Goal: Task Accomplishment & Management: Manage account settings

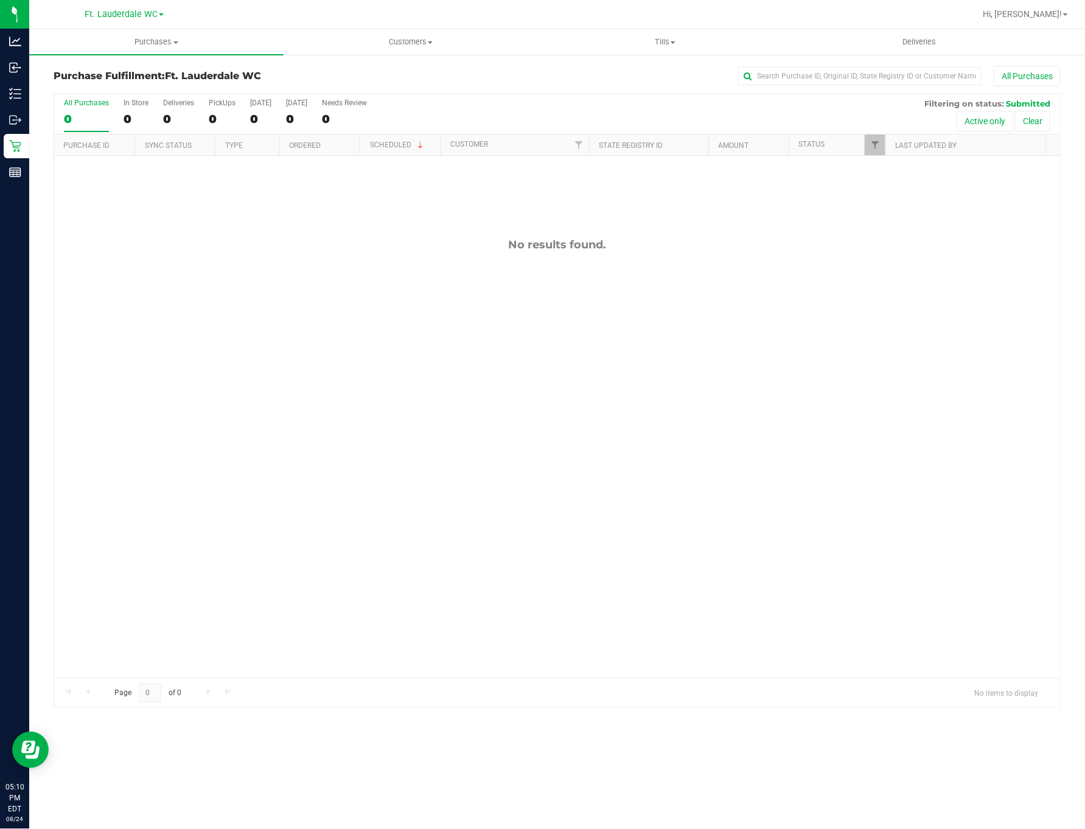
drag, startPoint x: 273, startPoint y: 405, endPoint x: 270, endPoint y: 389, distance: 16.6
click at [273, 404] on div "No results found." at bounding box center [557, 458] width 1006 height 604
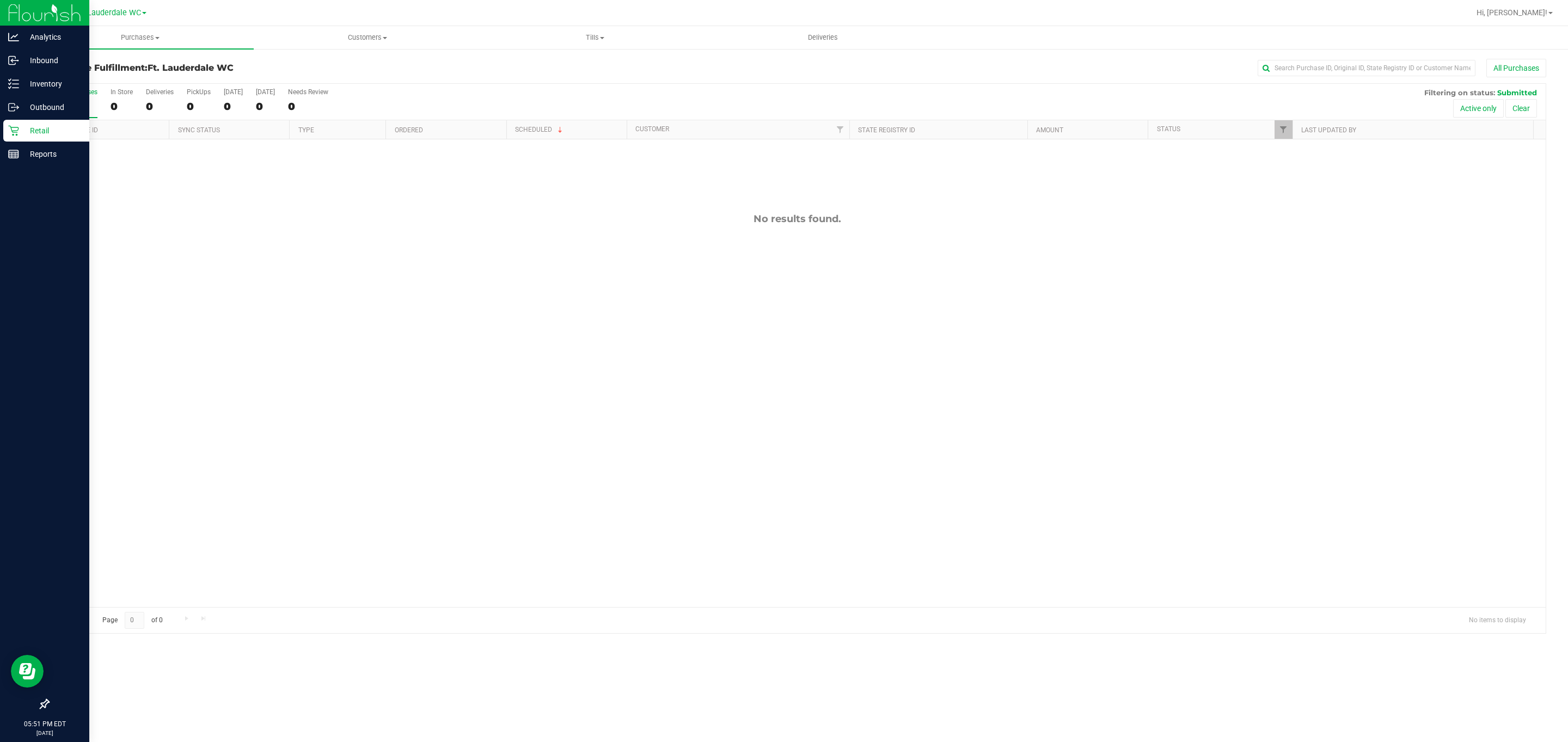
click at [34, 129] on p "Retail" at bounding box center [51, 131] width 65 height 13
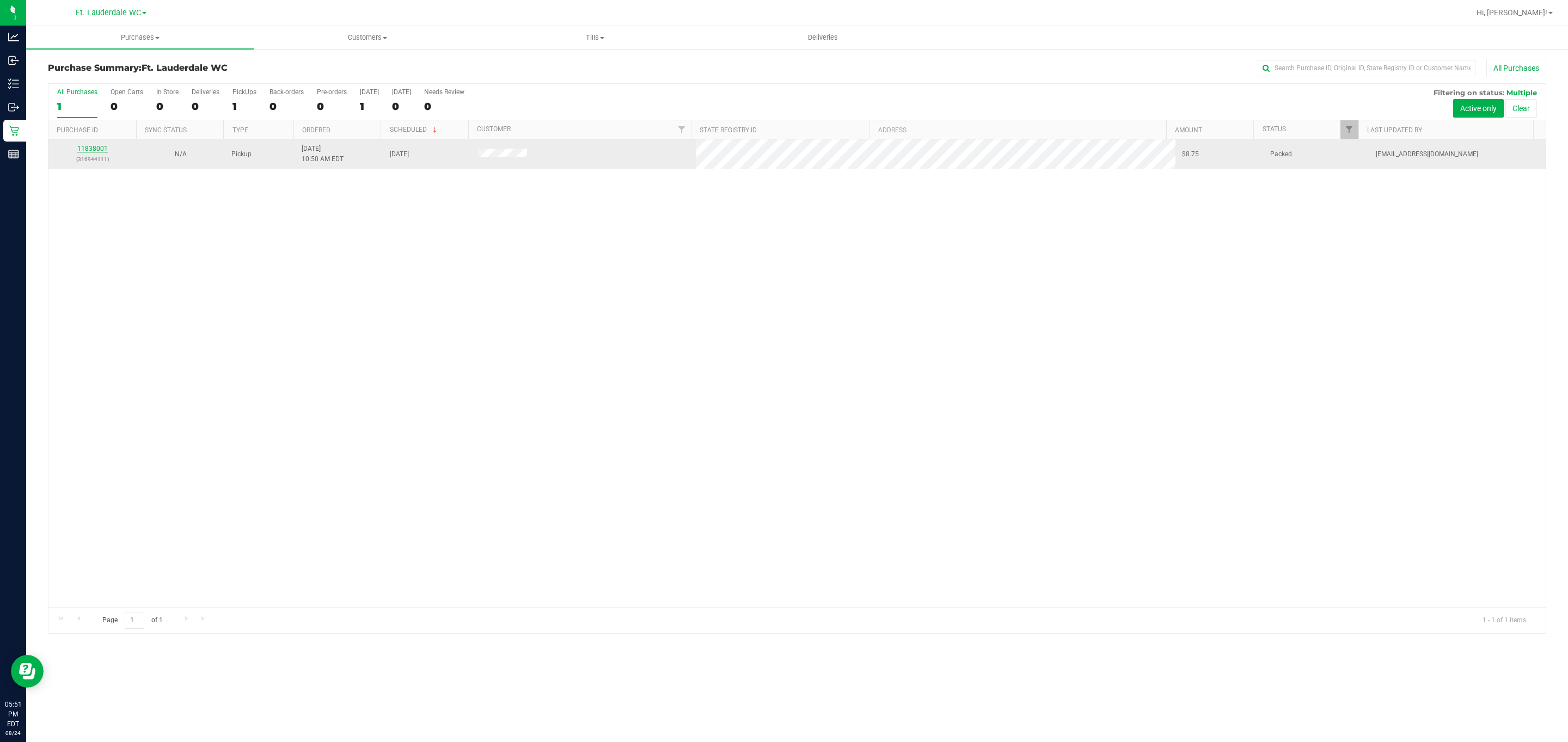
click at [93, 148] on link "11838001" at bounding box center [92, 148] width 30 height 8
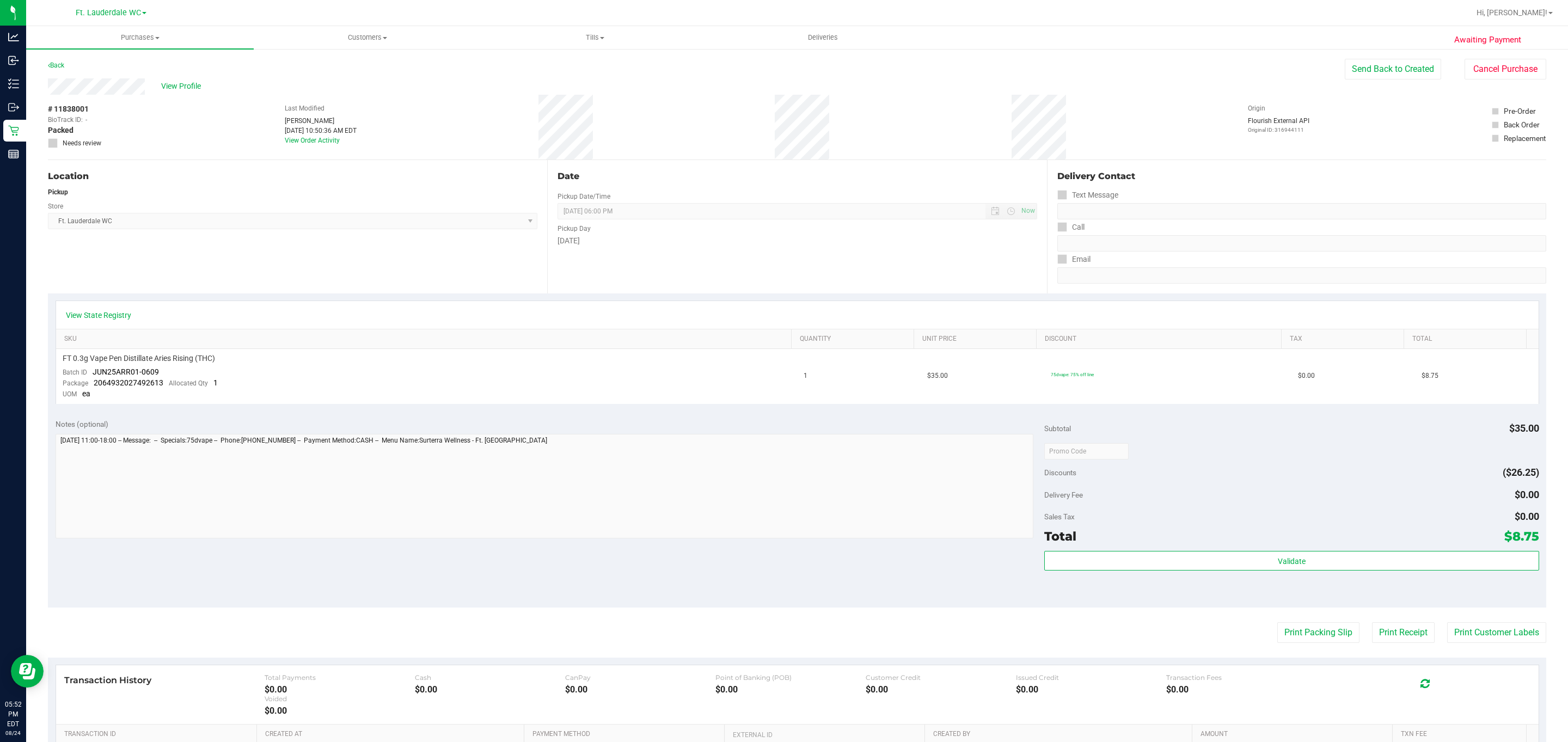
click at [774, 57] on div "Awaiting Payment Back Send Back to Created Cancel Purchase View Profile # 11838…" at bounding box center [797, 465] width 1542 height 834
click at [774, 63] on button "Cancel Purchase" at bounding box center [1504, 69] width 81 height 21
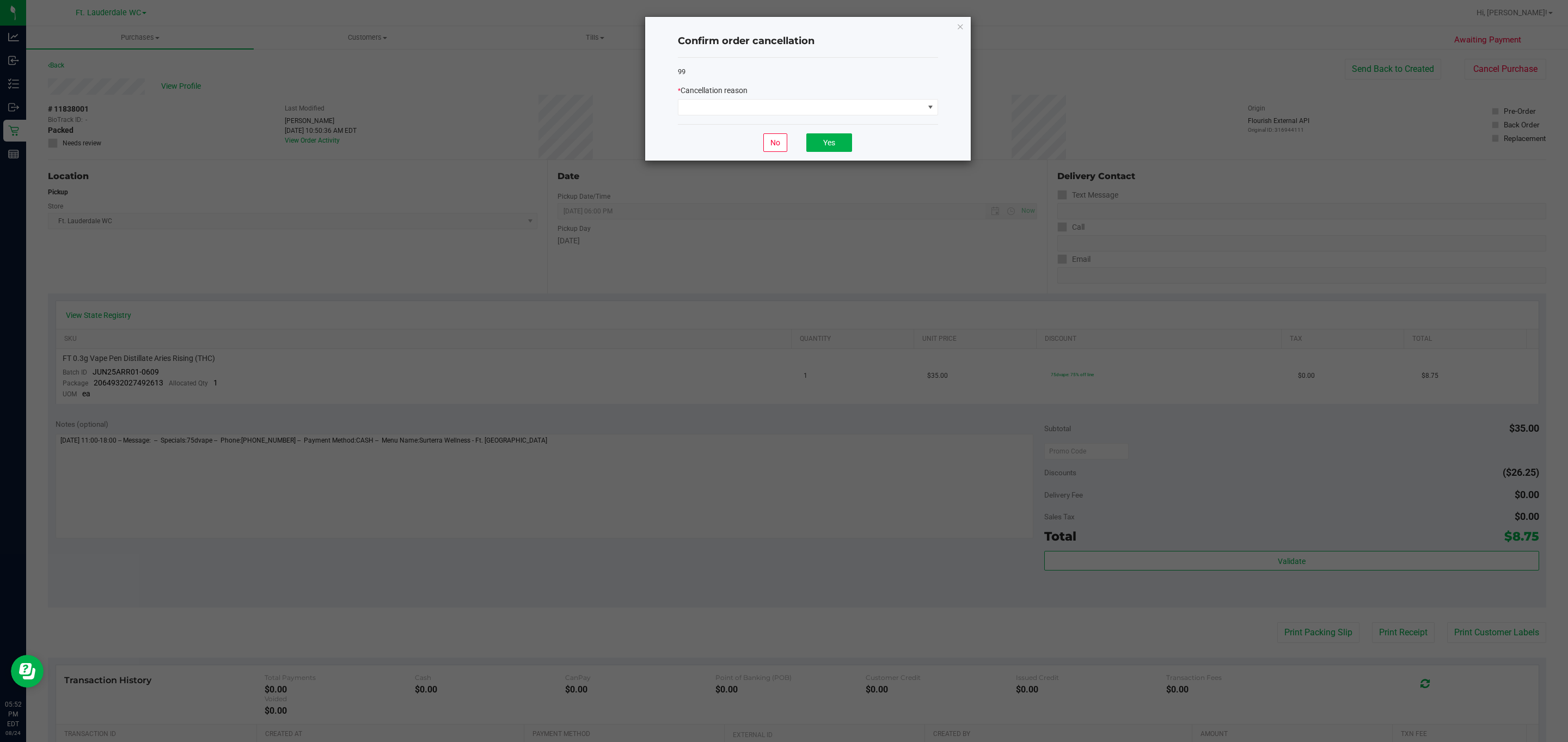
click at [774, 117] on div "99 * Cancellation reason" at bounding box center [808, 91] width 260 height 67
click at [772, 108] on span at bounding box center [801, 106] width 246 height 15
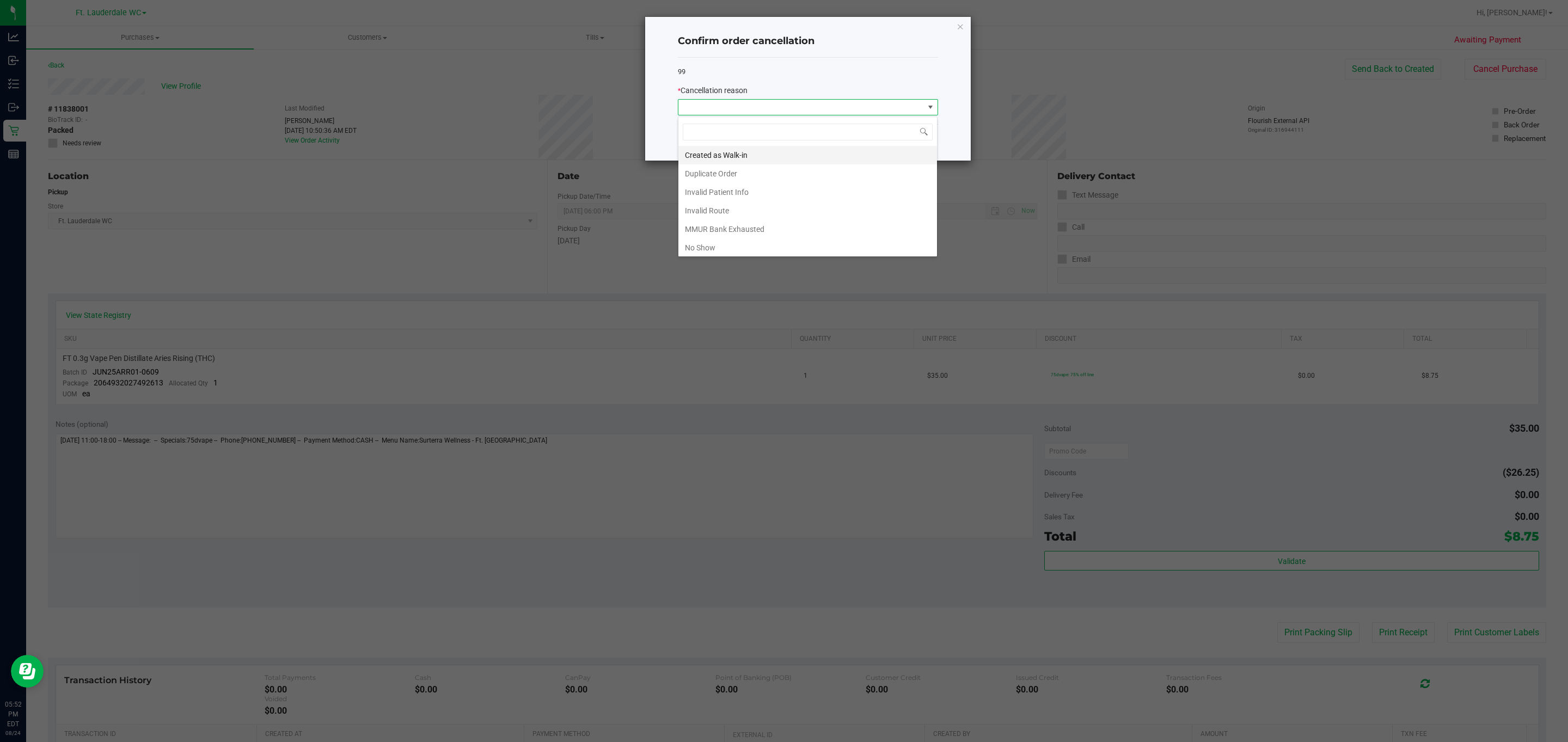
scroll to position [16, 259]
click at [747, 252] on li "No Show" at bounding box center [807, 248] width 259 height 19
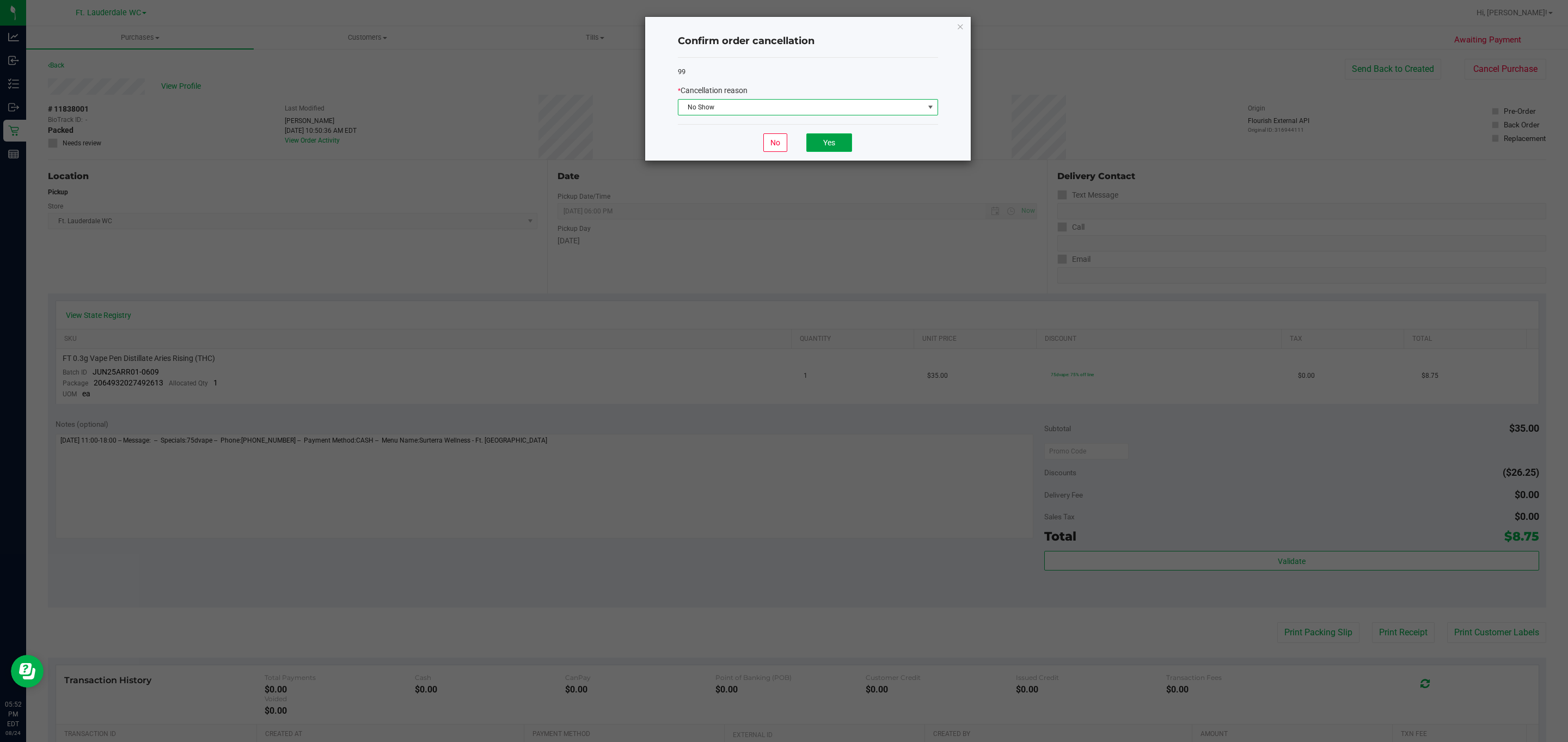
click at [774, 144] on button "Yes" at bounding box center [829, 142] width 46 height 19
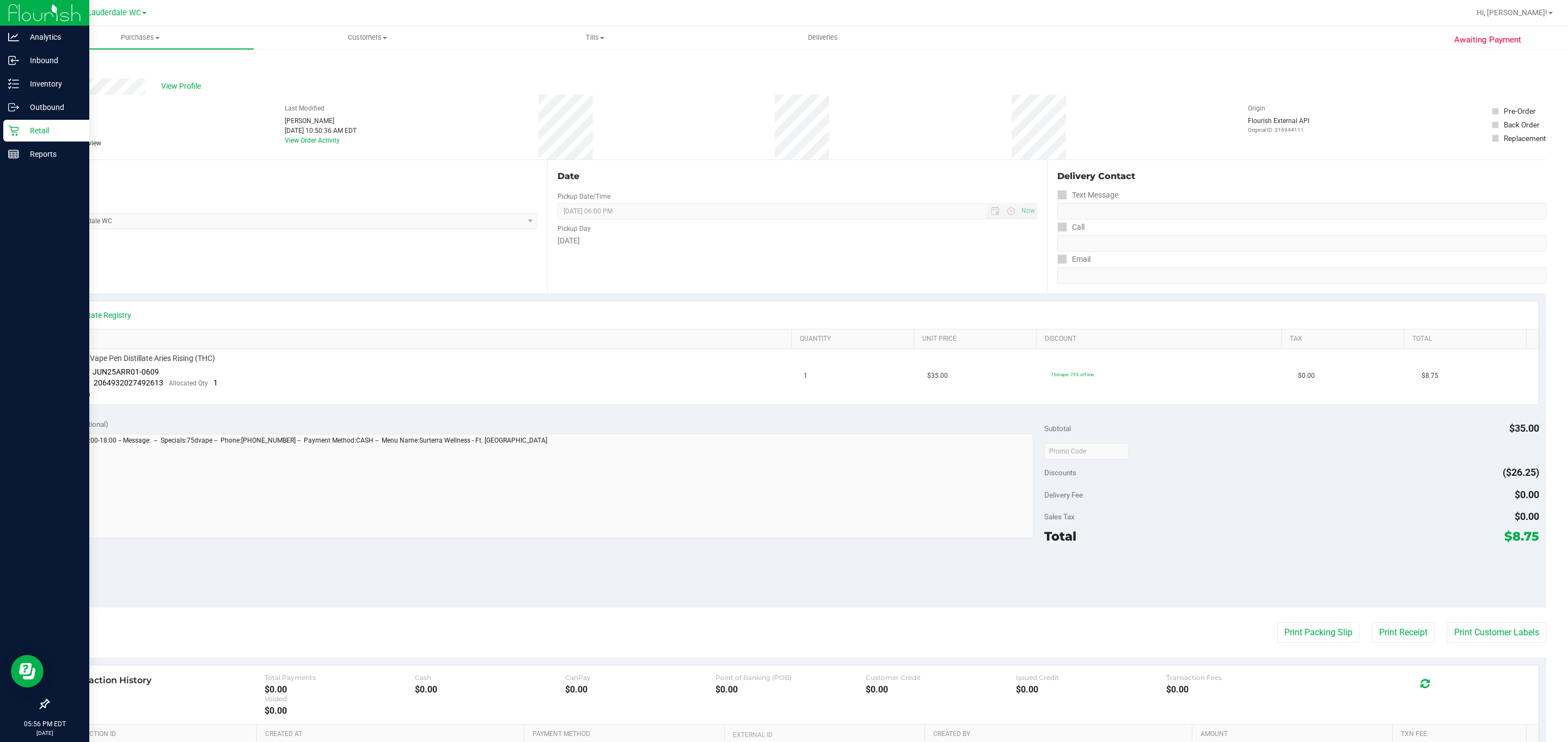
click at [13, 131] on icon at bounding box center [13, 131] width 11 height 11
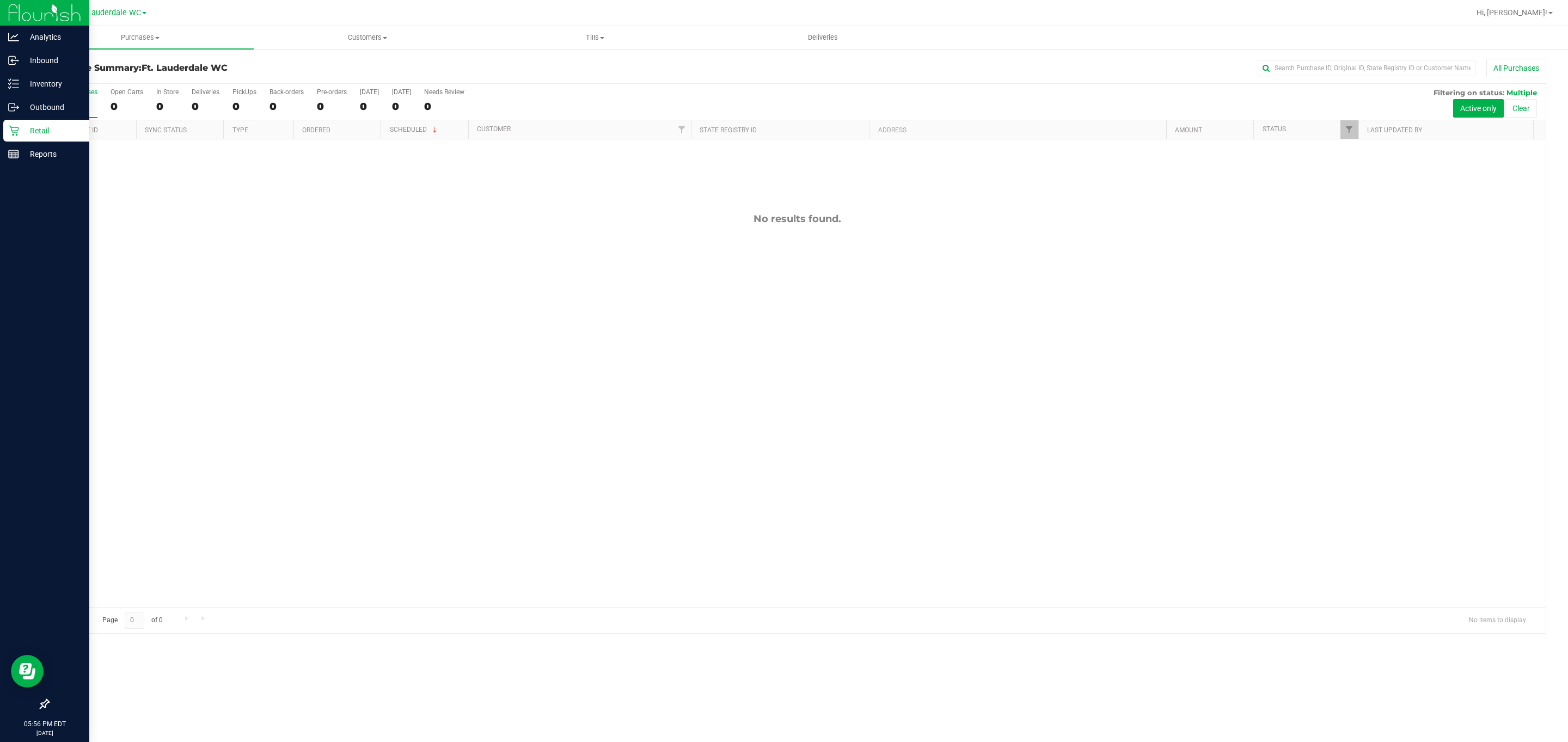
click at [47, 134] on p "Retail" at bounding box center [51, 131] width 65 height 13
click at [53, 128] on p "Retail" at bounding box center [51, 131] width 65 height 13
click at [51, 136] on p "Retail" at bounding box center [51, 131] width 65 height 13
click at [49, 131] on p "Retail" at bounding box center [51, 131] width 65 height 13
click at [51, 130] on p "Retail" at bounding box center [51, 131] width 65 height 13
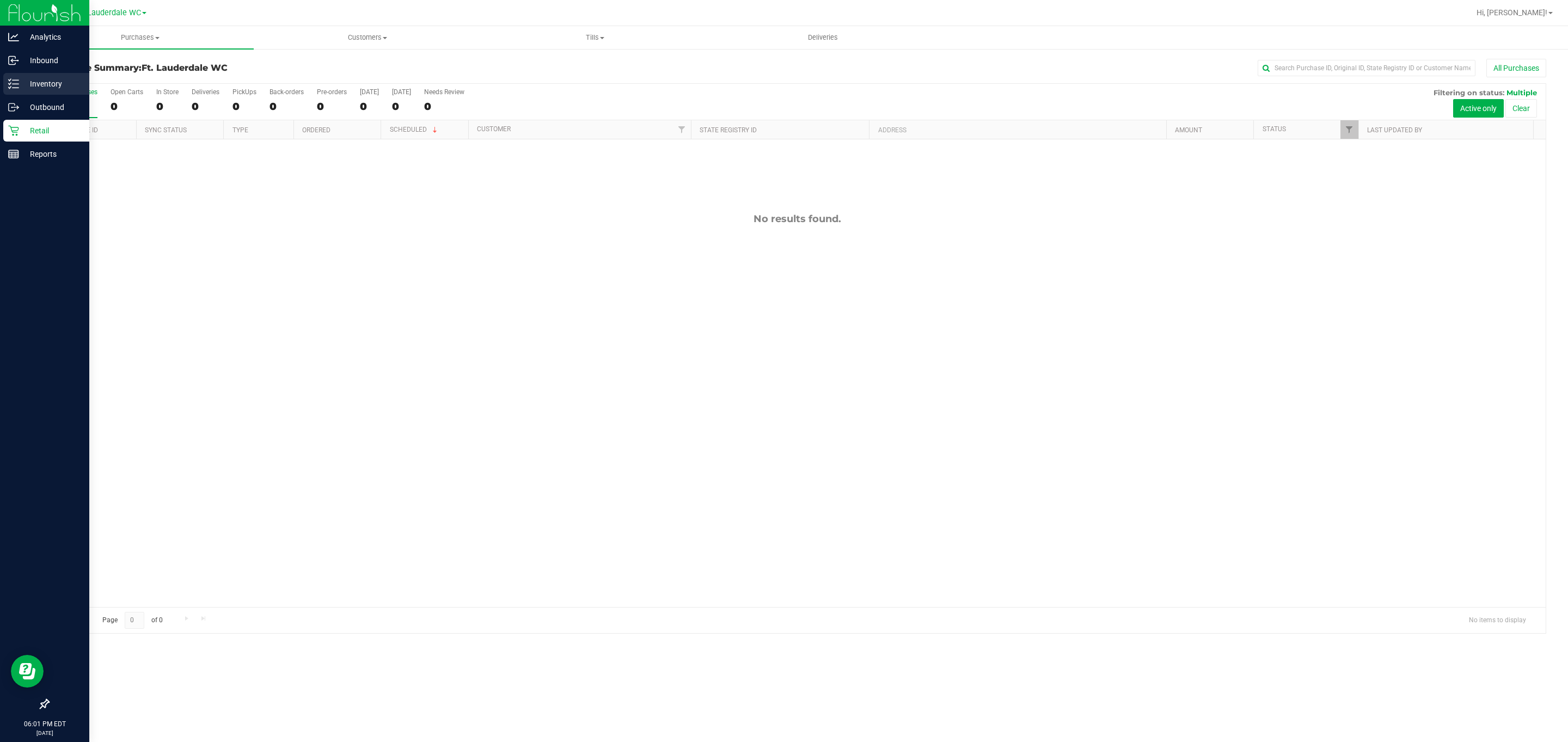
click at [1, 79] on link "Inventory" at bounding box center [45, 85] width 89 height 23
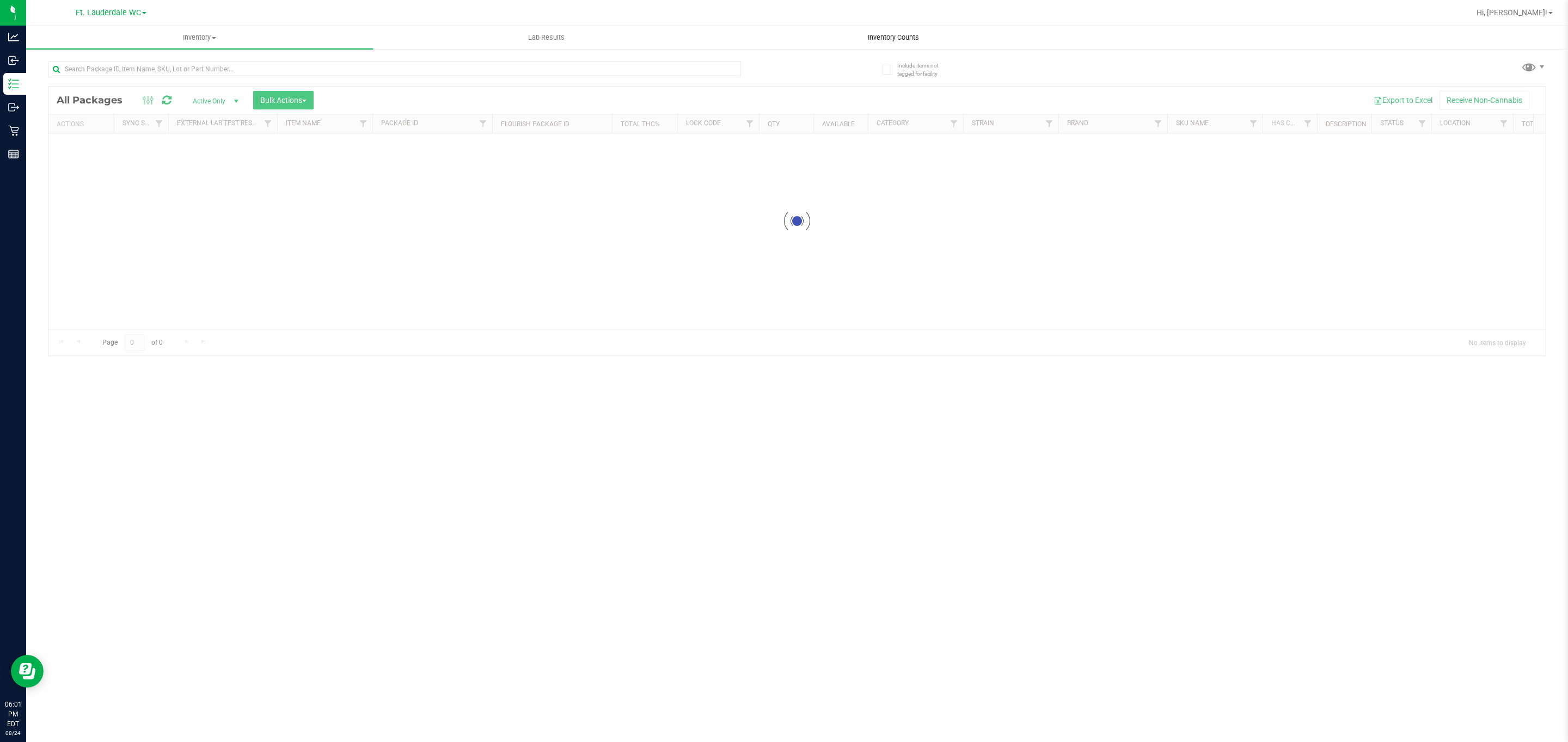
click at [774, 31] on div "Inventory All packages All inventory Waste log Create inventory Lab Results Inv…" at bounding box center [797, 384] width 1542 height 715
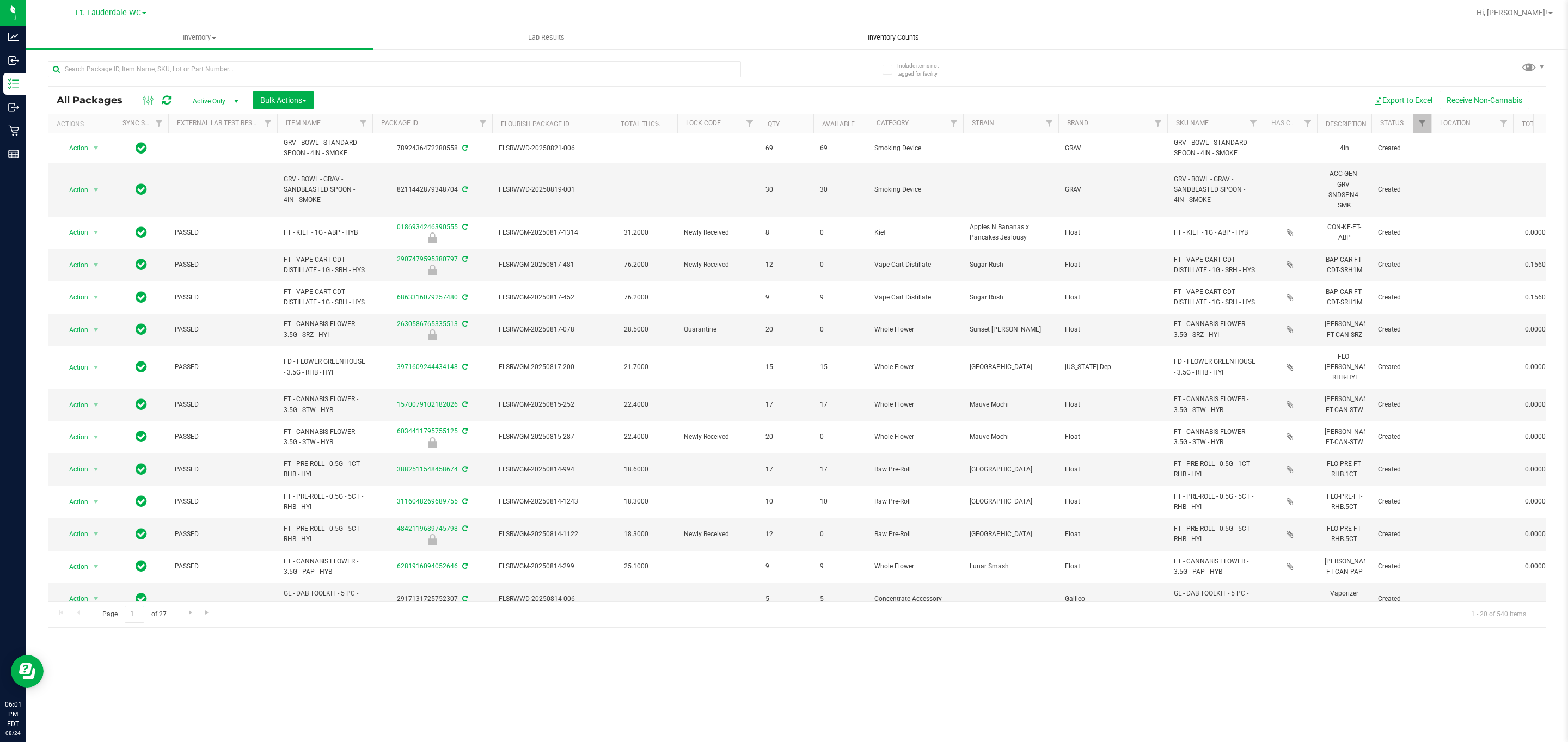
click at [774, 39] on uib-tab-heading "Inventory Counts" at bounding box center [893, 38] width 346 height 21
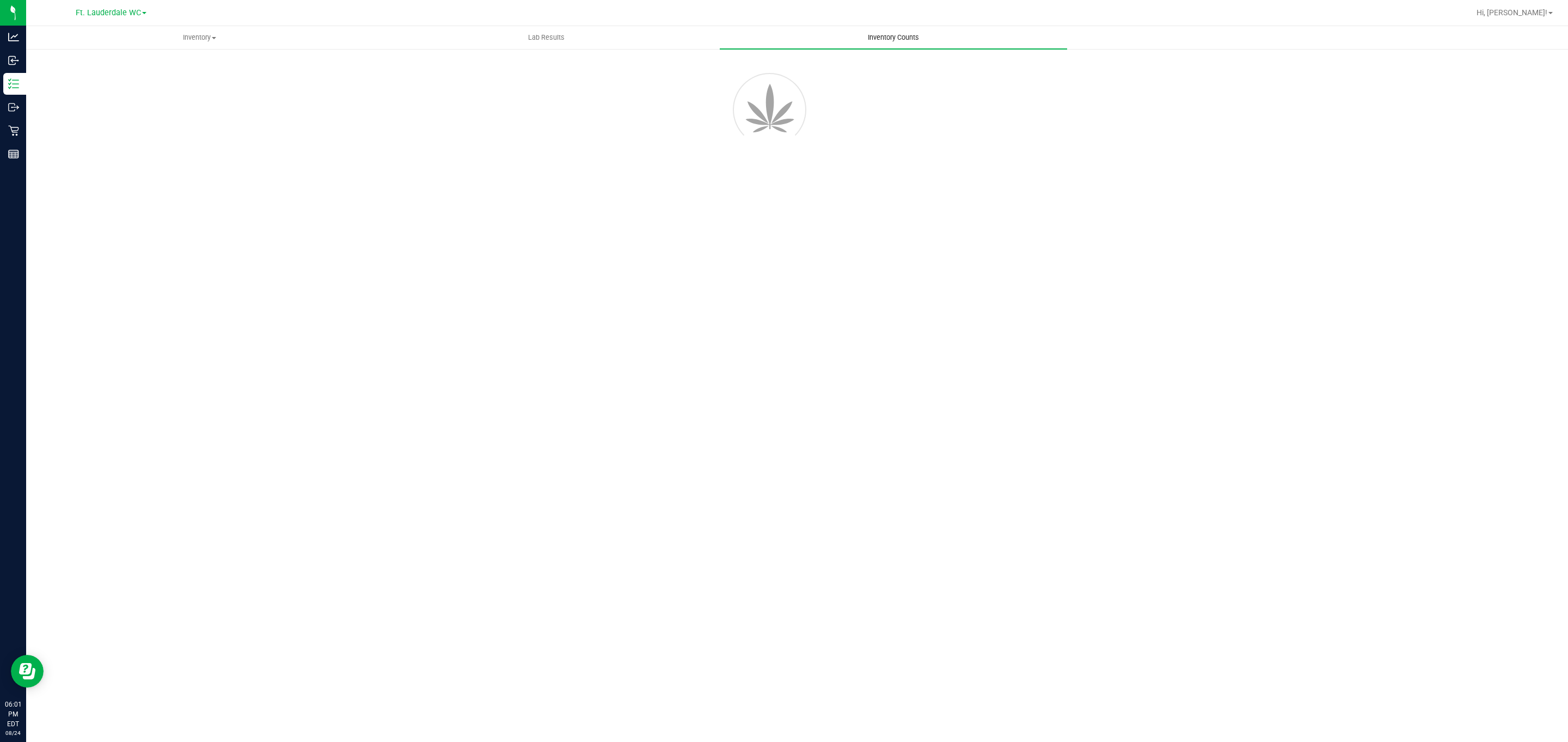
click at [774, 41] on uib-tab-heading "Inventory Counts" at bounding box center [894, 38] width 347 height 23
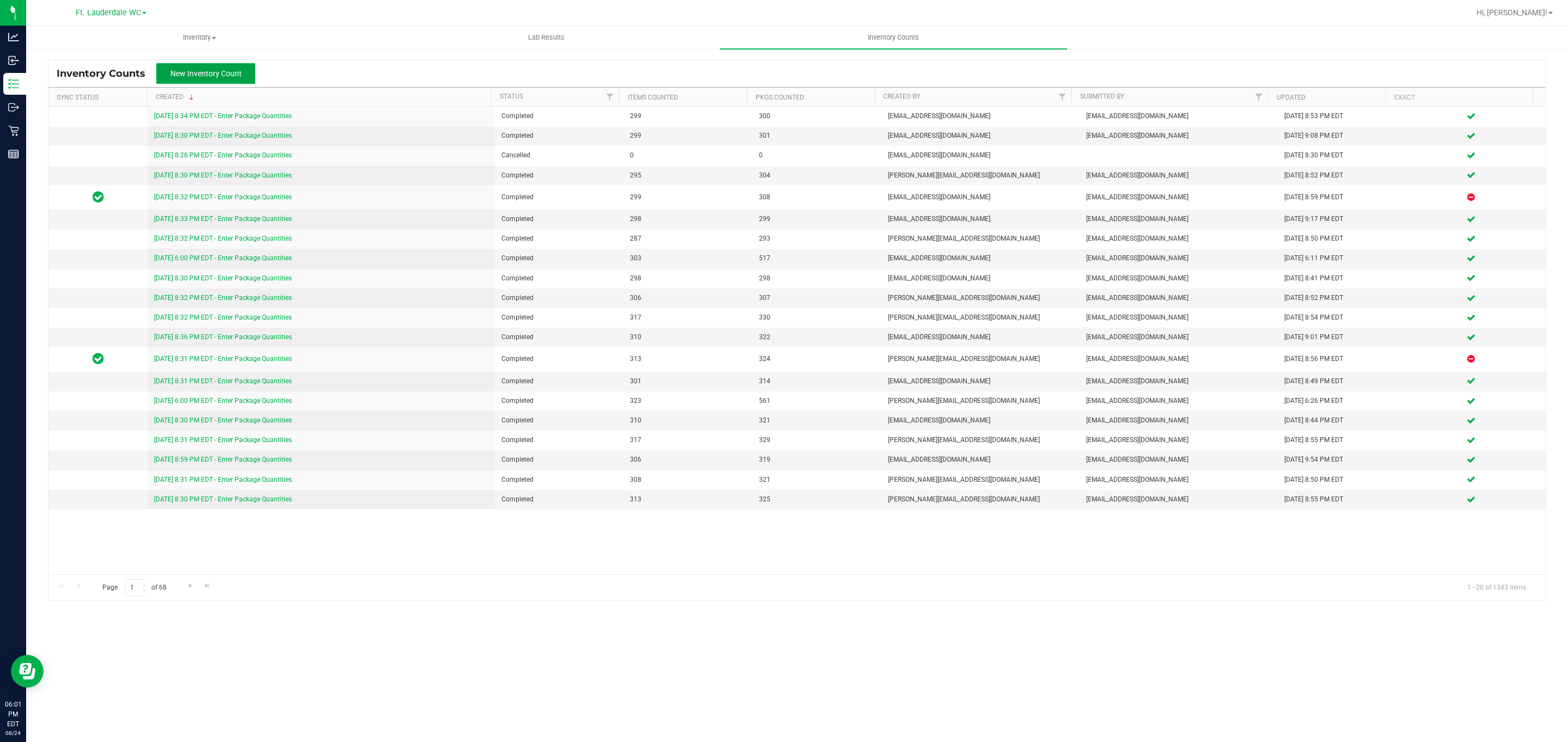
drag, startPoint x: 222, startPoint y: 63, endPoint x: 226, endPoint y: 71, distance: 8.9
click at [222, 64] on button "New Inventory Count" at bounding box center [206, 73] width 99 height 21
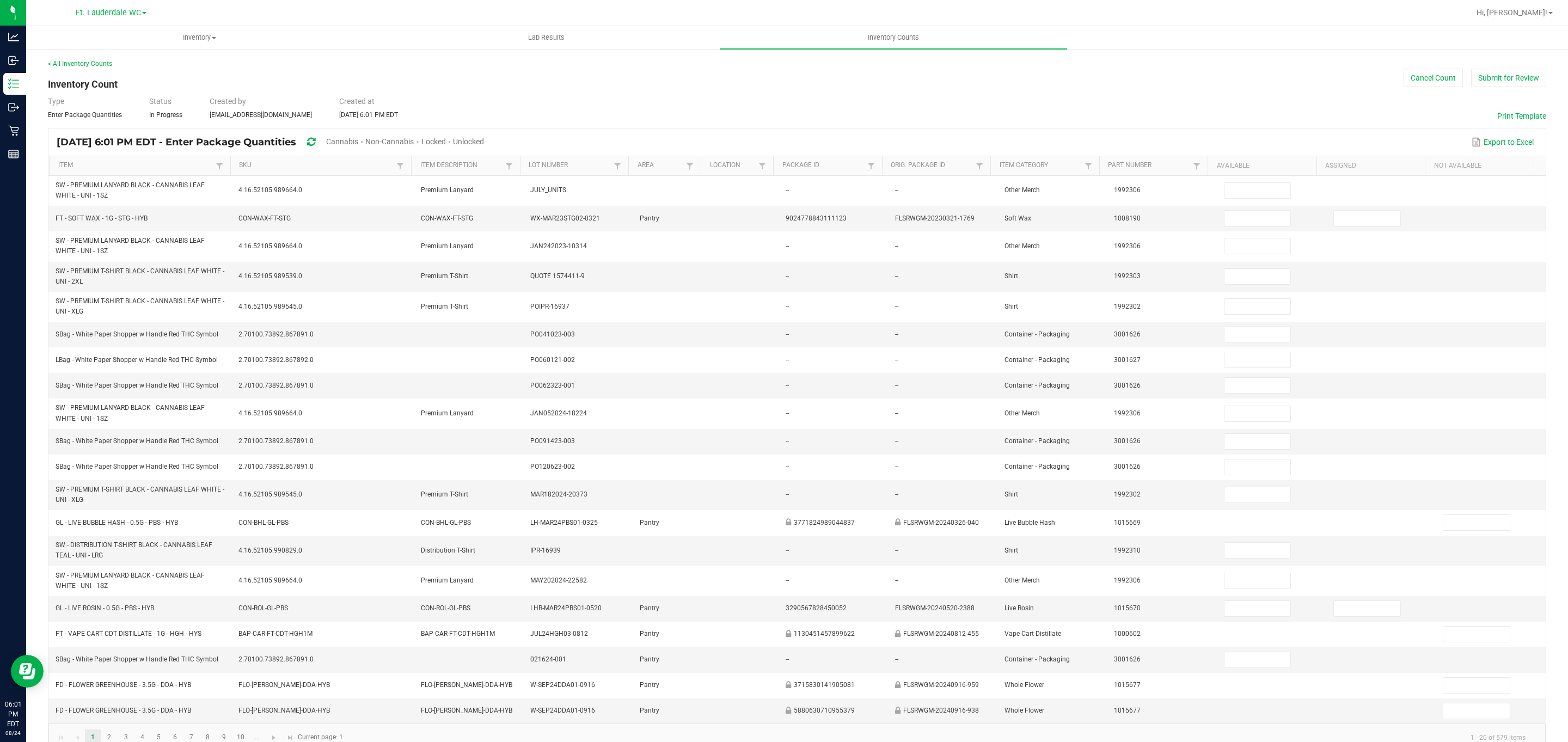
click at [446, 141] on span "Locked" at bounding box center [433, 141] width 24 height 9
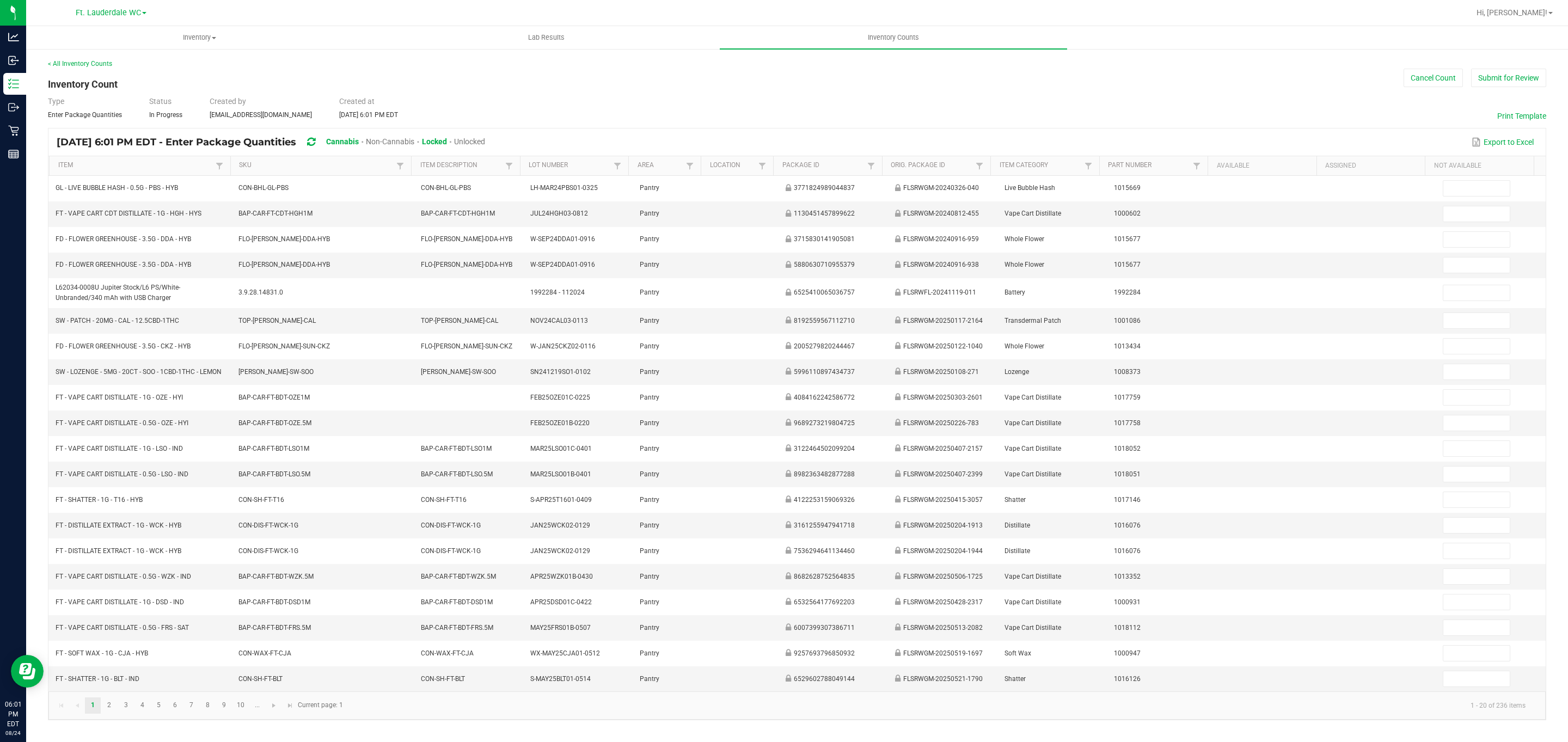
click at [165, 159] on th "Item" at bounding box center [140, 166] width 182 height 20
click at [165, 162] on link "Item" at bounding box center [135, 165] width 155 height 9
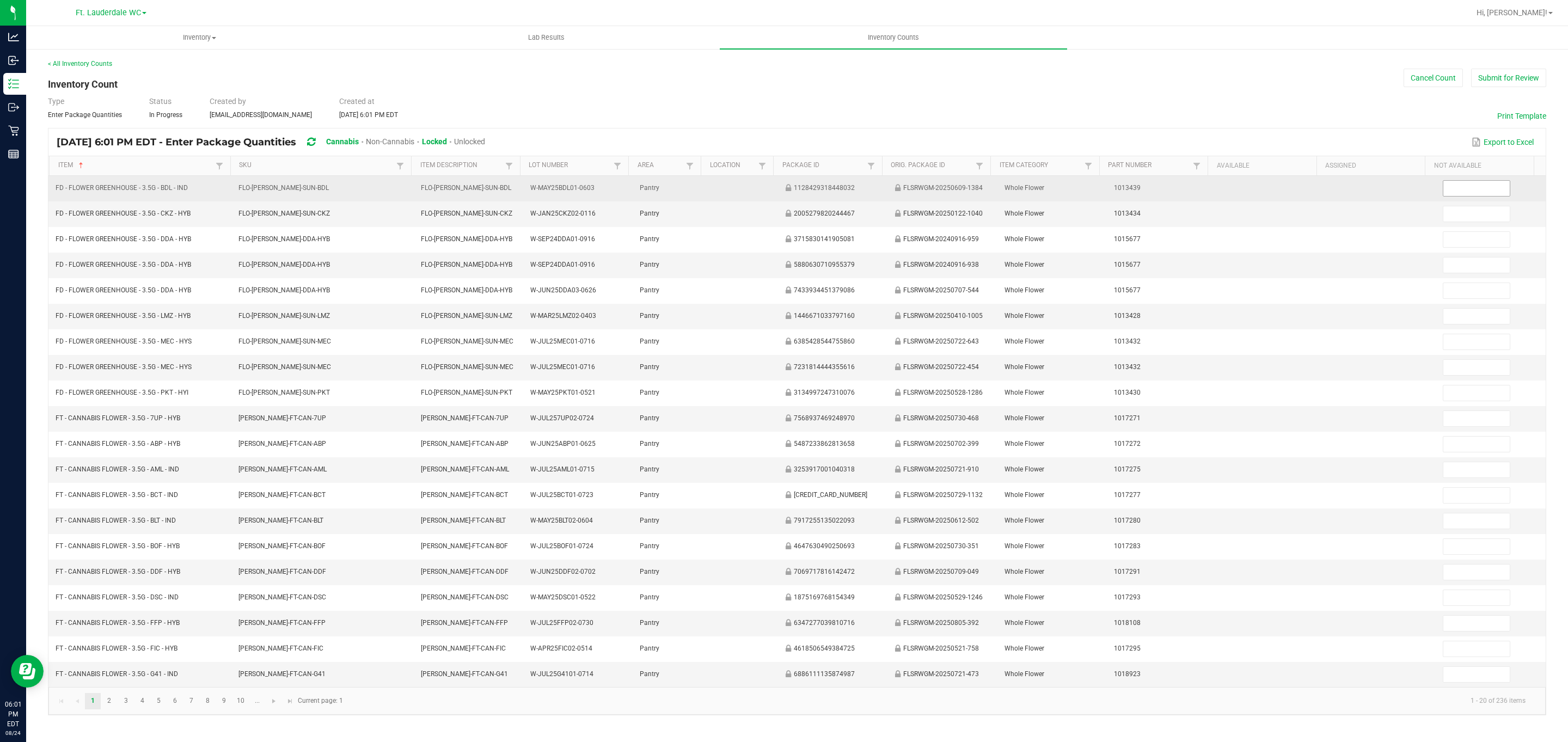
click at [774, 191] on input at bounding box center [1477, 188] width 66 height 15
type input "20"
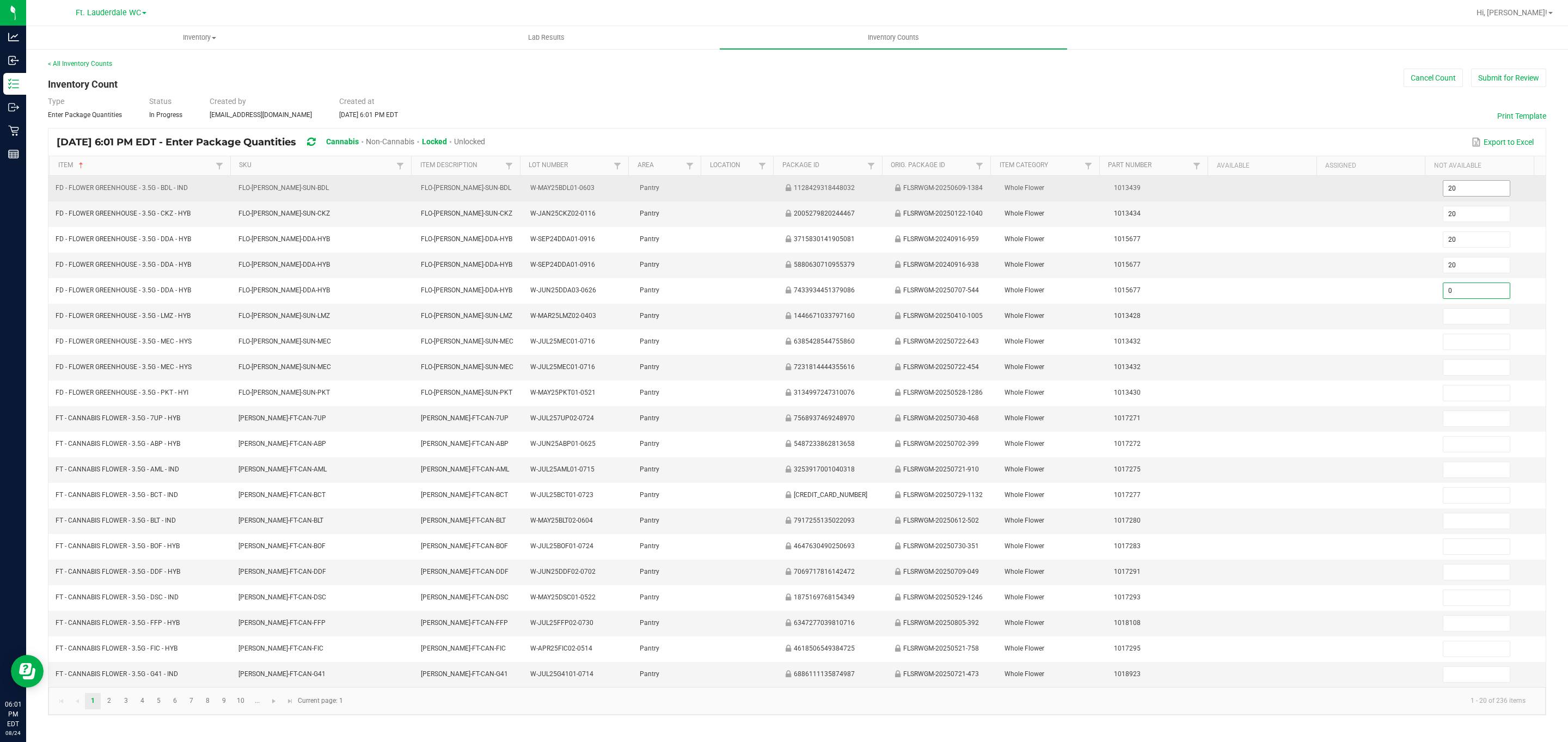
type input "0"
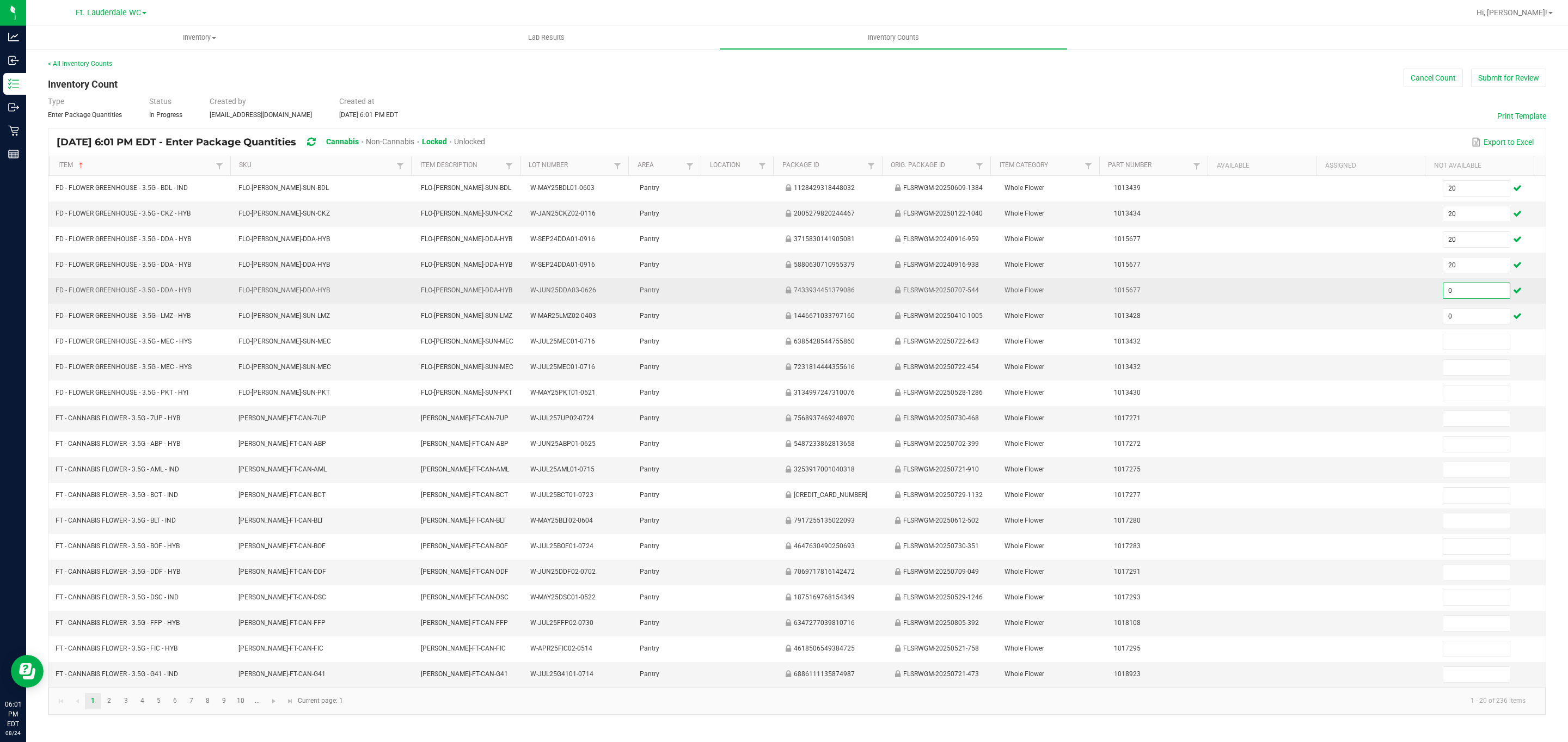
click at [774, 290] on input "0" at bounding box center [1477, 291] width 66 height 15
type input "20"
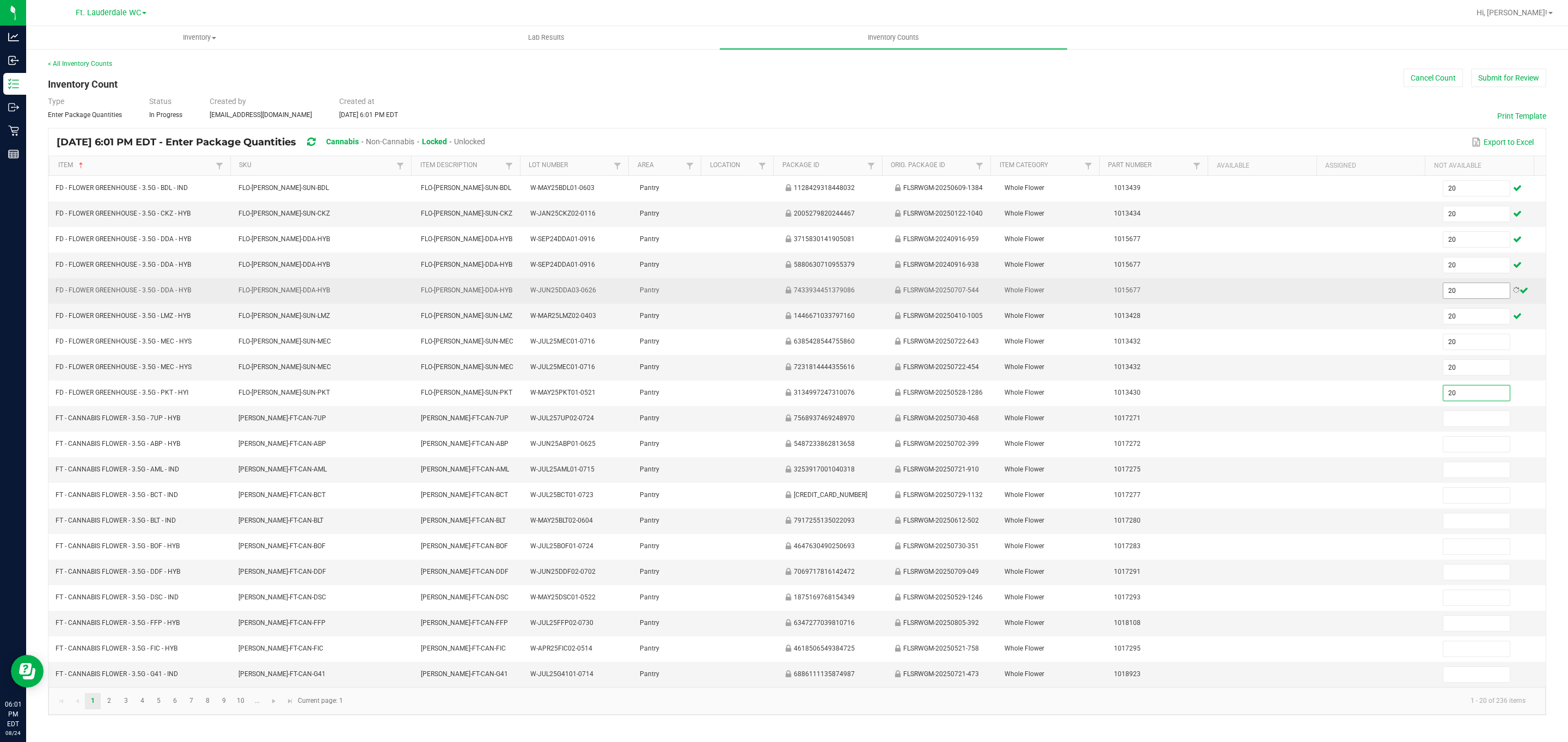
type input "20"
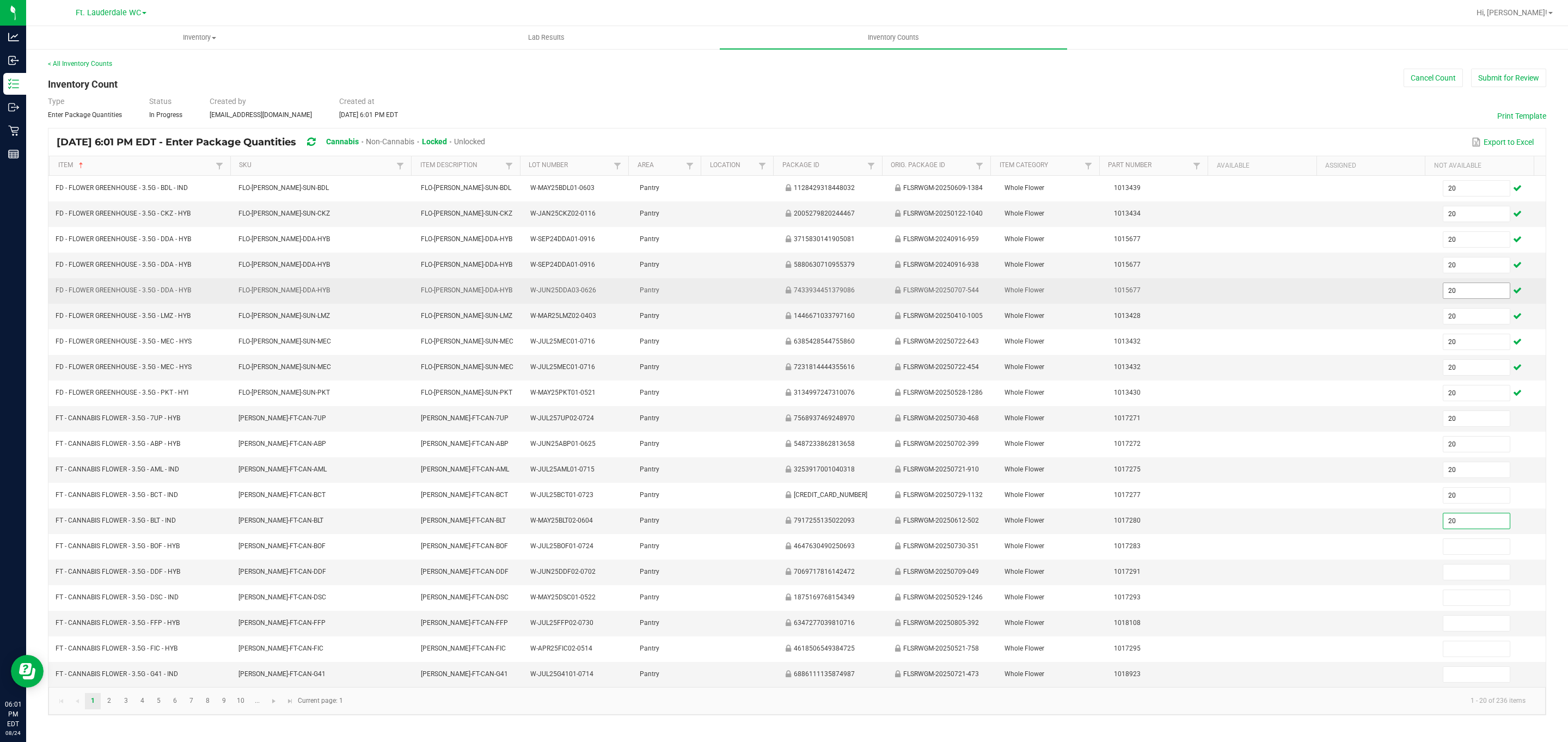
type input "20"
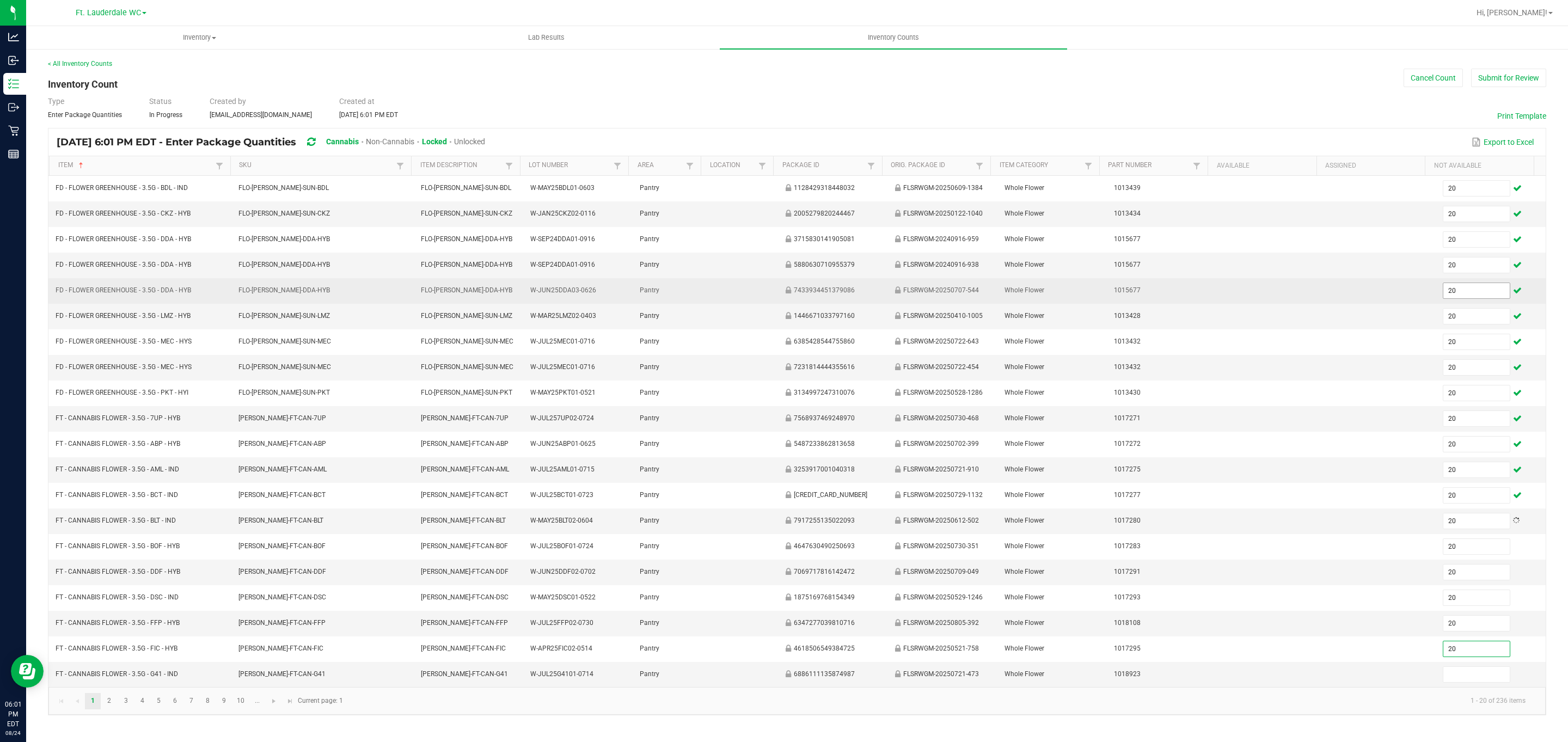
type input "20"
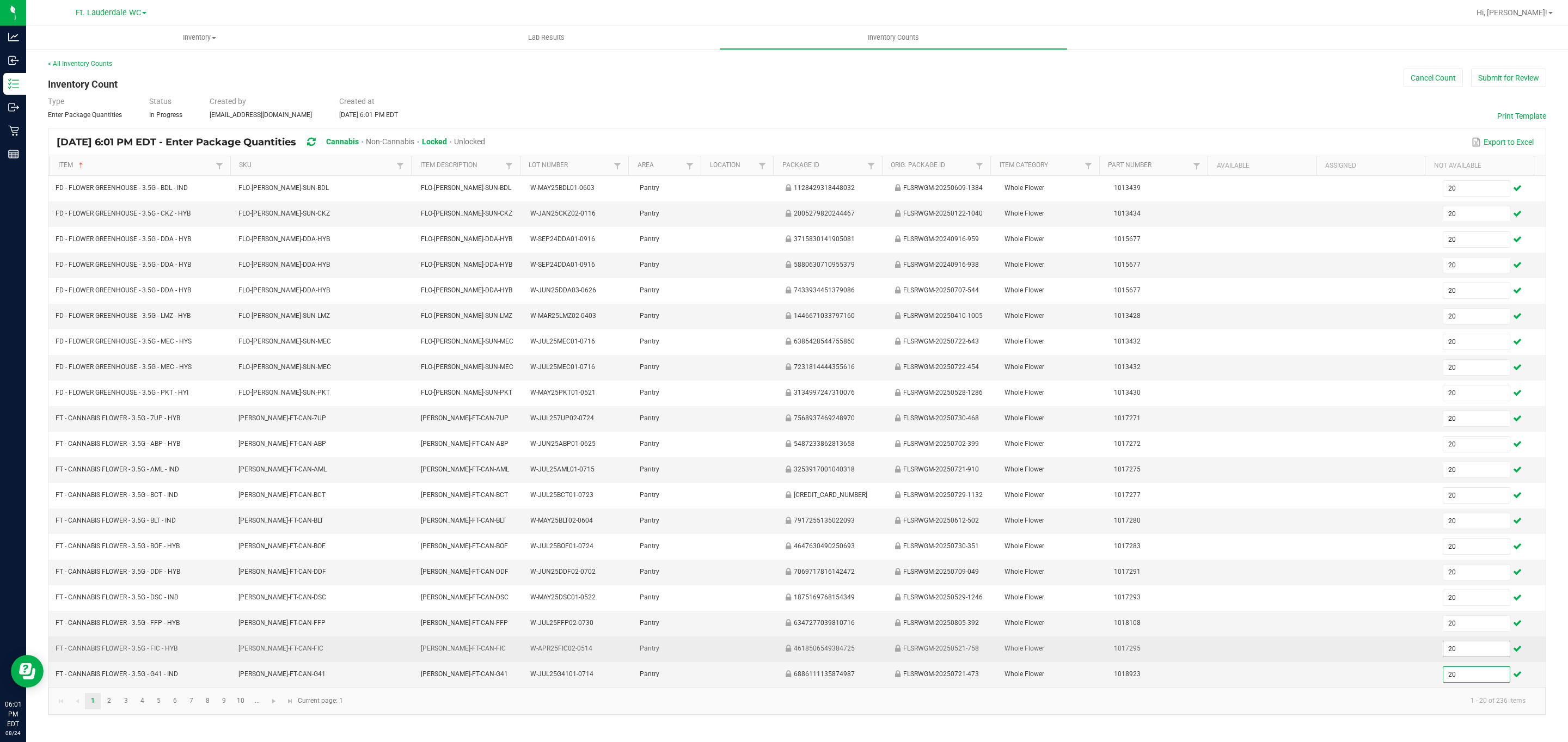
type input "20"
click at [774, 656] on input "20" at bounding box center [1477, 648] width 66 height 15
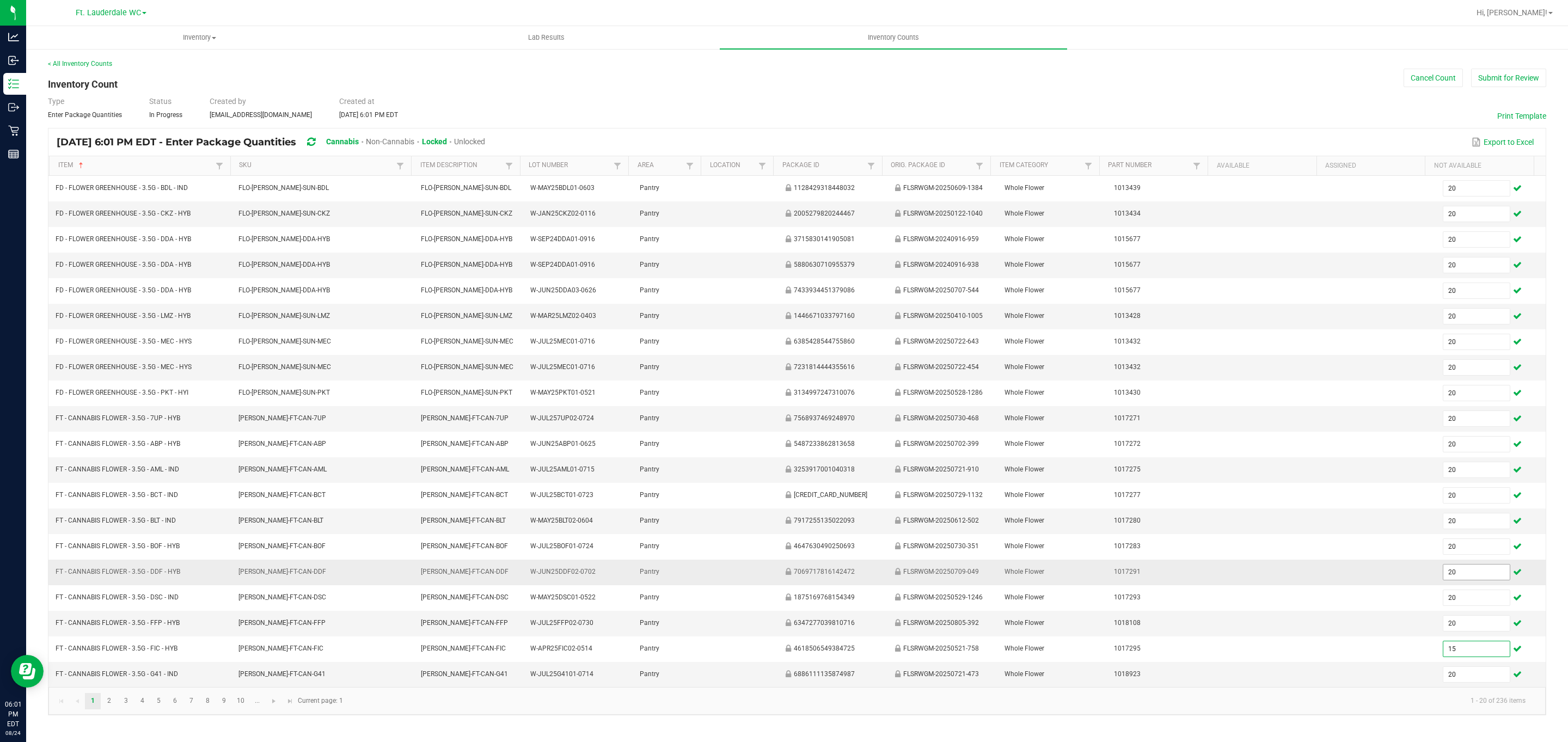
type input "15"
click at [774, 579] on input "20" at bounding box center [1477, 571] width 66 height 15
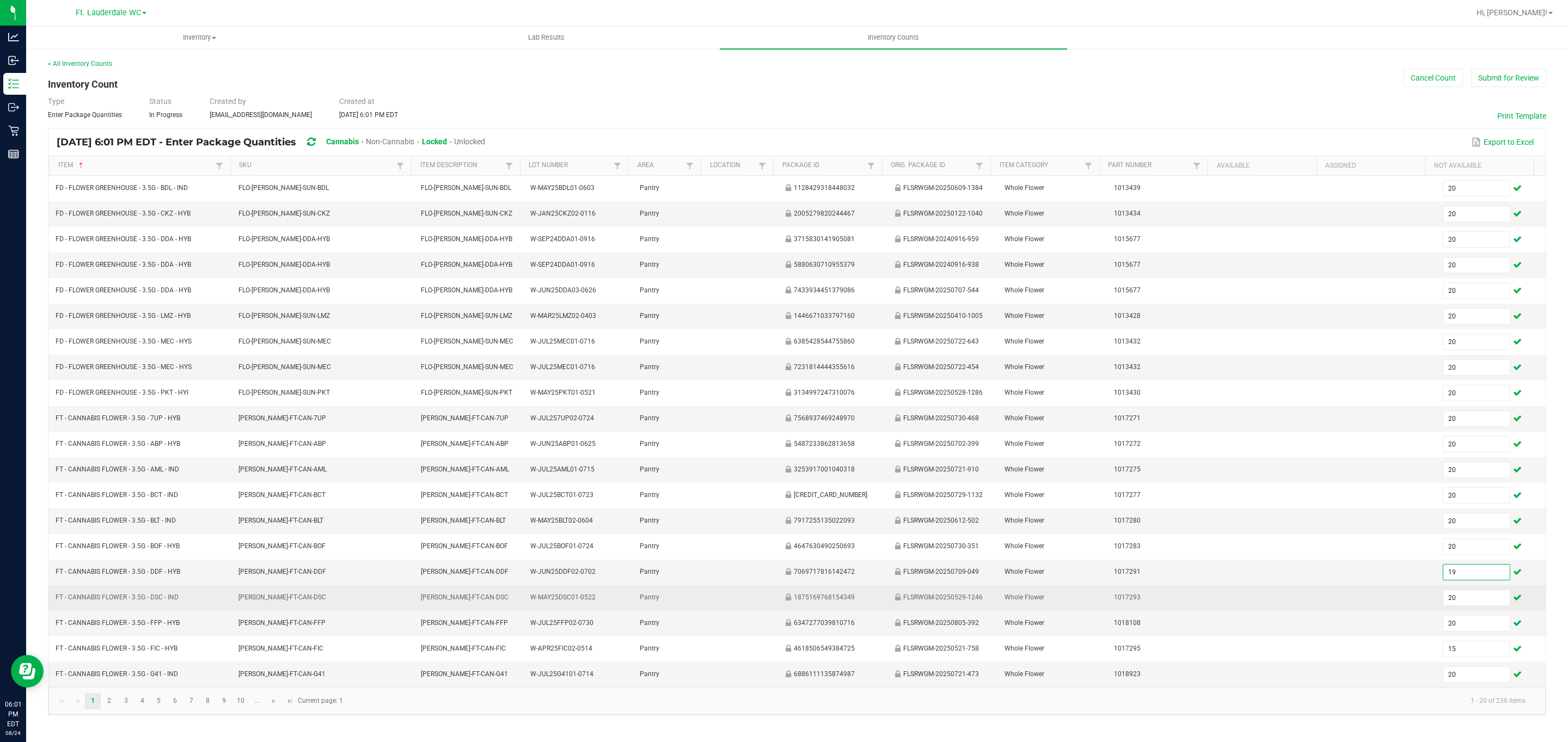
type input "19"
click at [774, 602] on td at bounding box center [1272, 597] width 109 height 26
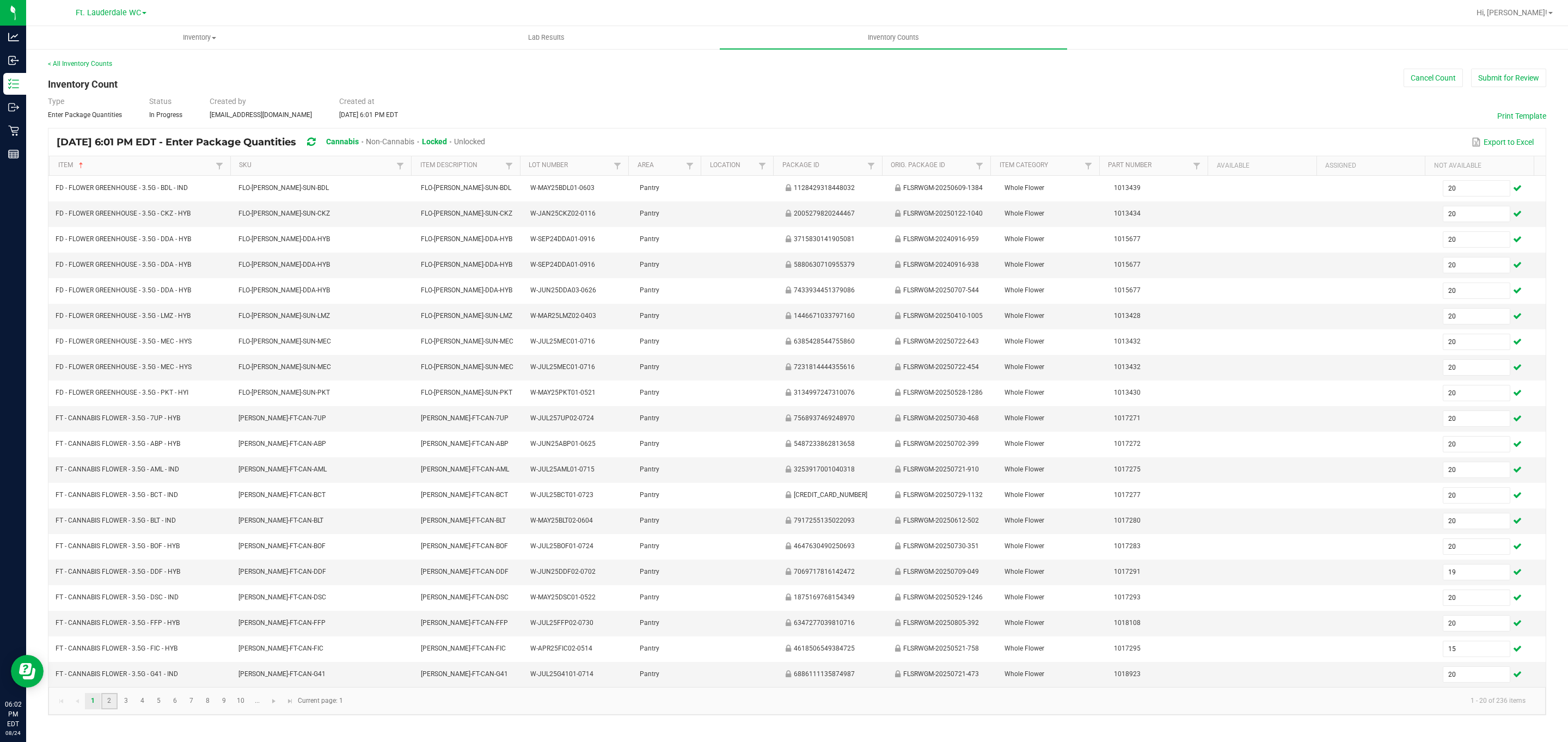
click at [114, 709] on link "2" at bounding box center [109, 701] width 16 height 16
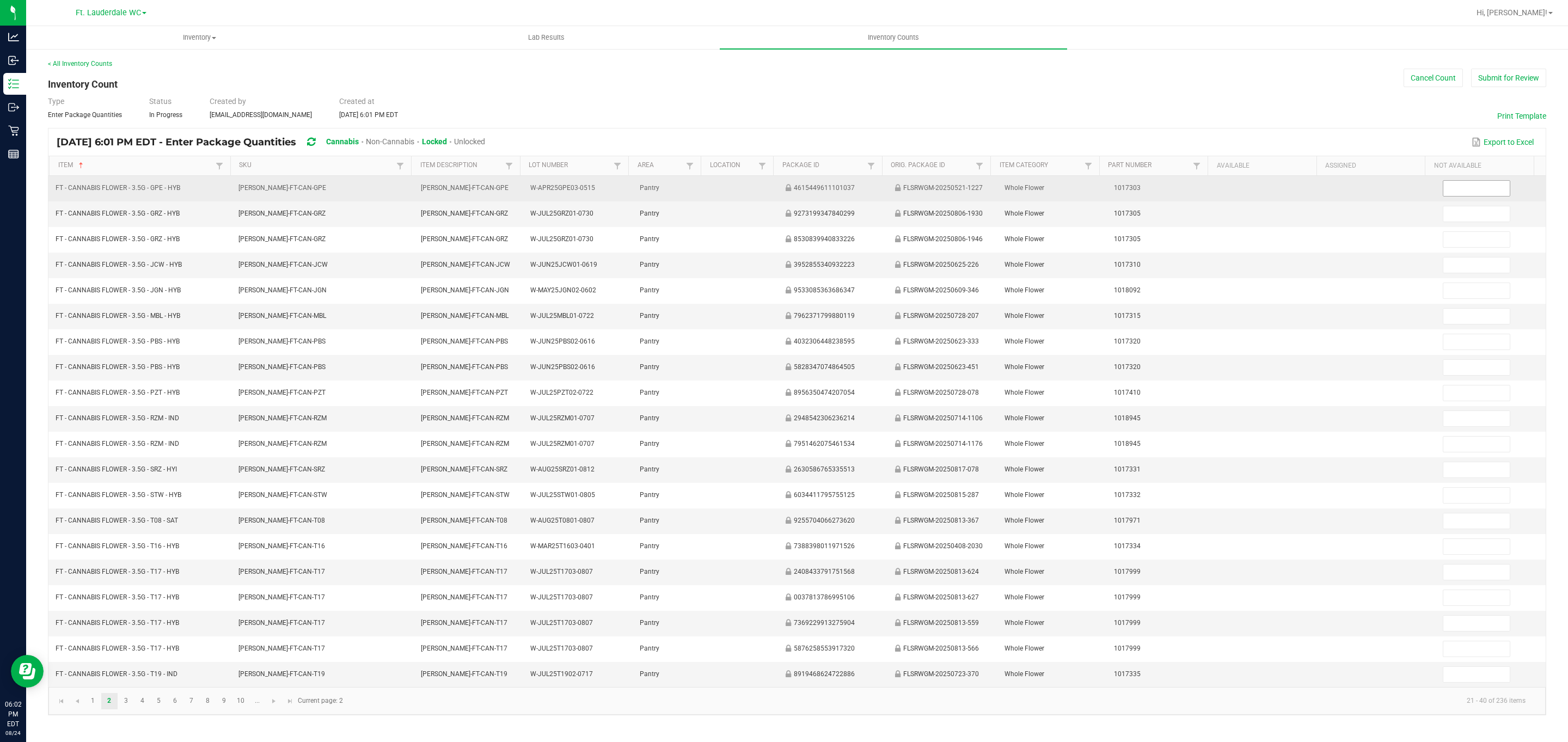
click at [774, 188] on input at bounding box center [1477, 188] width 66 height 15
type input "20"
type input "2"
type input "8"
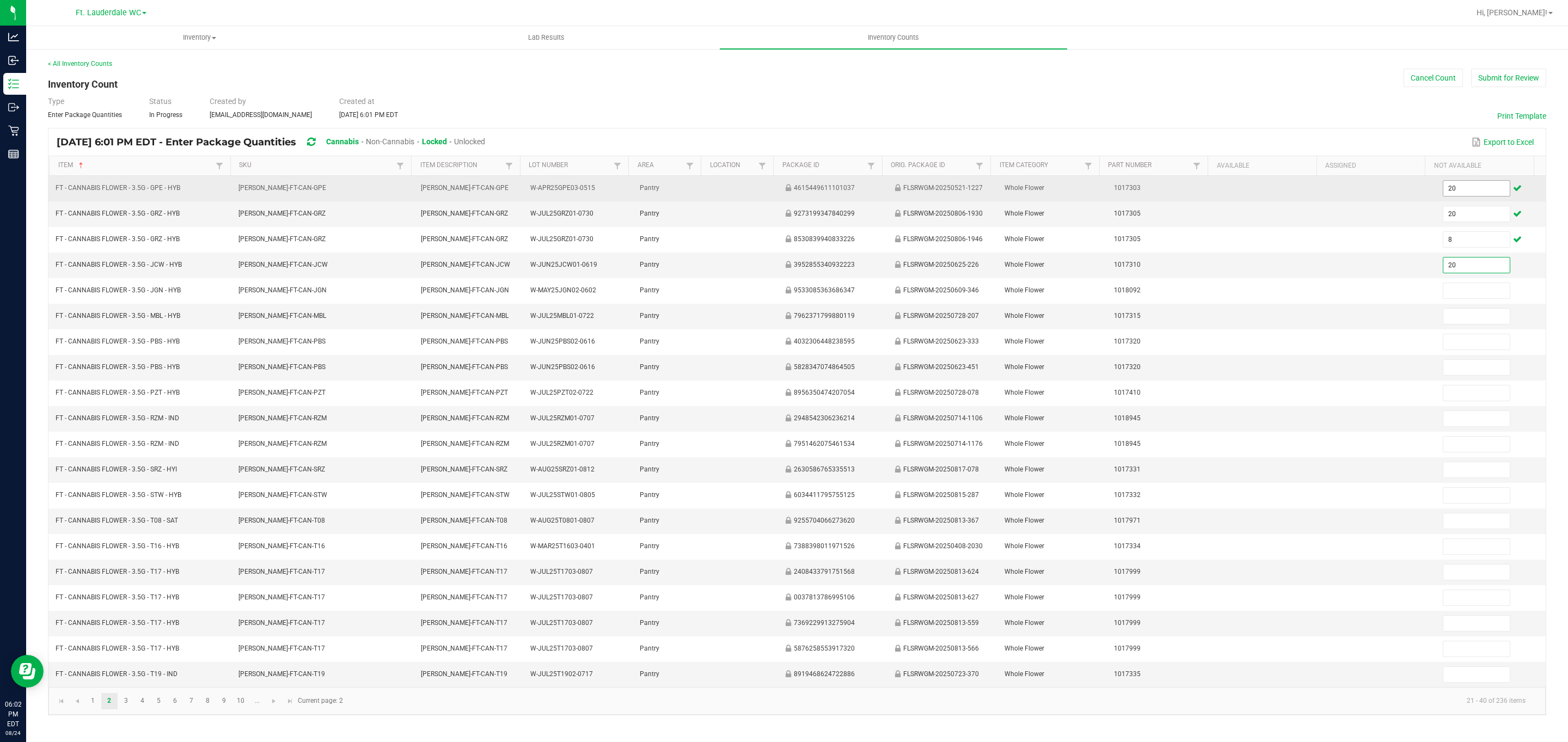
type input "20"
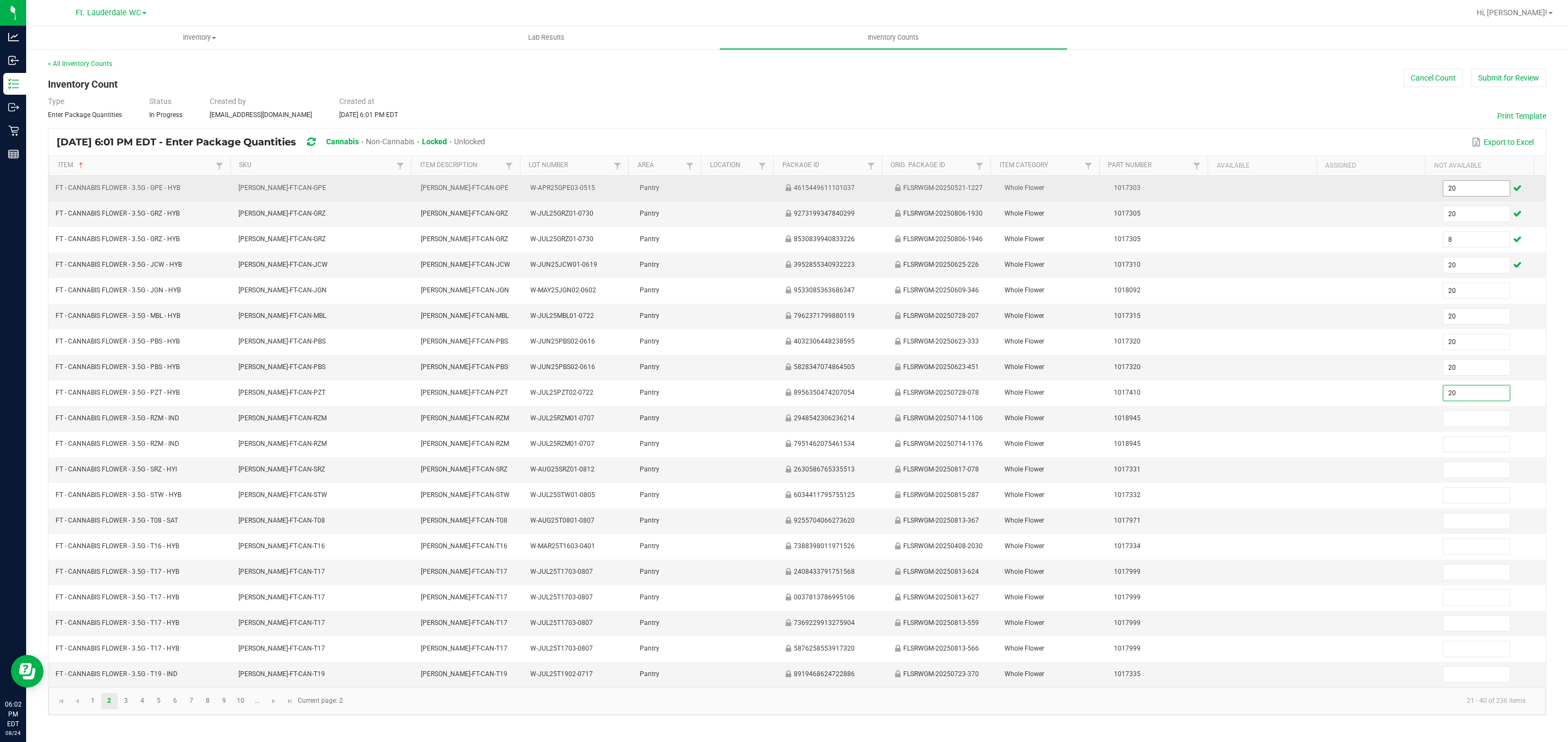
type input "20"
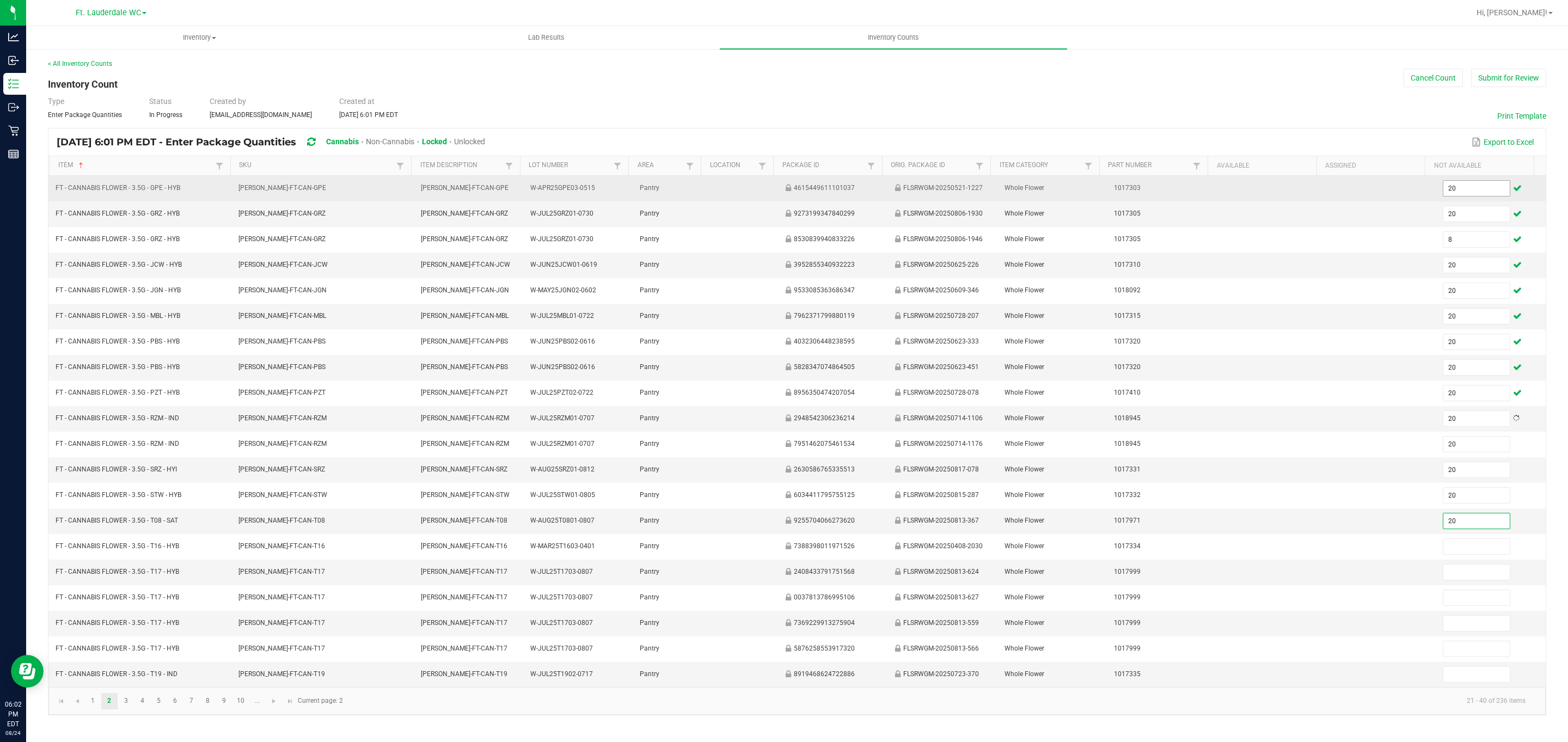
type input "20"
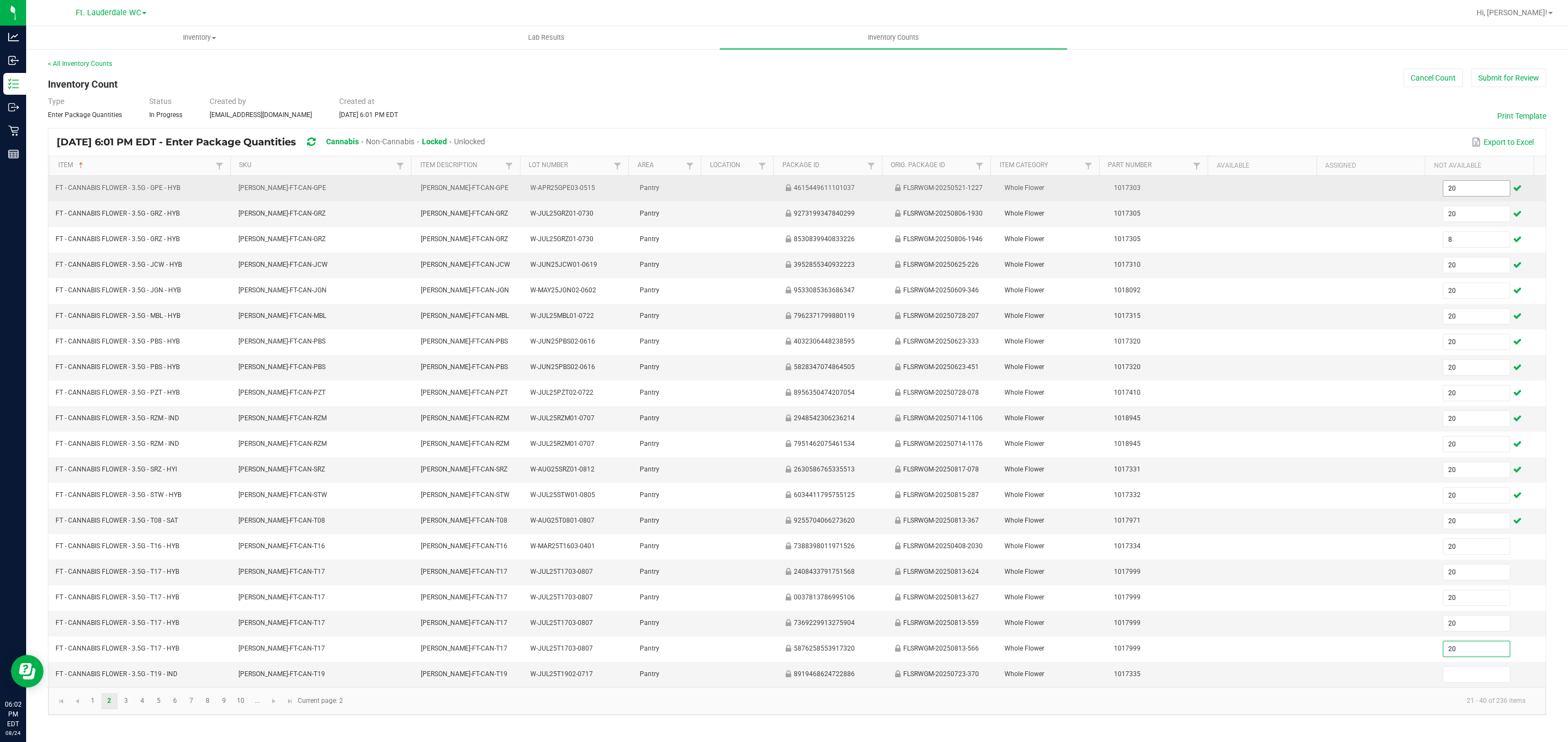
type input "20"
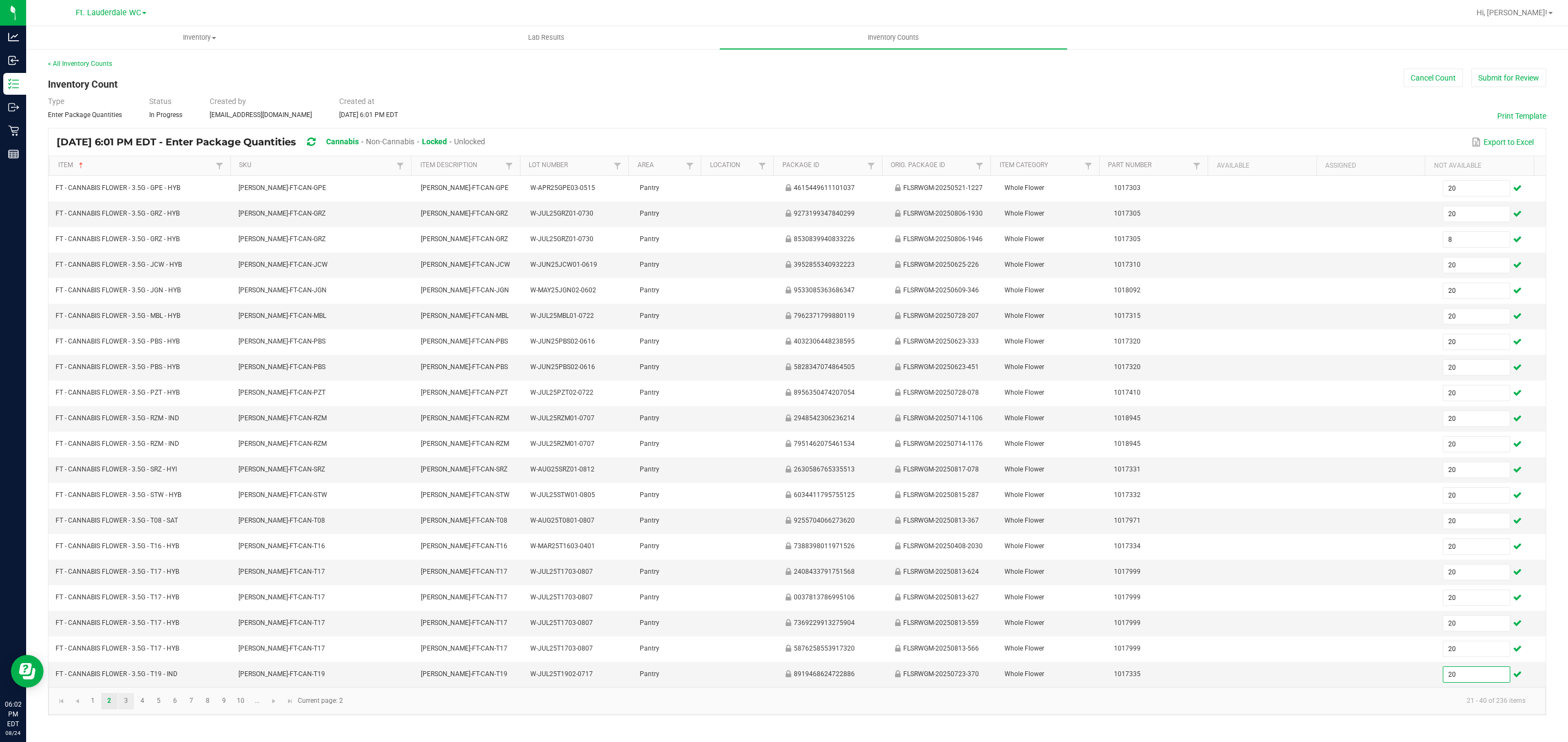
type input "20"
click at [126, 709] on link "3" at bounding box center [126, 701] width 16 height 16
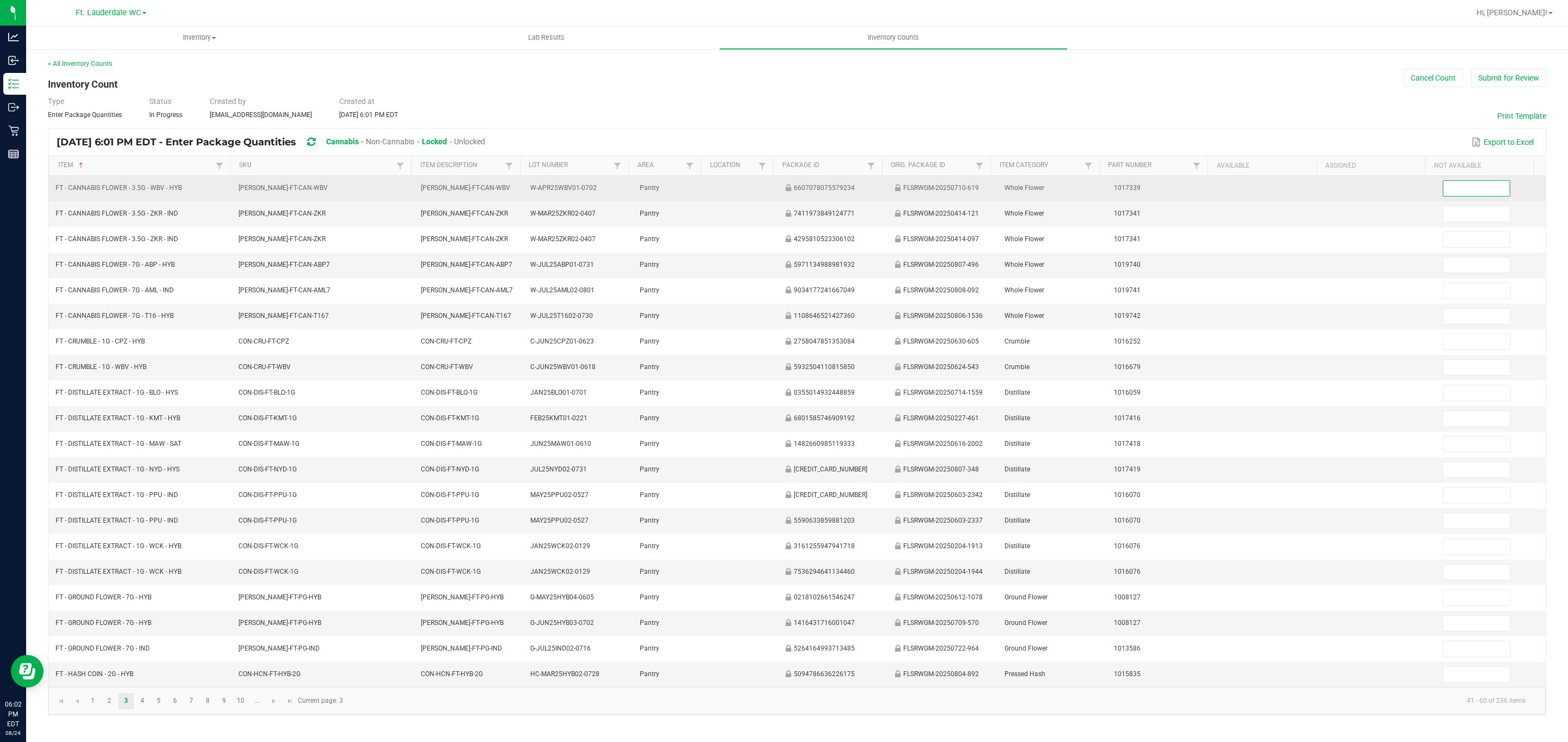
click at [774, 188] on input at bounding box center [1477, 188] width 66 height 15
type input "20"
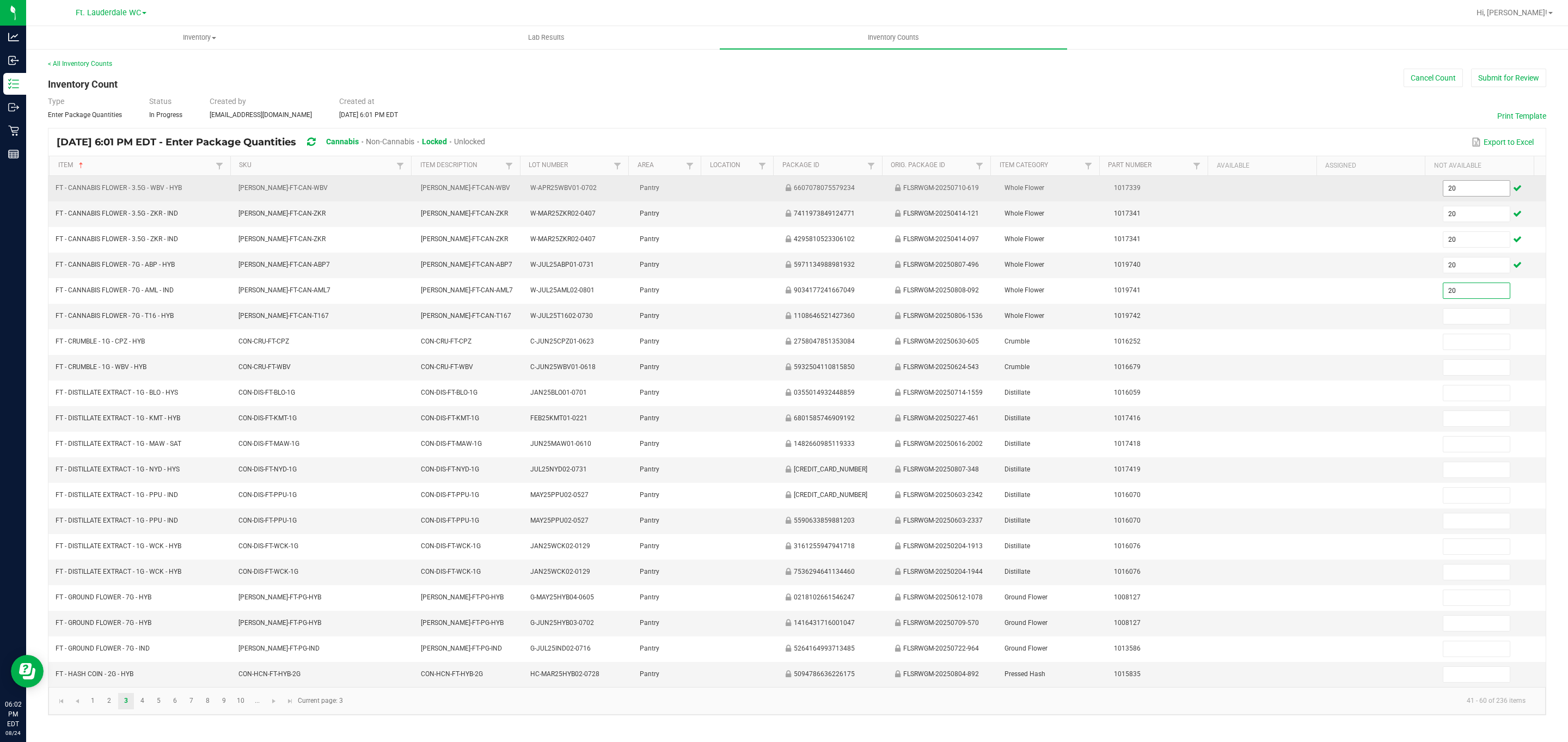
type input "20"
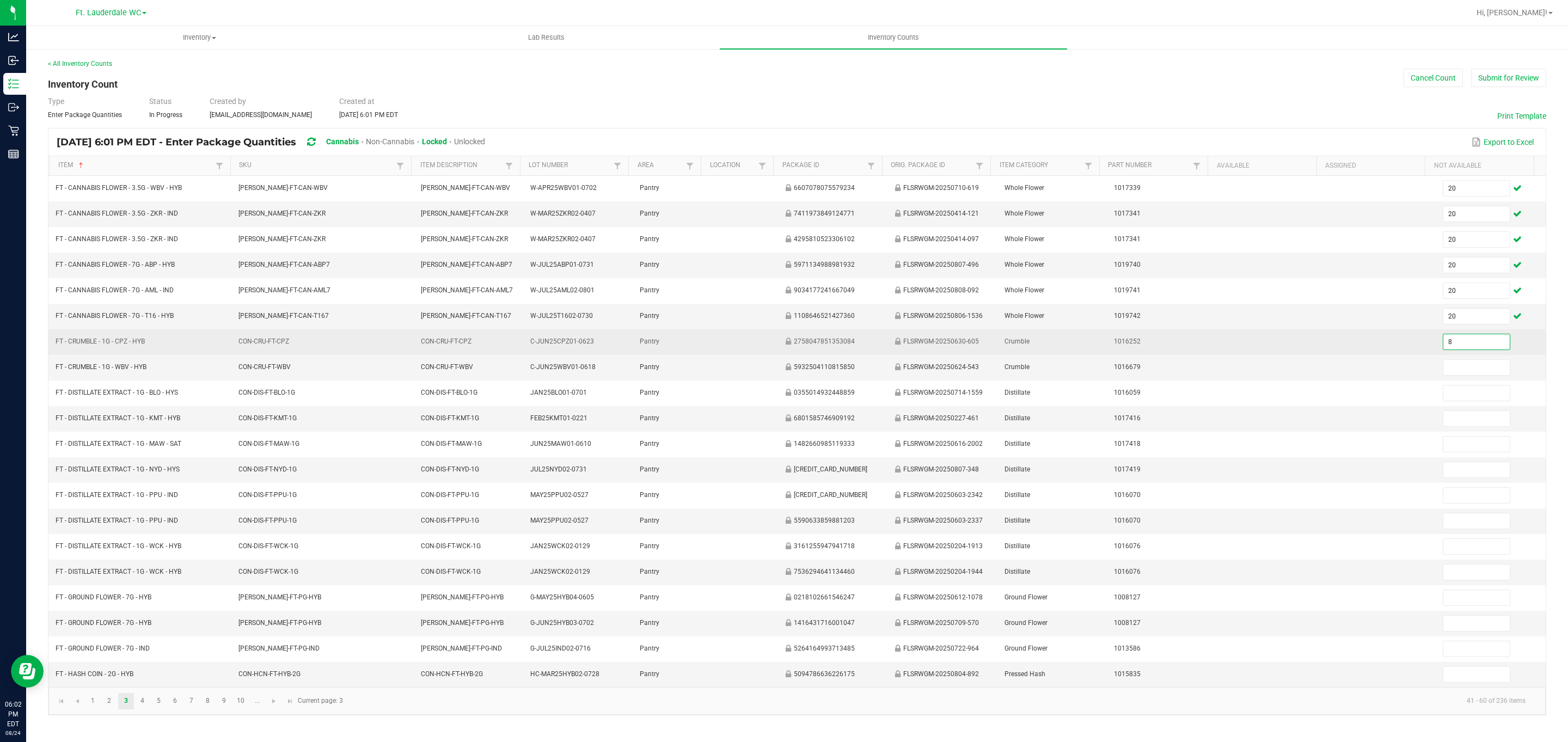
type input "8"
type input "12"
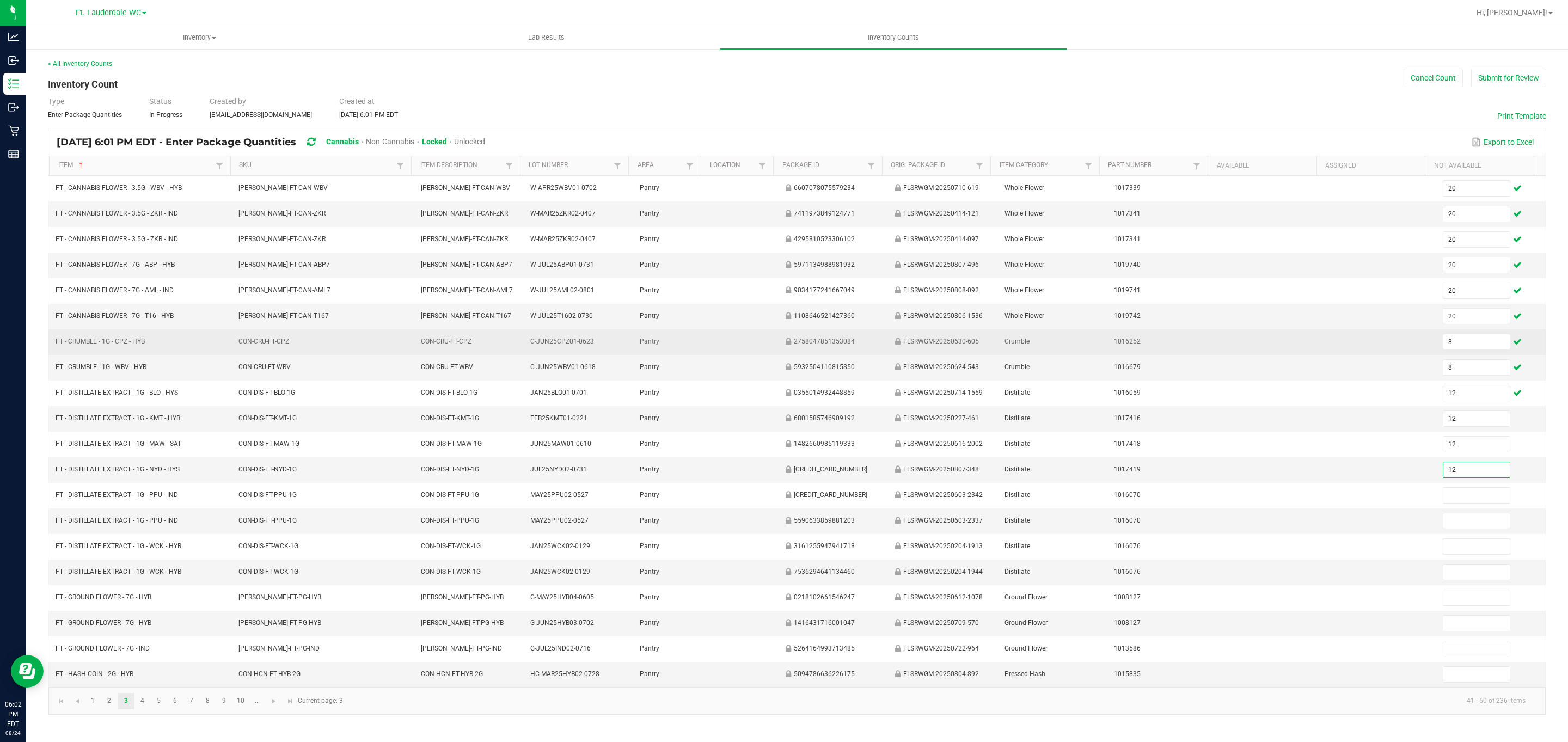
type input "12"
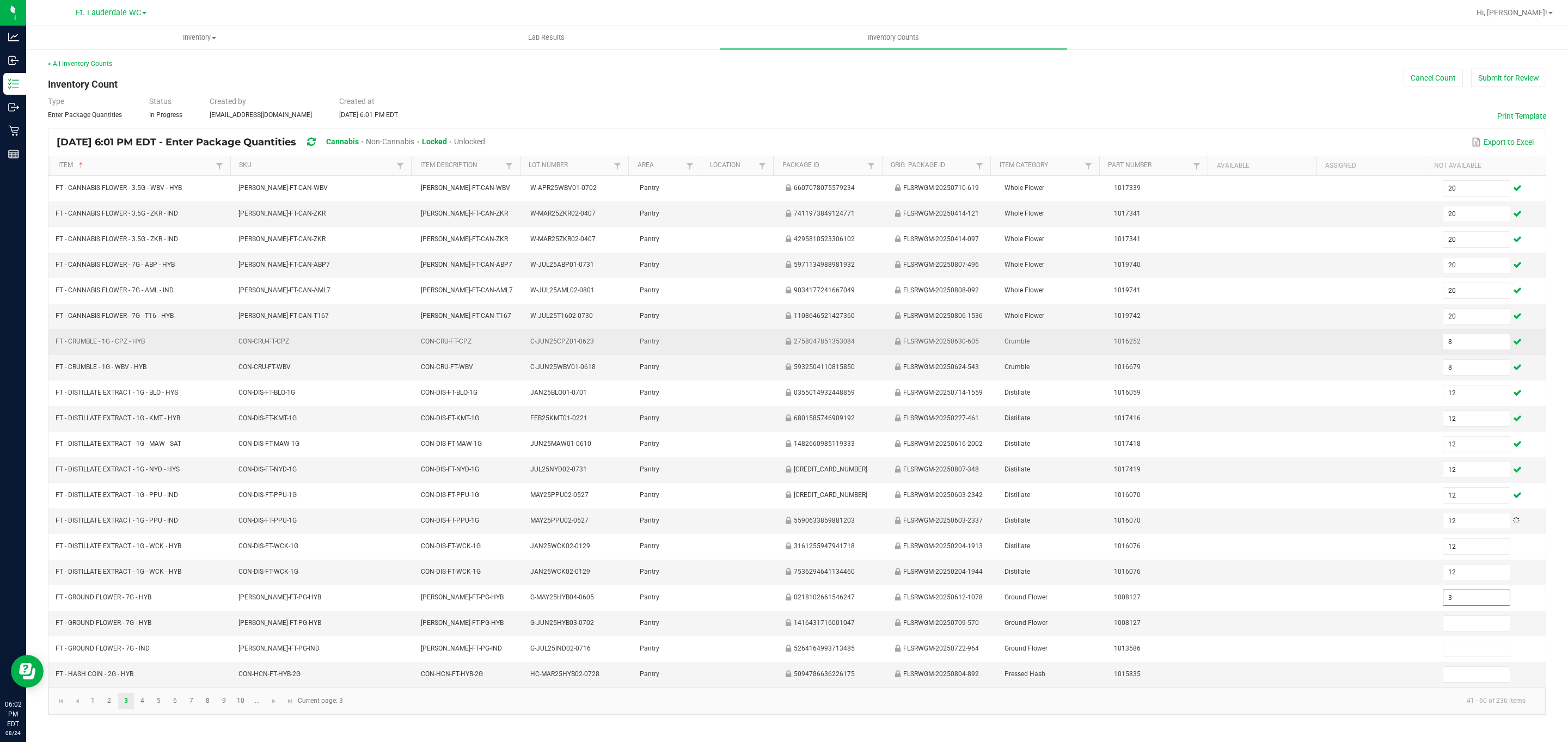
type input "3"
type input "20"
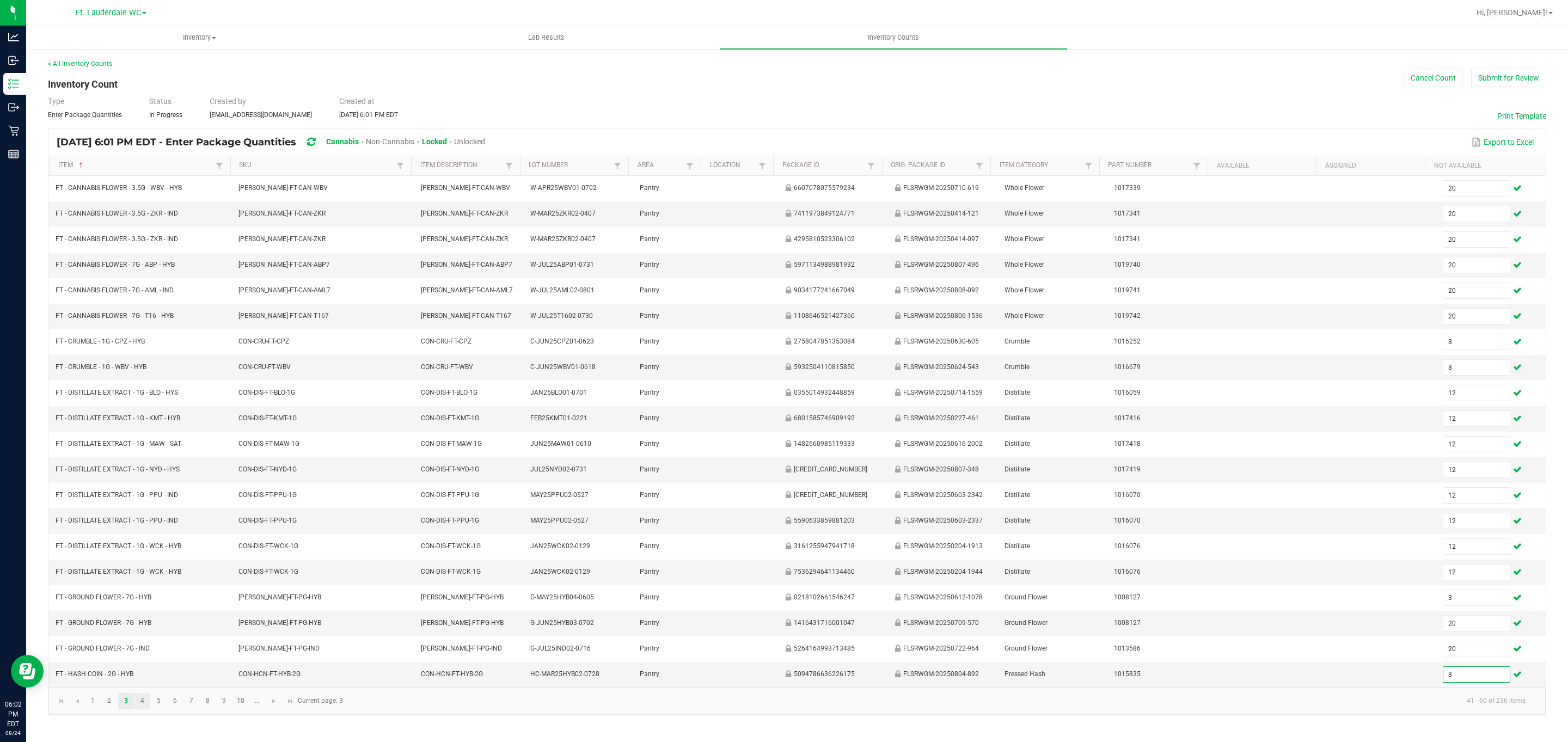
type input "8"
click at [142, 709] on link "4" at bounding box center [142, 701] width 16 height 16
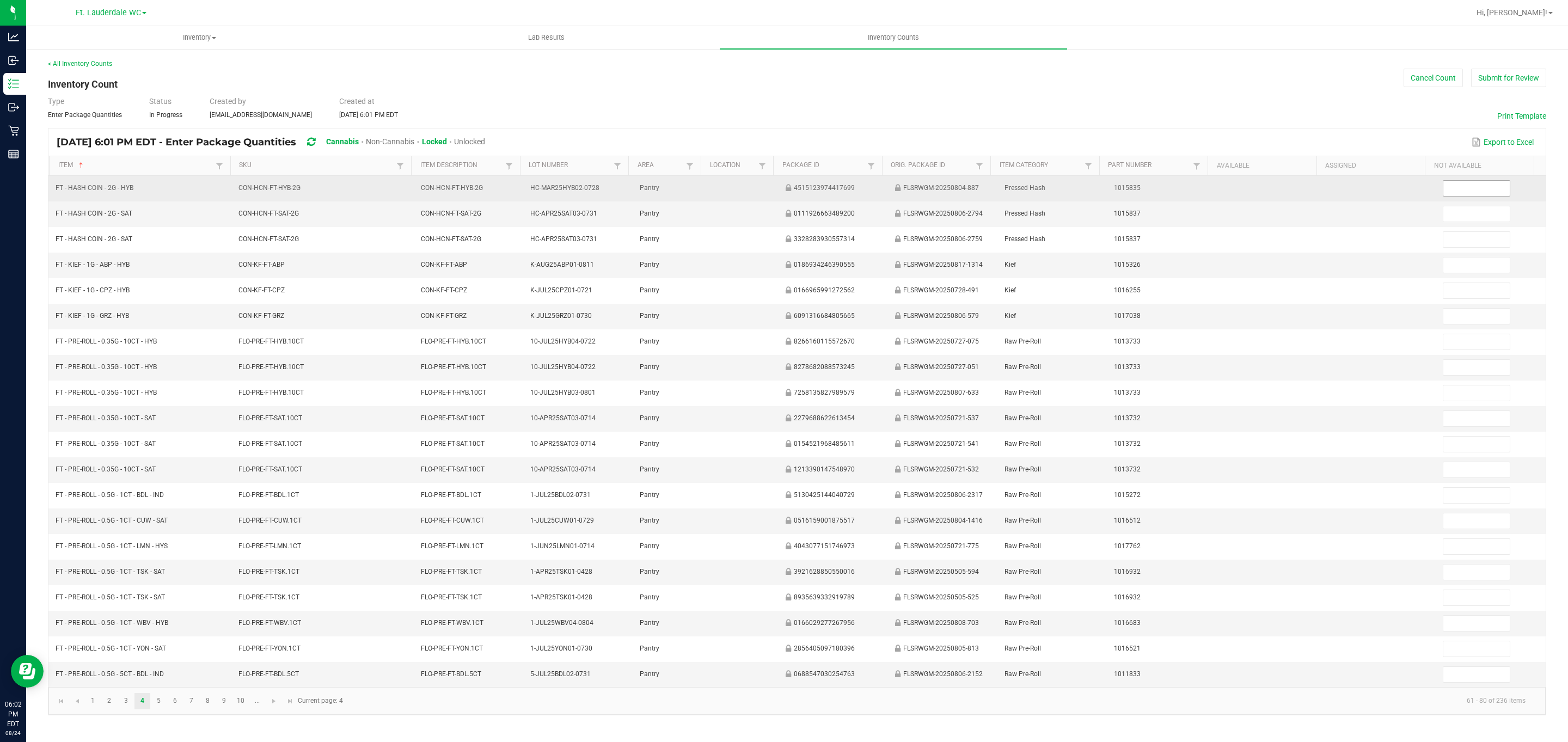
click at [774, 181] on input at bounding box center [1477, 188] width 66 height 15
type input "8"
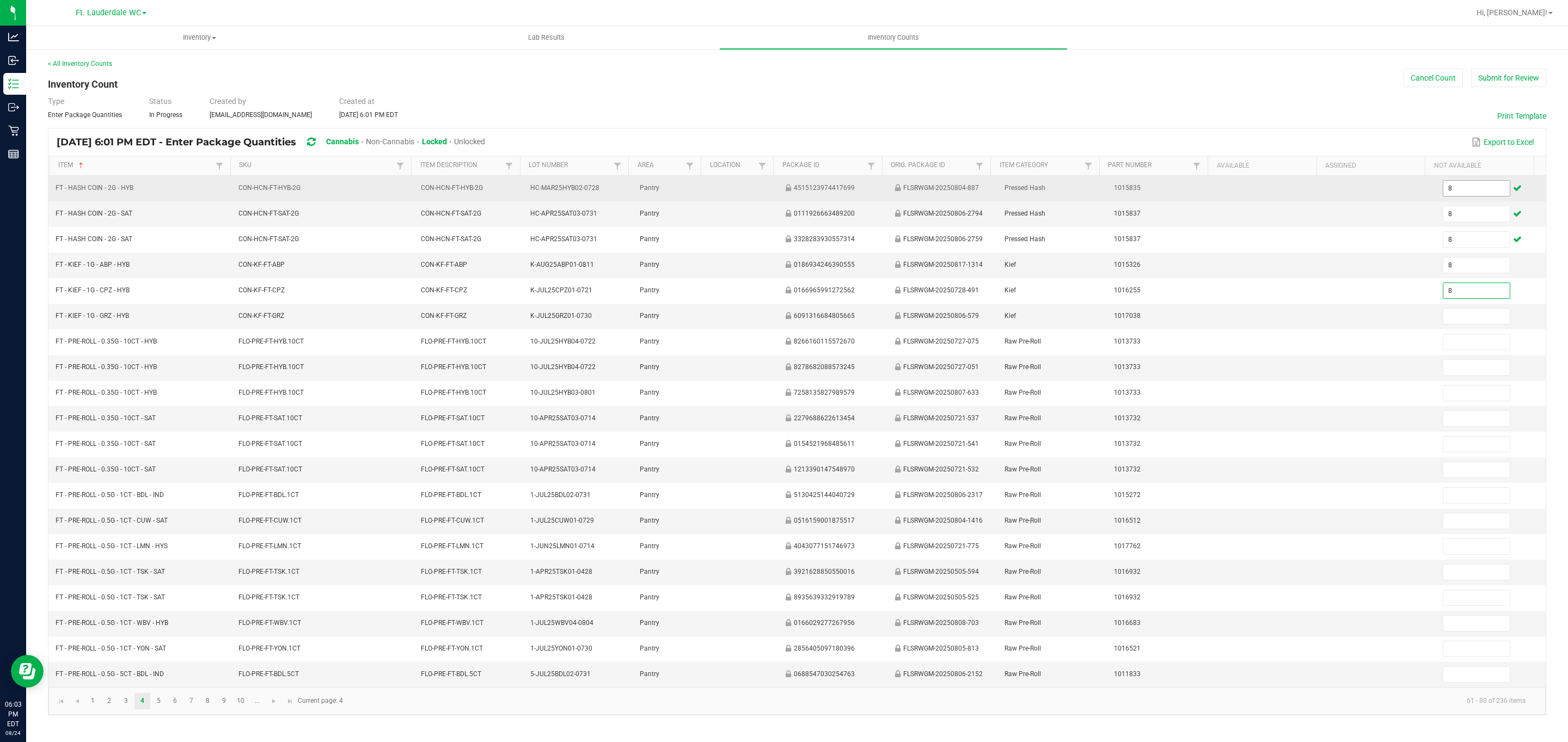
type input "8"
type input "5"
type input "20"
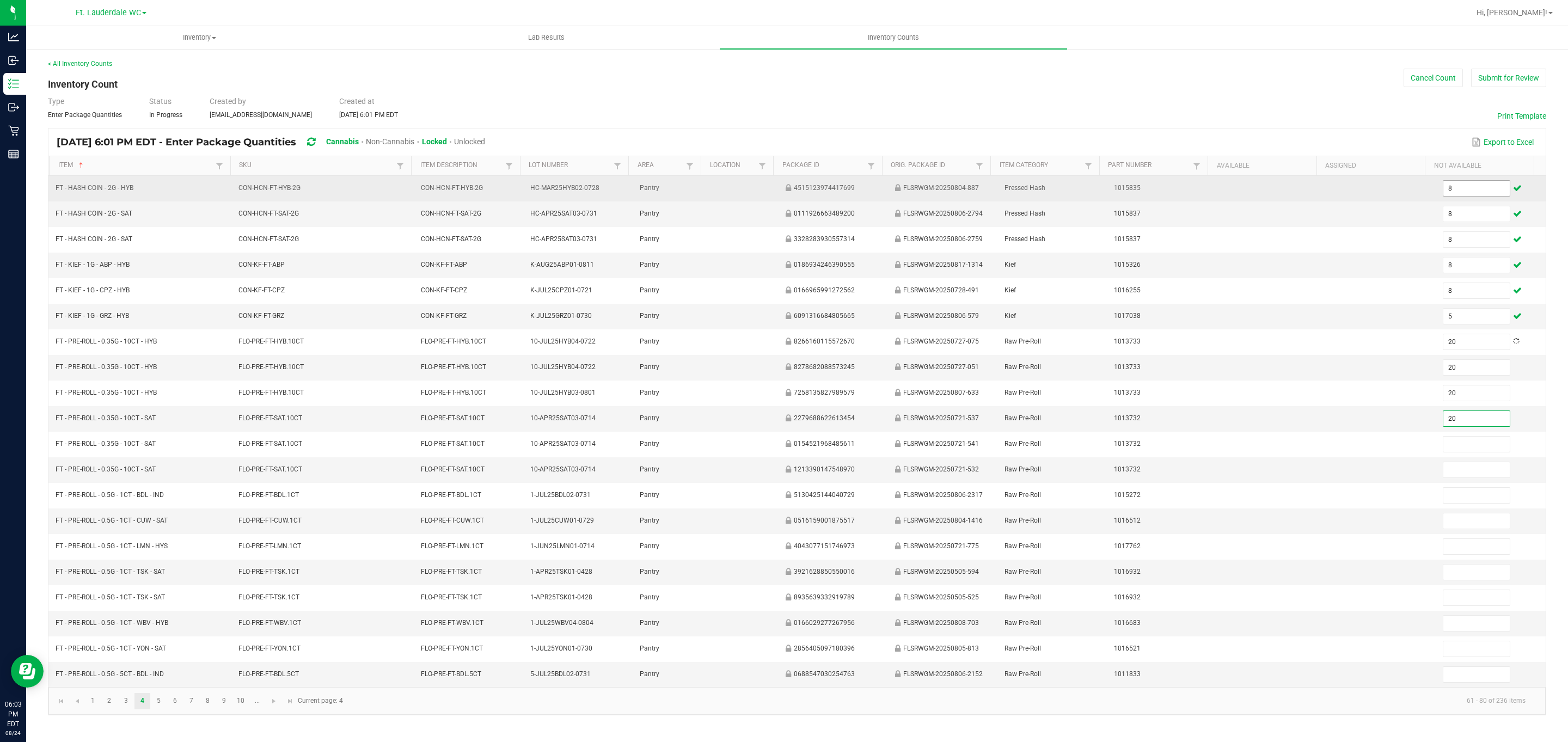
type input "20"
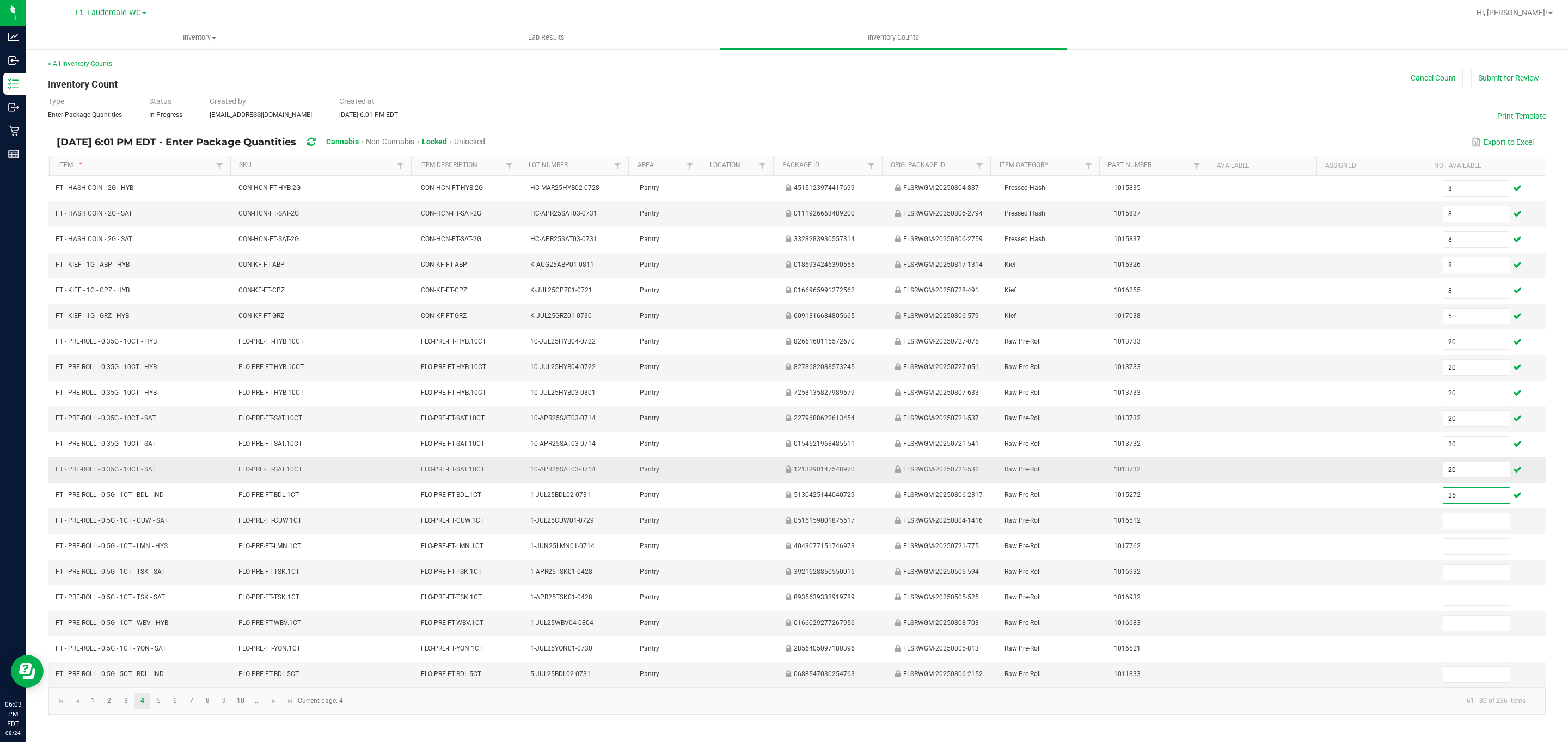
type input "25"
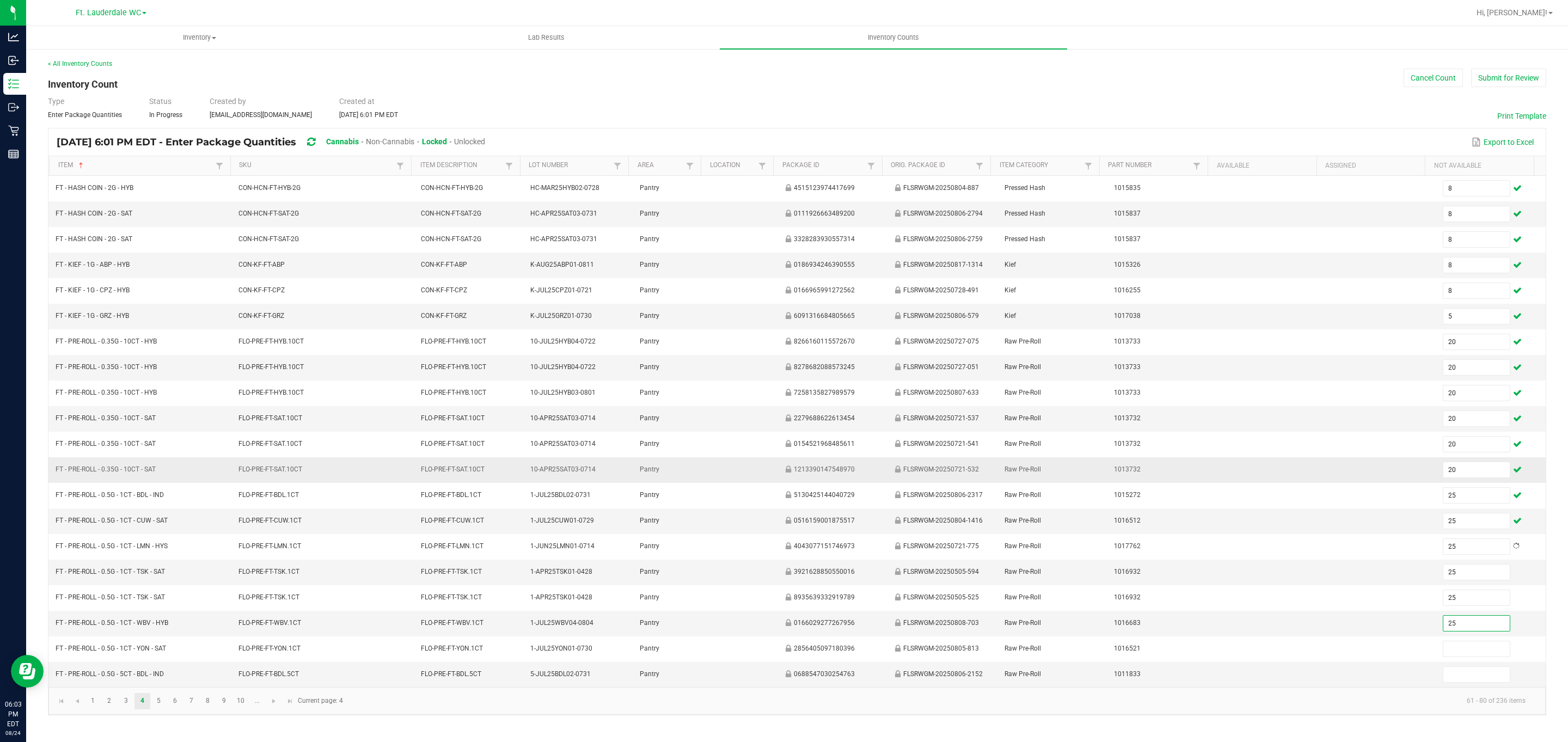
type input "25"
type input "12"
click at [166, 709] on link "5" at bounding box center [159, 701] width 16 height 16
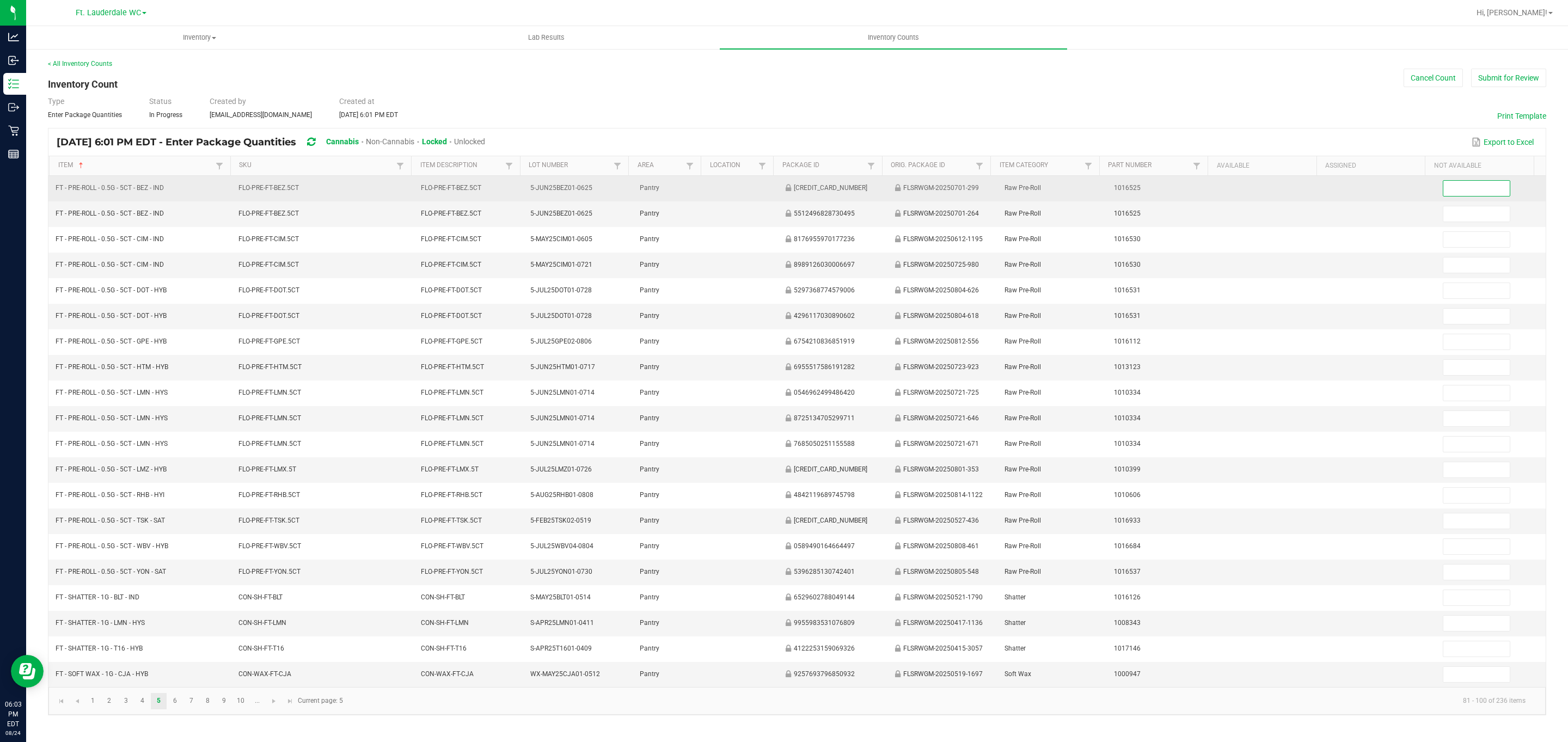
click at [774, 195] on input at bounding box center [1477, 188] width 66 height 15
type input "12"
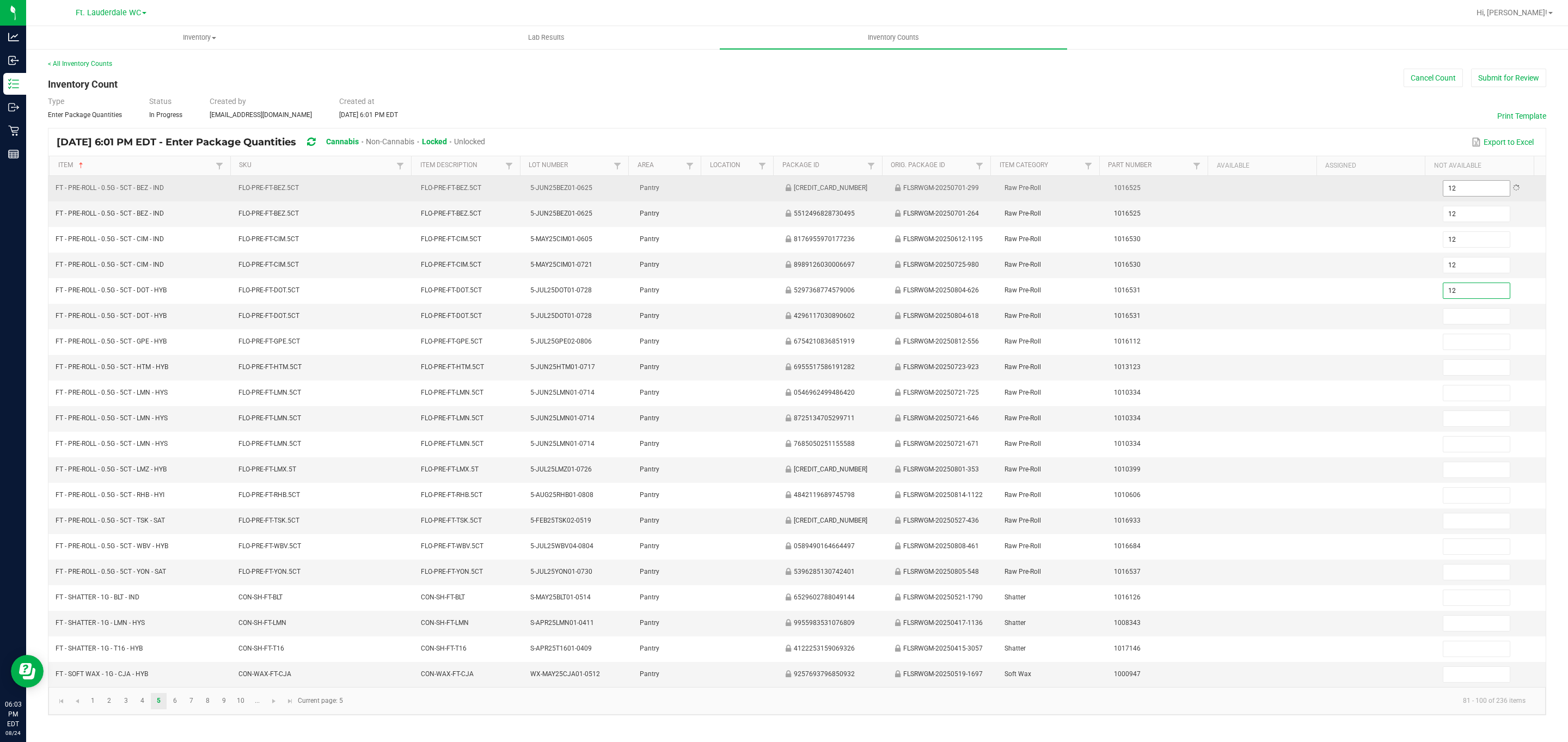
type input "12"
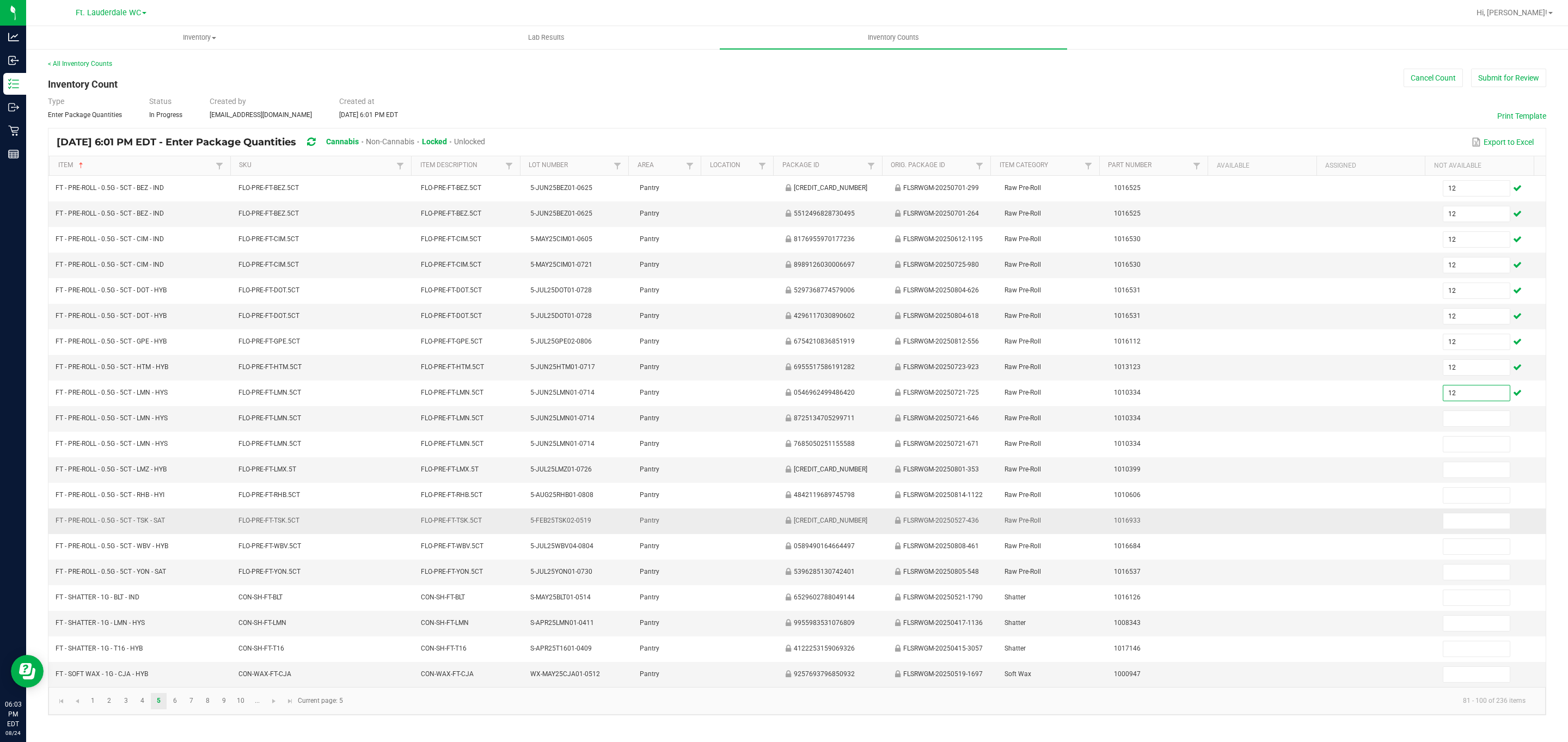
type input "12"
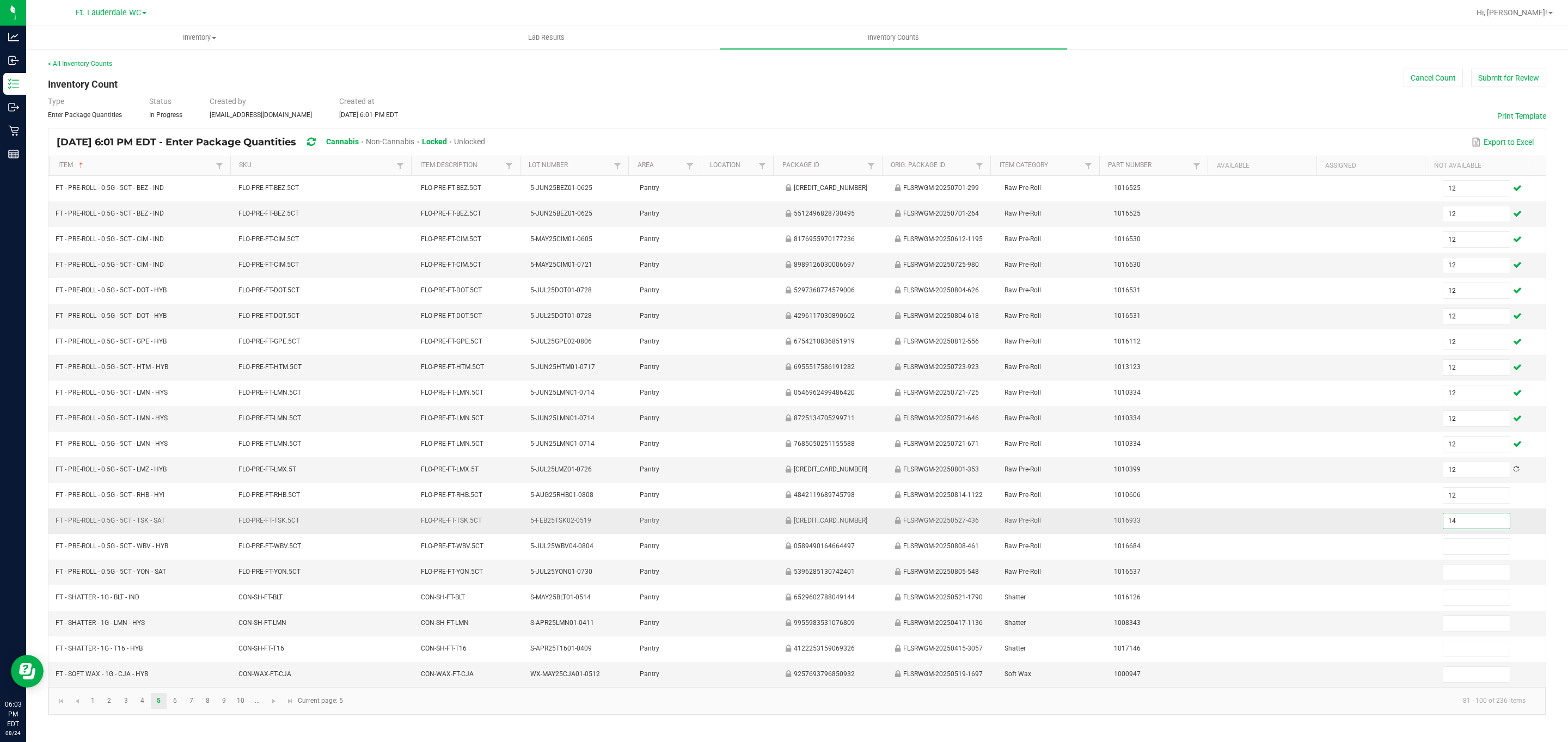
type input "14"
type input "12"
type input "8"
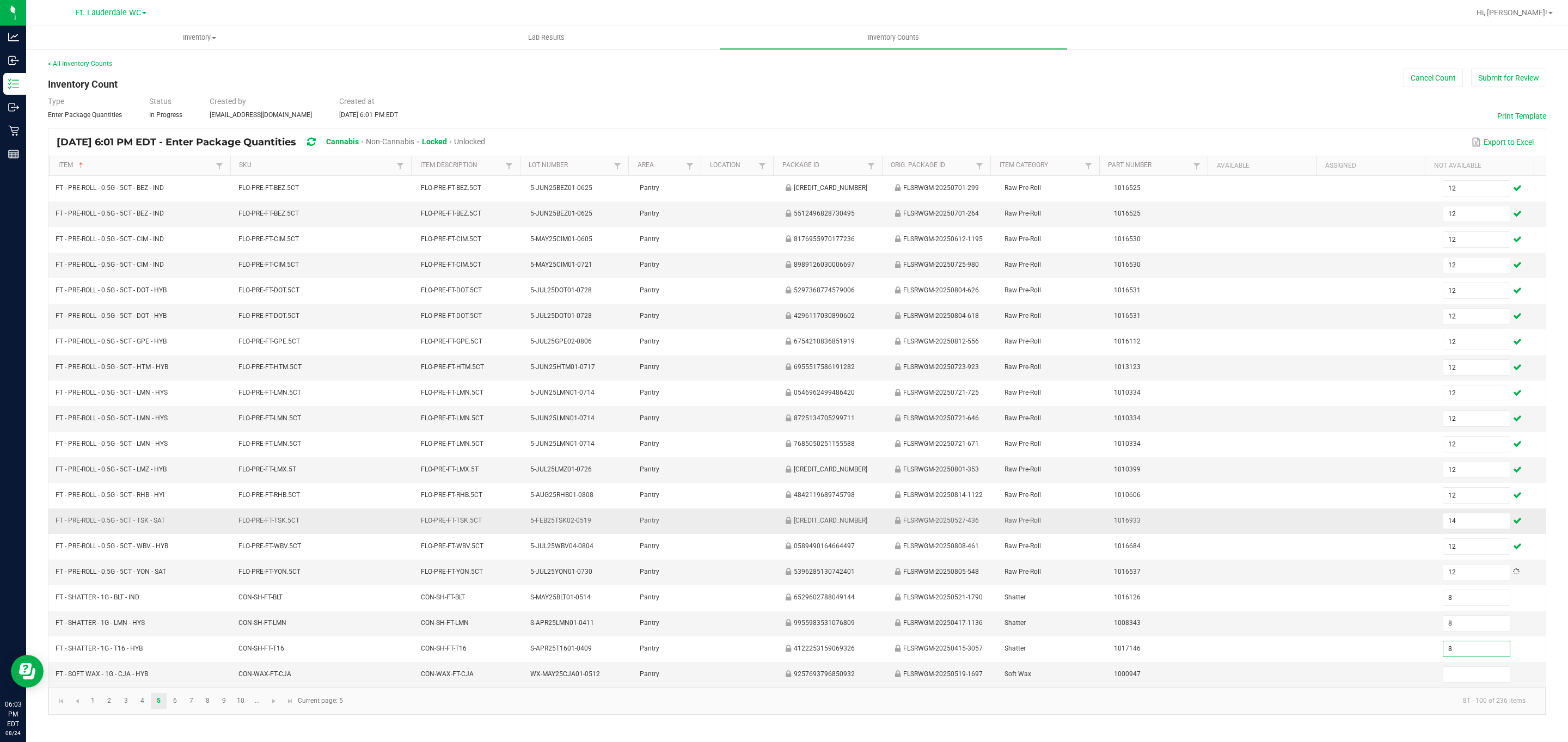
type input "8"
click at [172, 709] on link "6" at bounding box center [175, 701] width 16 height 16
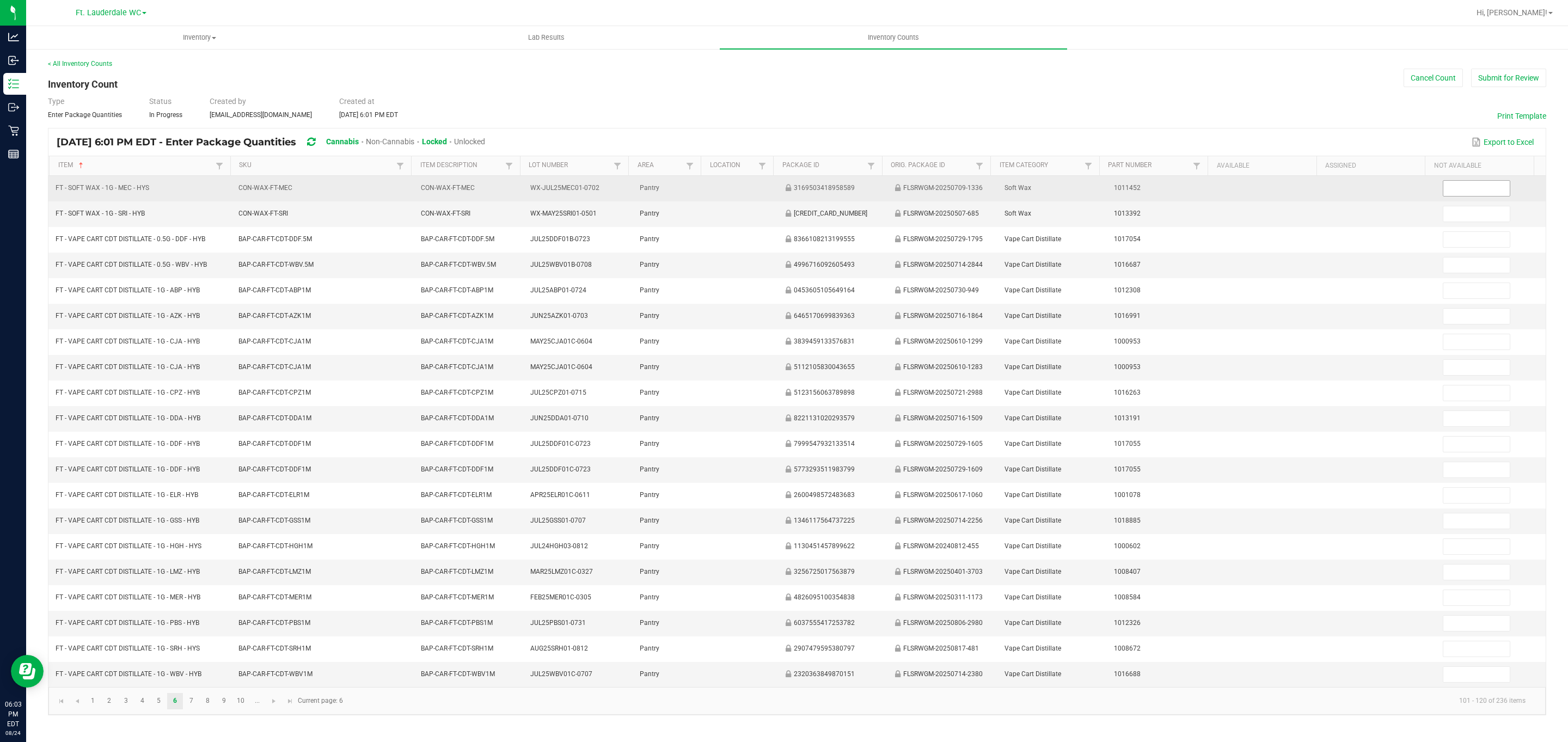
click at [774, 195] on input at bounding box center [1477, 188] width 66 height 15
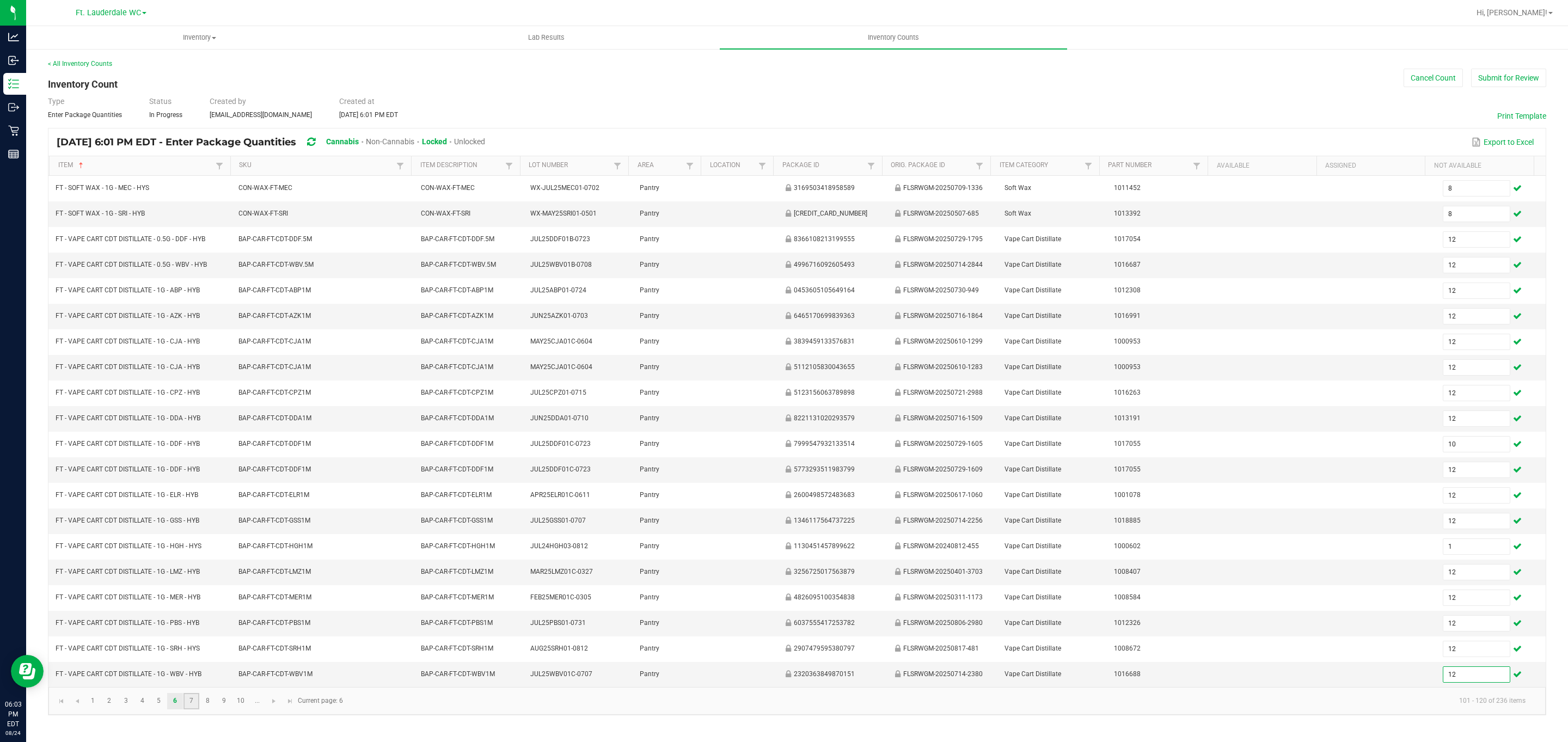
click at [191, 709] on link "7" at bounding box center [191, 701] width 16 height 16
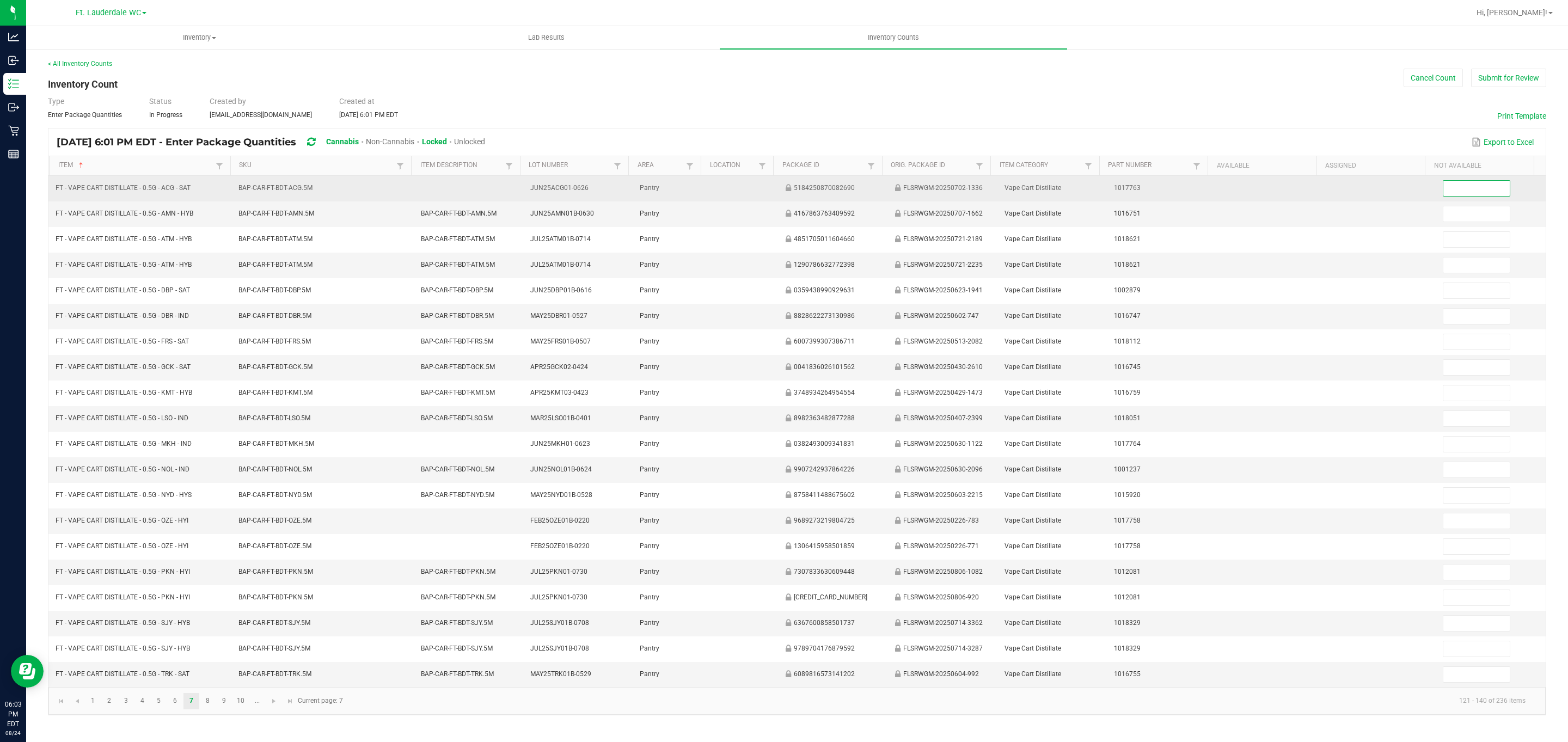
click at [774, 189] on input at bounding box center [1477, 188] width 66 height 15
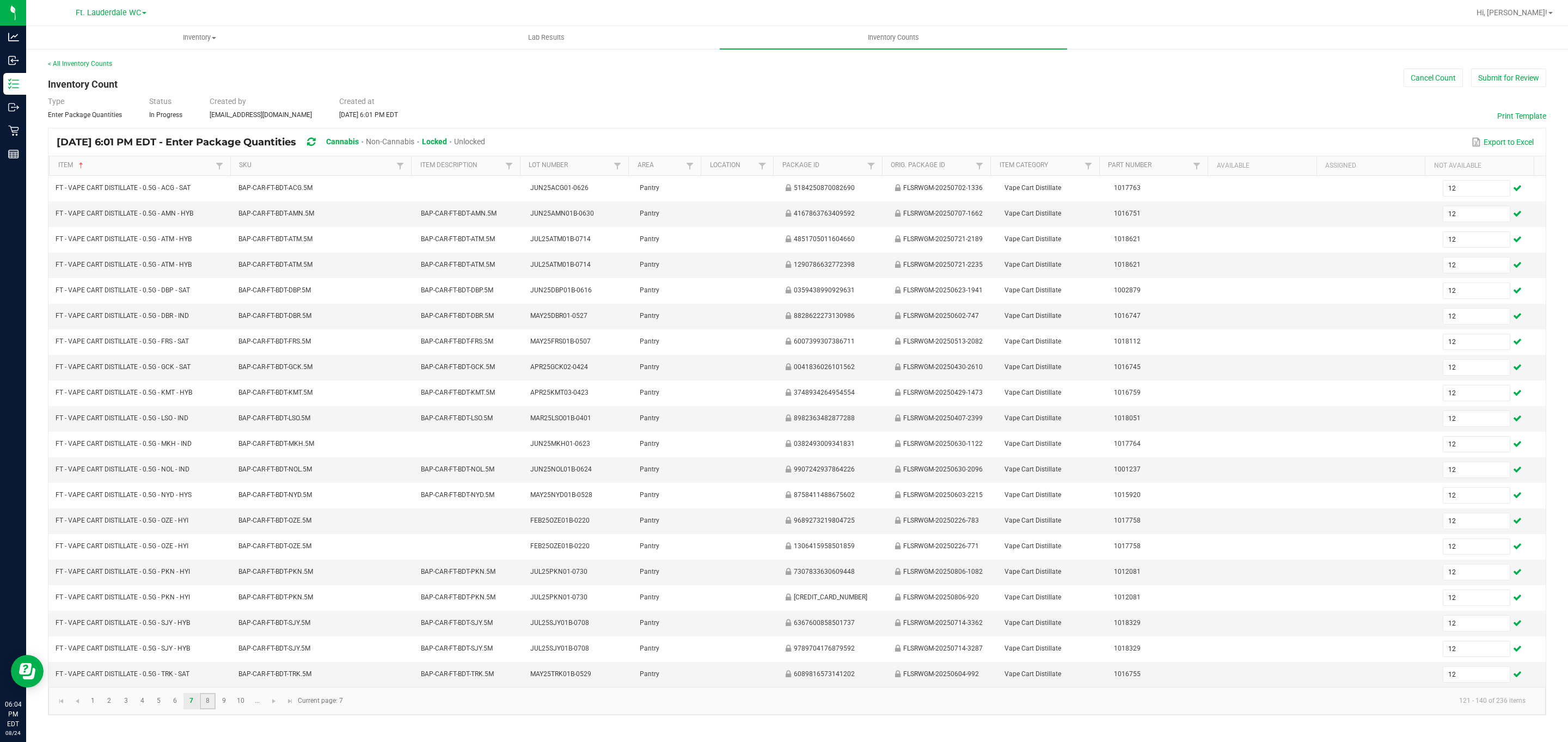
click at [208, 709] on link "8" at bounding box center [208, 701] width 16 height 16
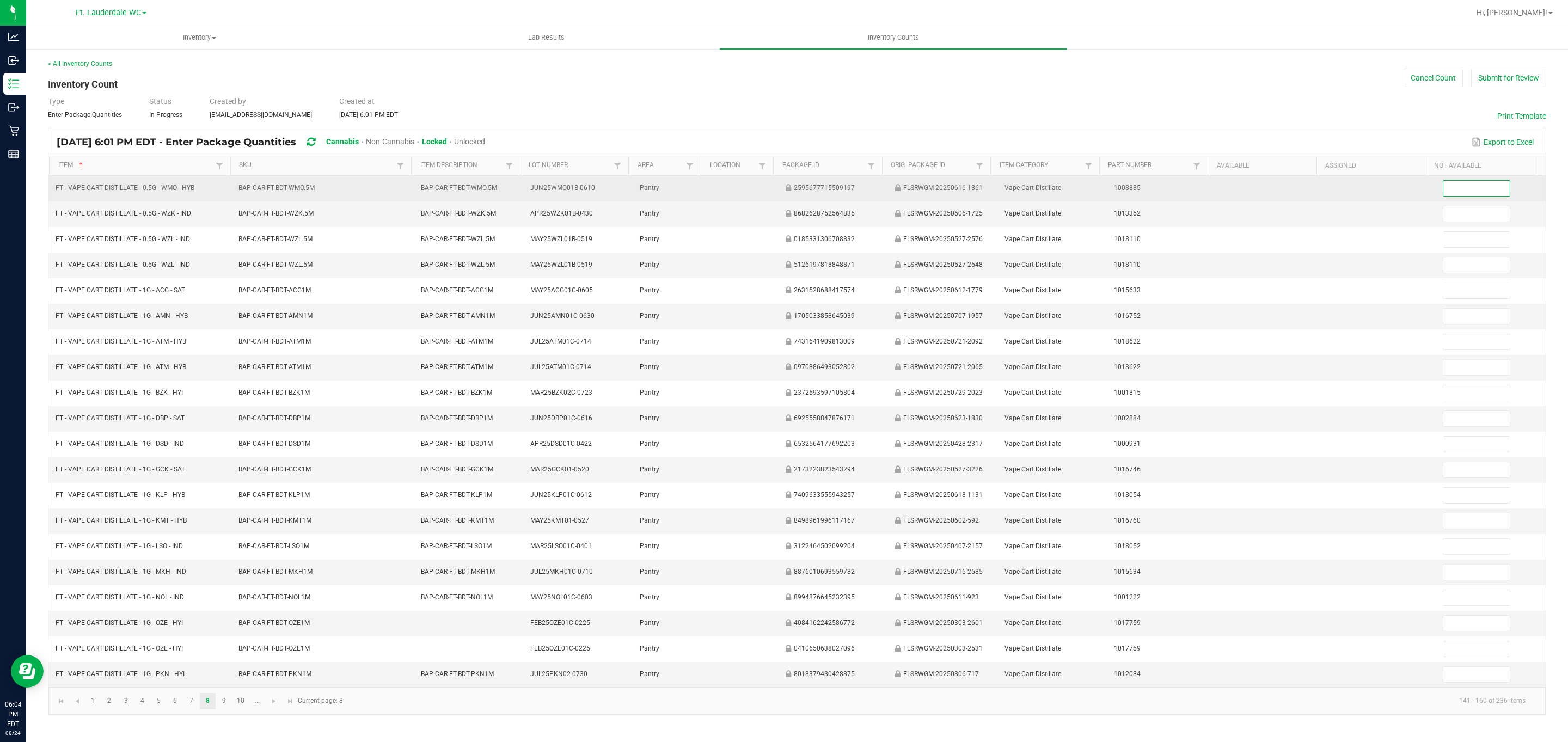
click at [774, 191] on input at bounding box center [1477, 188] width 66 height 15
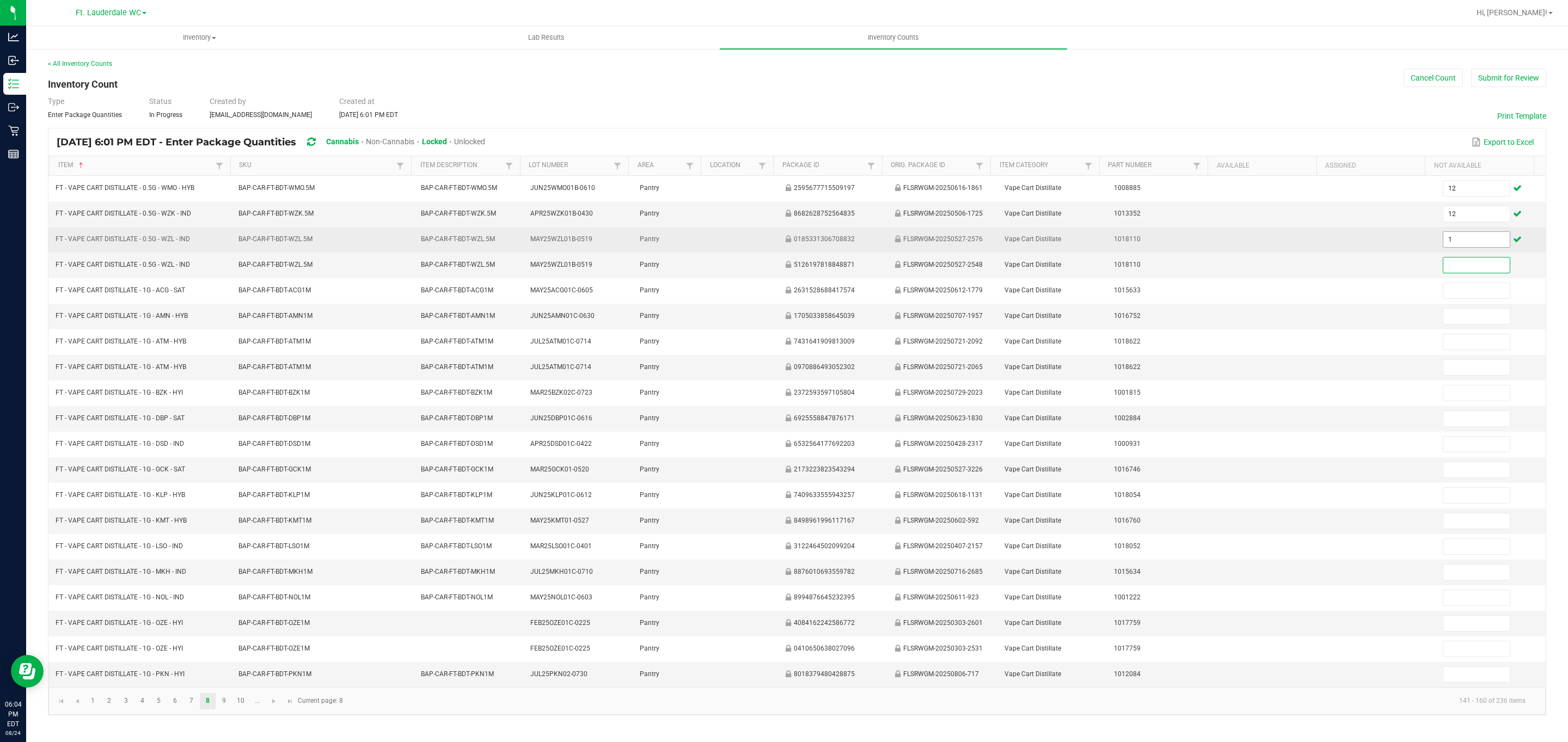
click at [774, 247] on input "1" at bounding box center [1477, 239] width 66 height 15
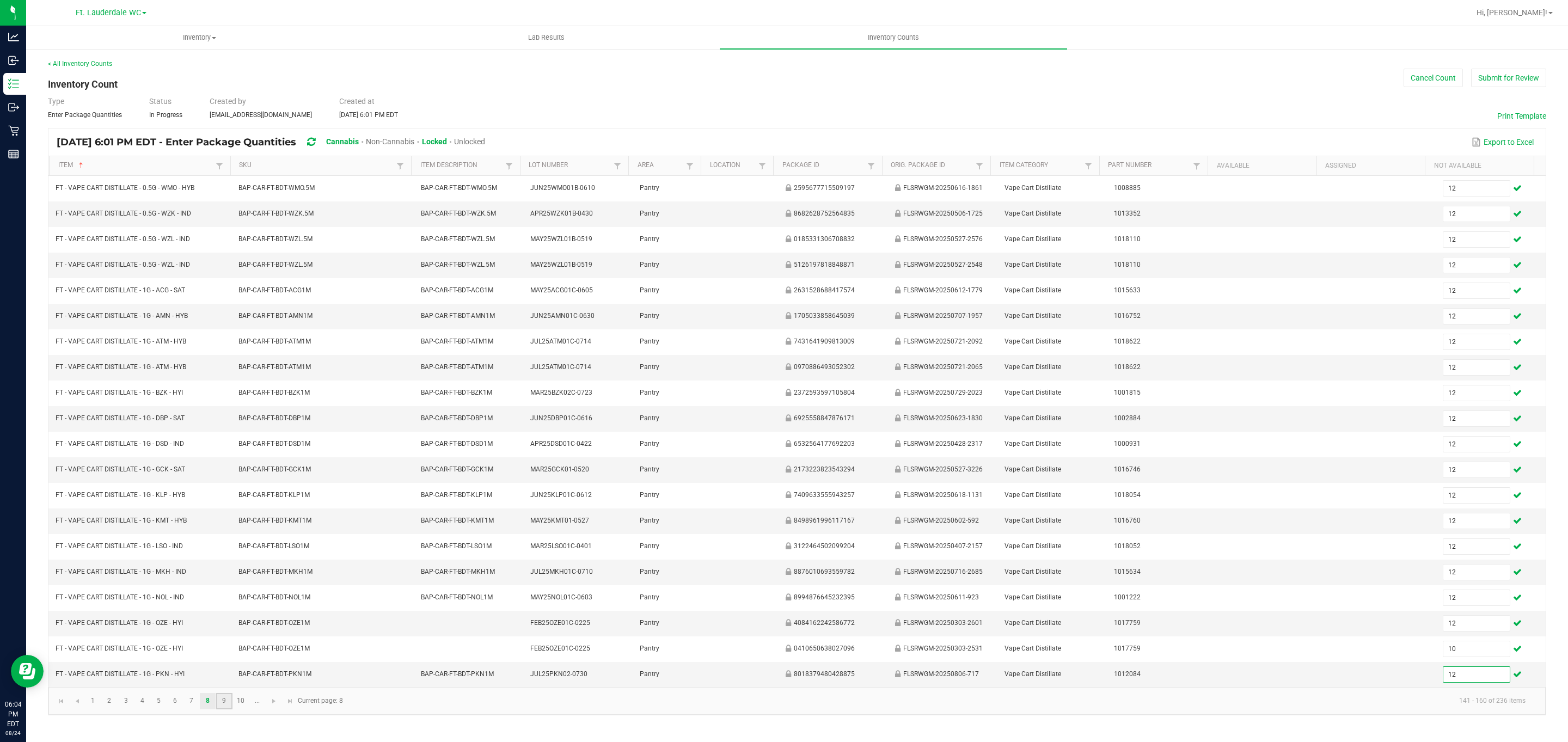
click at [224, 709] on link "9" at bounding box center [225, 701] width 16 height 16
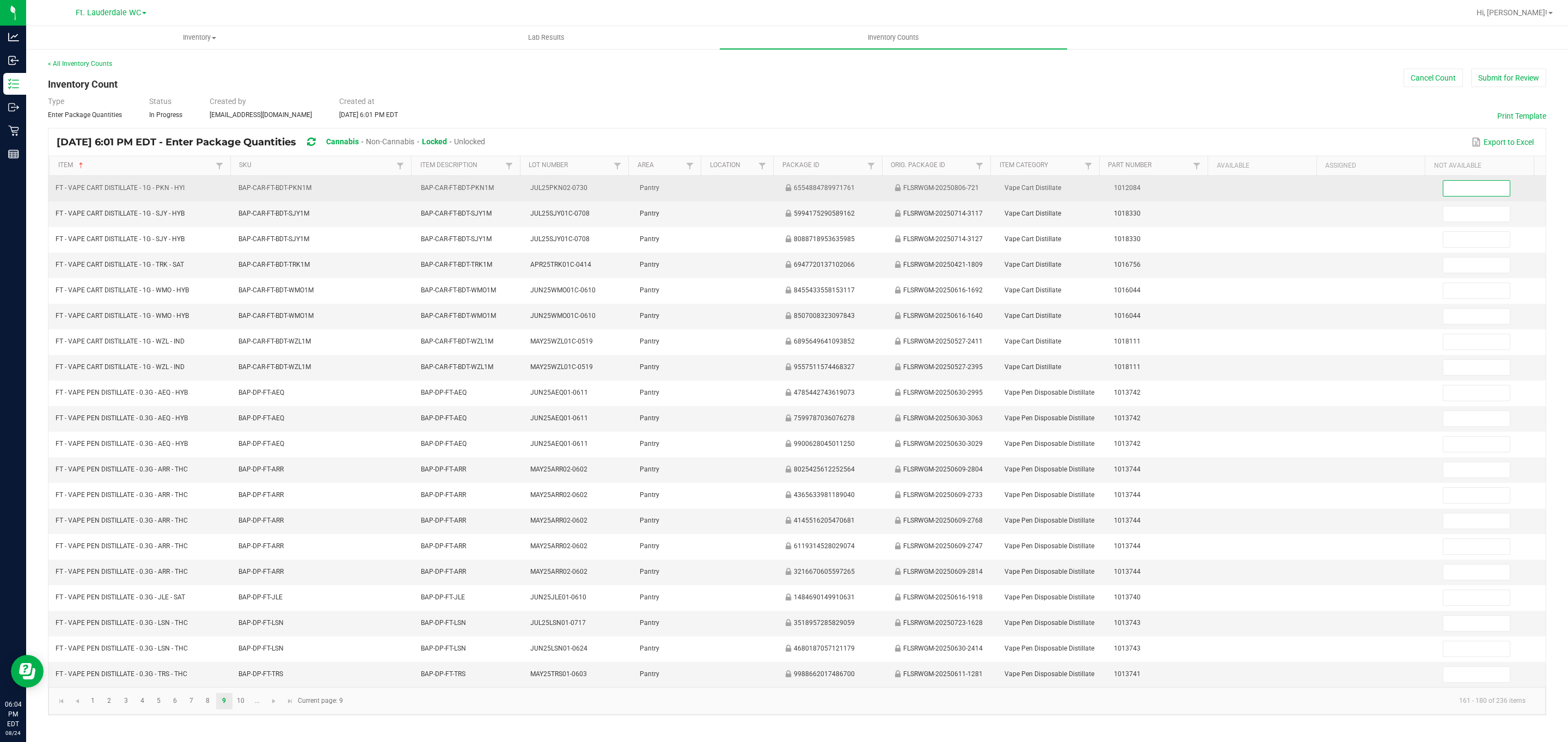
click at [774, 192] on input at bounding box center [1477, 188] width 66 height 15
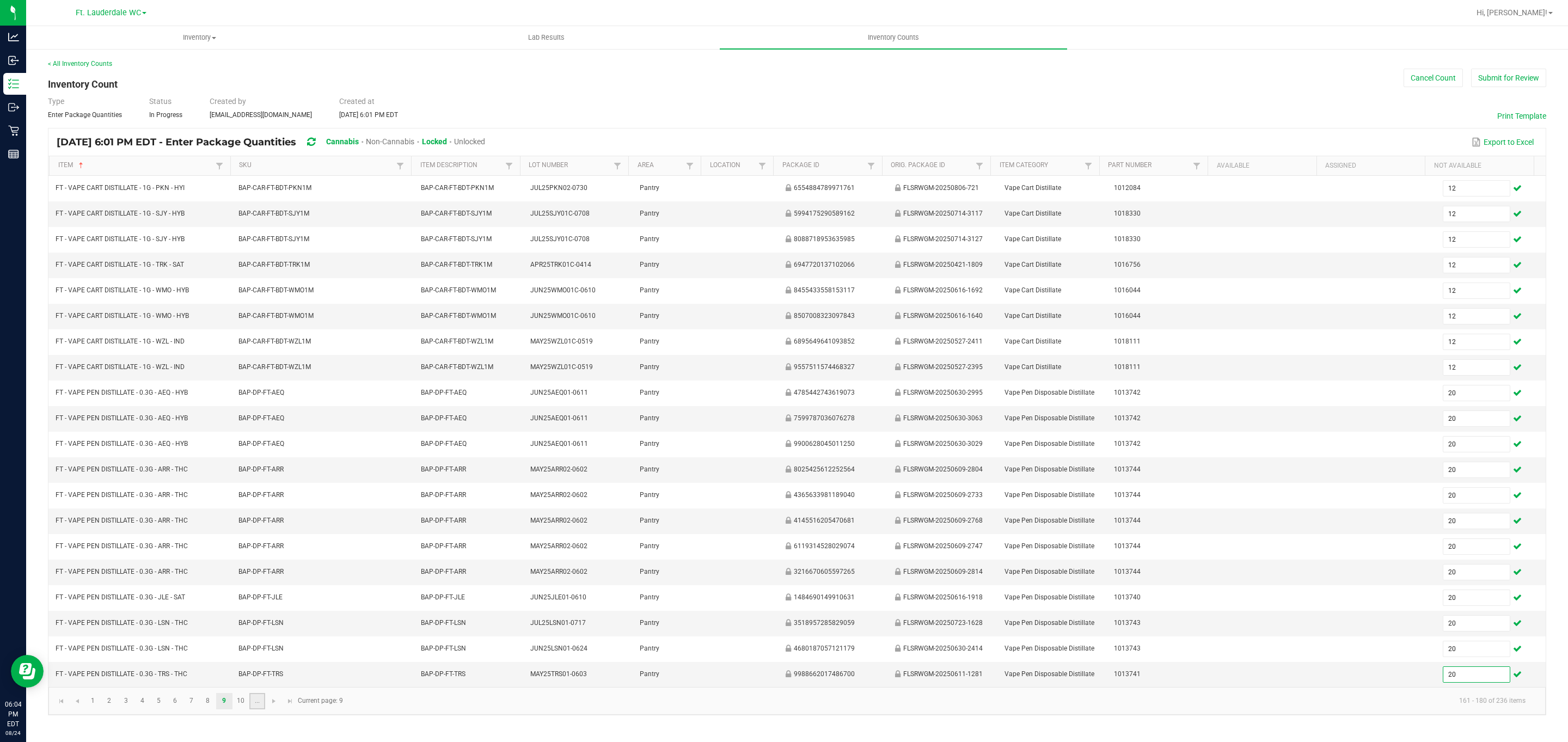
click at [250, 709] on link "..." at bounding box center [258, 701] width 16 height 16
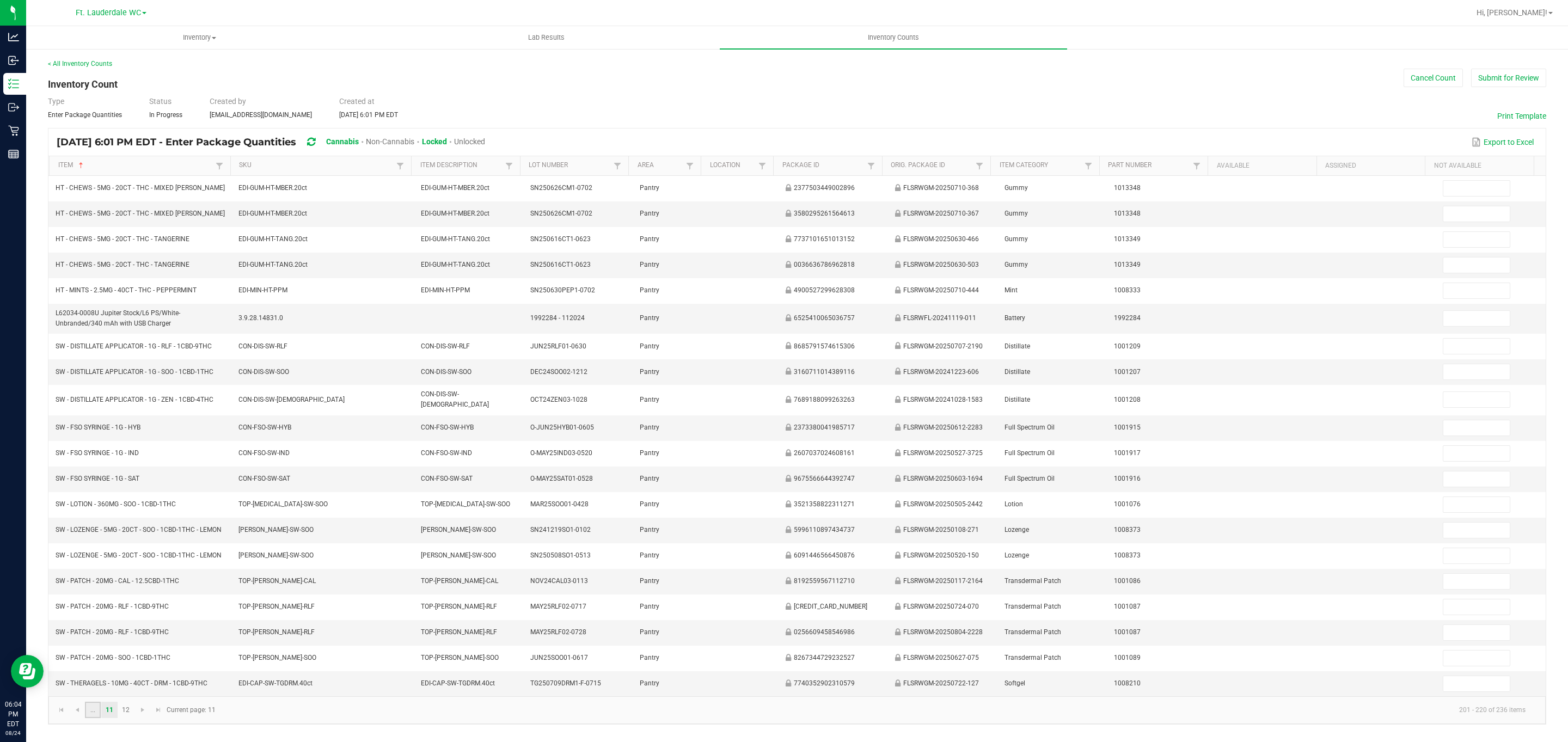
click at [97, 718] on link "..." at bounding box center [93, 710] width 16 height 16
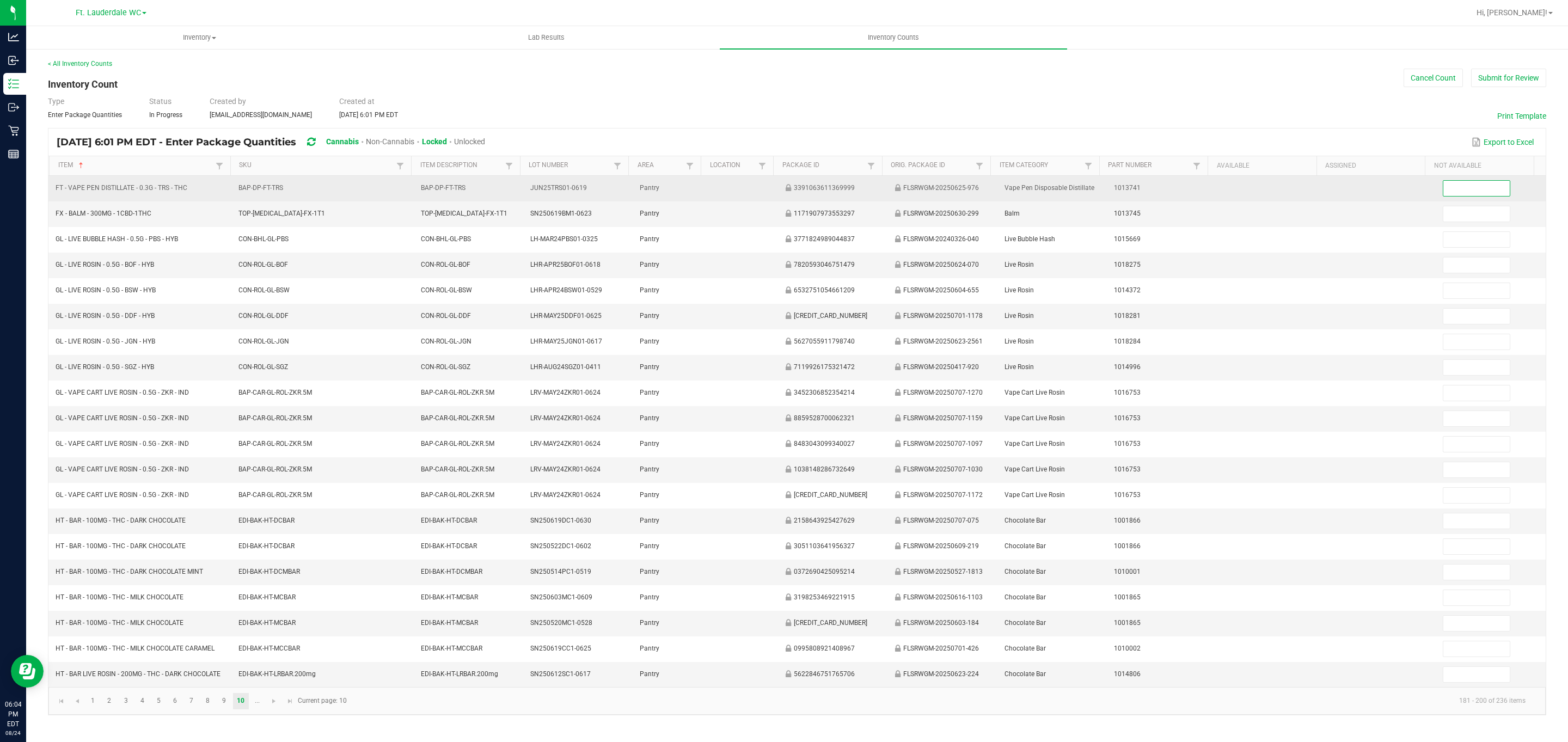
click at [774, 194] on input at bounding box center [1477, 188] width 66 height 15
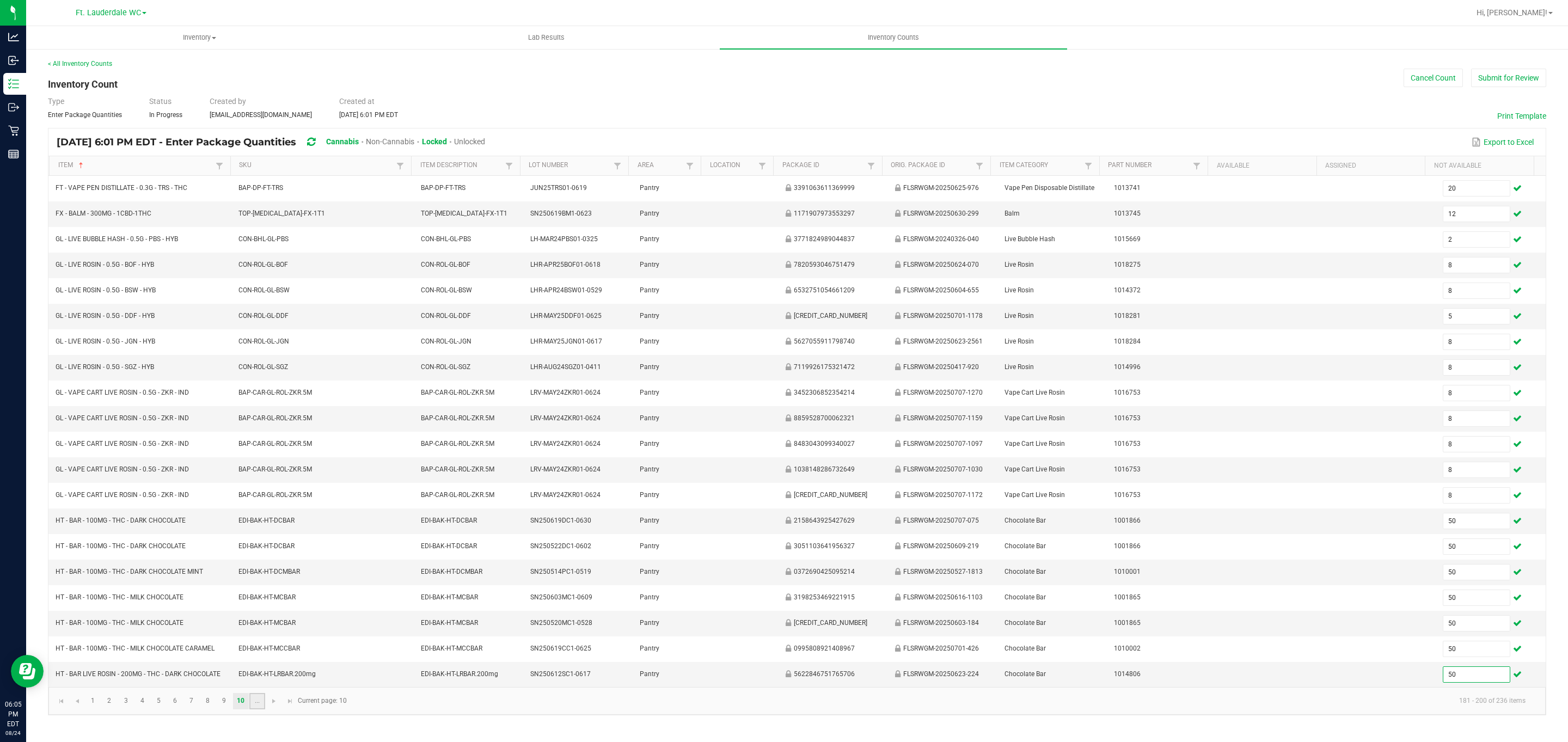
click at [254, 709] on link "..." at bounding box center [258, 701] width 16 height 16
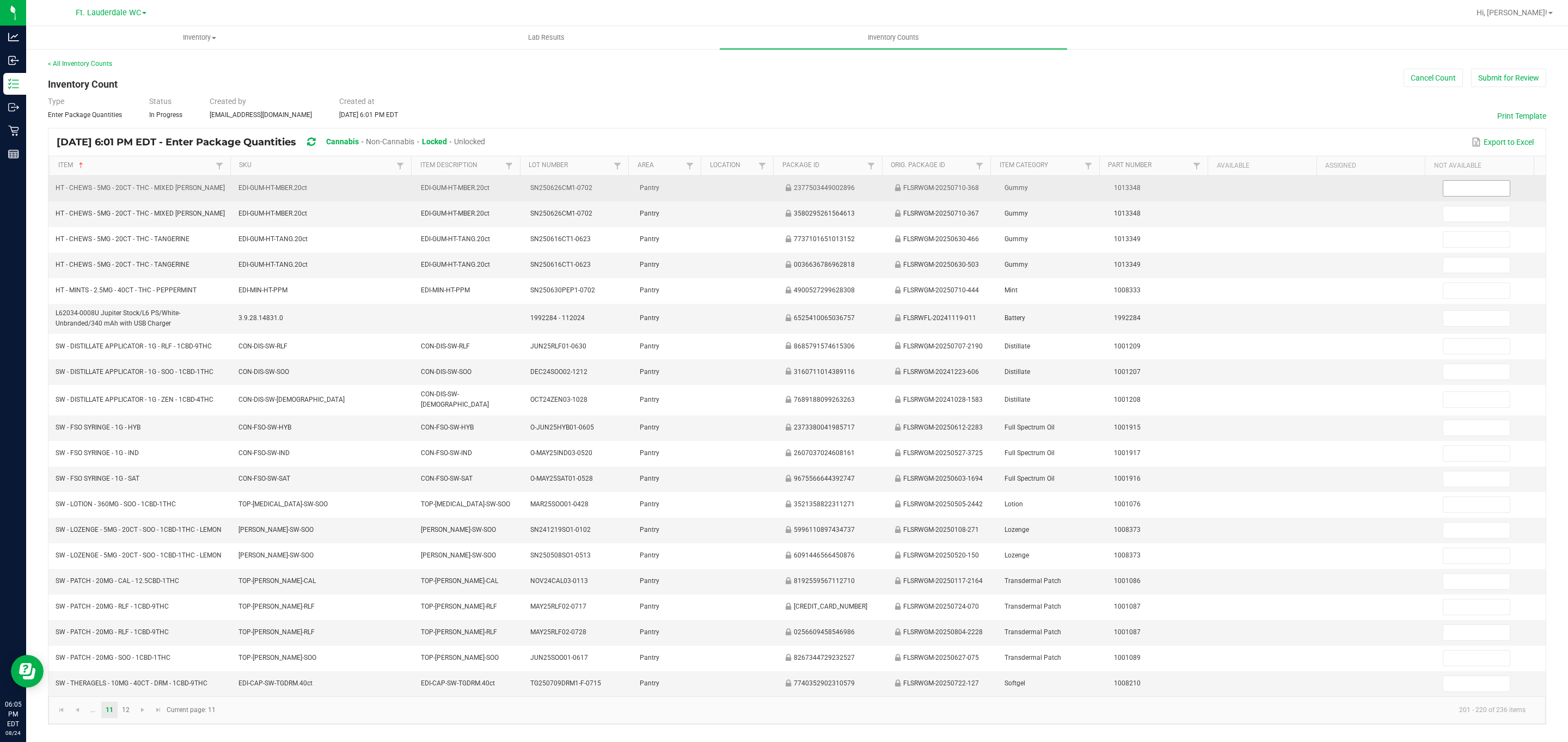
click at [774, 187] on input at bounding box center [1477, 188] width 66 height 15
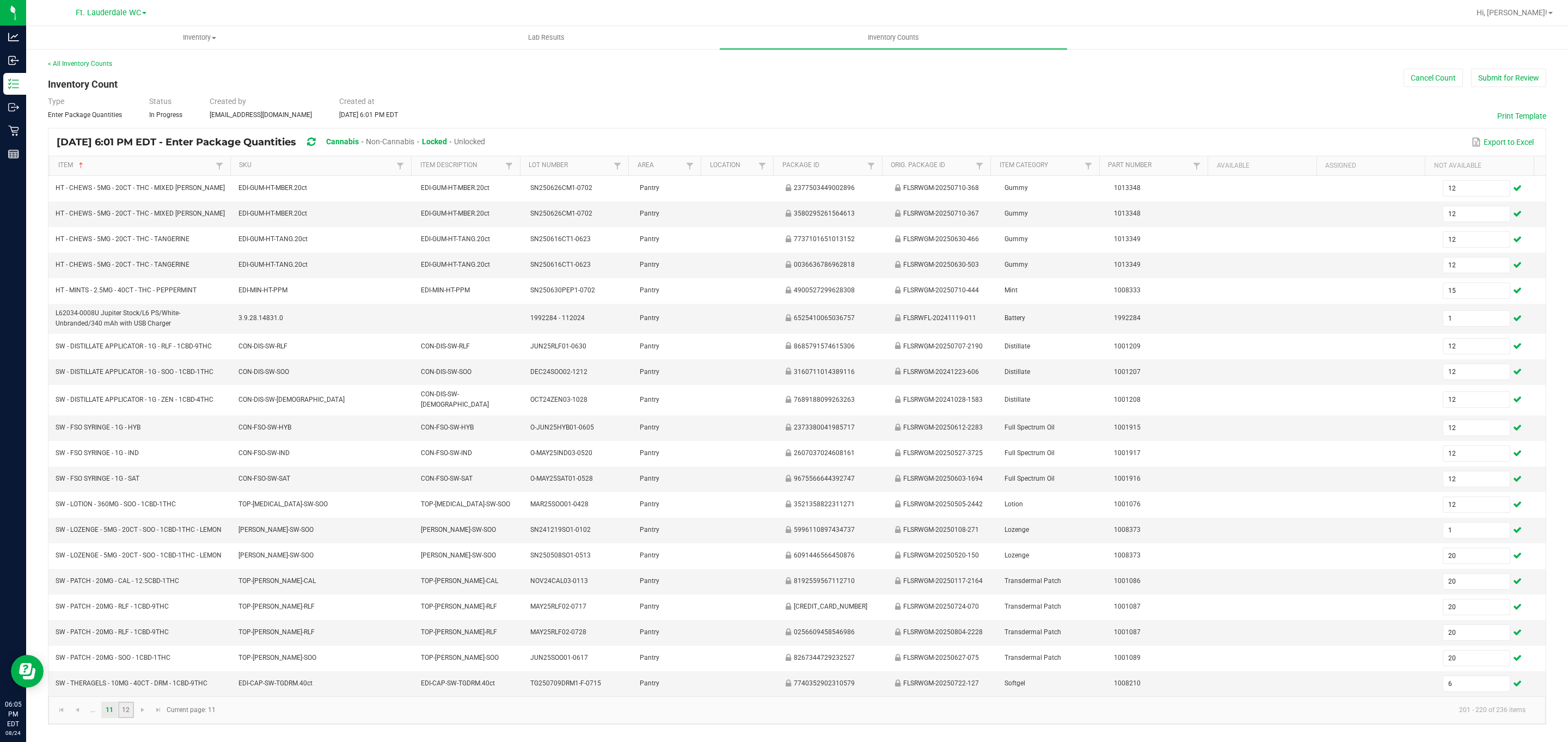
click at [129, 718] on link "12" at bounding box center [126, 710] width 16 height 16
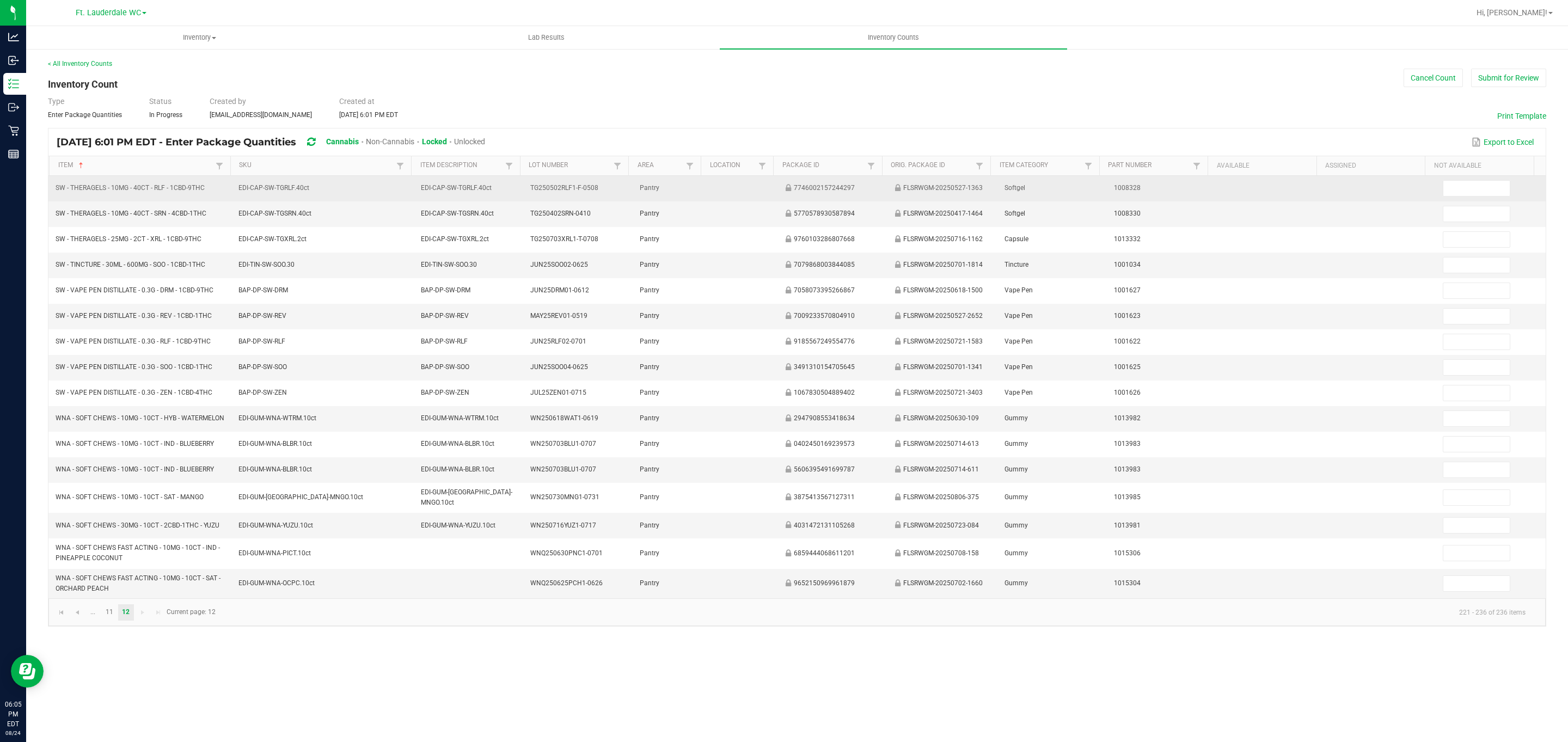
click at [774, 199] on td at bounding box center [1491, 189] width 109 height 26
click at [774, 194] on input at bounding box center [1477, 188] width 66 height 15
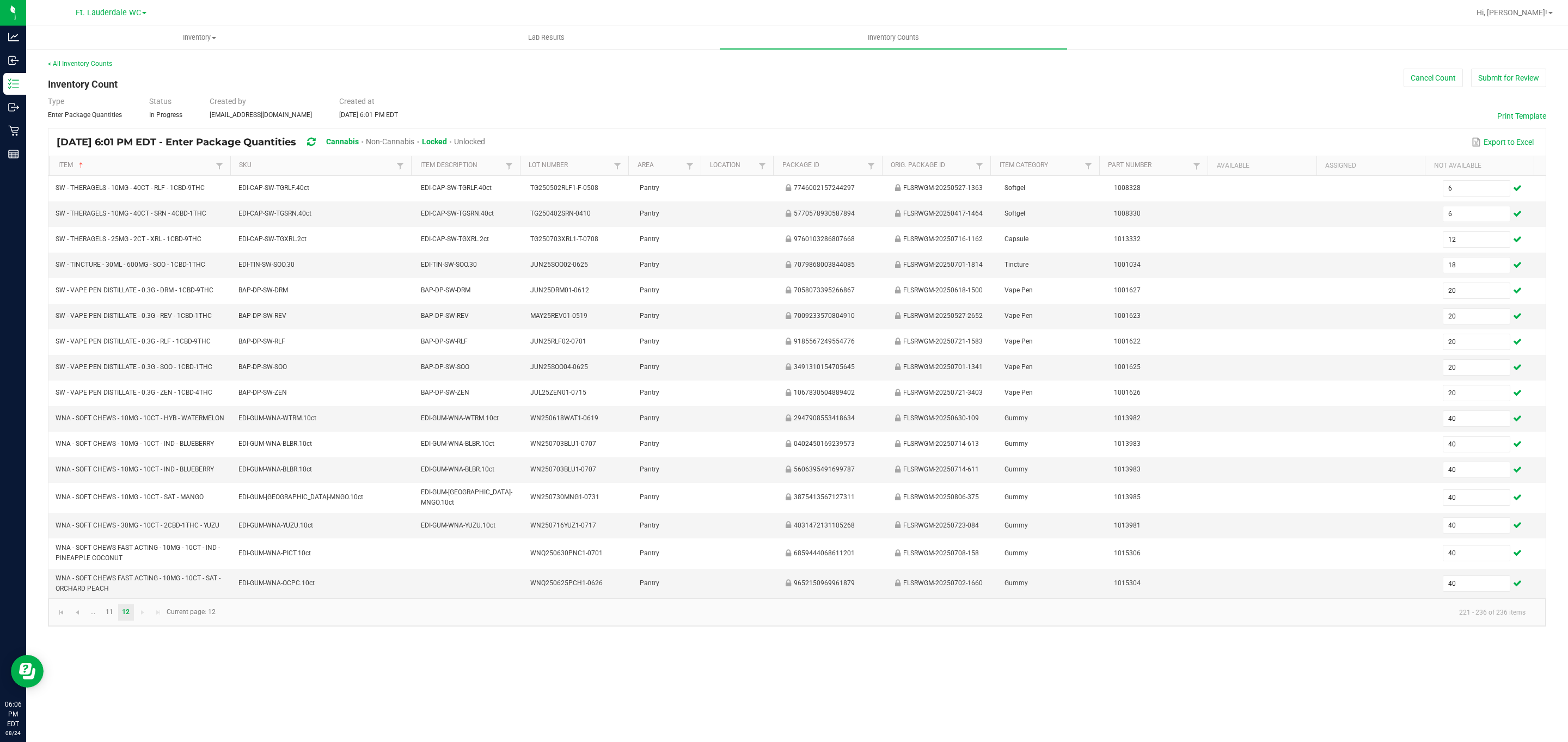
click at [485, 142] on span "Unlocked" at bounding box center [470, 141] width 31 height 9
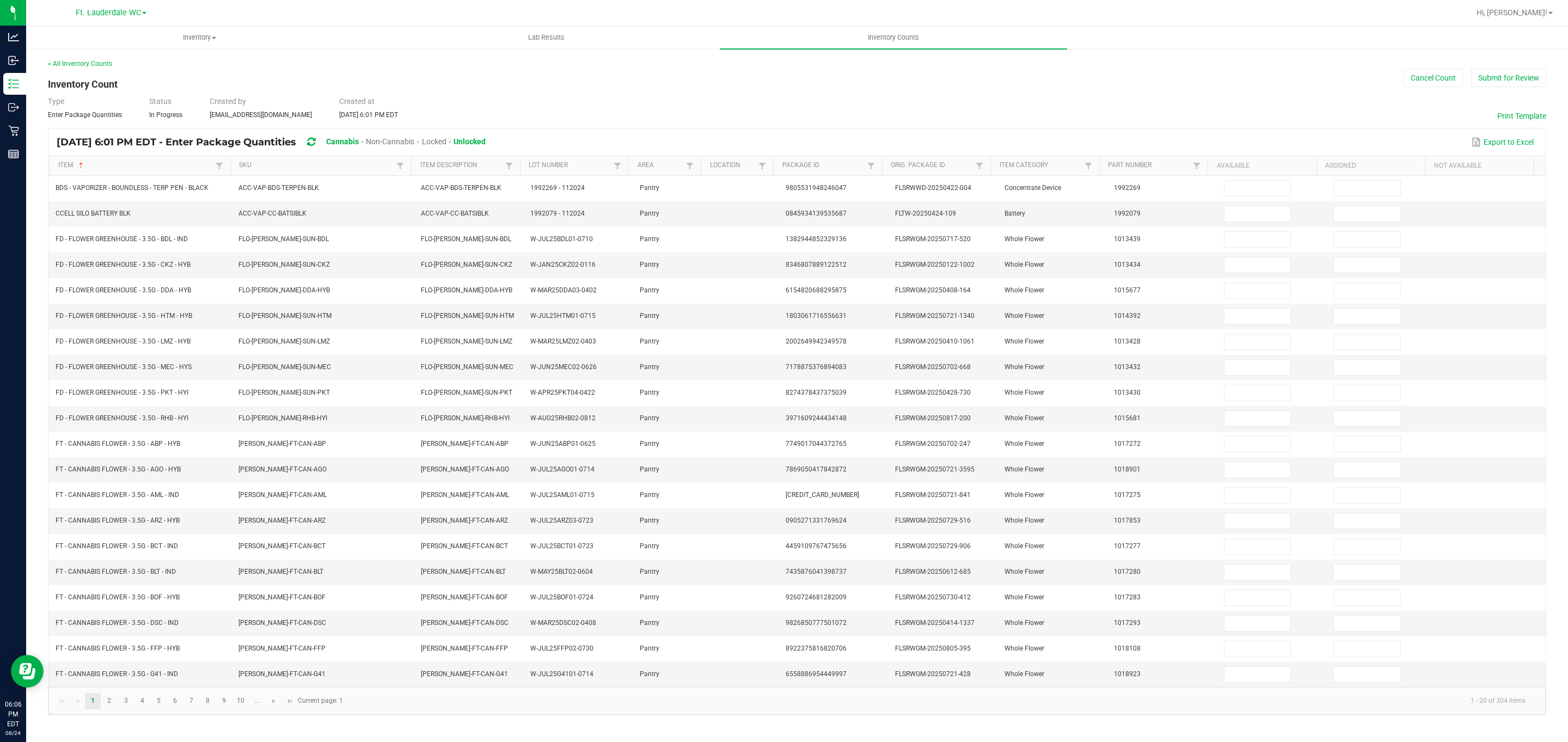
click at [774, 168] on th "Available" at bounding box center [1262, 166] width 109 height 20
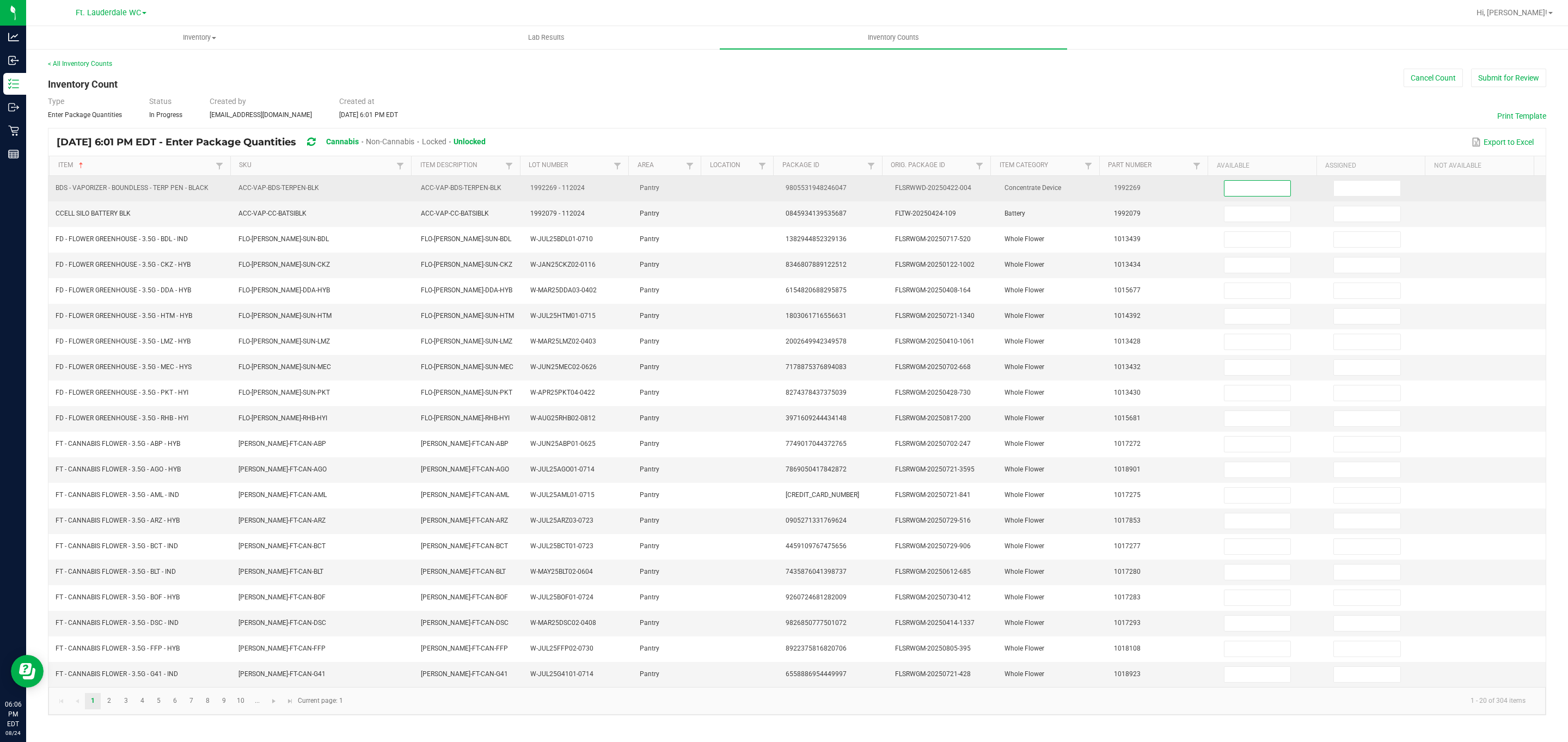
click at [774, 185] on input at bounding box center [1258, 188] width 66 height 15
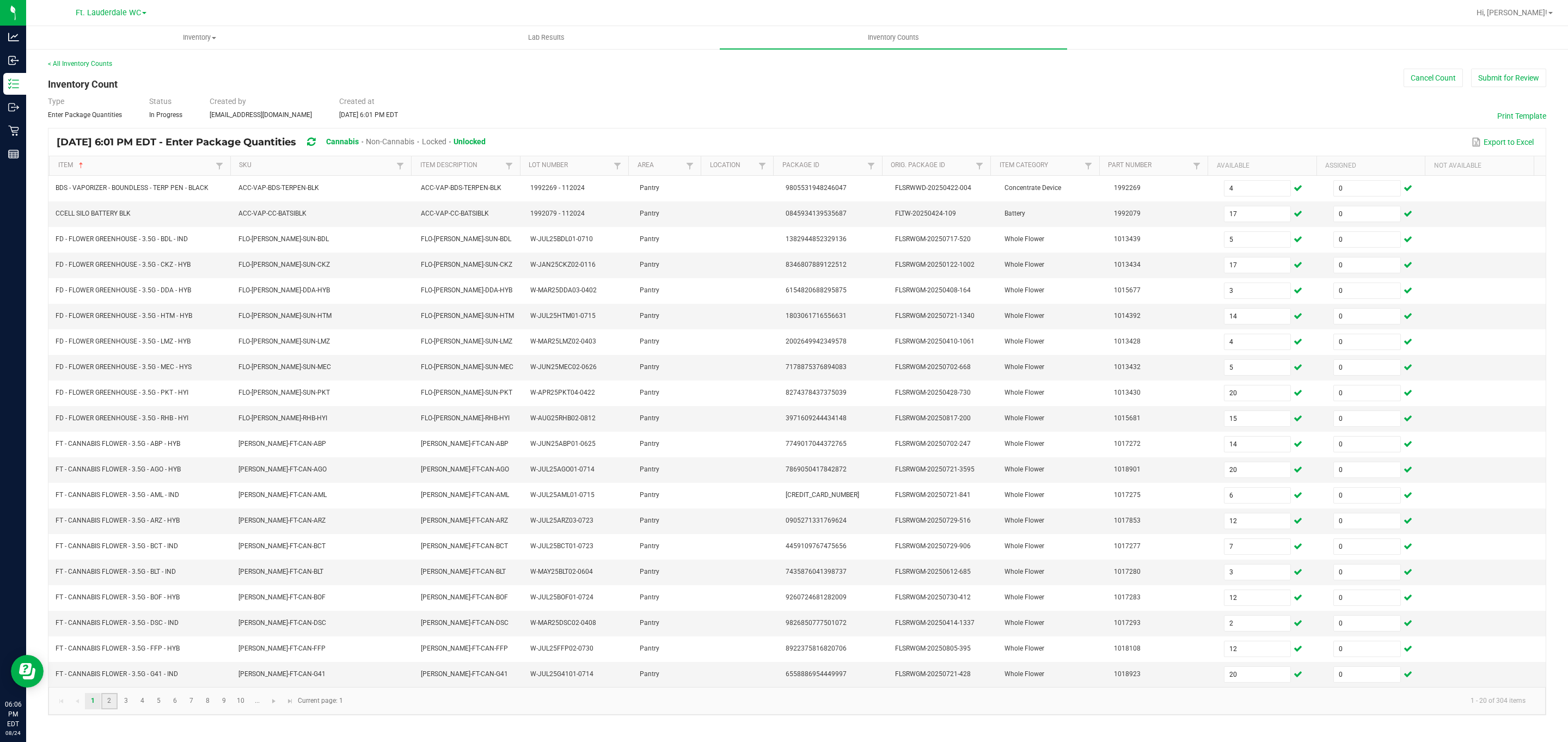
click at [108, 709] on link "2" at bounding box center [109, 701] width 16 height 16
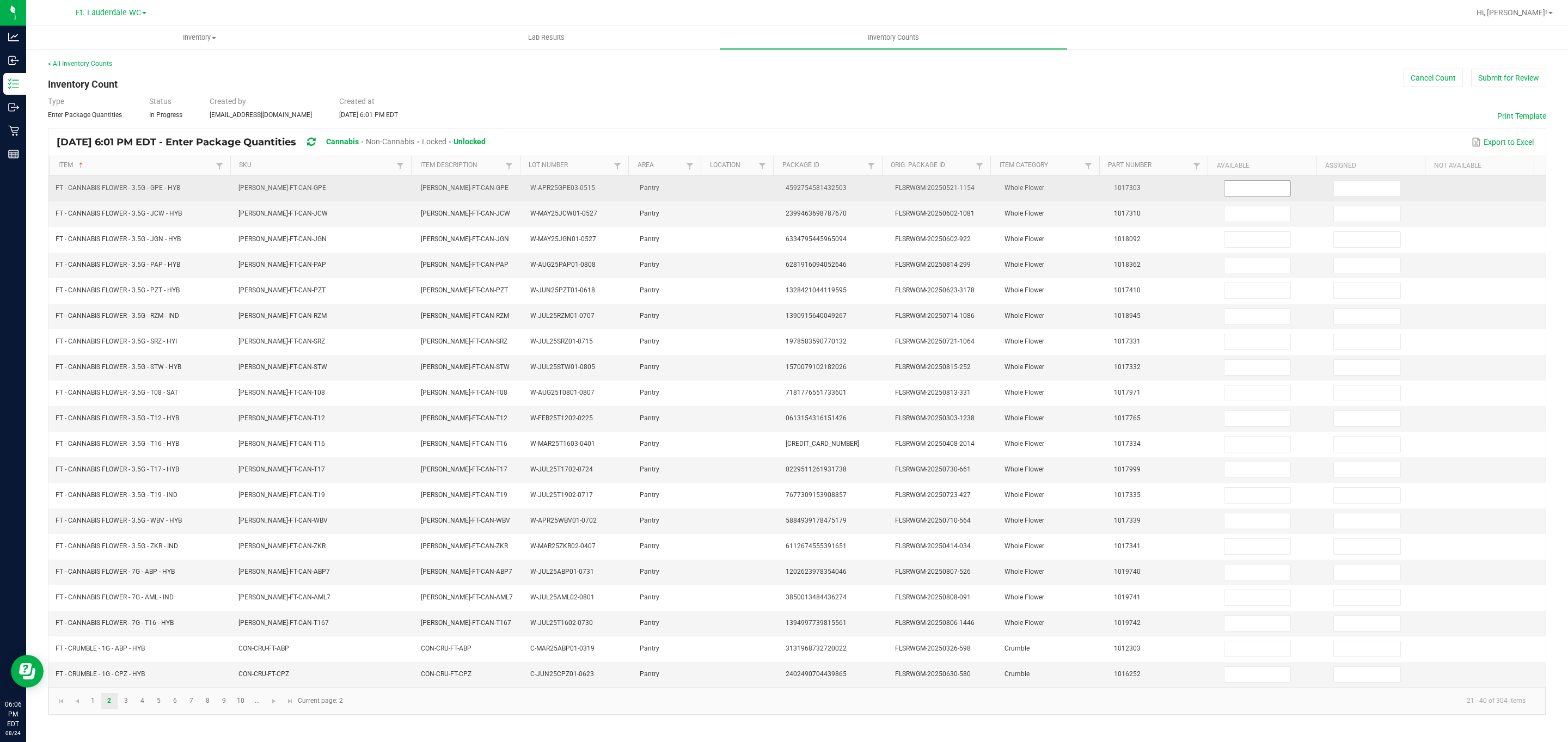
click at [774, 191] on input at bounding box center [1258, 188] width 66 height 15
click at [774, 195] on input "3" at bounding box center [1367, 188] width 66 height 15
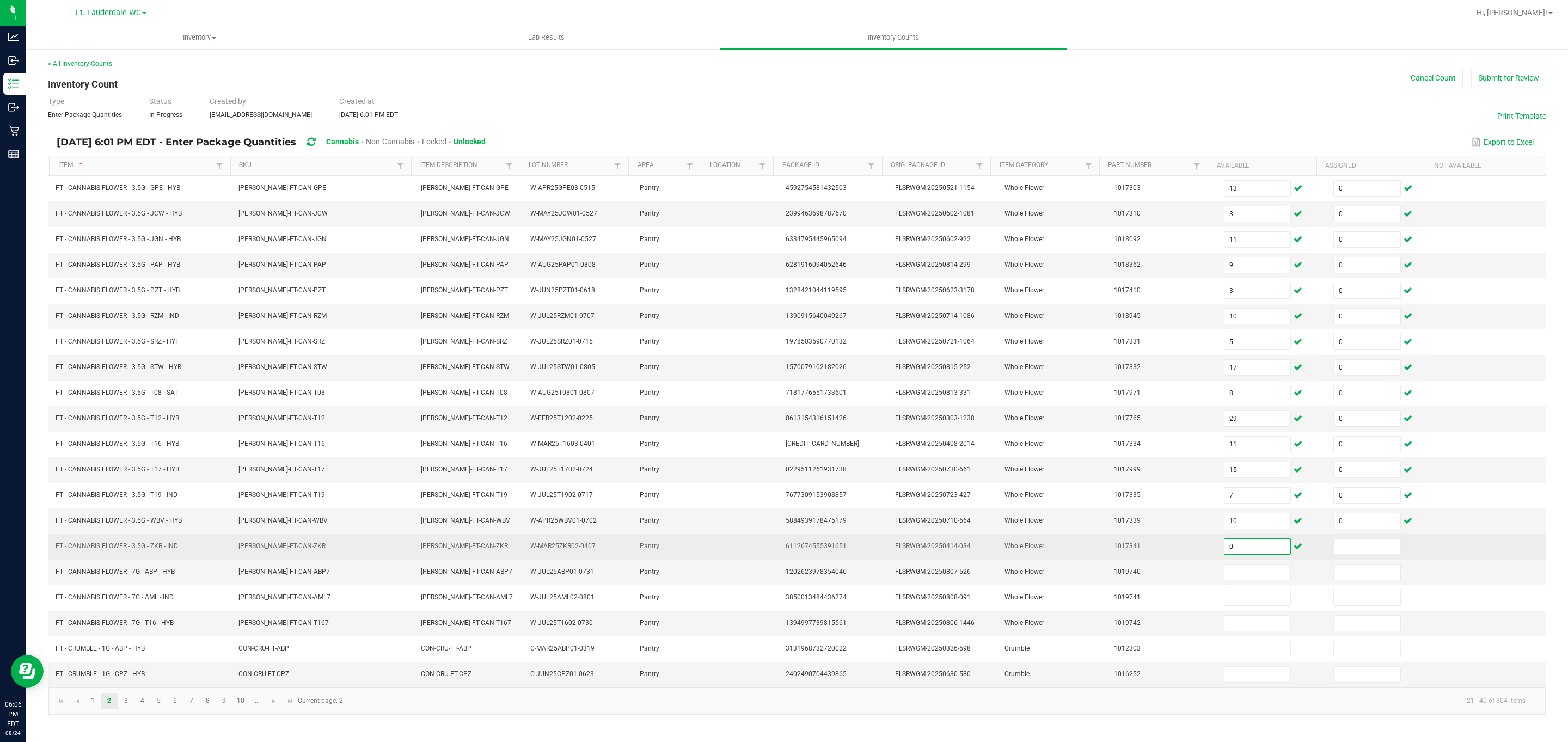
click at [774, 554] on input "0" at bounding box center [1258, 546] width 66 height 15
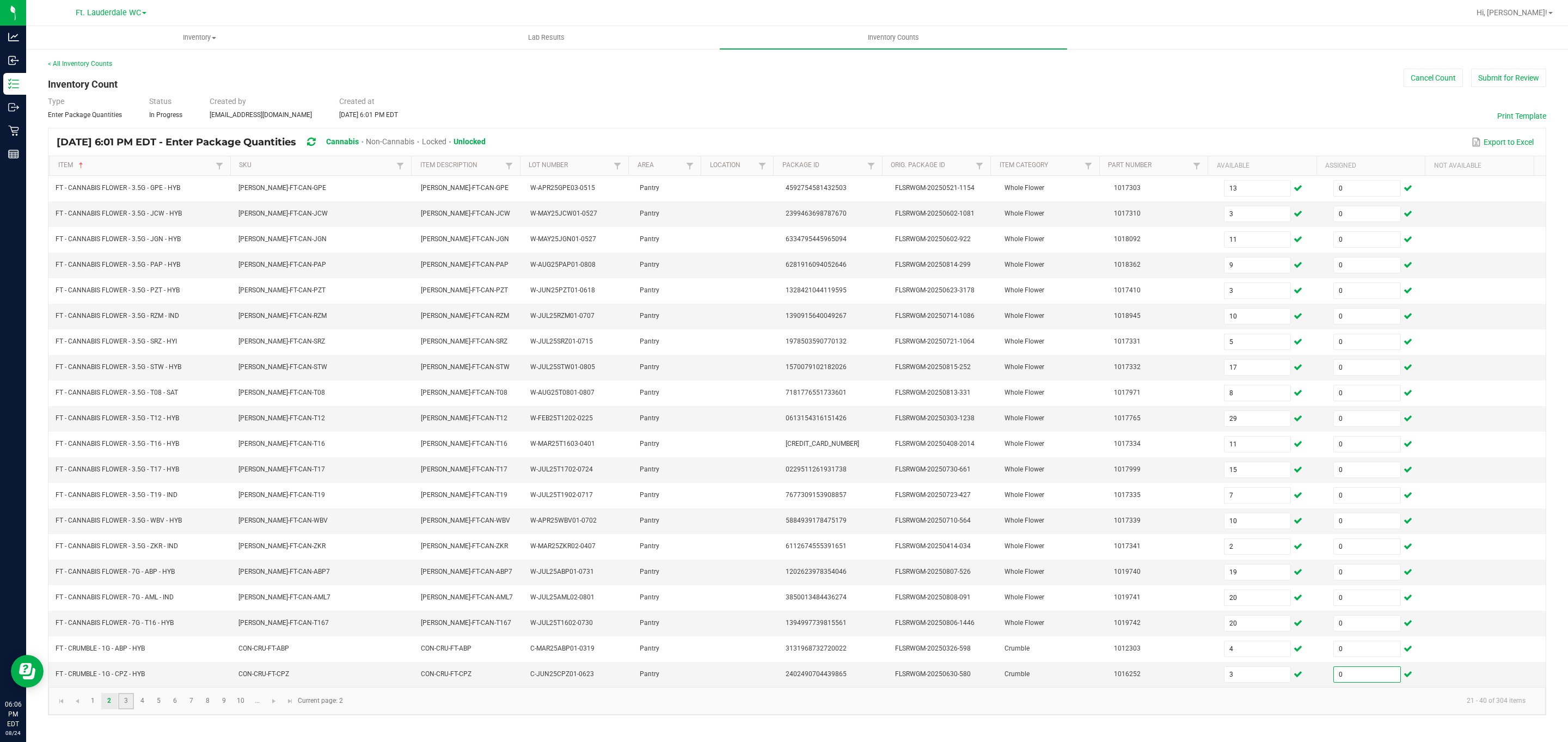
click at [122, 709] on link "3" at bounding box center [126, 701] width 16 height 16
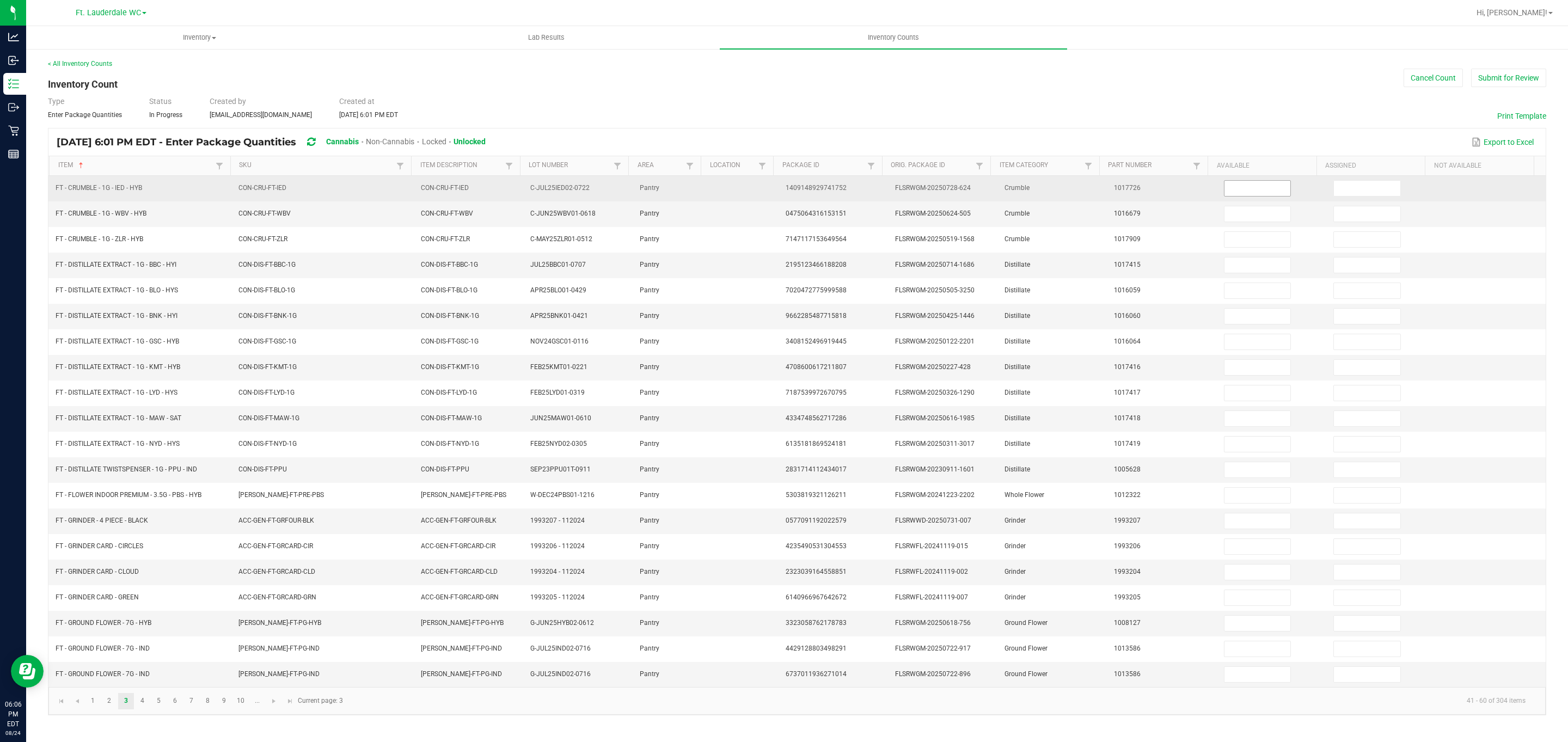
click at [774, 196] on input at bounding box center [1258, 188] width 66 height 15
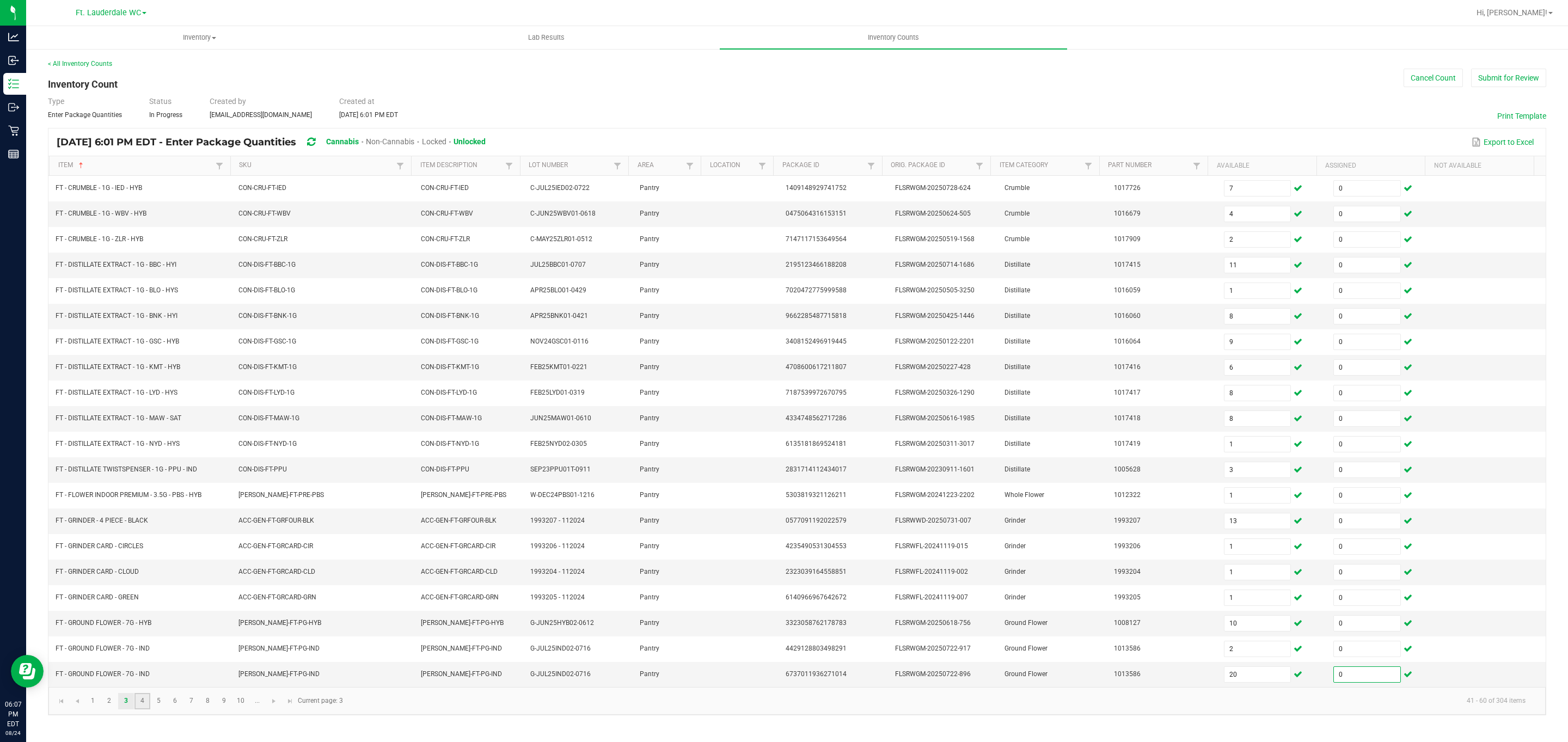
click at [144, 709] on link "4" at bounding box center [142, 701] width 16 height 16
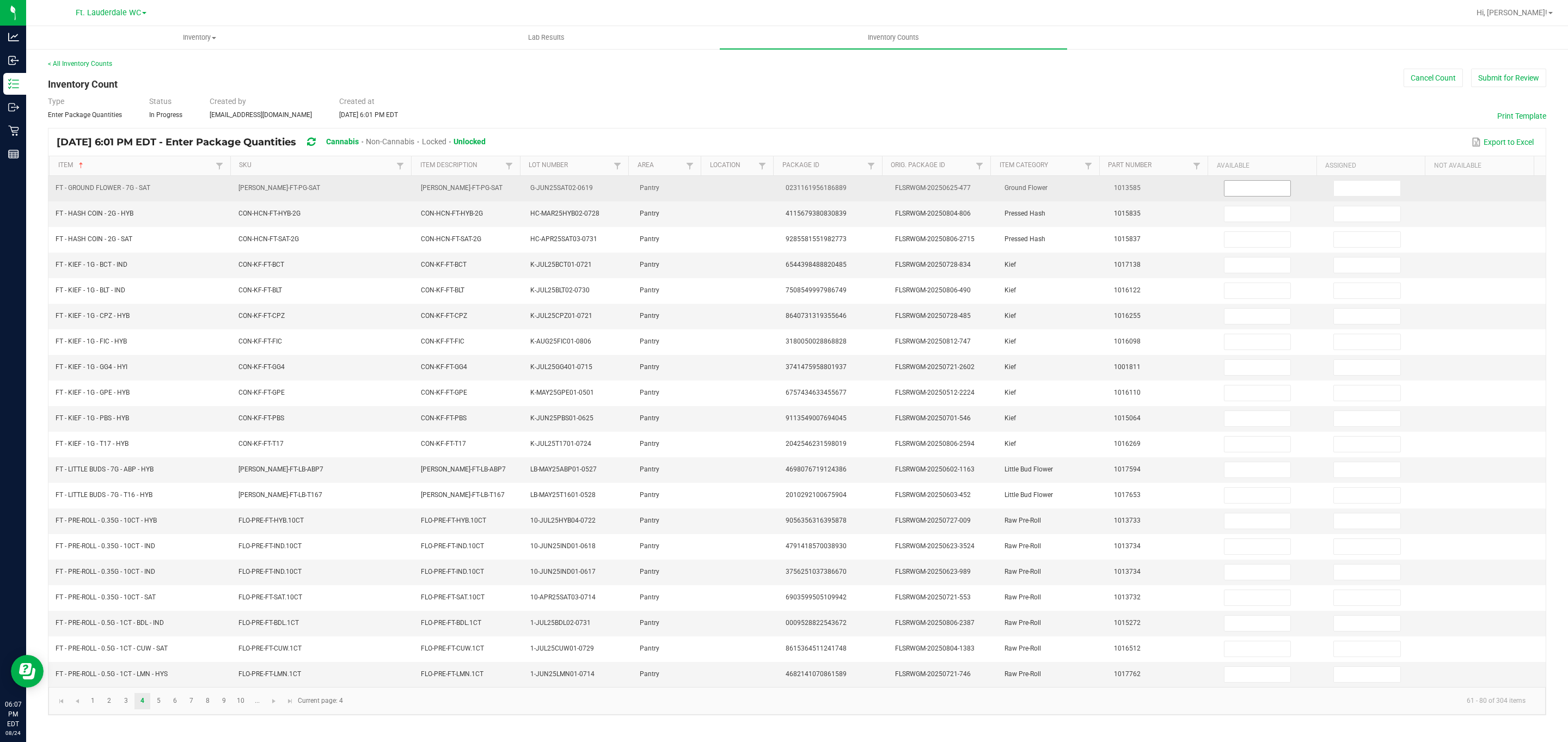
click at [774, 189] on input at bounding box center [1258, 188] width 66 height 15
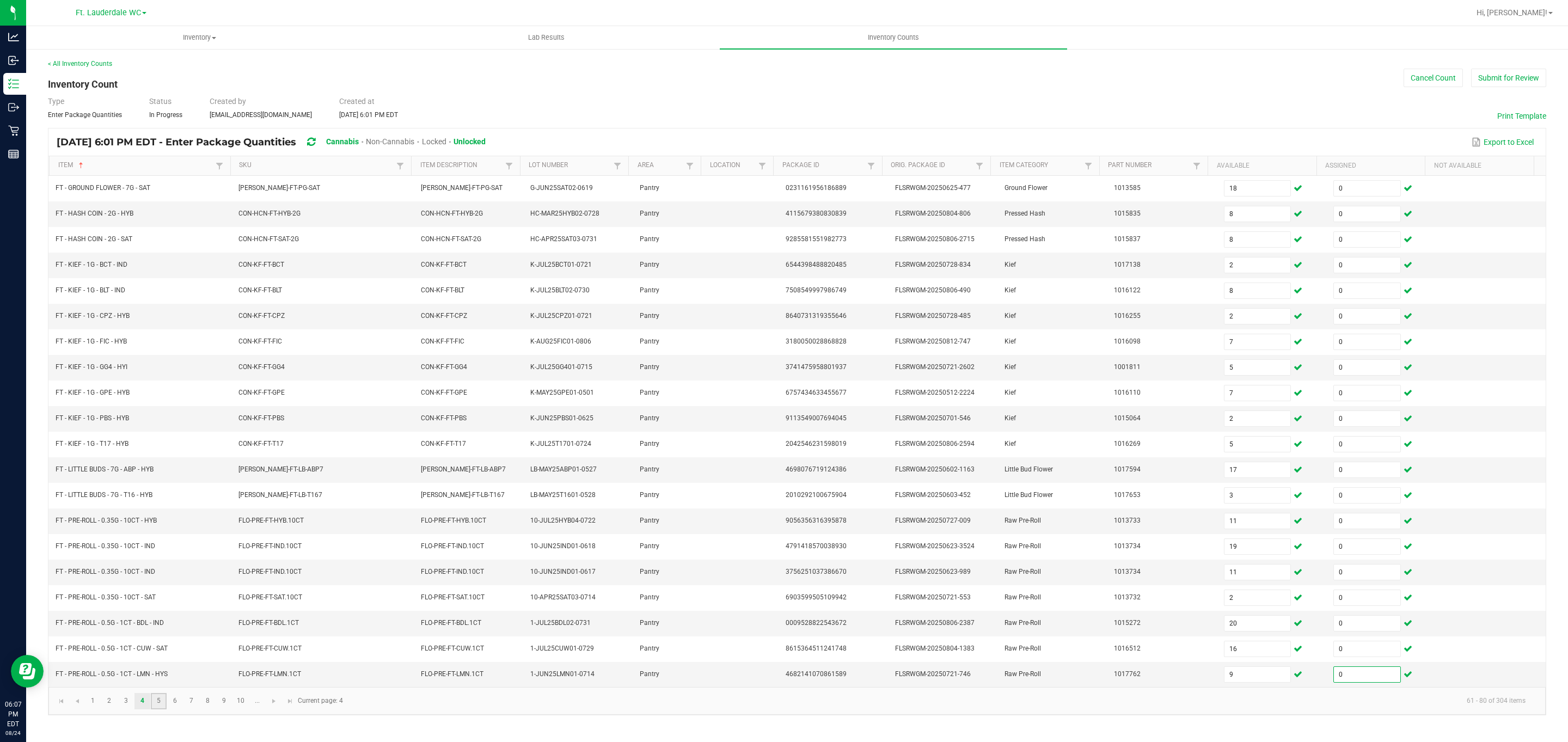
click at [155, 709] on link "5" at bounding box center [159, 701] width 16 height 16
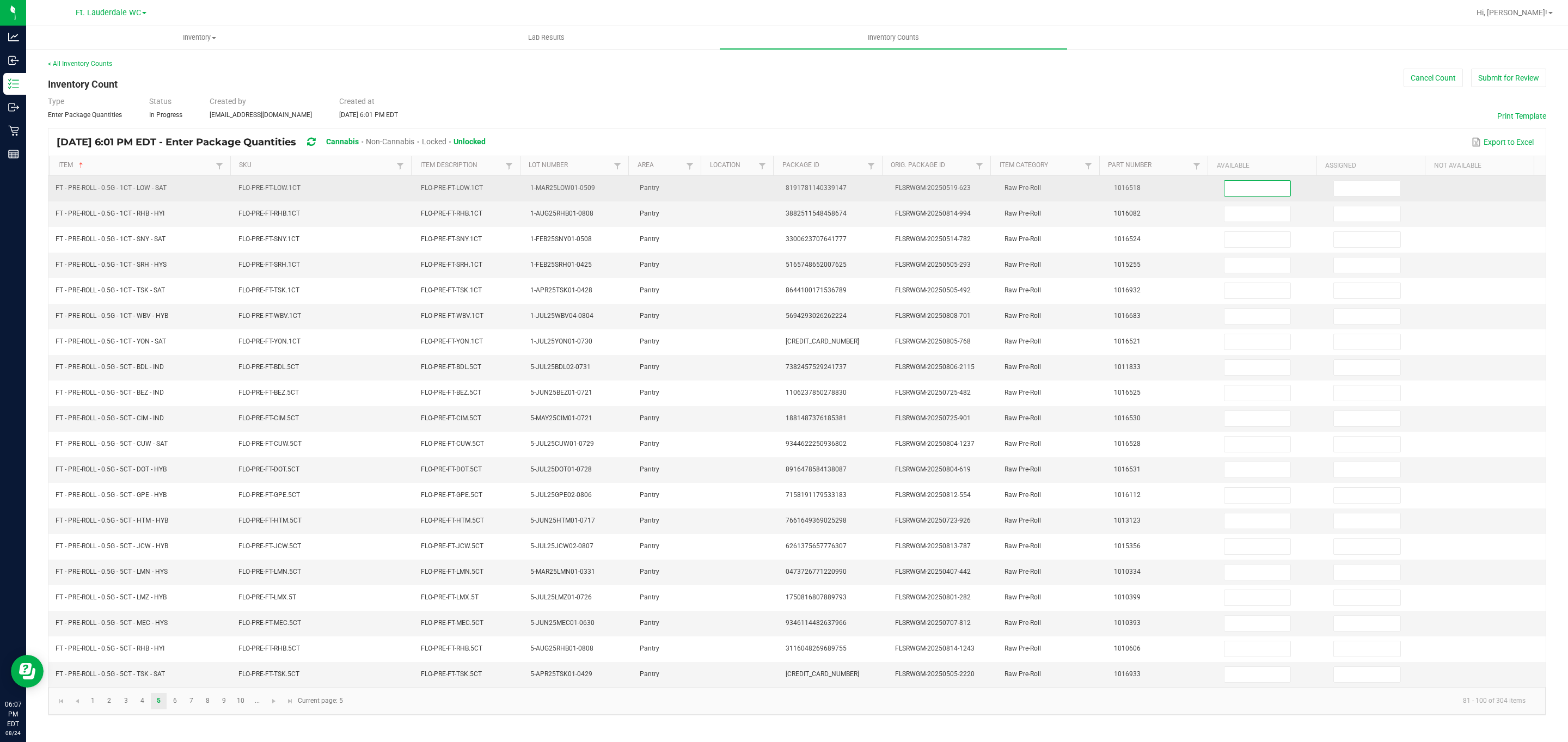
click at [774, 189] on input at bounding box center [1258, 188] width 66 height 15
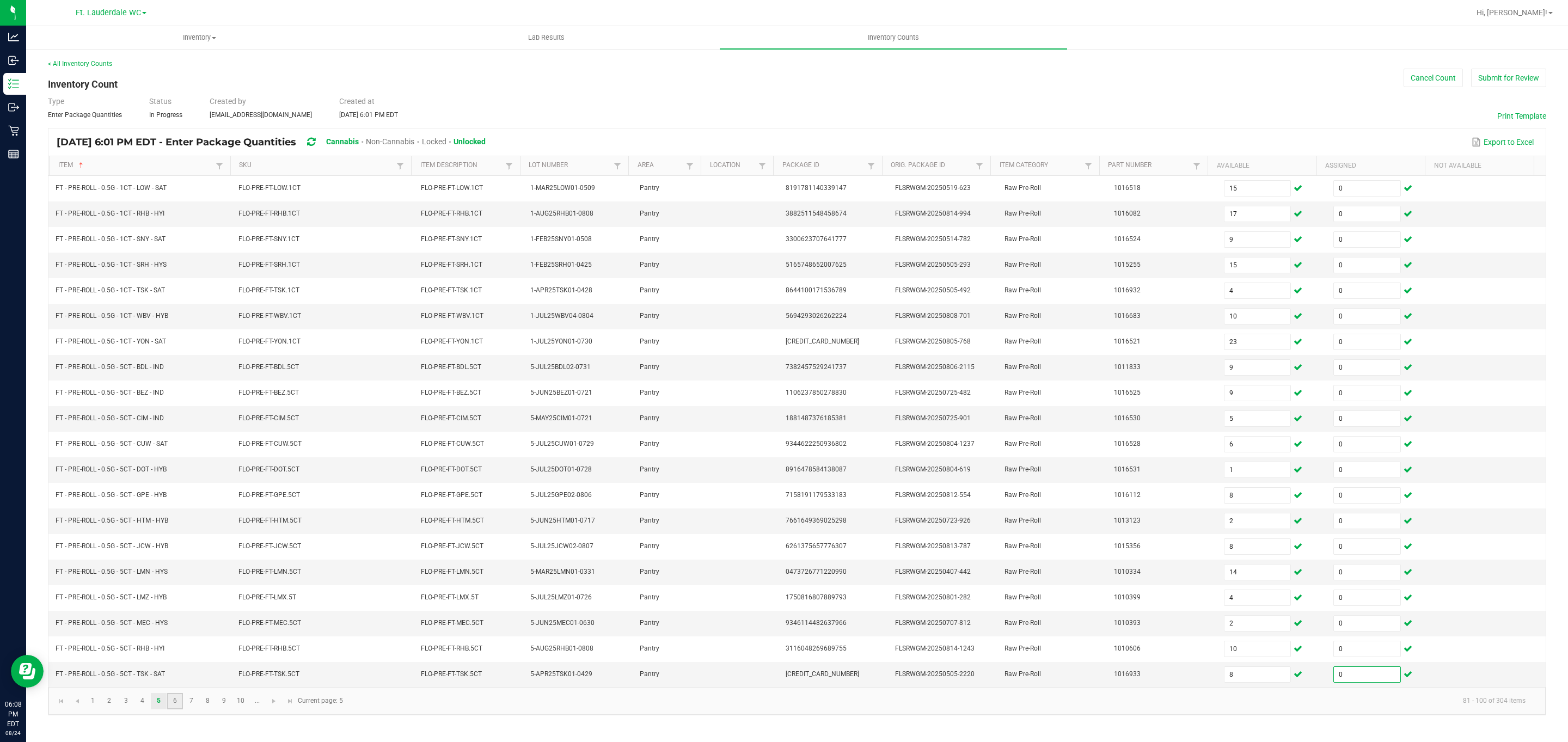
click at [176, 709] on link "6" at bounding box center [175, 701] width 16 height 16
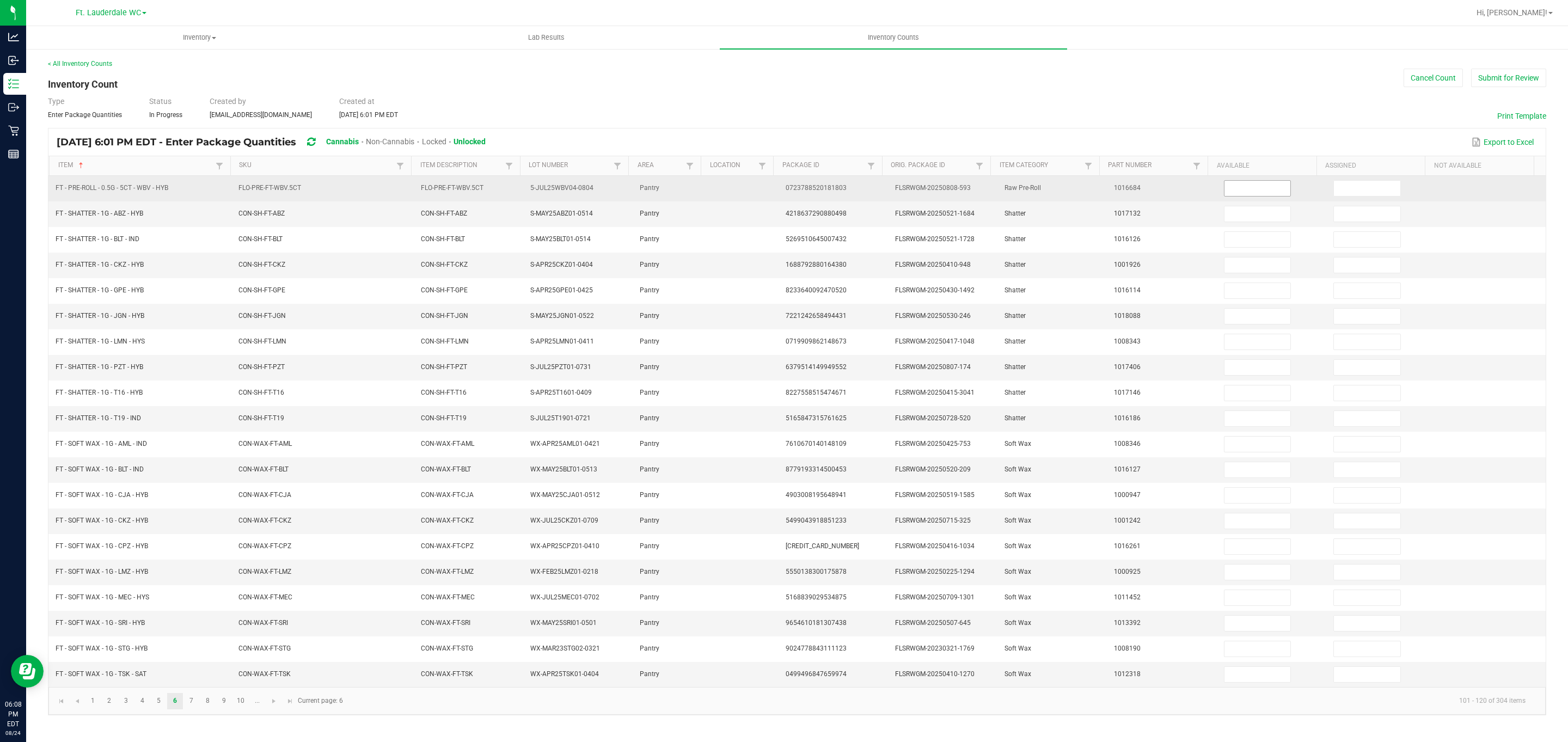
click at [774, 187] on input at bounding box center [1258, 188] width 66 height 15
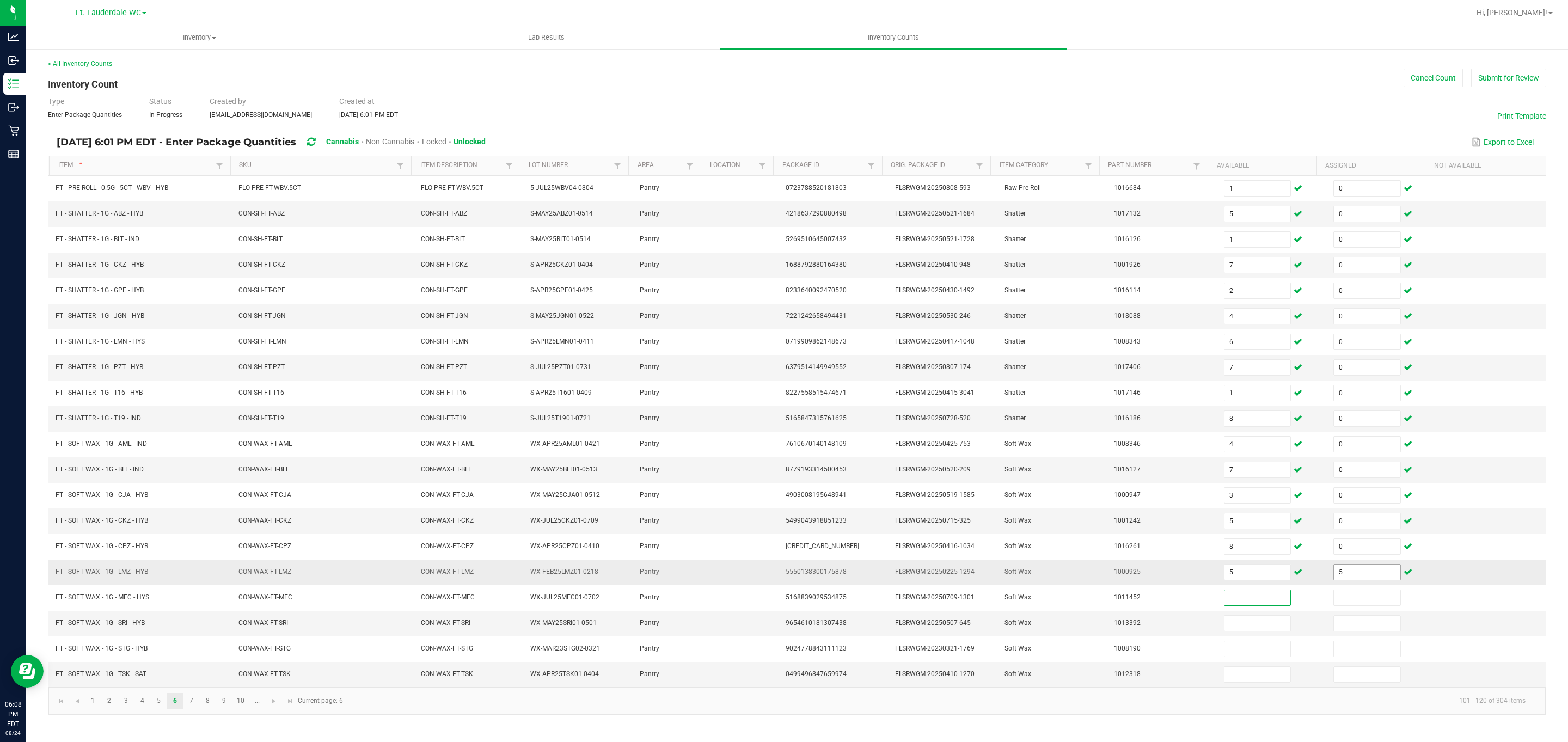
click at [774, 579] on input "5" at bounding box center [1367, 571] width 66 height 15
click at [194, 709] on link "7" at bounding box center [191, 701] width 16 height 16
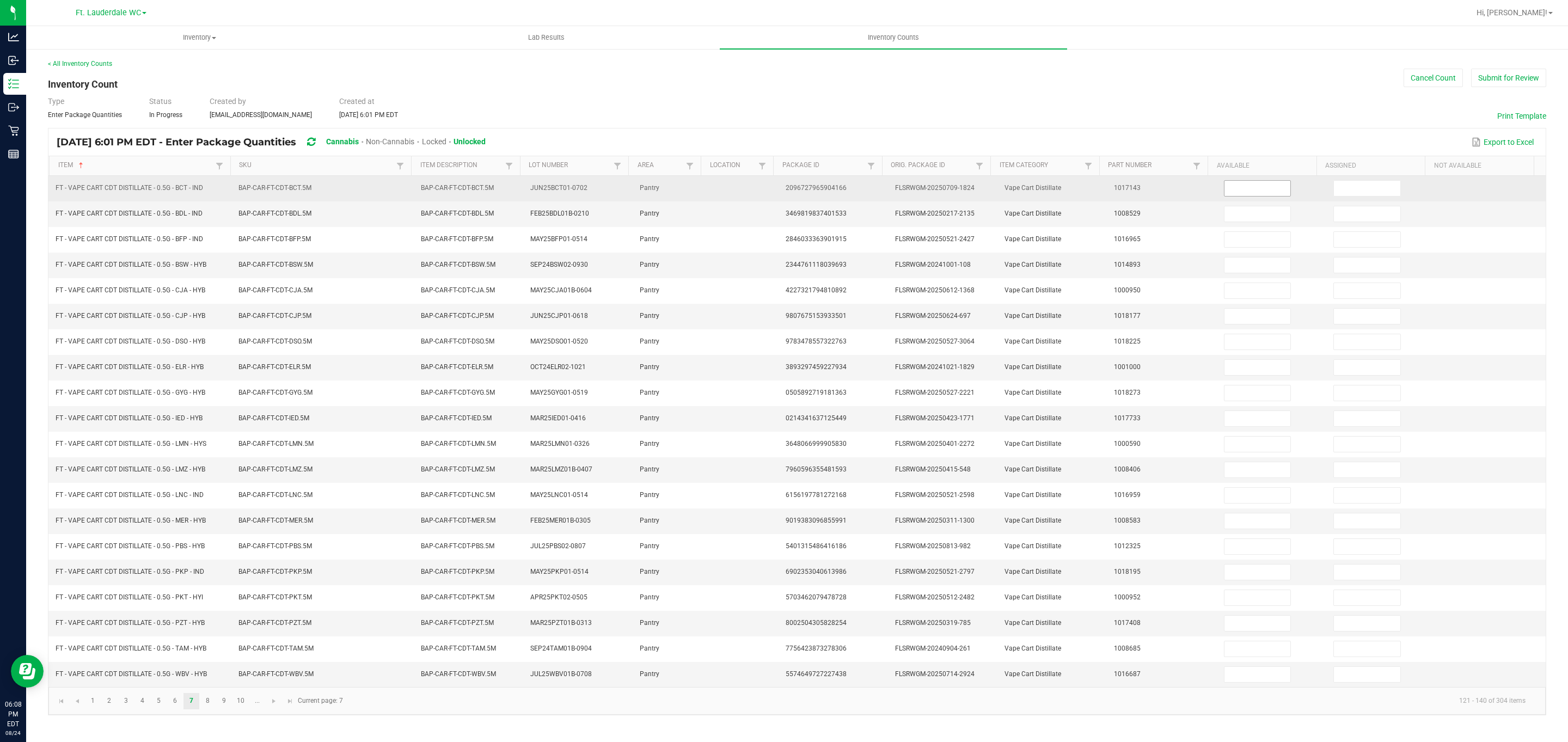
click at [774, 189] on input at bounding box center [1258, 188] width 66 height 15
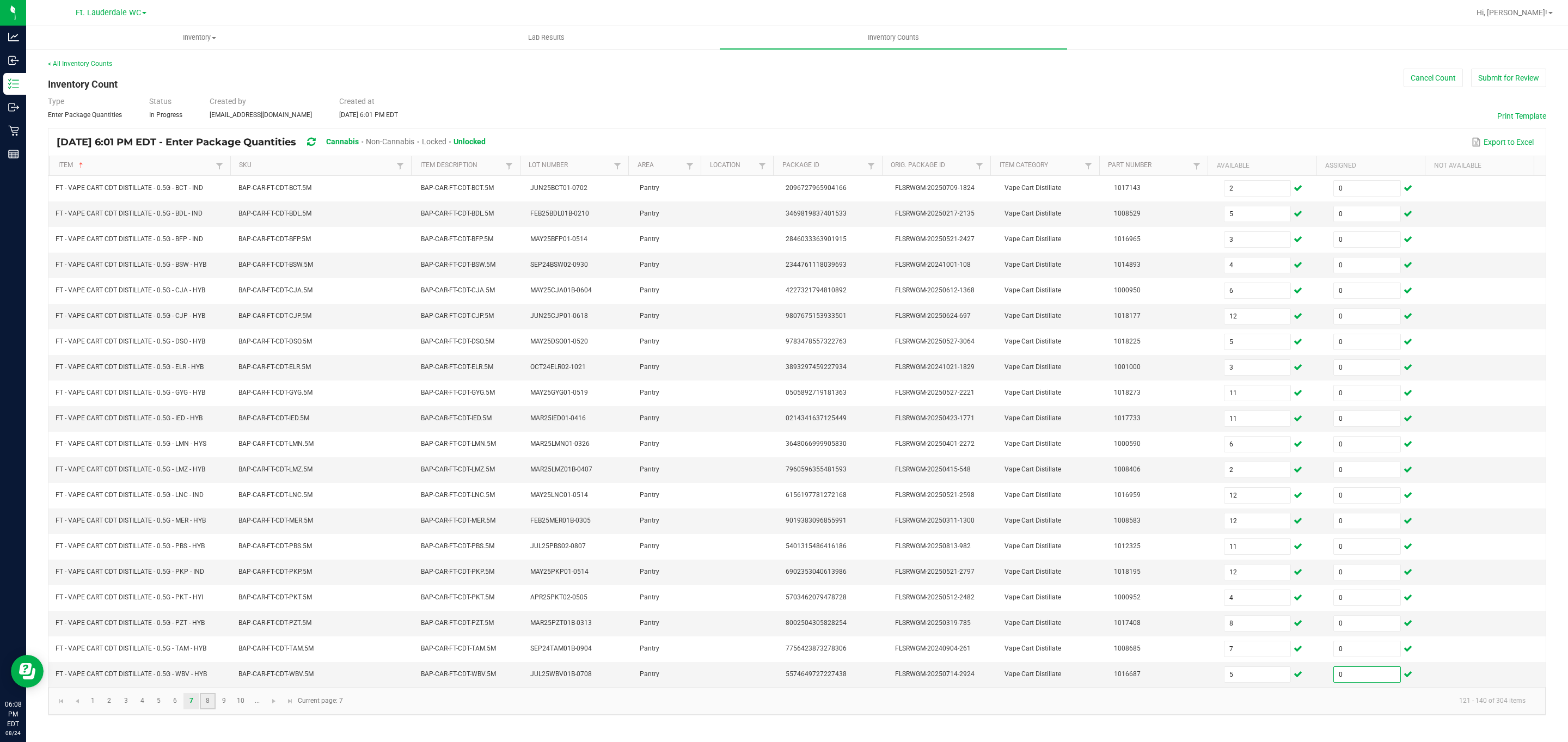
click at [209, 709] on link "8" at bounding box center [208, 701] width 16 height 16
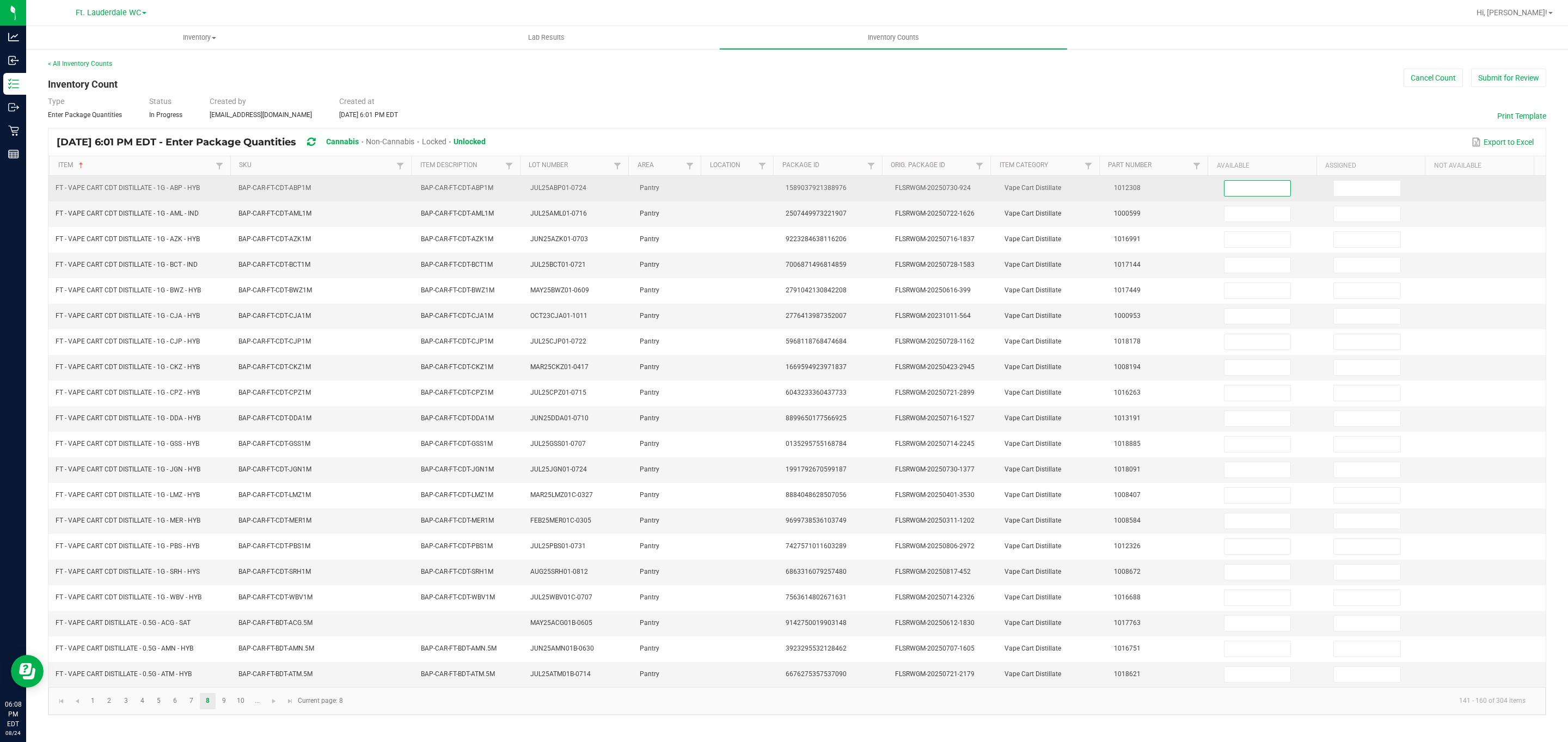
click at [774, 190] on input at bounding box center [1258, 188] width 66 height 15
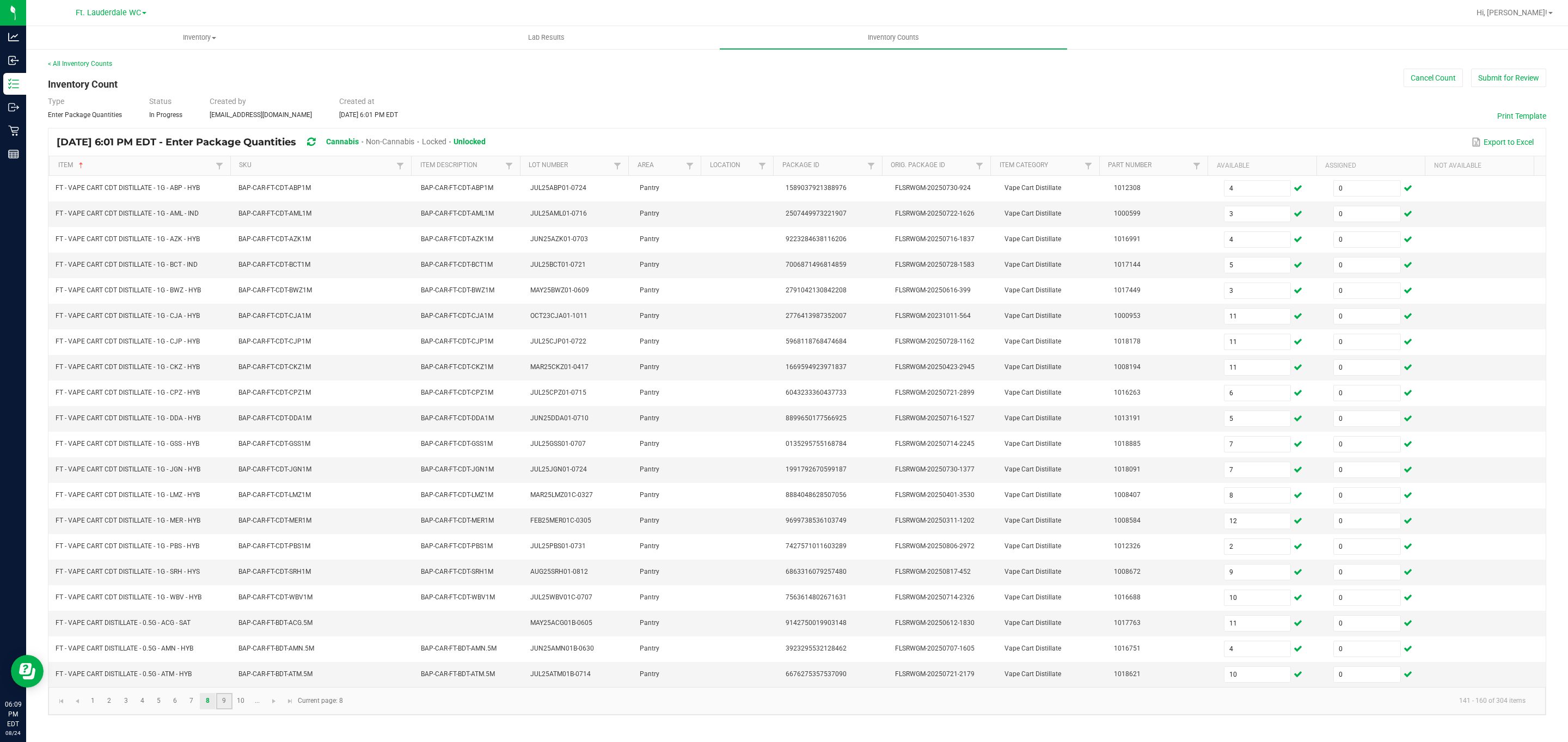
click at [221, 709] on link "9" at bounding box center [225, 701] width 16 height 16
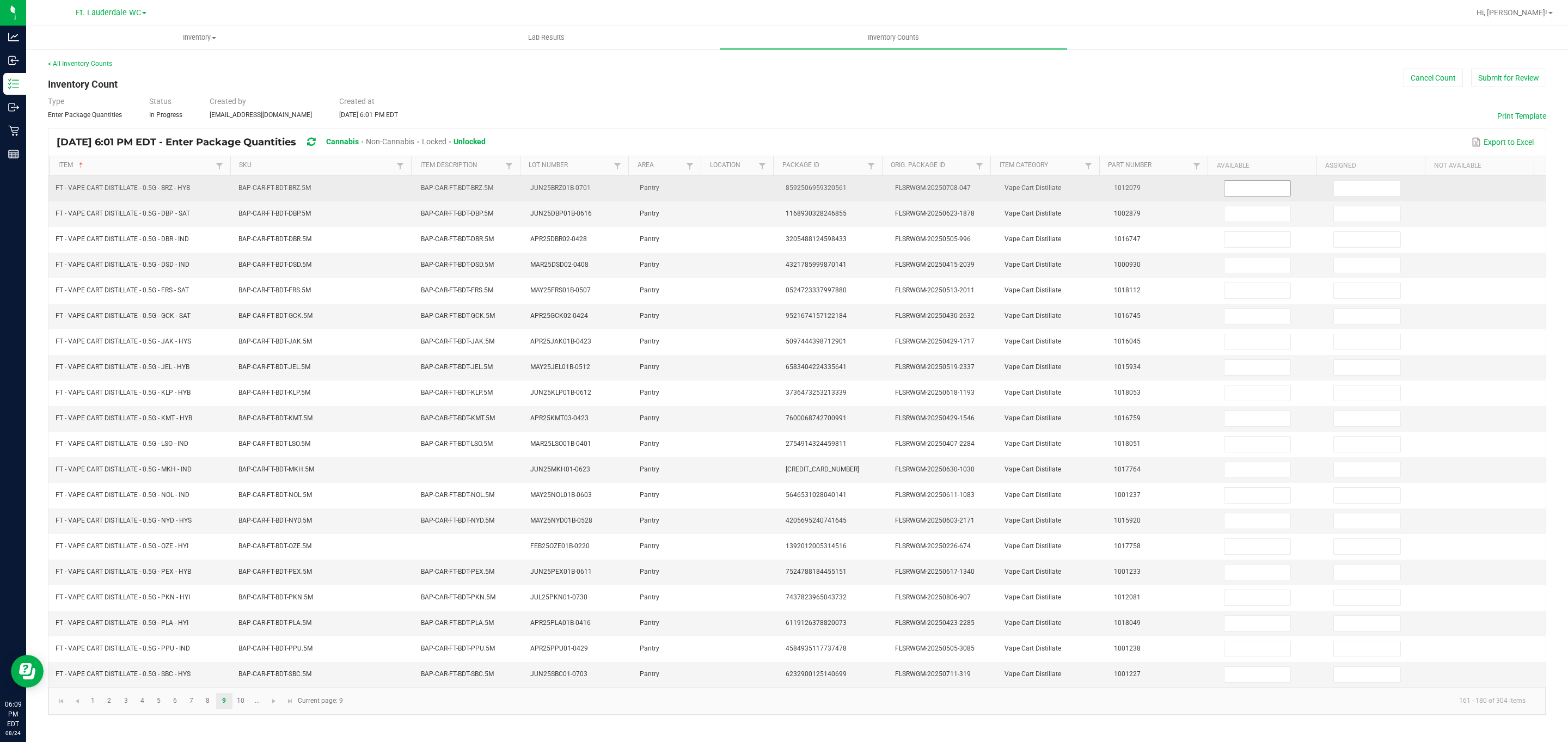
click at [774, 193] on input at bounding box center [1258, 188] width 66 height 15
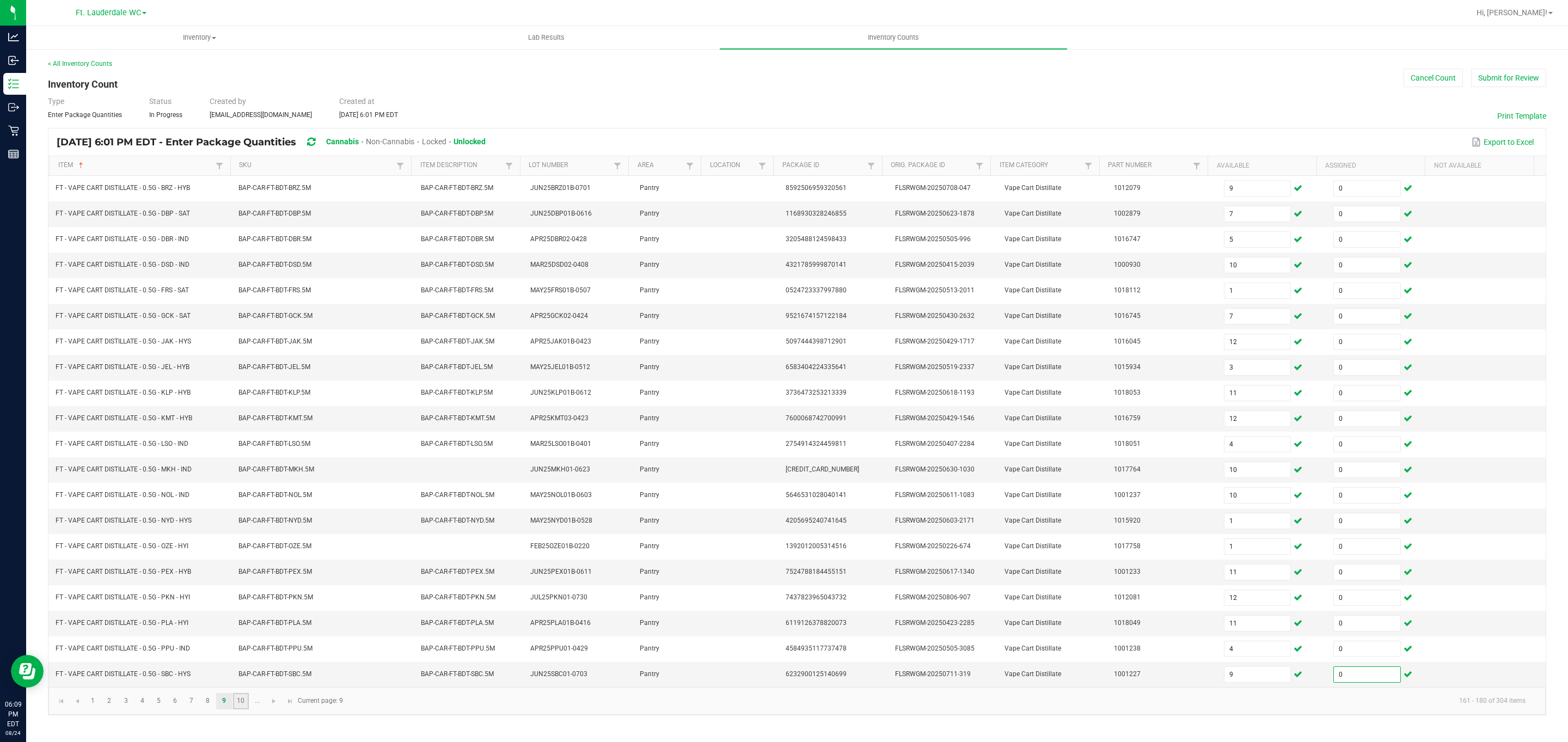
click at [241, 709] on link "10" at bounding box center [242, 701] width 16 height 16
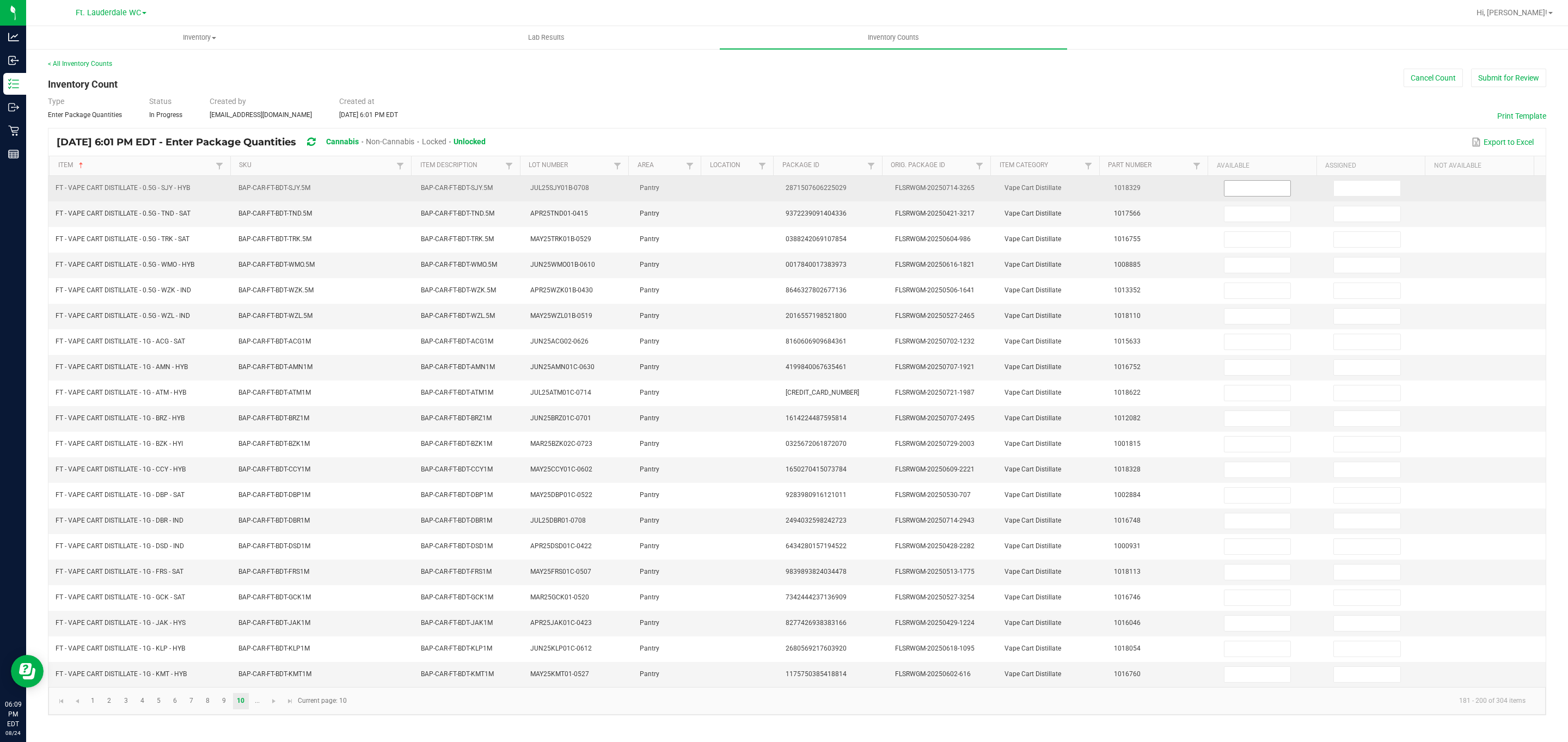
click at [774, 191] on input at bounding box center [1258, 188] width 66 height 15
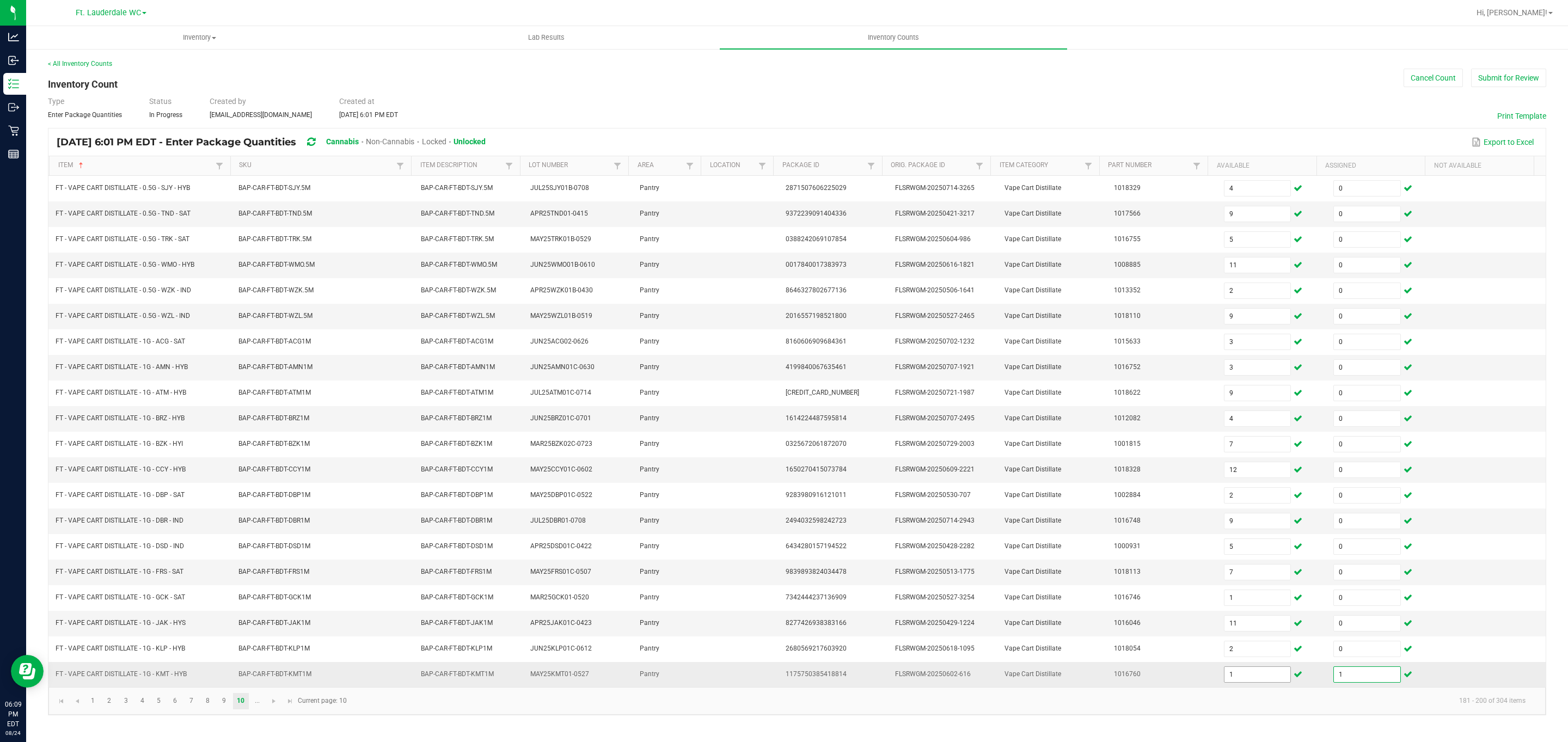
click at [774, 682] on input "1" at bounding box center [1258, 674] width 66 height 15
click at [255, 709] on link "..." at bounding box center [258, 701] width 16 height 16
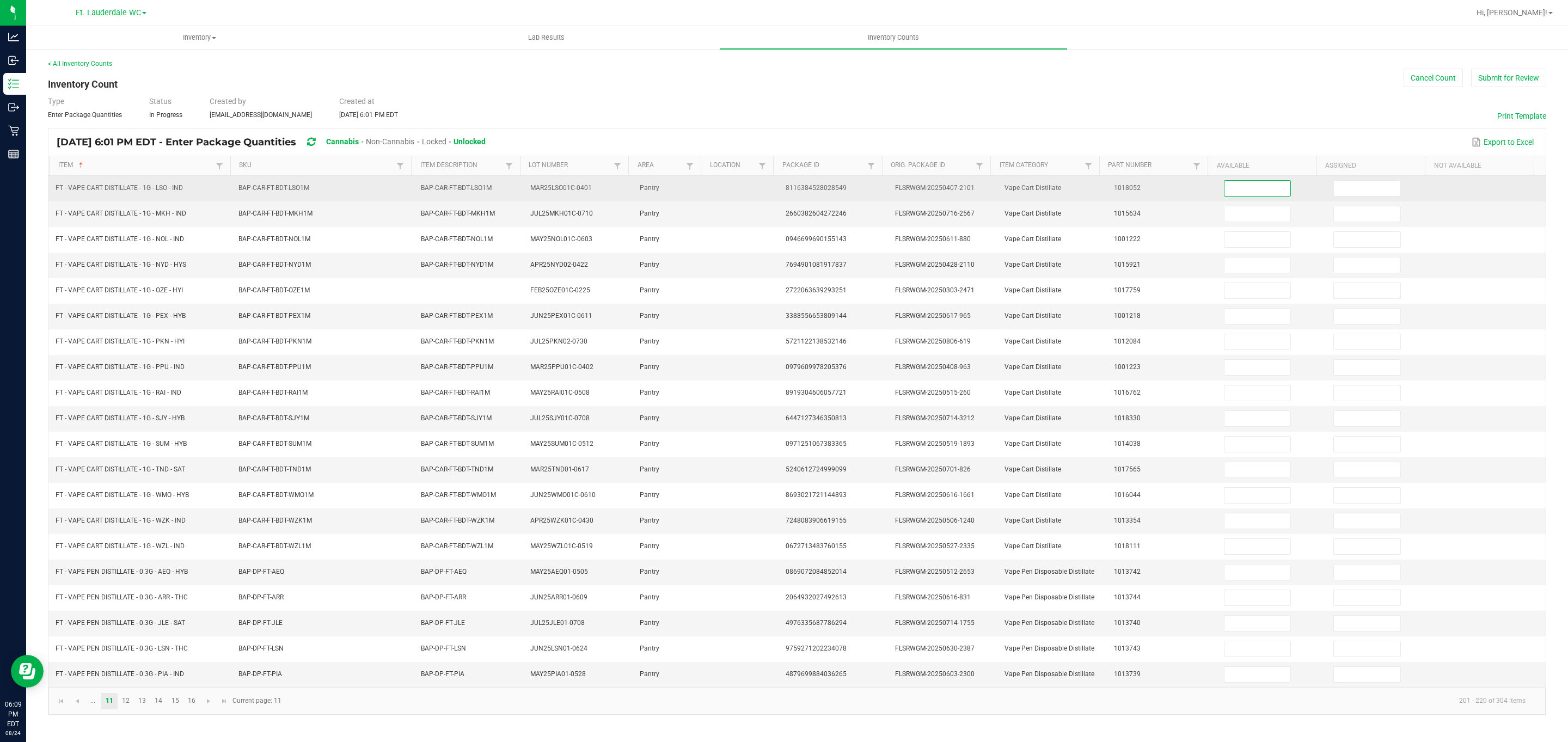
click at [774, 194] on input at bounding box center [1258, 188] width 66 height 15
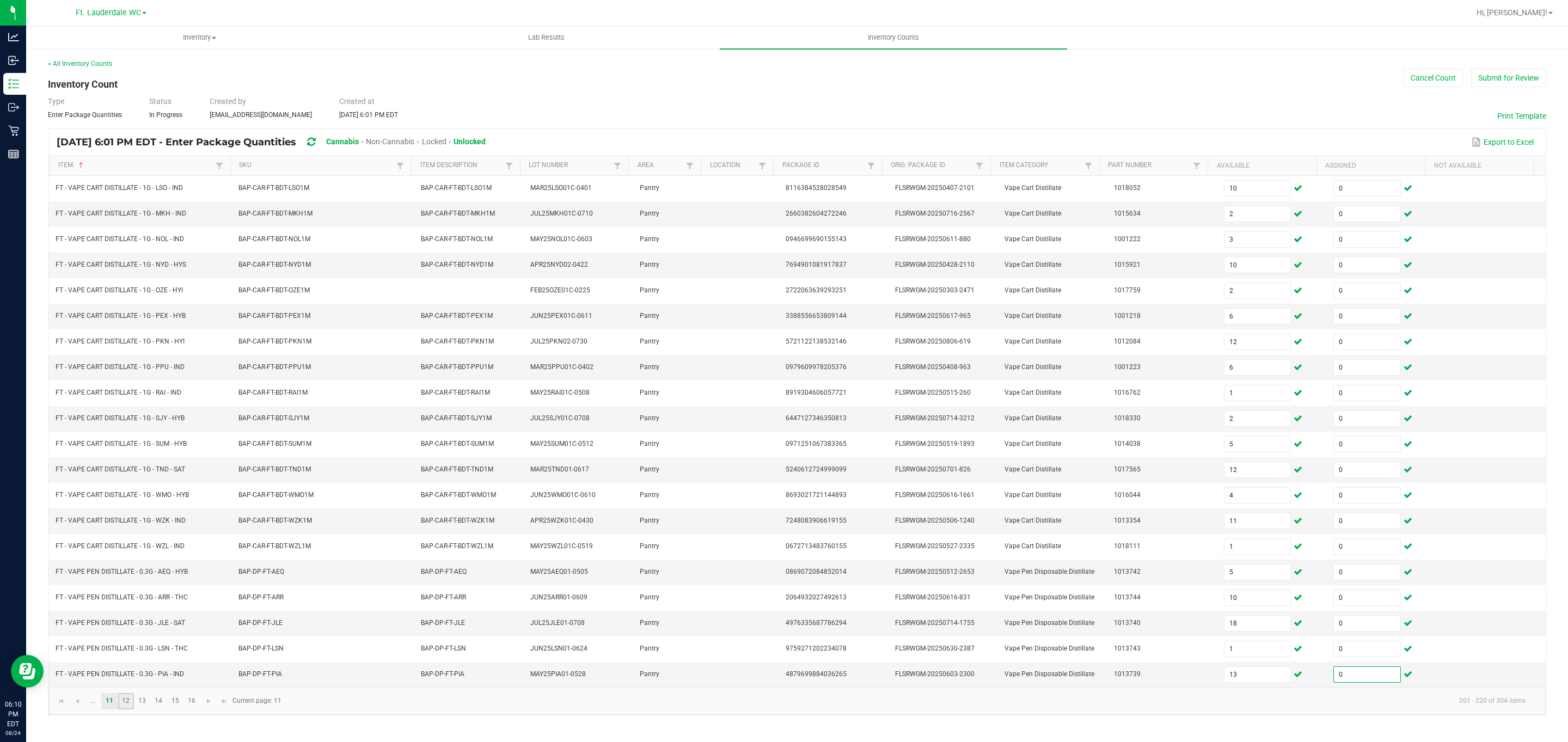
click at [129, 709] on link "12" at bounding box center [126, 701] width 16 height 16
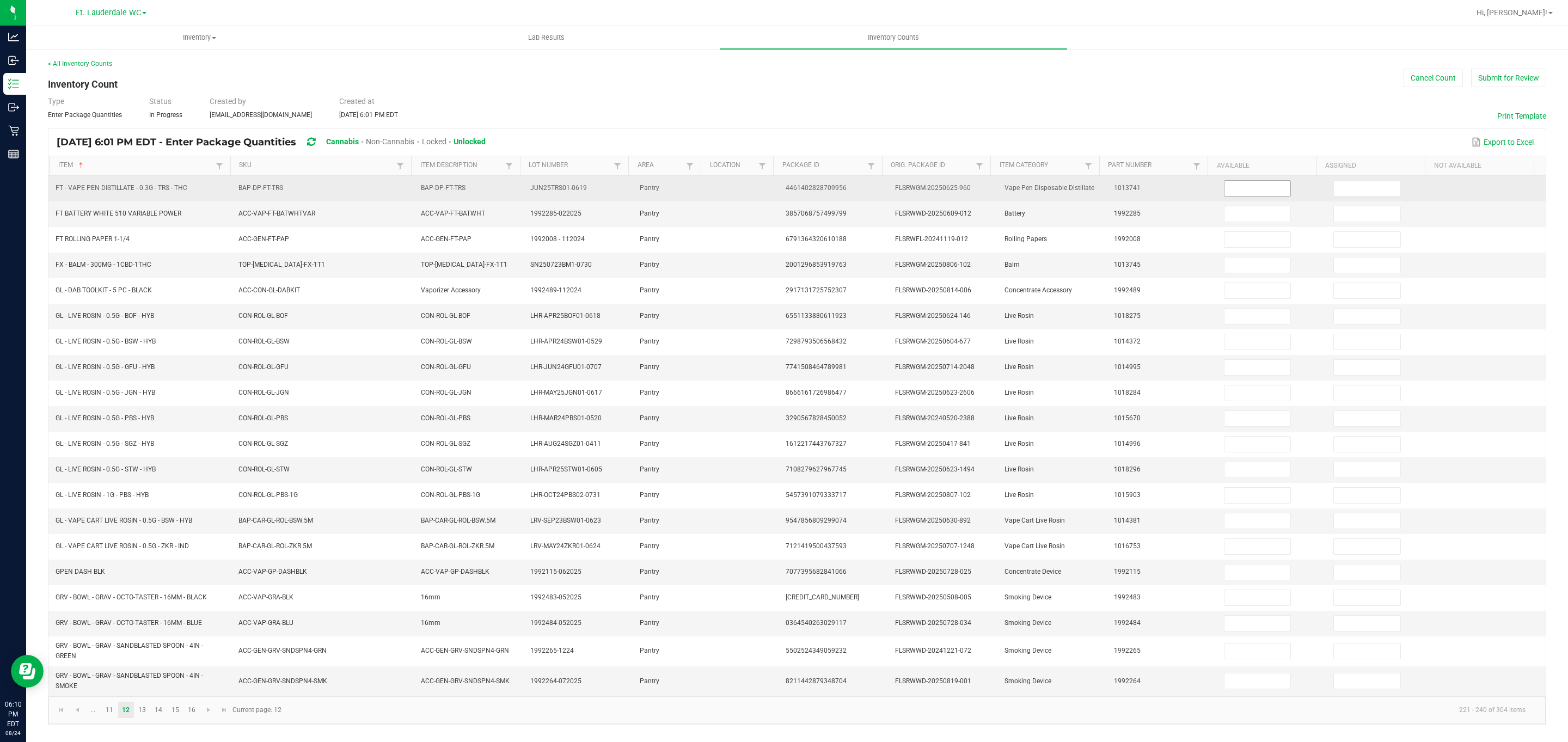
drag, startPoint x: 1213, startPoint y: 180, endPoint x: 1220, endPoint y: 191, distance: 13.0
click at [774, 184] on span at bounding box center [1257, 188] width 67 height 16
click at [774, 191] on input at bounding box center [1258, 188] width 66 height 15
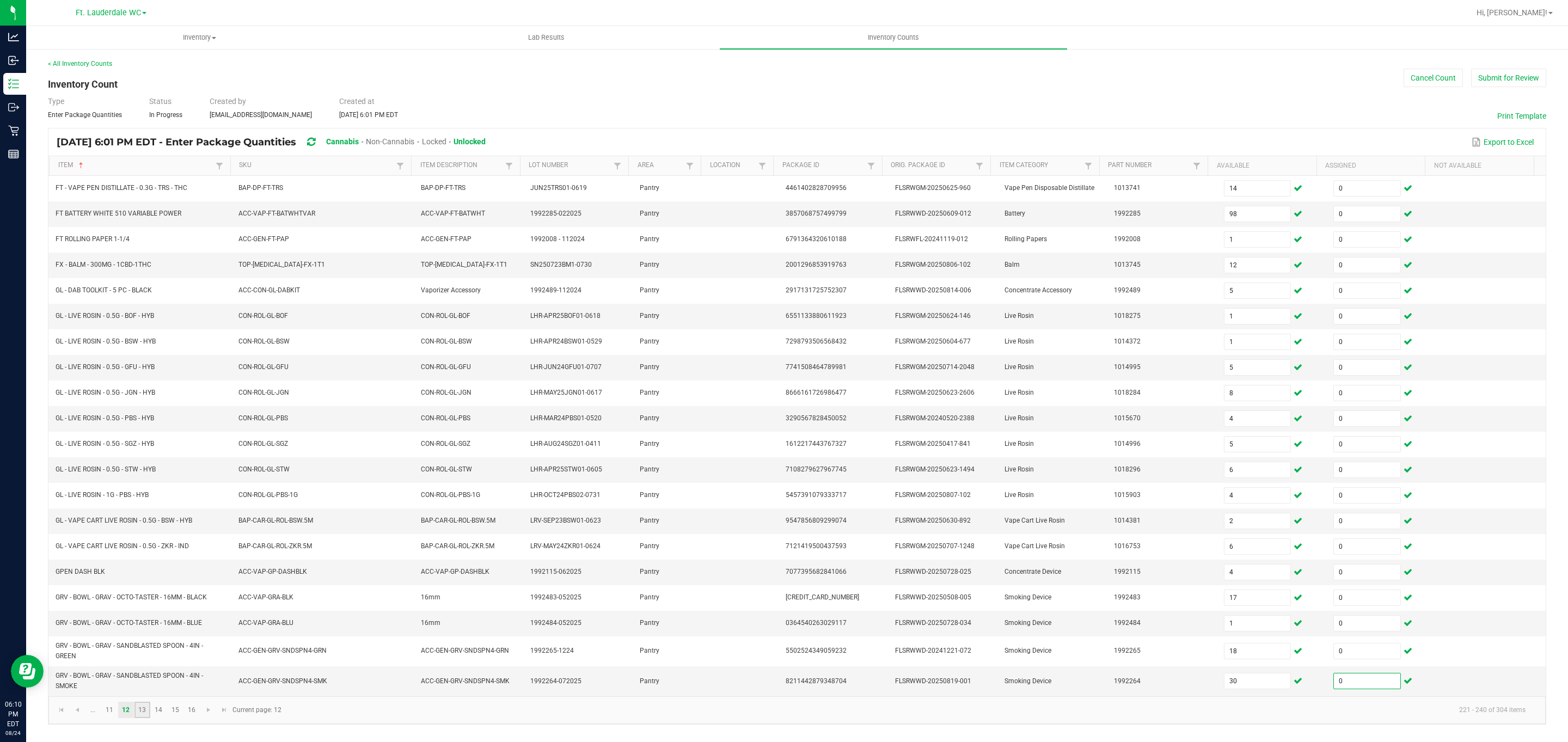
click at [140, 718] on link "13" at bounding box center [142, 710] width 16 height 16
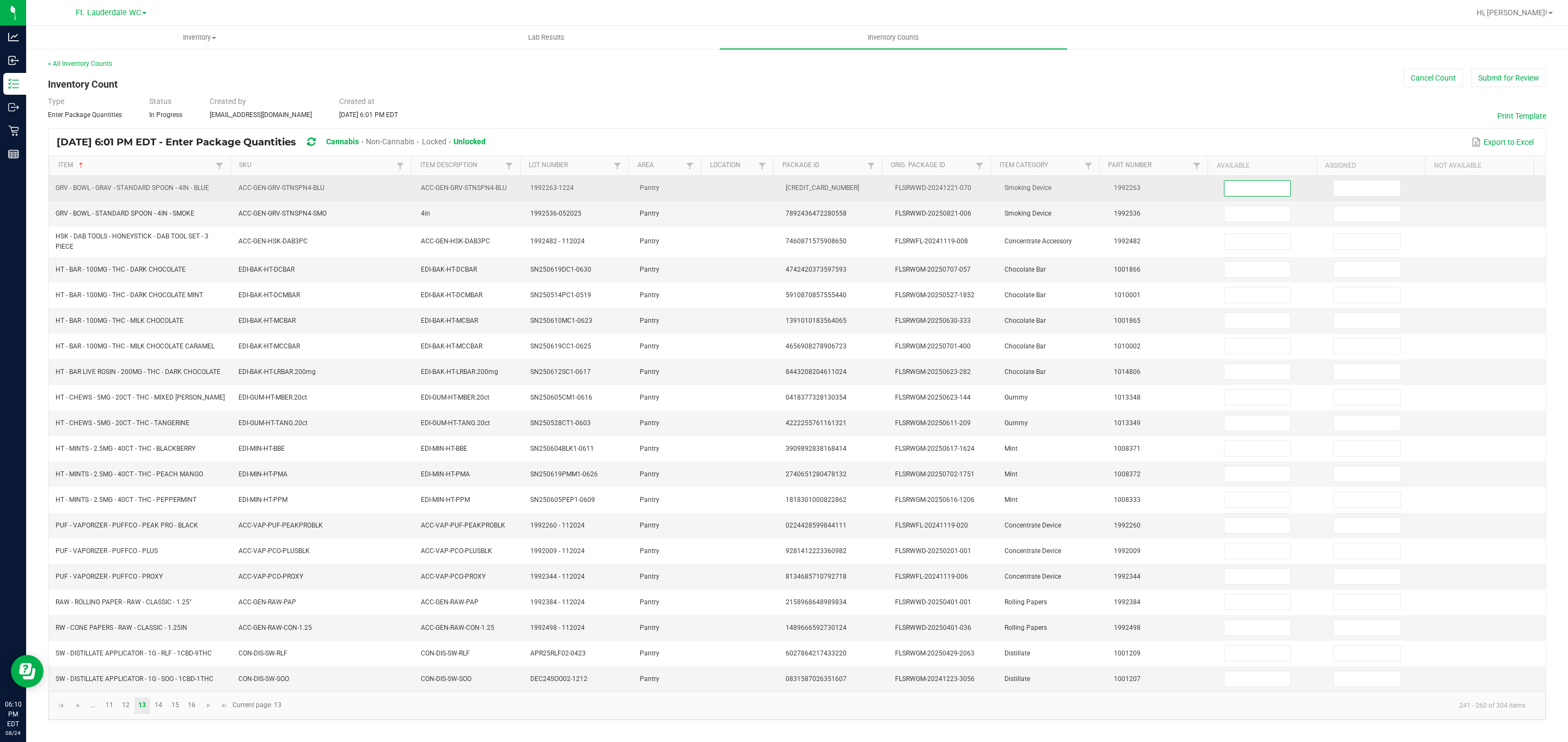
click at [774, 191] on input at bounding box center [1258, 188] width 66 height 15
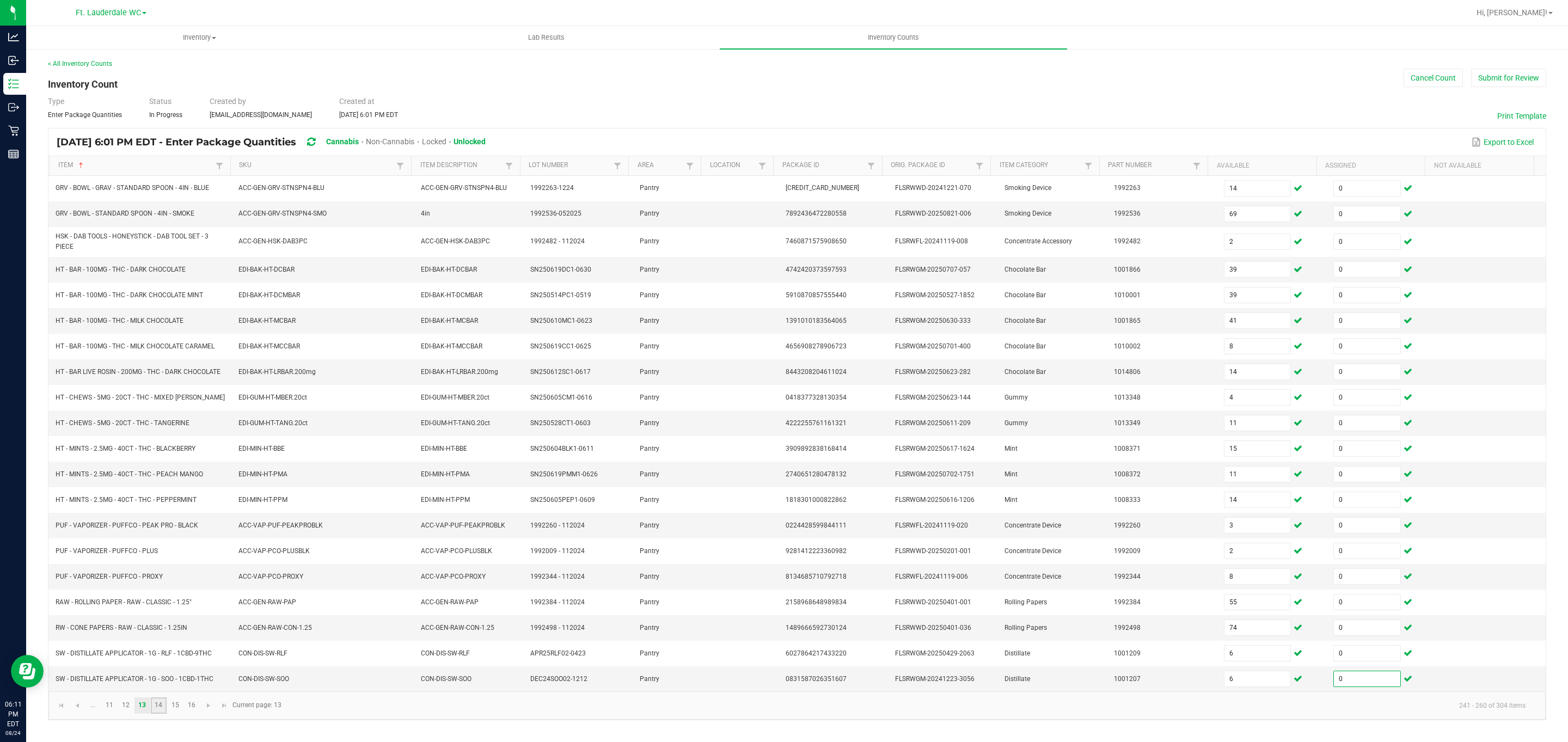
click at [162, 713] on link "14" at bounding box center [159, 705] width 16 height 16
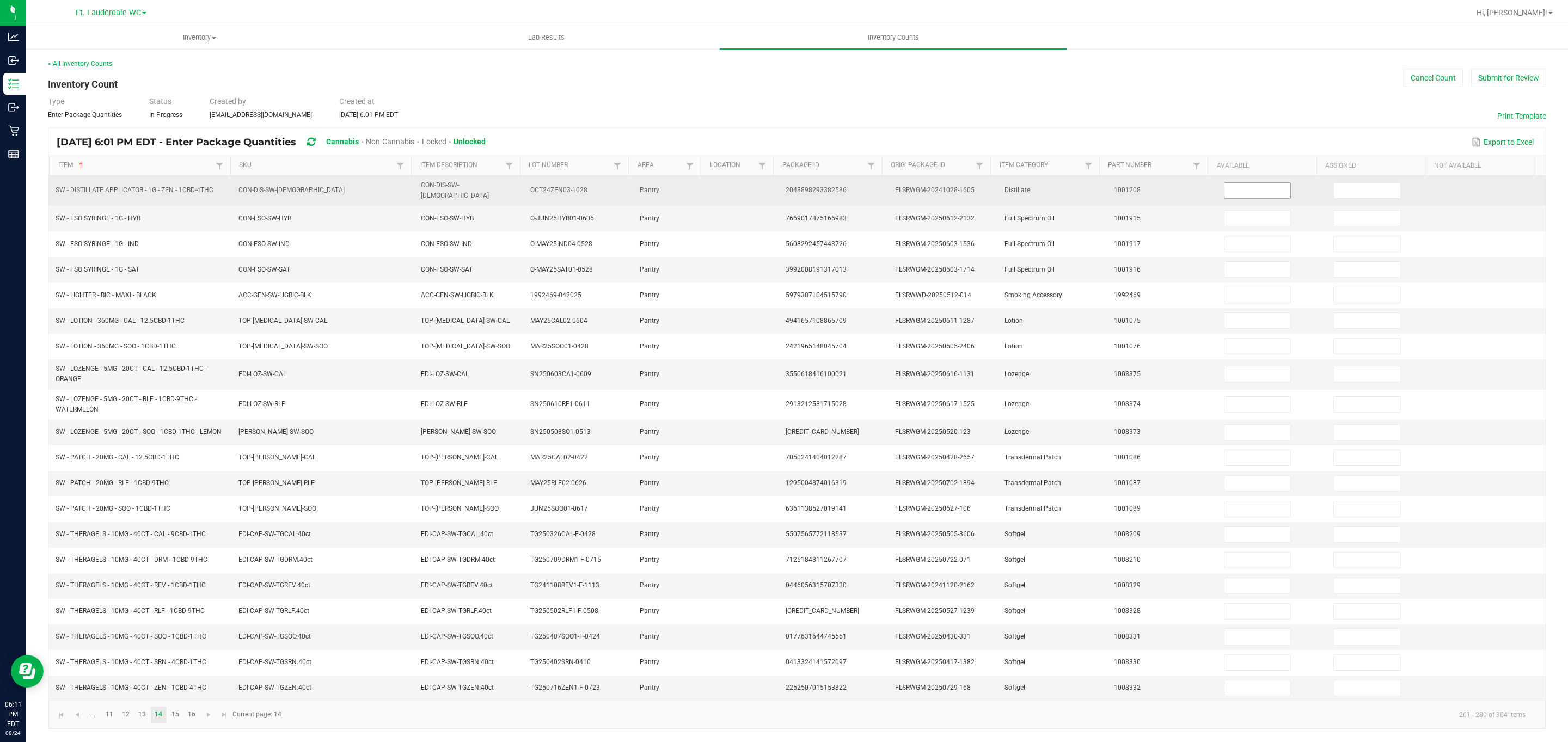
click at [774, 186] on input at bounding box center [1258, 190] width 66 height 15
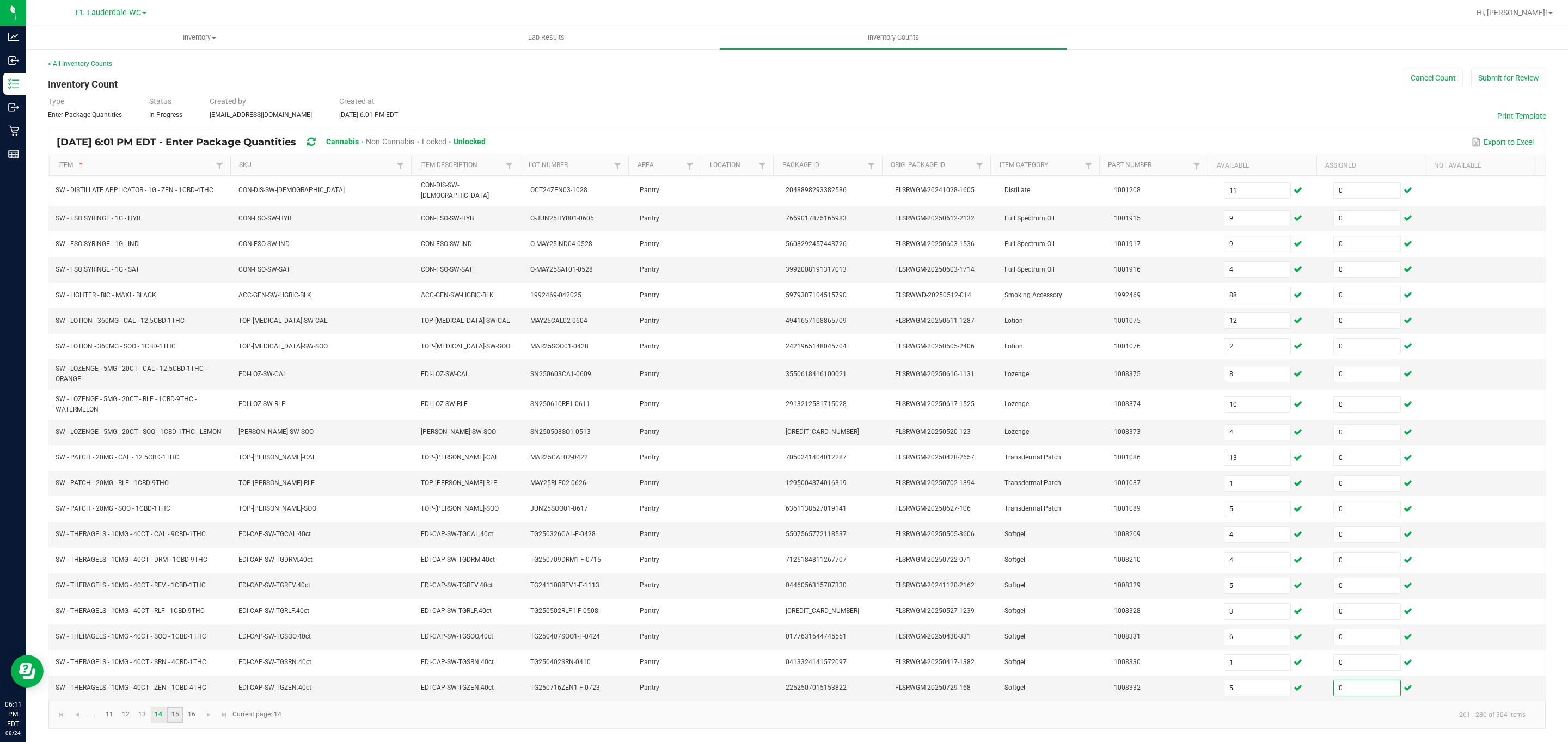
click at [170, 722] on link "15" at bounding box center [175, 714] width 16 height 16
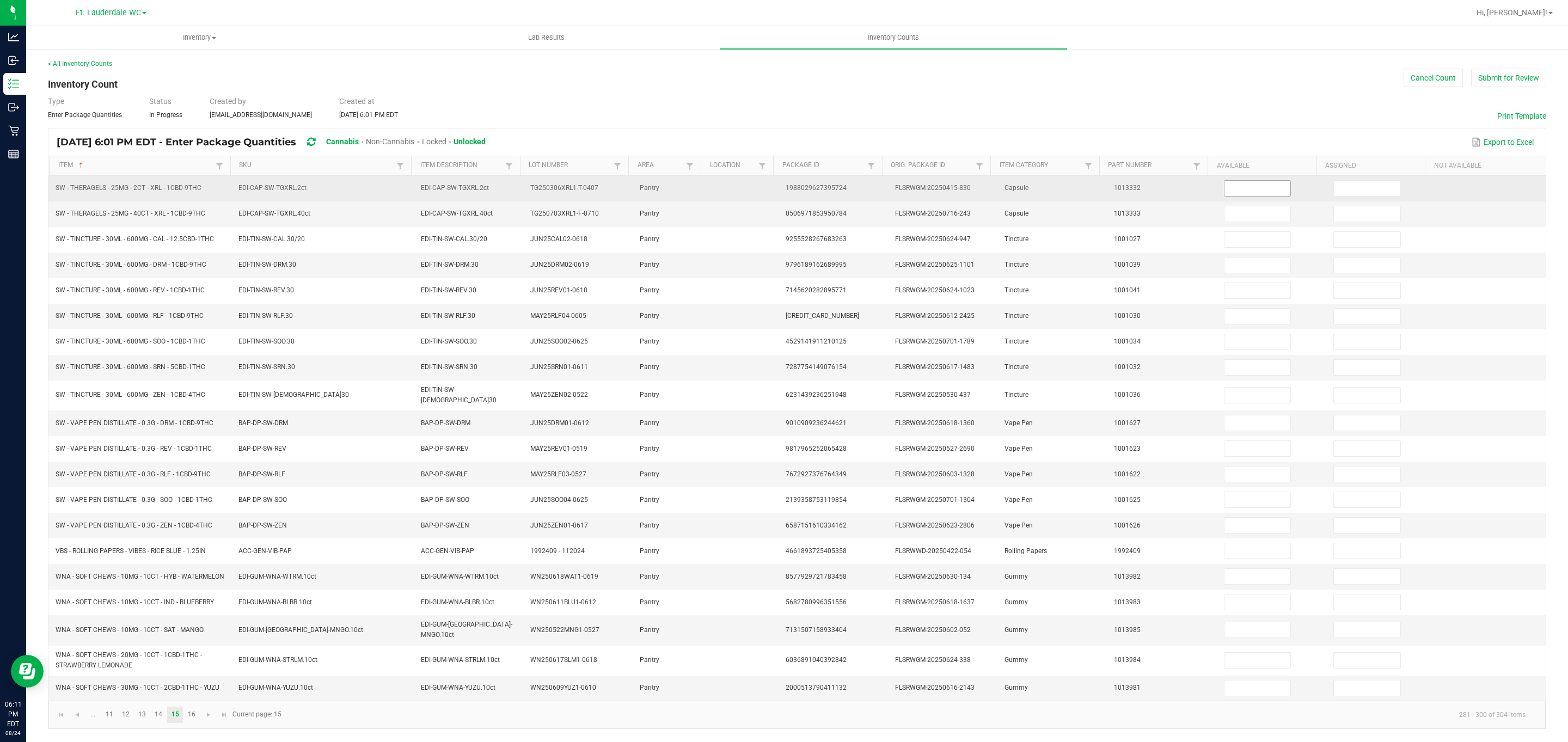
click at [774, 183] on input at bounding box center [1258, 188] width 66 height 15
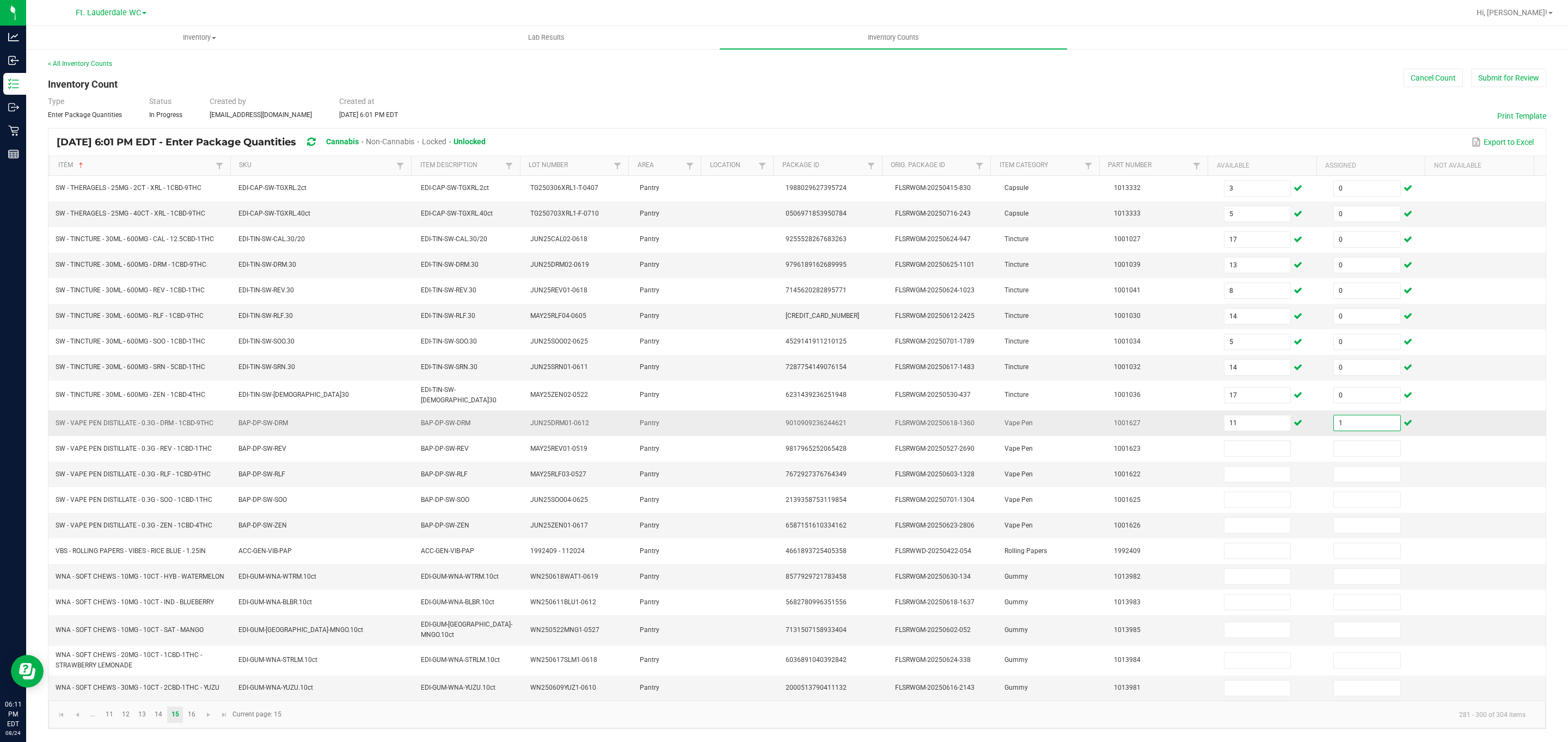
click at [774, 426] on input "1" at bounding box center [1367, 422] width 66 height 15
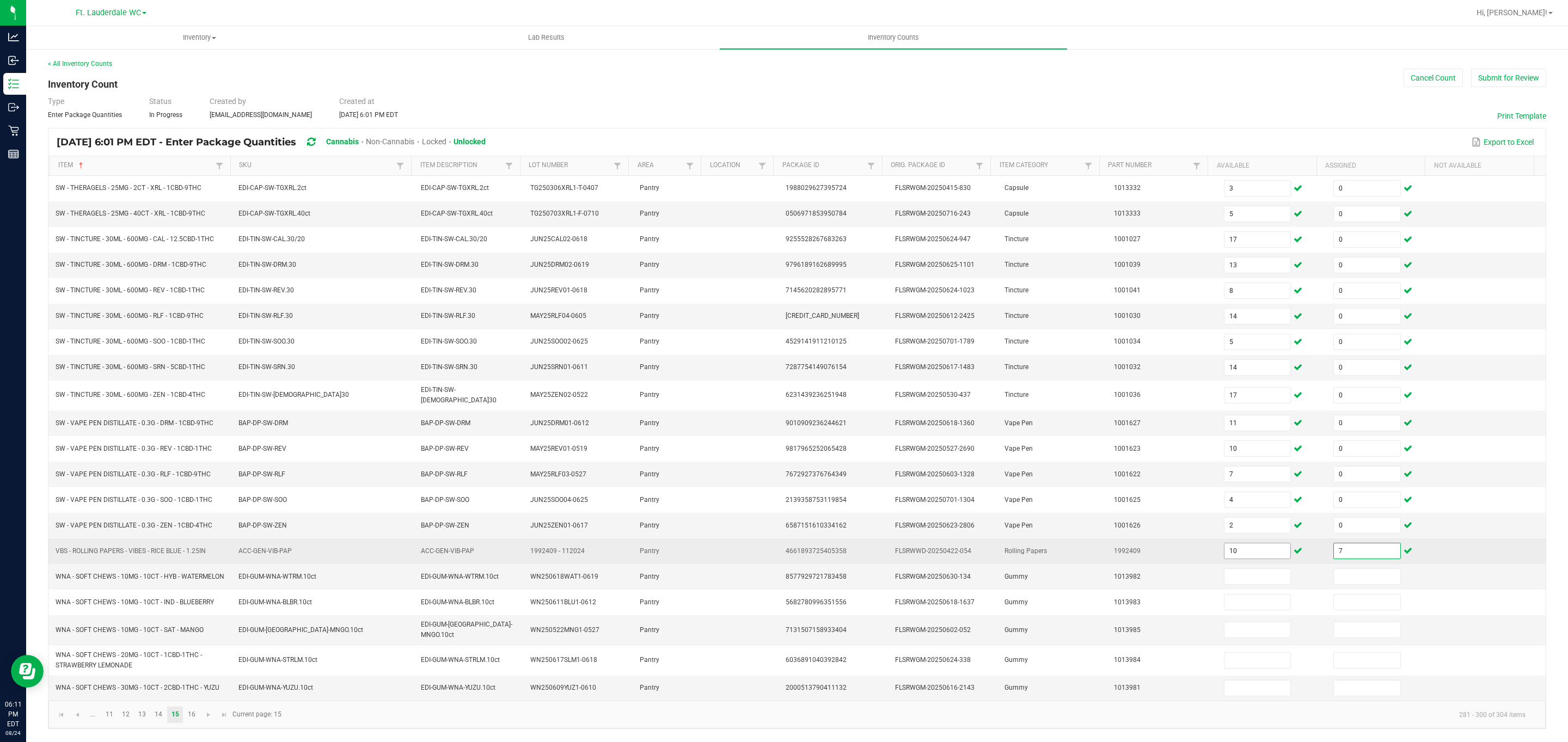
click at [774, 555] on input "10" at bounding box center [1258, 551] width 66 height 15
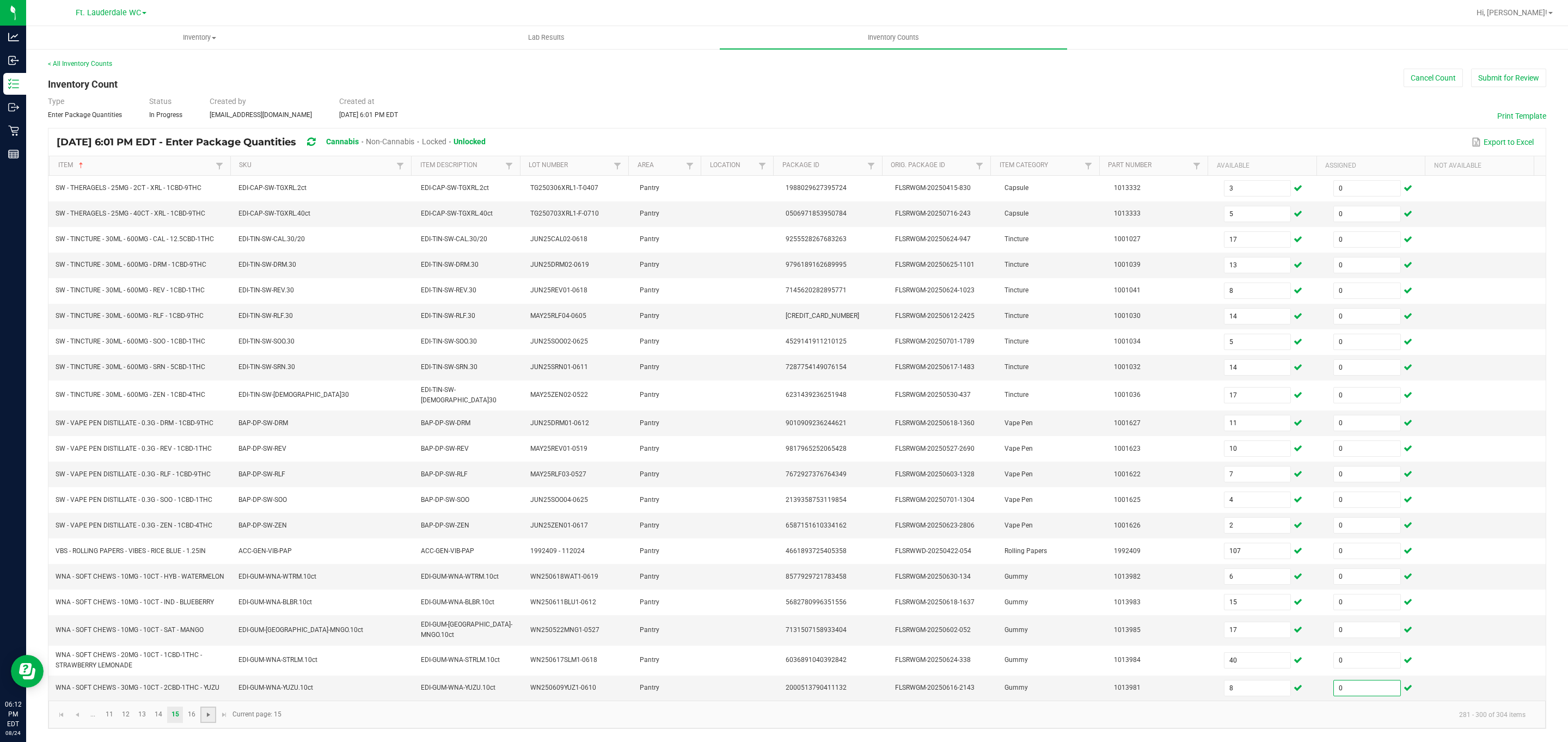
click at [213, 719] on span "Go to the next page" at bounding box center [208, 714] width 9 height 9
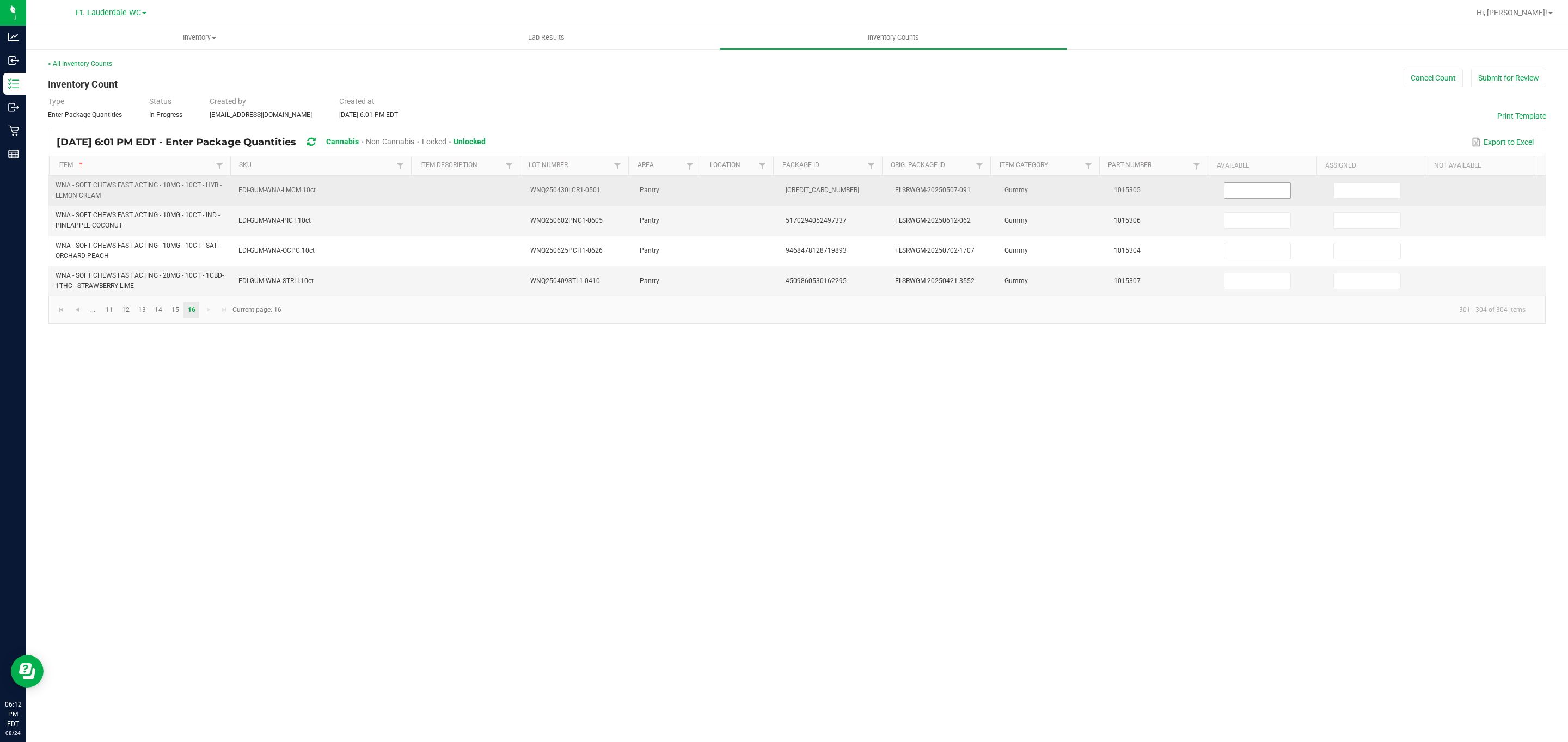
click at [774, 191] on input at bounding box center [1258, 190] width 66 height 15
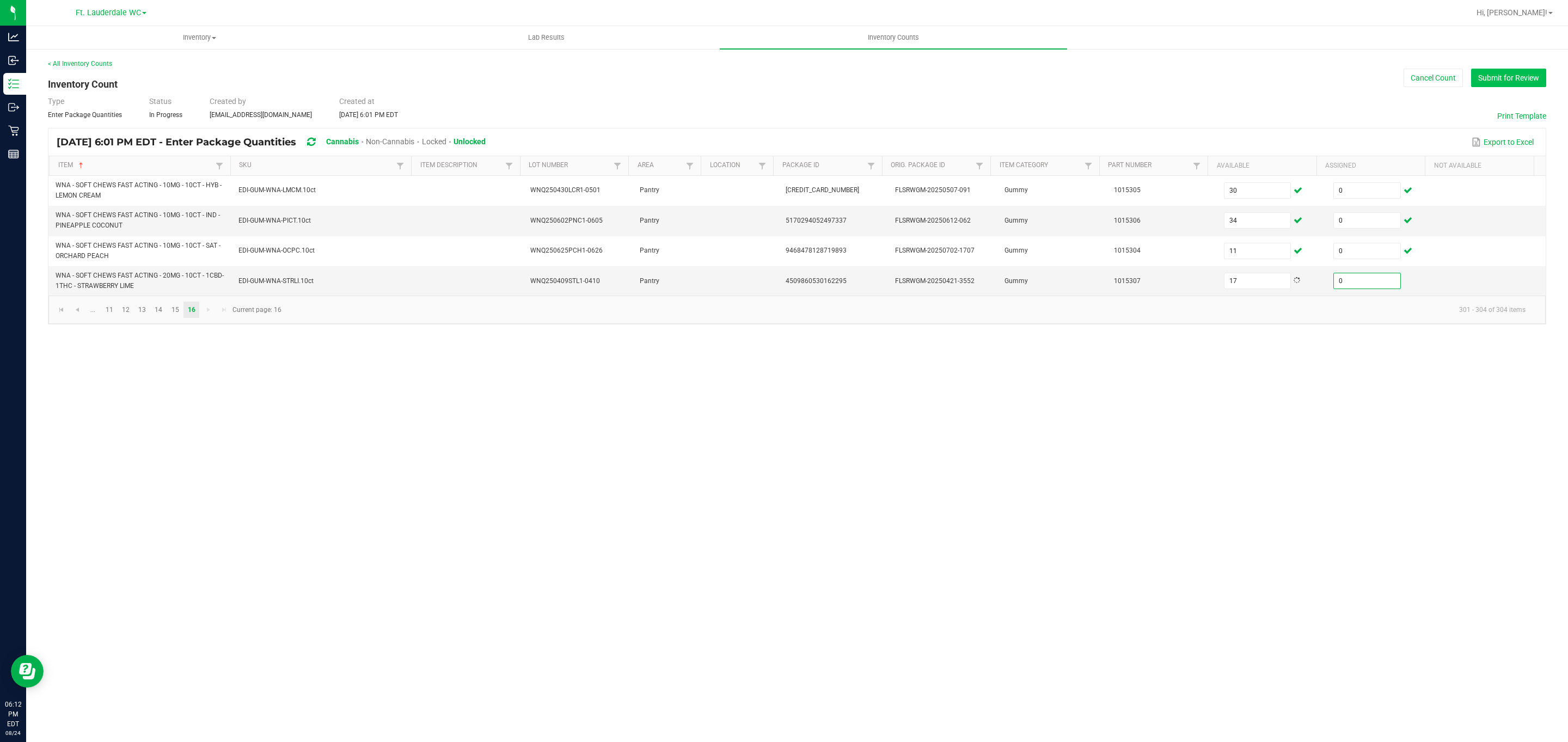
click at [774, 89] on div "< All Inventory Counts Inventory Count Cancel Count Submit for Review Type Ente…" at bounding box center [797, 191] width 1498 height 266
click at [774, 80] on button "Submit for Review" at bounding box center [1509, 78] width 75 height 19
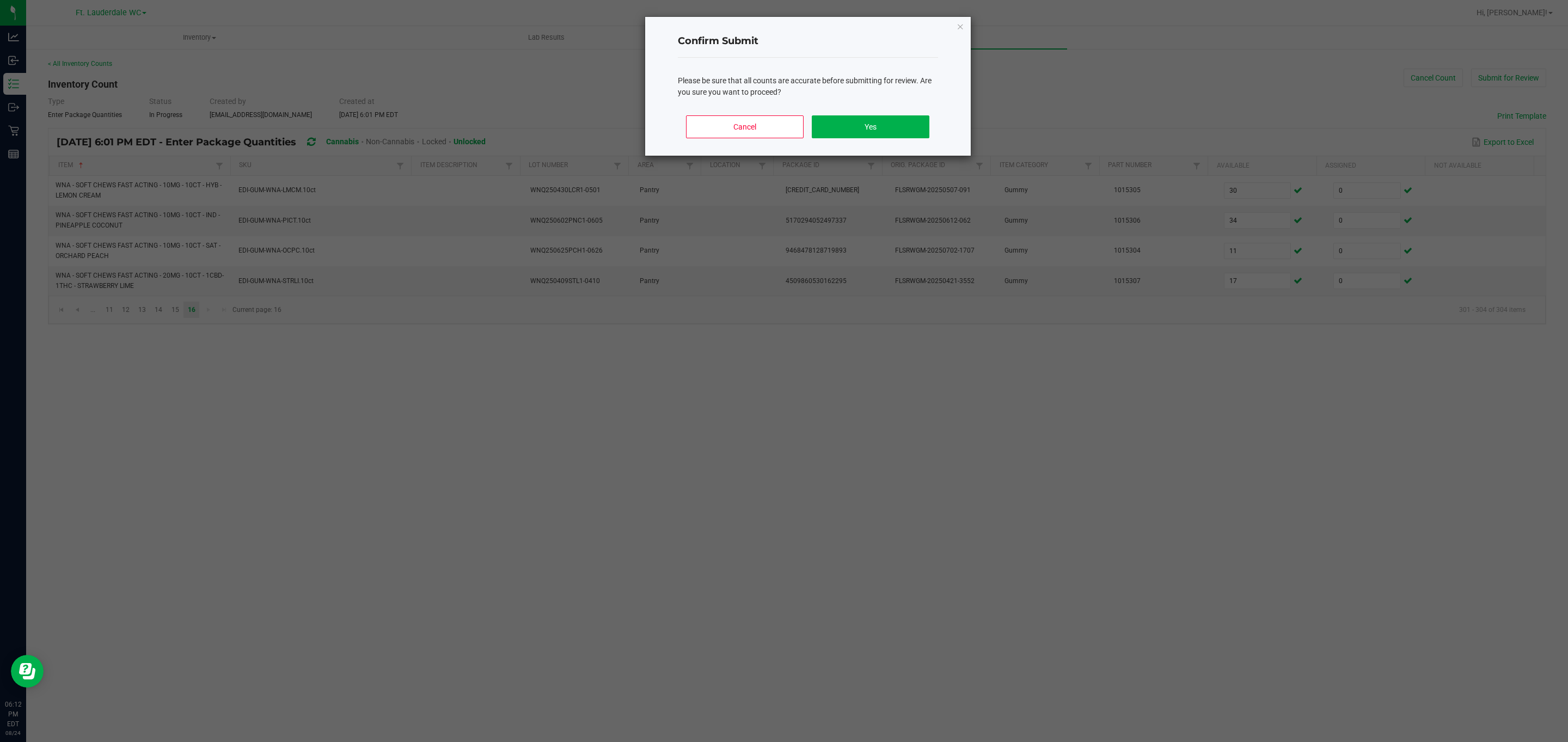
click at [774, 117] on div "Cancel Yes" at bounding box center [808, 131] width 260 height 49
click at [774, 118] on button "Yes" at bounding box center [870, 127] width 117 height 23
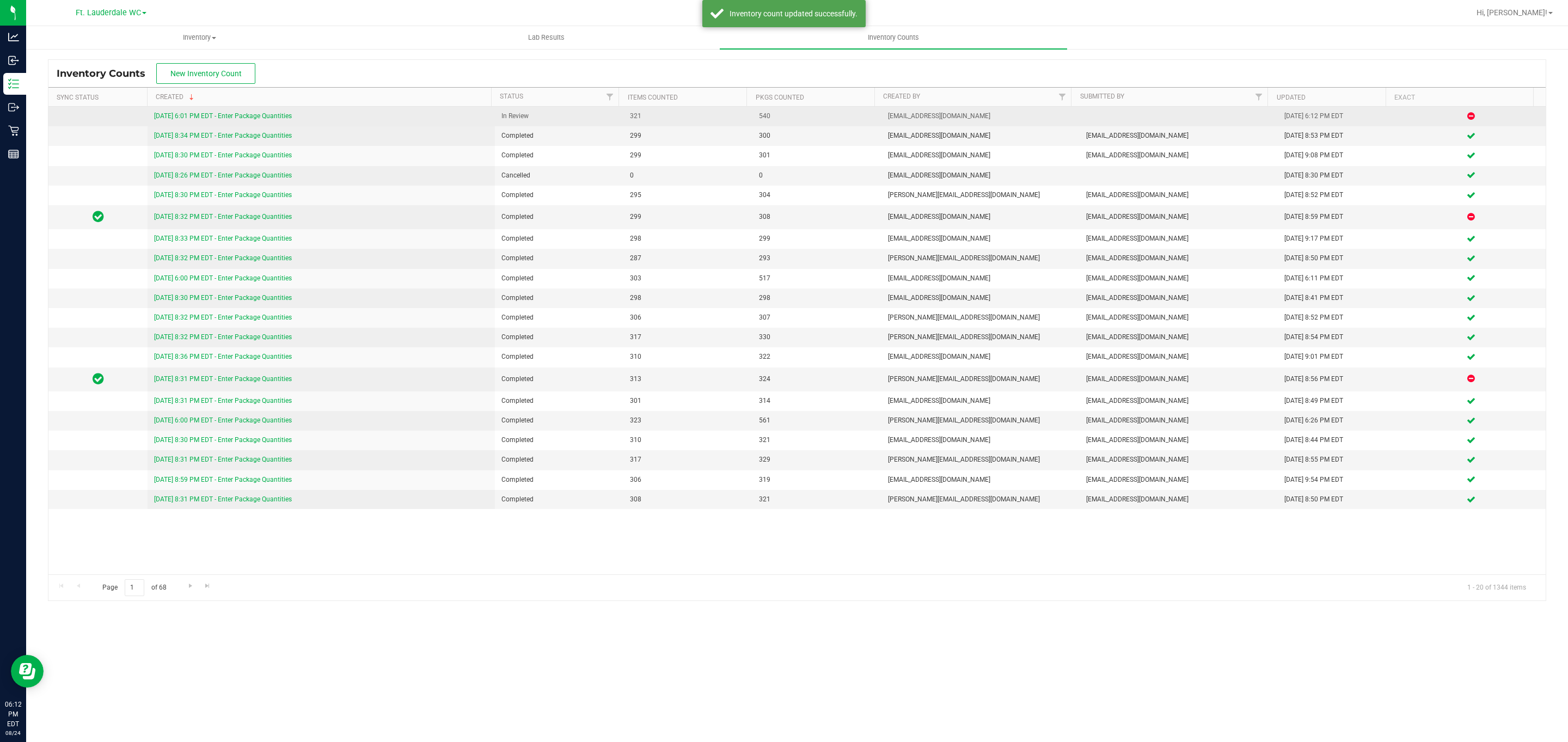
click at [287, 114] on link "[DATE] 6:01 PM EDT - Enter Package Quantities" at bounding box center [223, 115] width 138 height 8
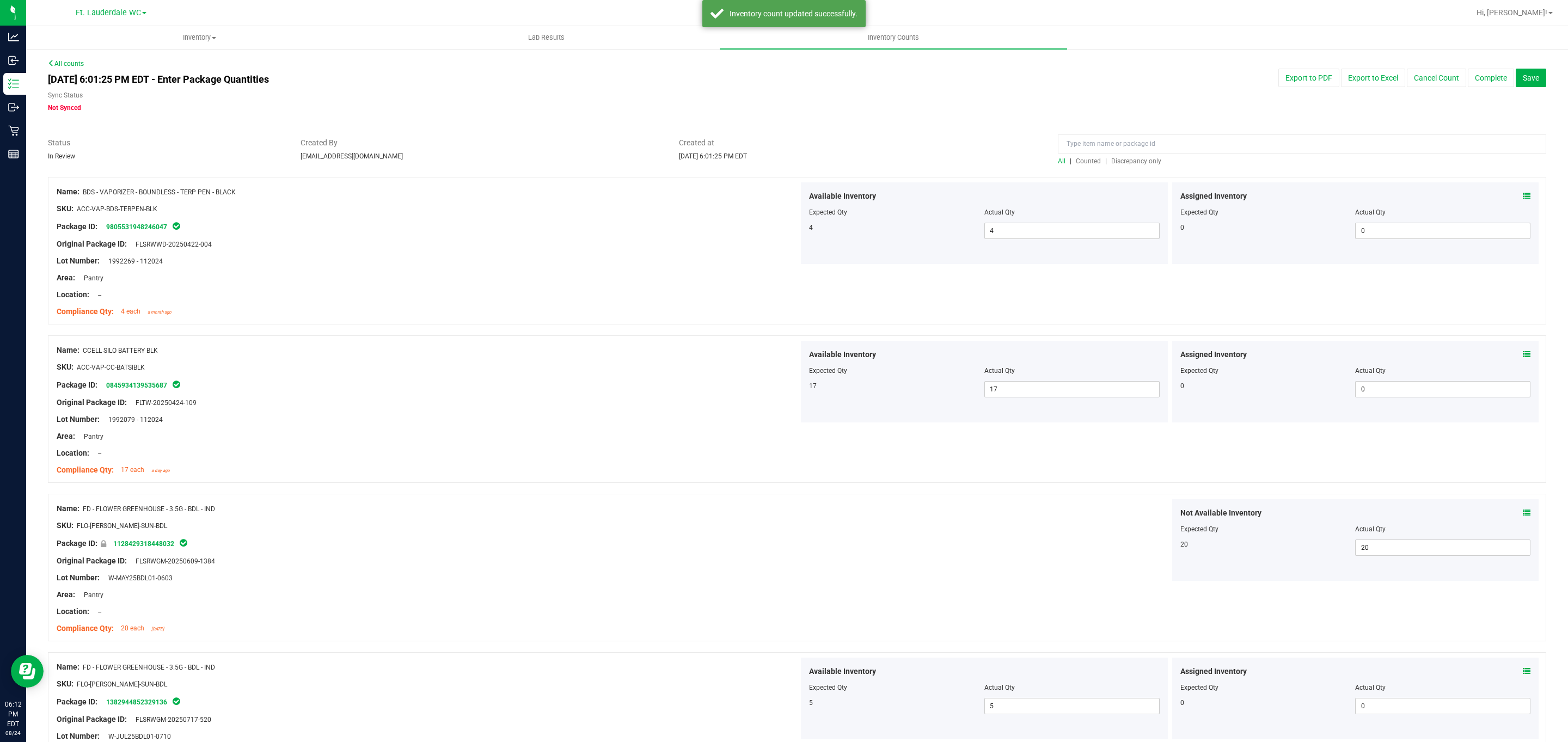
click at [774, 164] on span "Discrepancy only" at bounding box center [1136, 161] width 50 height 8
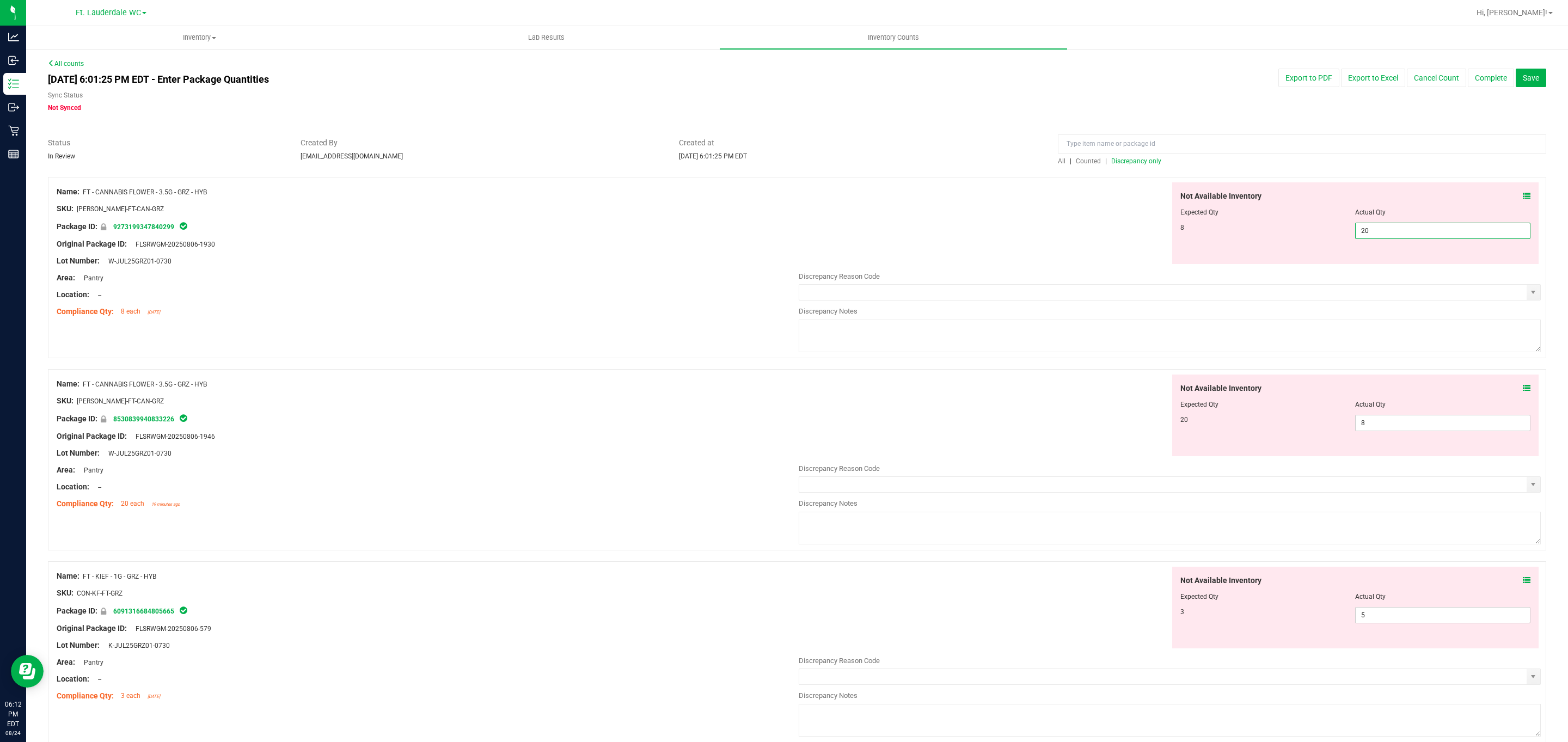
click at [774, 232] on span "20 20" at bounding box center [1443, 231] width 175 height 16
click at [774, 232] on input "20" at bounding box center [1443, 231] width 174 height 15
click at [774, 421] on div "Not Available Inventory Expected Qty Actual Qty 20 8 8" at bounding box center [1356, 415] width 367 height 81
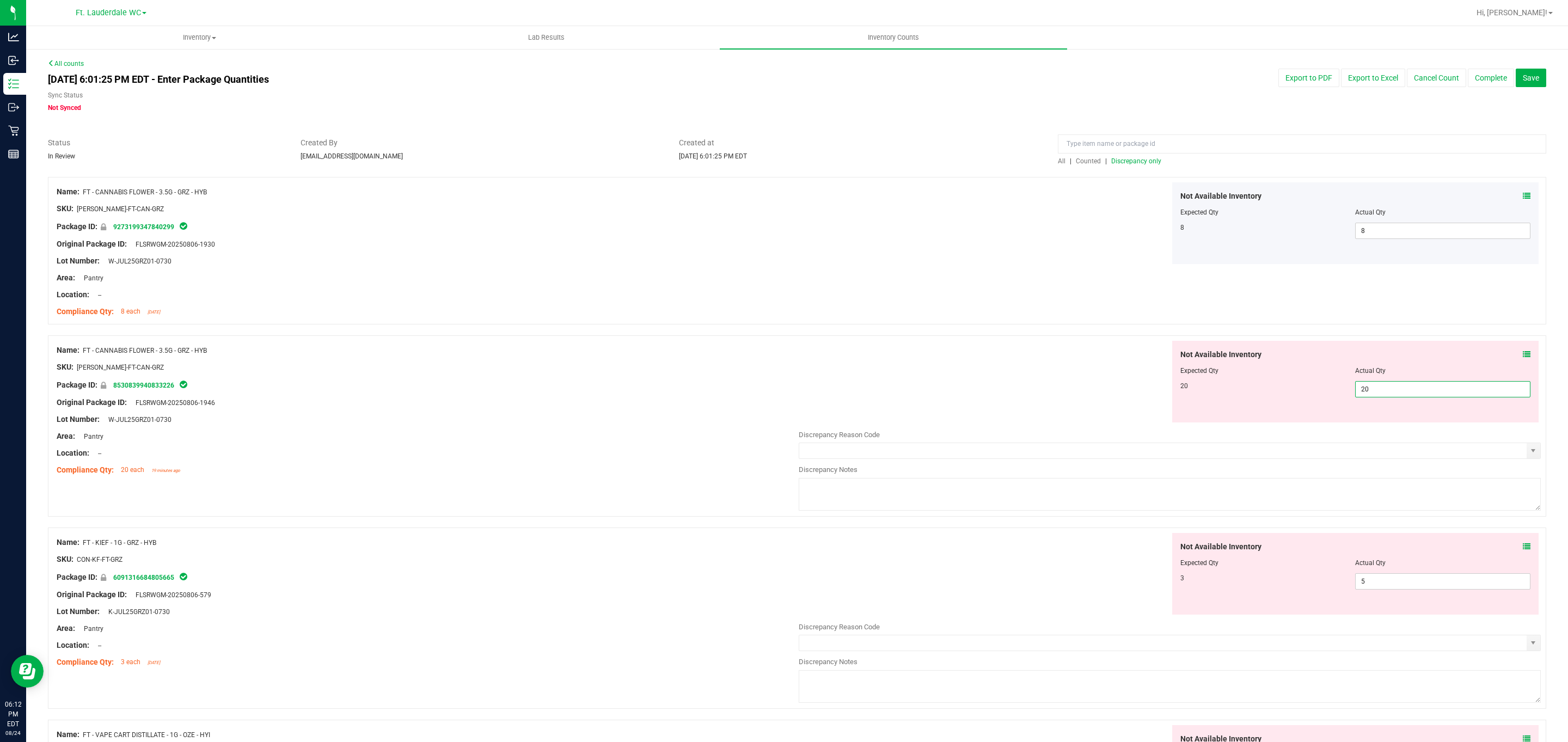
click at [774, 597] on div "Not Available Inventory Expected Qty Actual Qty 3 5 5" at bounding box center [1170, 619] width 742 height 173
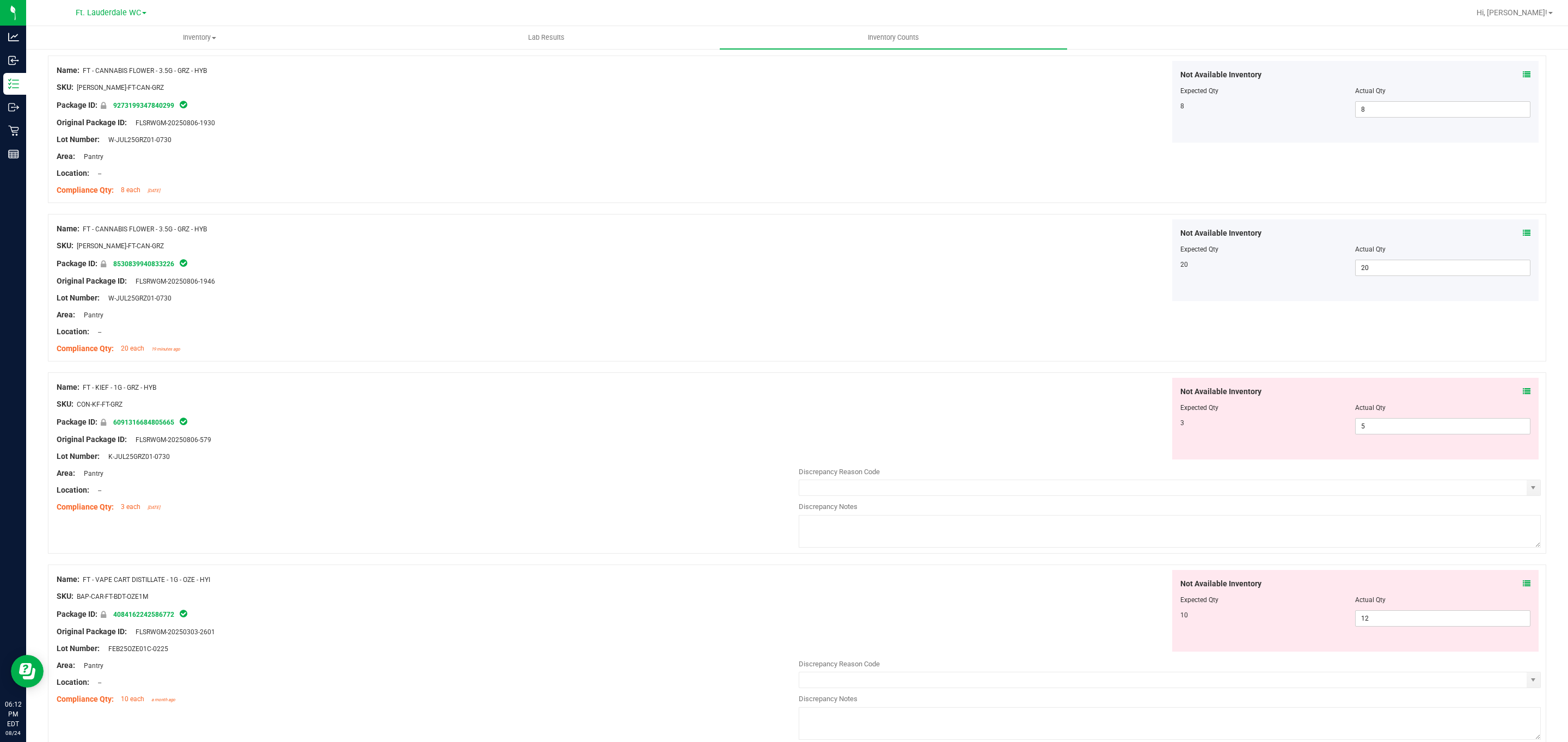
scroll to position [245, 0]
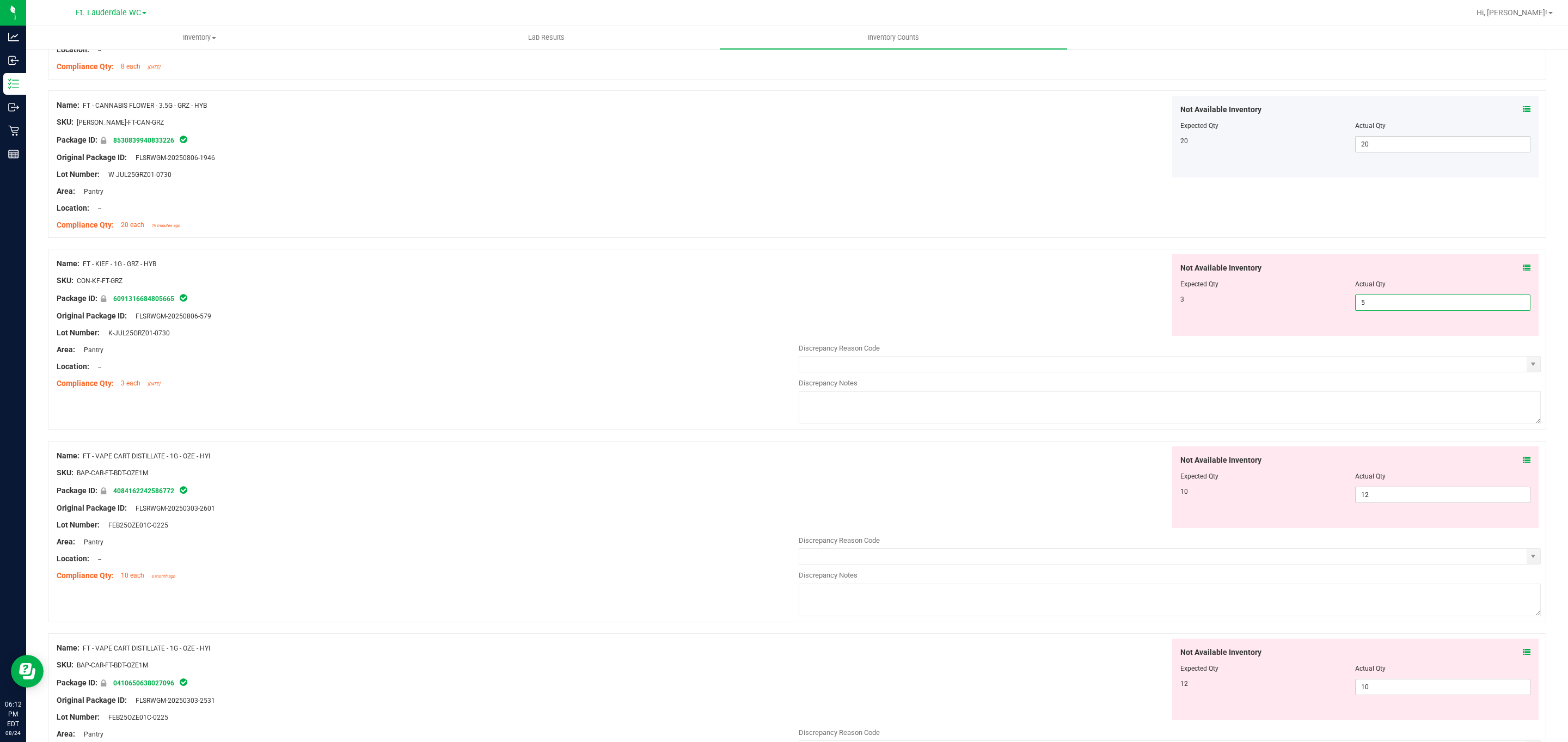
click at [774, 308] on span "5 5" at bounding box center [1443, 302] width 175 height 16
click at [774, 308] on input "5" at bounding box center [1443, 302] width 174 height 15
click at [774, 332] on div "Not Available Inventory Expected Qty Actual Qty 3 5 3" at bounding box center [1356, 294] width 367 height 81
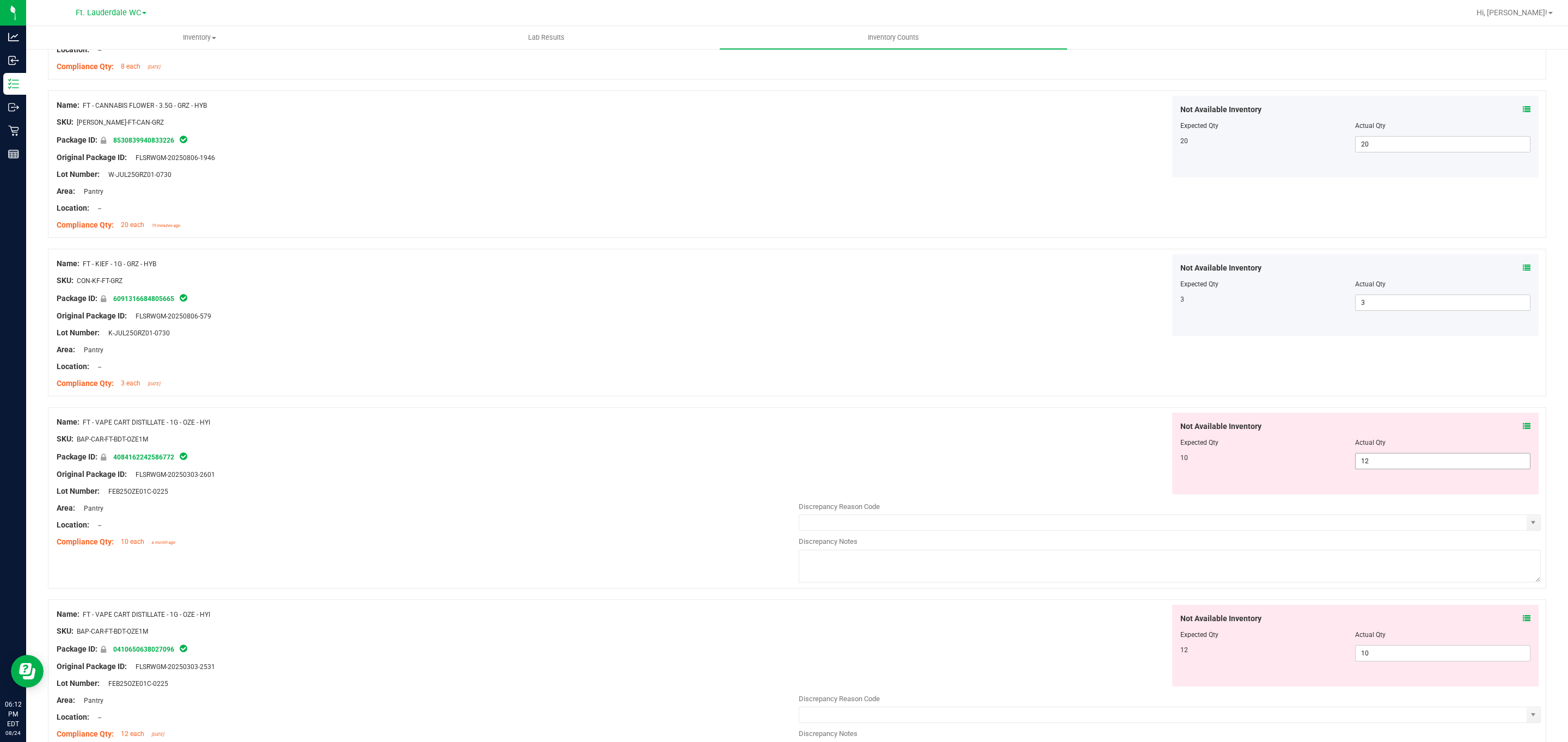
click at [774, 467] on span "12 12" at bounding box center [1443, 460] width 175 height 16
click at [774, 467] on input "12" at bounding box center [1443, 460] width 174 height 15
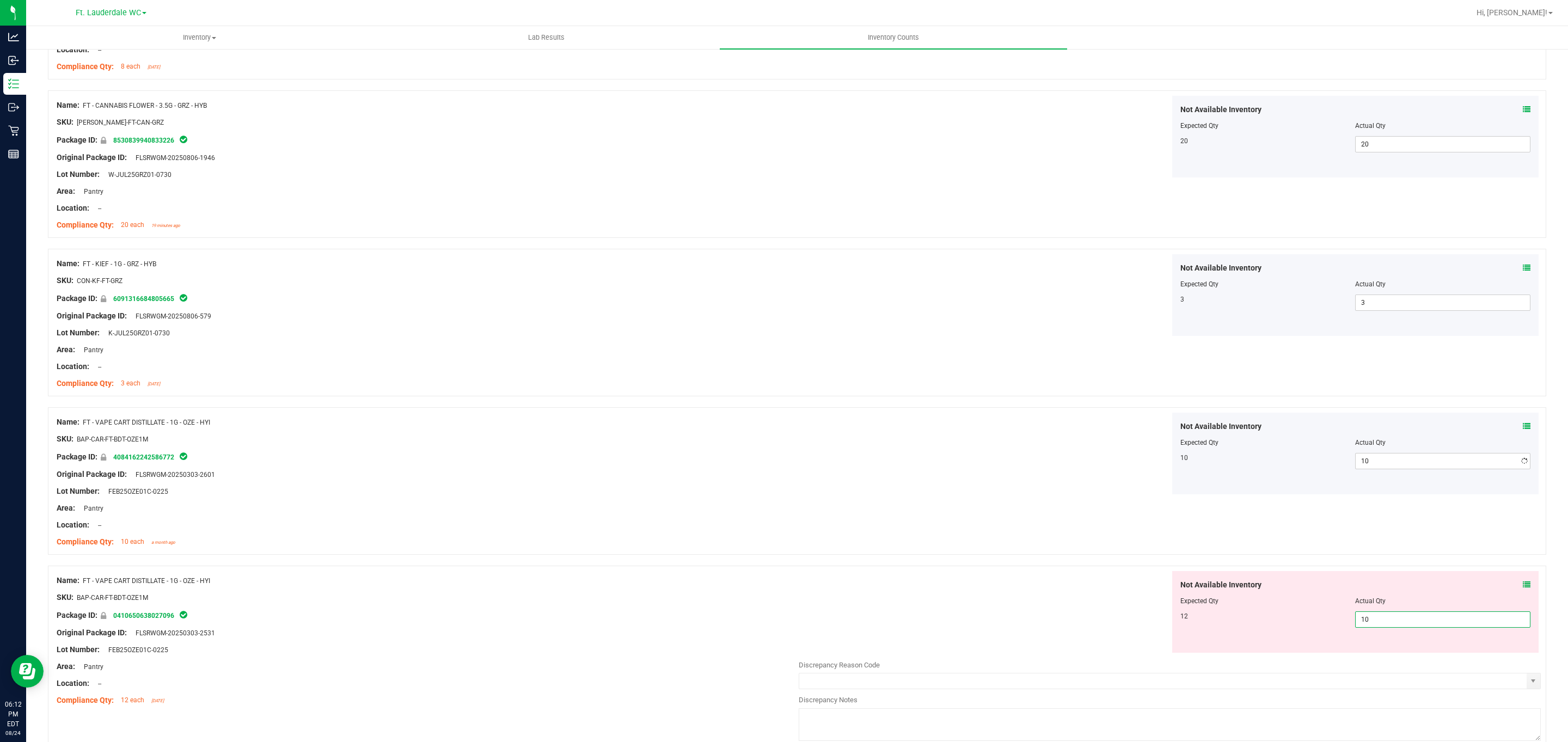
click at [774, 652] on div "Not Available Inventory Expected Qty Actual Qty 12 10 10" at bounding box center [1356, 611] width 367 height 81
click at [774, 652] on div "Not Available Inventory Expected Qty Actual Qty 12 12 12" at bounding box center [1356, 611] width 367 height 81
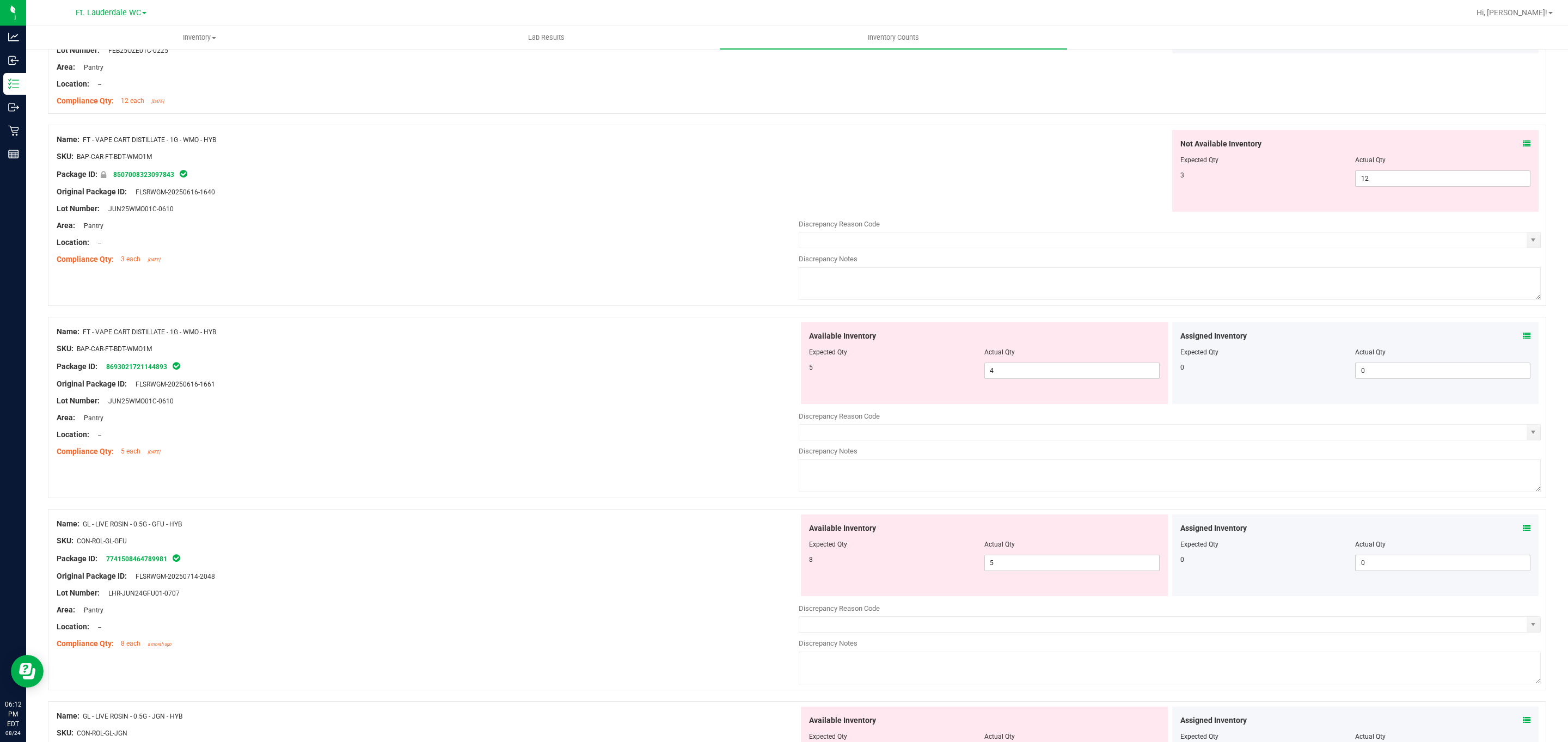
scroll to position [746, 0]
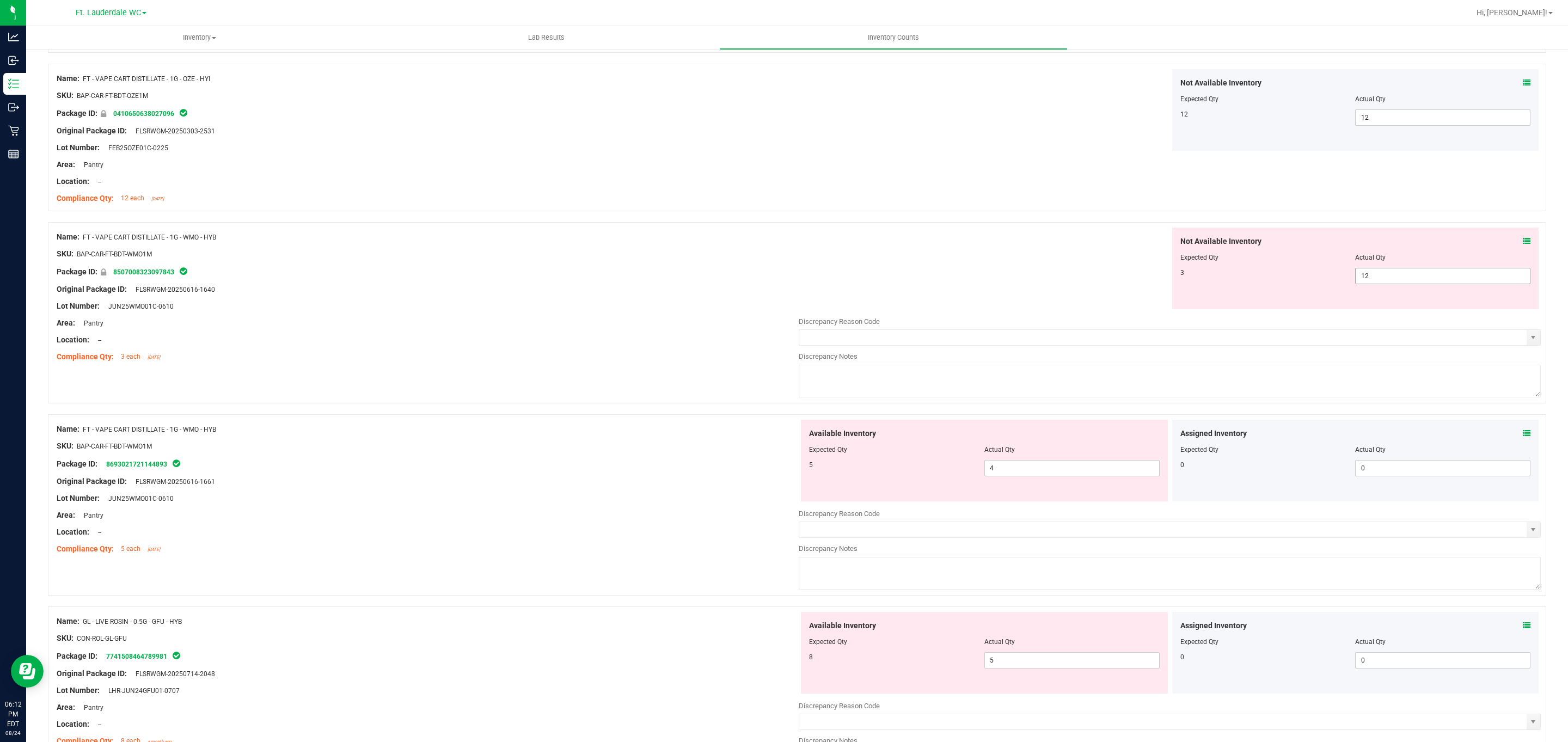
click at [774, 282] on span "12 12" at bounding box center [1443, 275] width 175 height 16
click at [774, 282] on input "12" at bounding box center [1443, 275] width 174 height 15
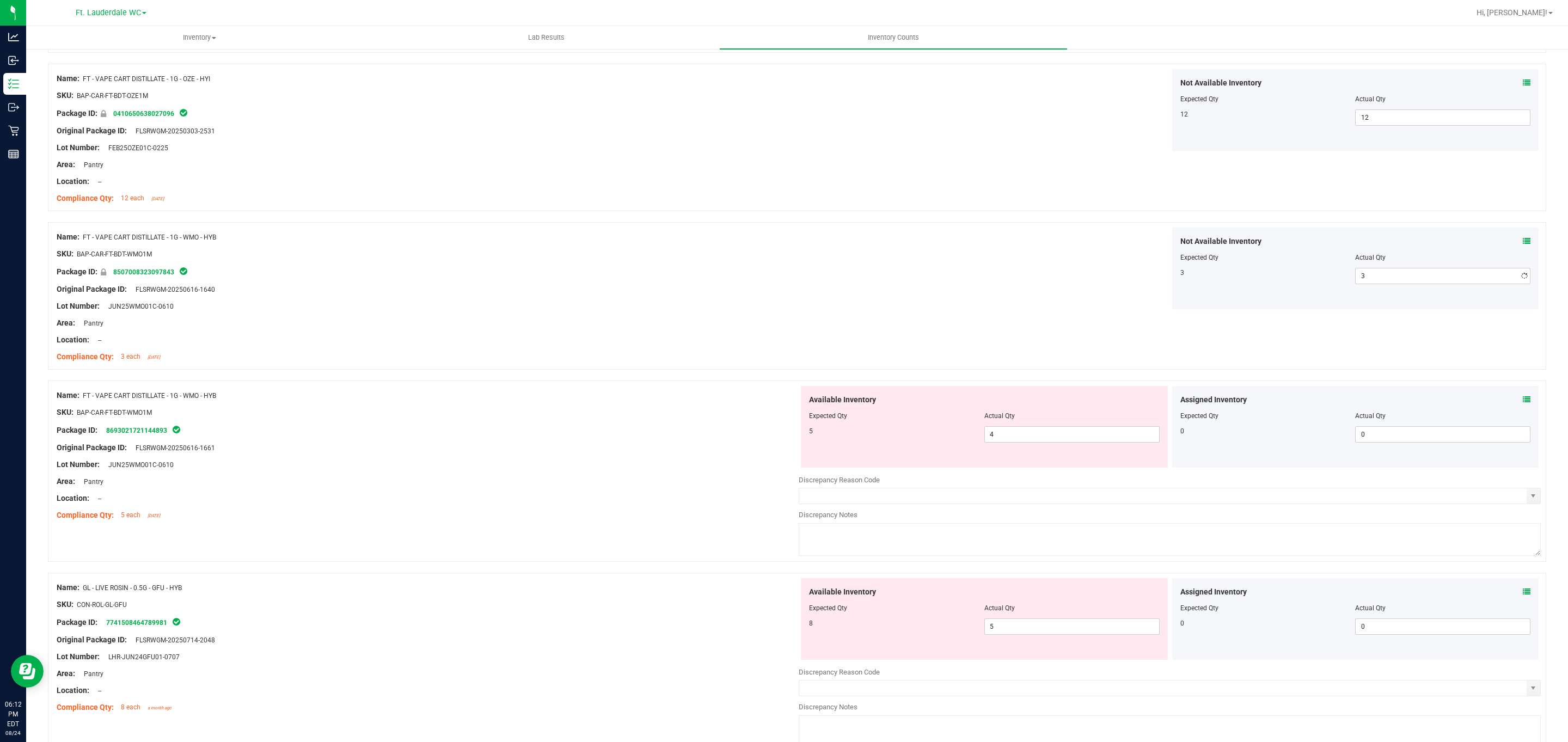
click at [774, 260] on div "Expected Qty" at bounding box center [1268, 257] width 175 height 10
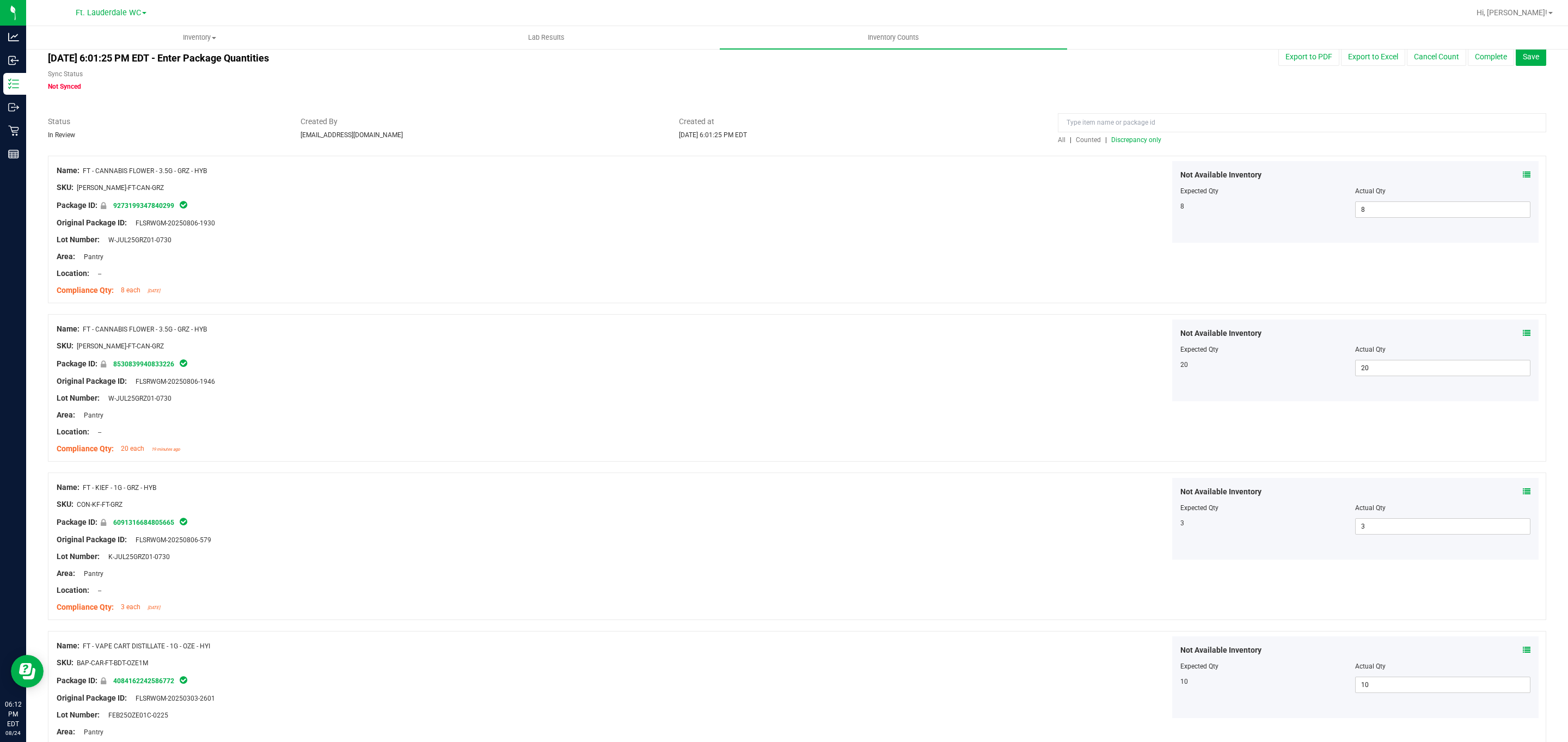
scroll to position [0, 0]
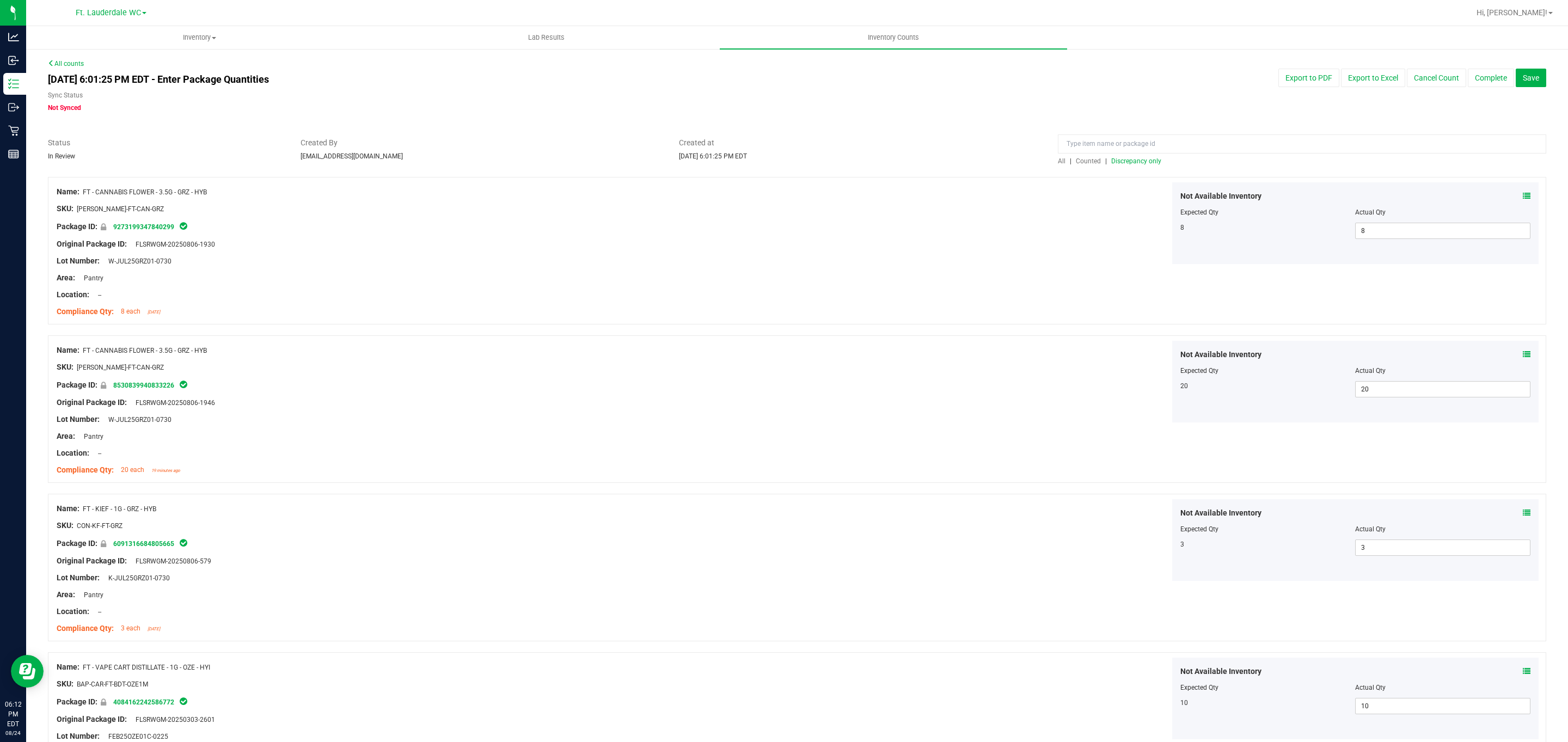
click at [774, 162] on span "Discrepancy only" at bounding box center [1136, 161] width 50 height 8
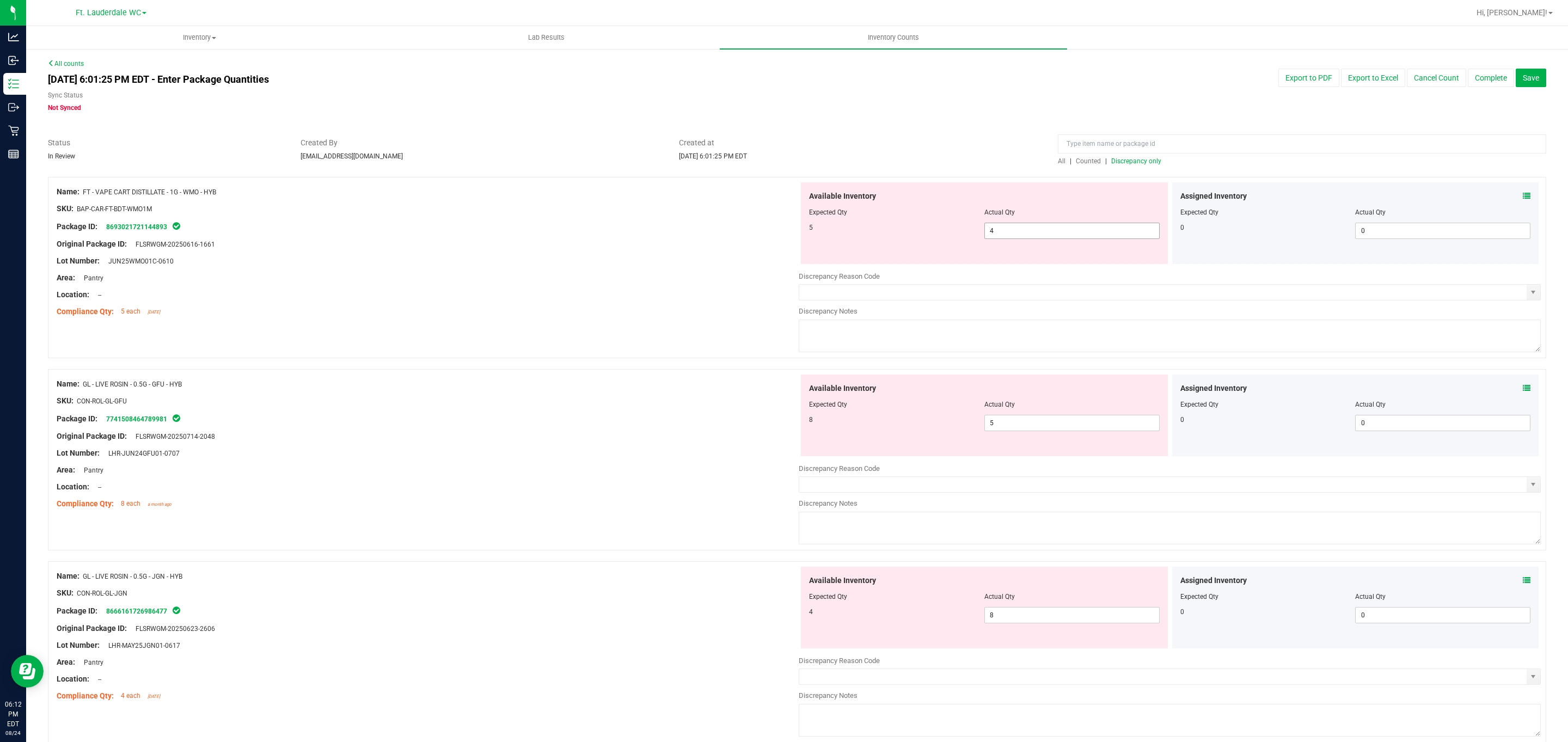
click at [774, 231] on span "4 4" at bounding box center [1072, 231] width 175 height 16
click at [774, 231] on input "4" at bounding box center [1072, 231] width 174 height 15
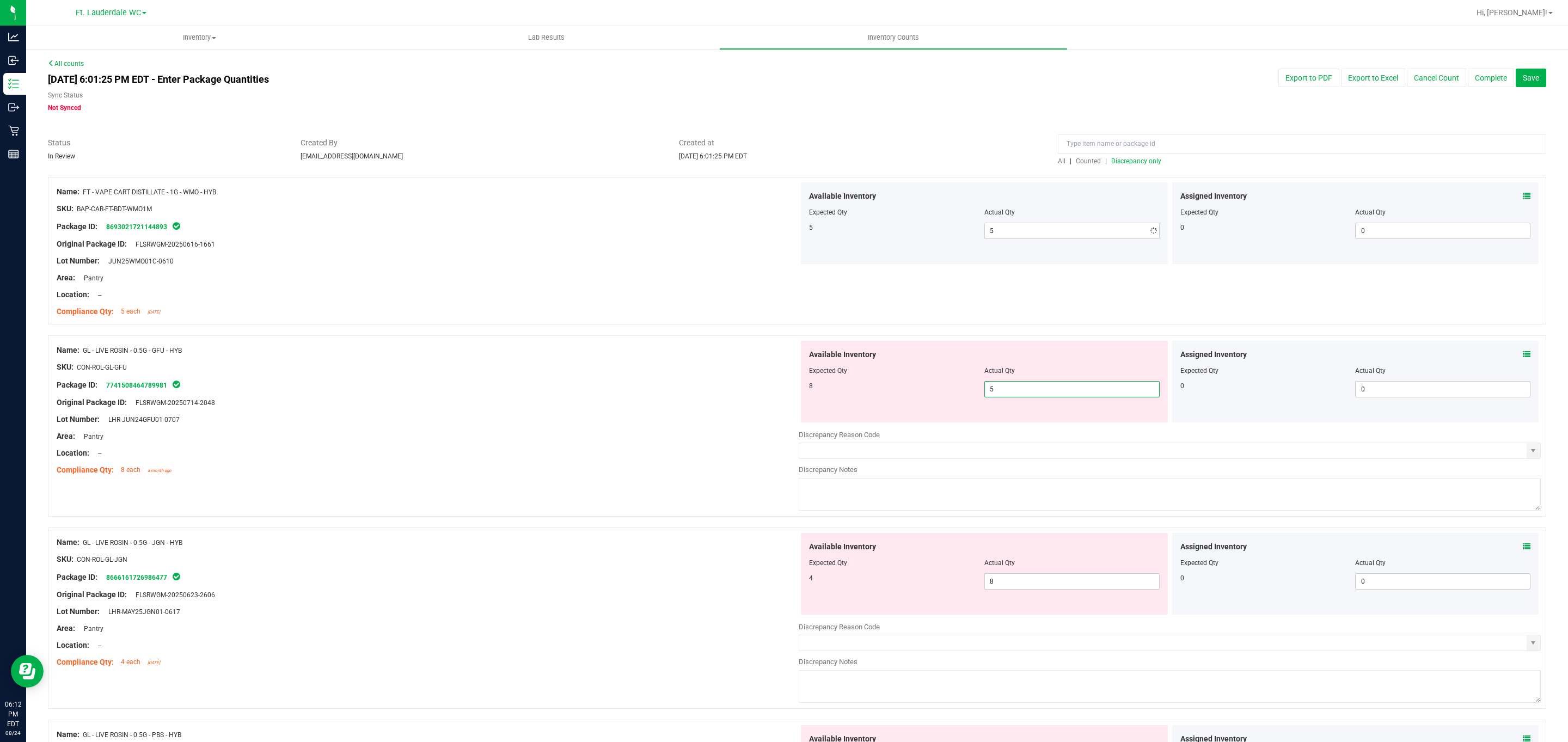
click at [774, 426] on div "Available Inventory Expected Qty Actual Qty 8 5 5" at bounding box center [1170, 426] width 742 height 173
click at [774, 575] on div "Available Inventory Expected Qty Actual Qty 4 8 8" at bounding box center [984, 573] width 367 height 81
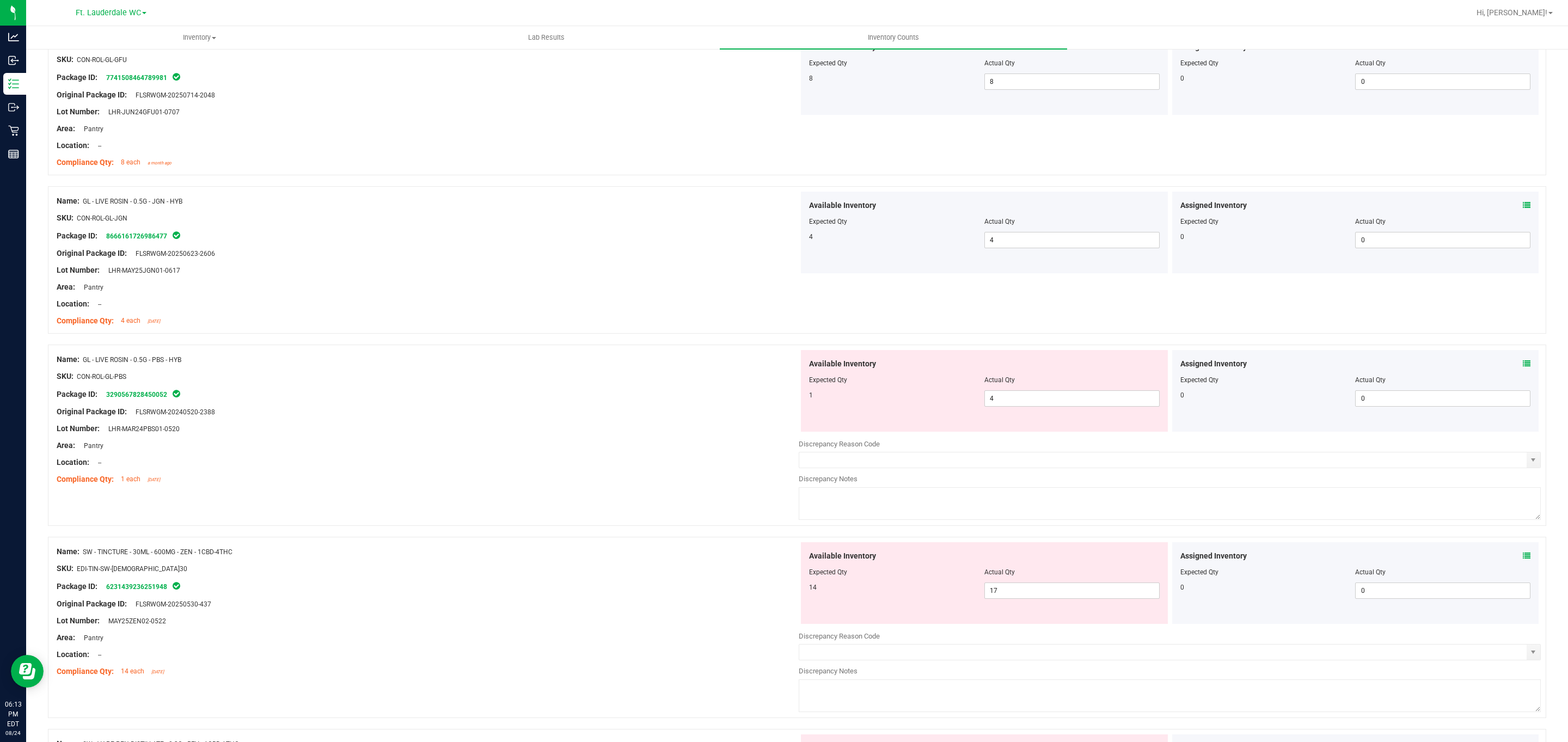
scroll to position [326, 0]
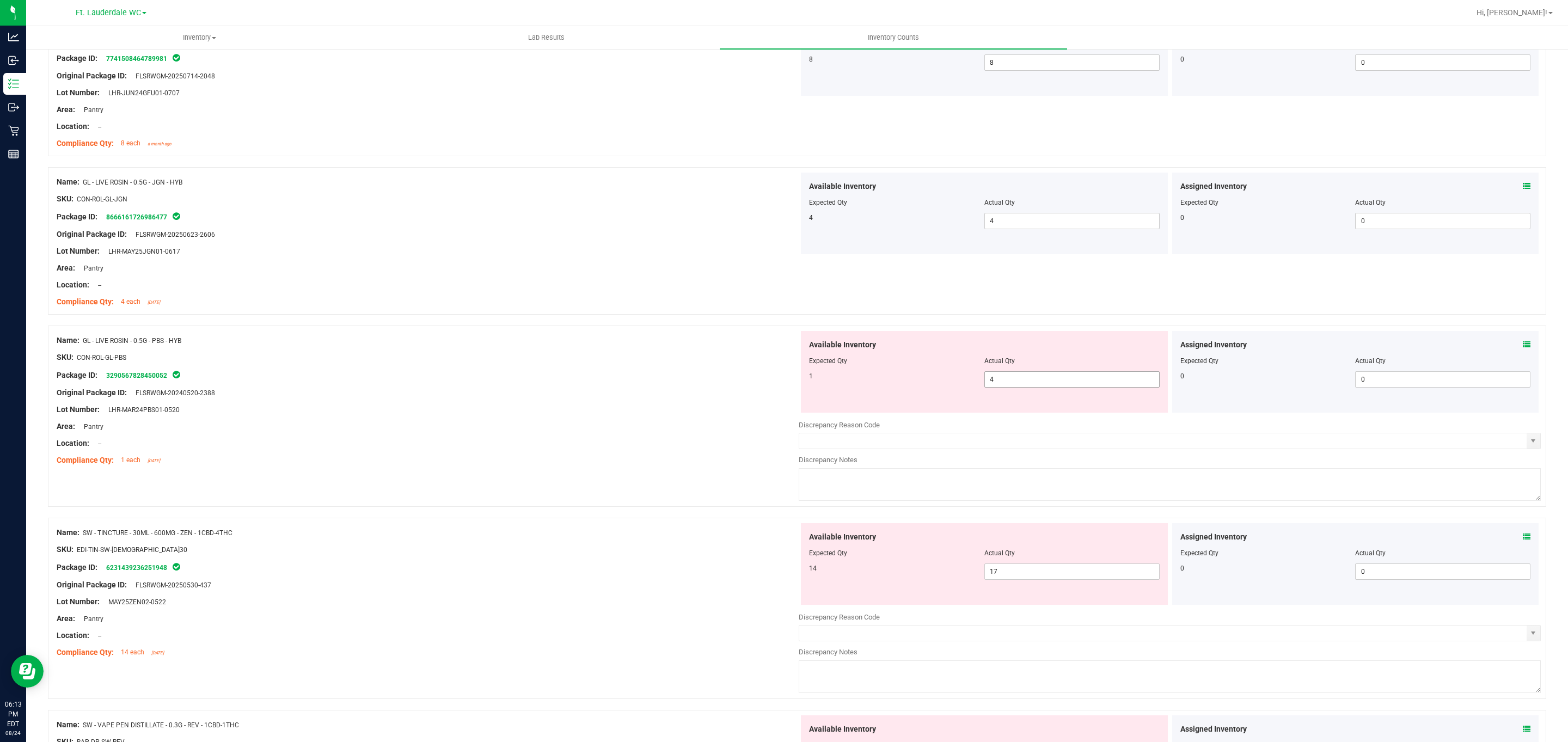
click at [774, 376] on span "4 4" at bounding box center [1072, 379] width 175 height 16
click at [774, 376] on input "4" at bounding box center [1072, 379] width 174 height 15
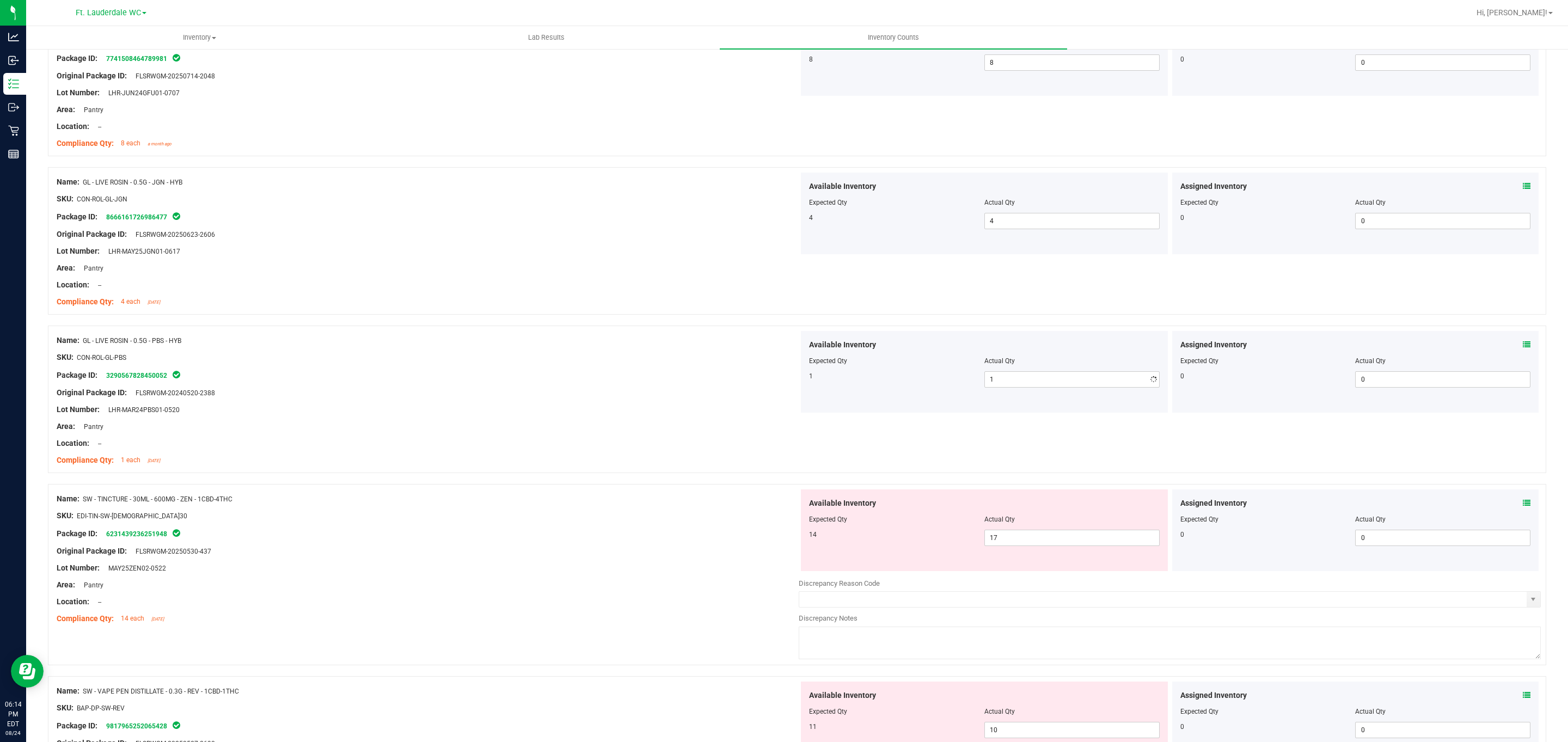
click at [774, 390] on div "Available Inventory Expected Qty Actual Qty 1 1 1" at bounding box center [984, 371] width 367 height 81
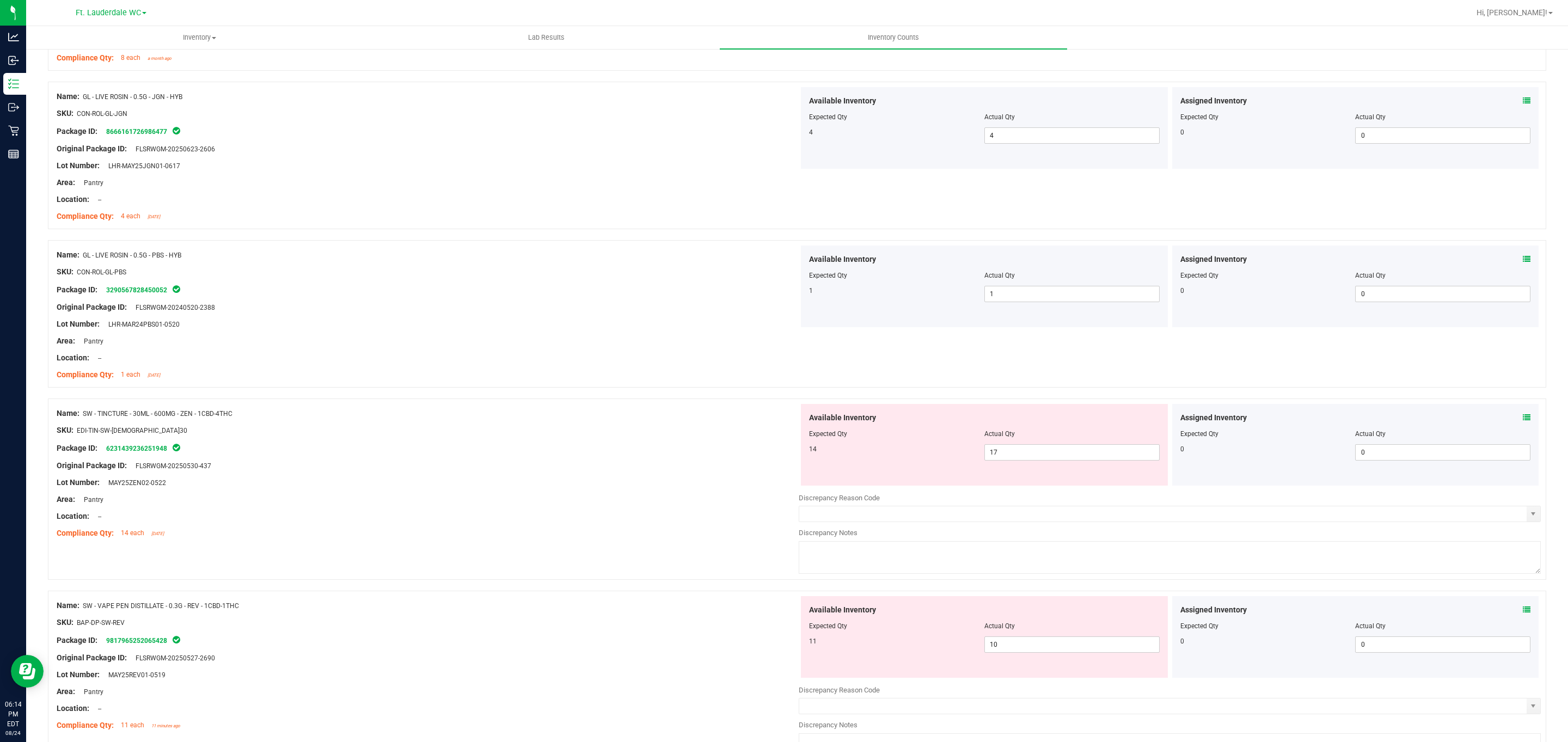
scroll to position [490, 0]
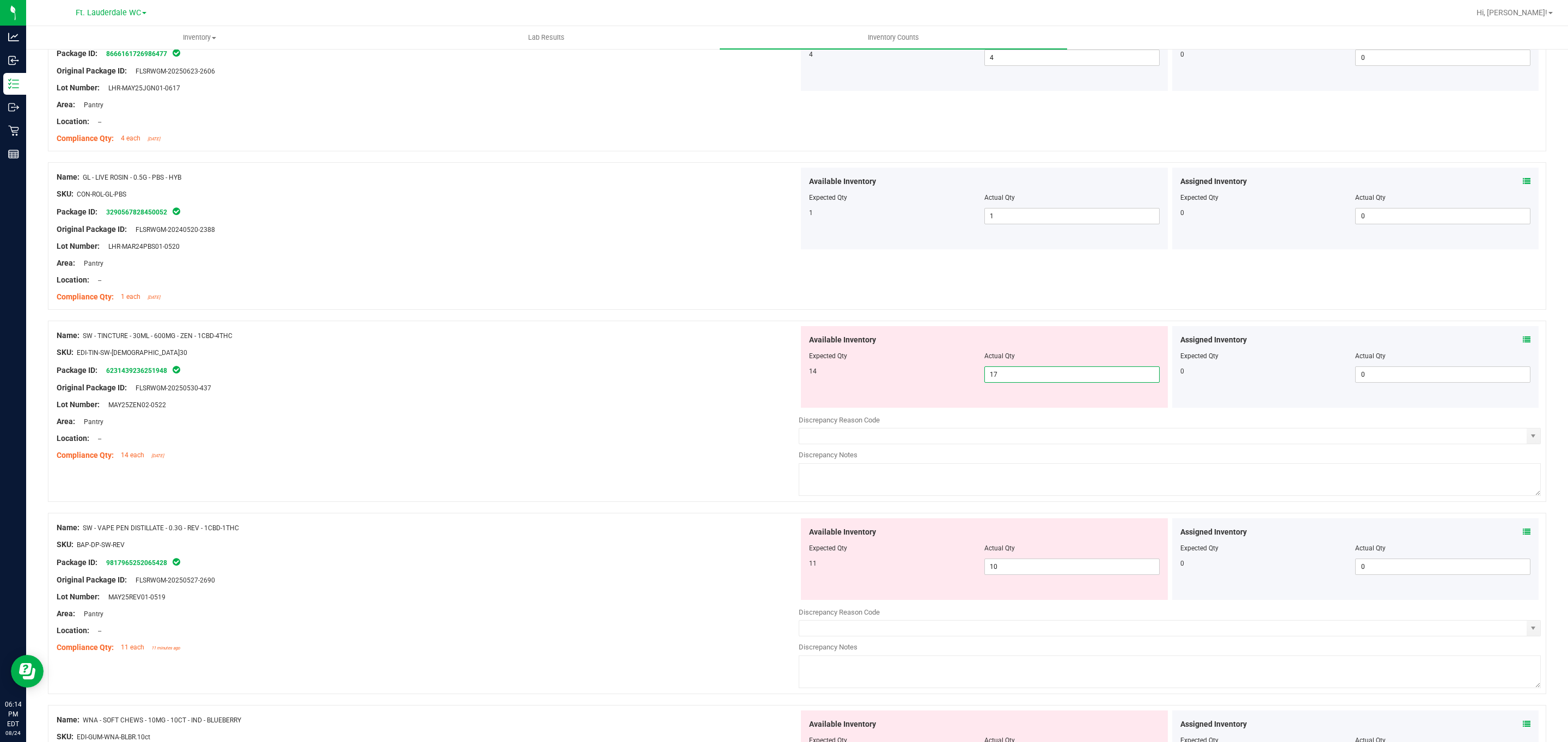
click at [774, 373] on span "17 17" at bounding box center [1072, 375] width 175 height 16
click at [774, 373] on input "17" at bounding box center [1072, 374] width 174 height 15
click at [774, 559] on div "Available Inventory Expected Qty Actual Qty 11 10 10" at bounding box center [984, 559] width 367 height 81
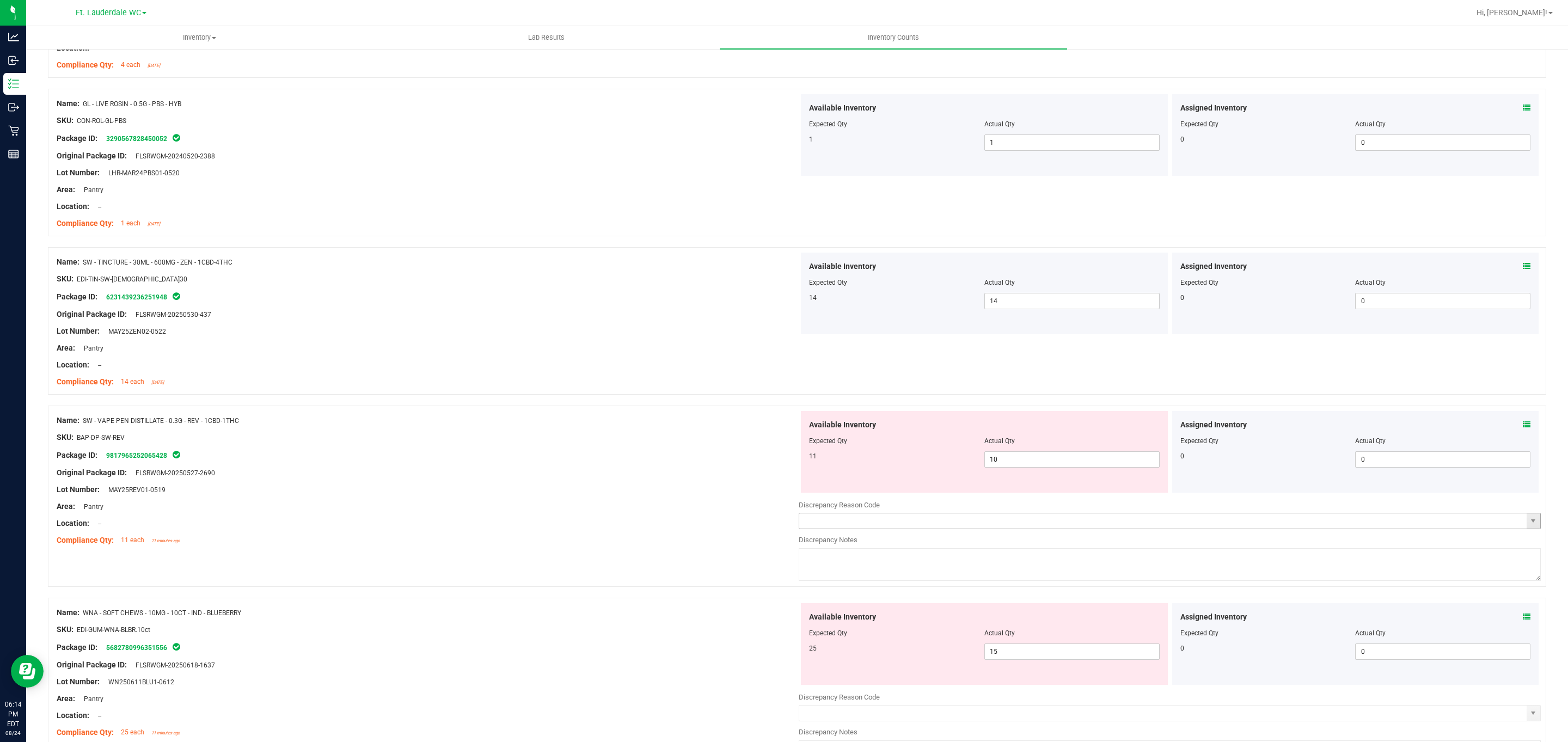
scroll to position [652, 0]
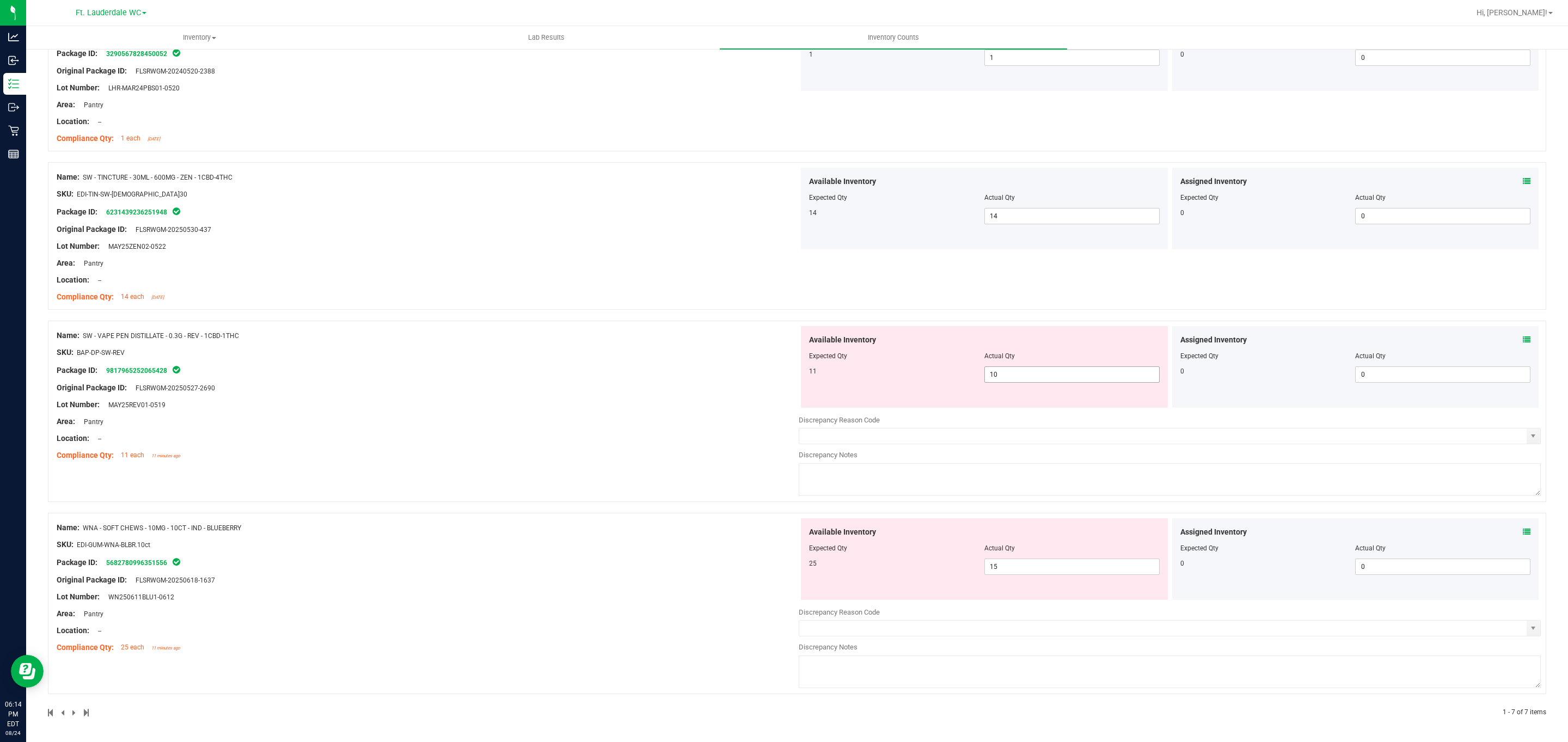
click at [774, 369] on span "10 10" at bounding box center [1072, 375] width 175 height 16
click at [774, 369] on input "10" at bounding box center [1072, 374] width 174 height 15
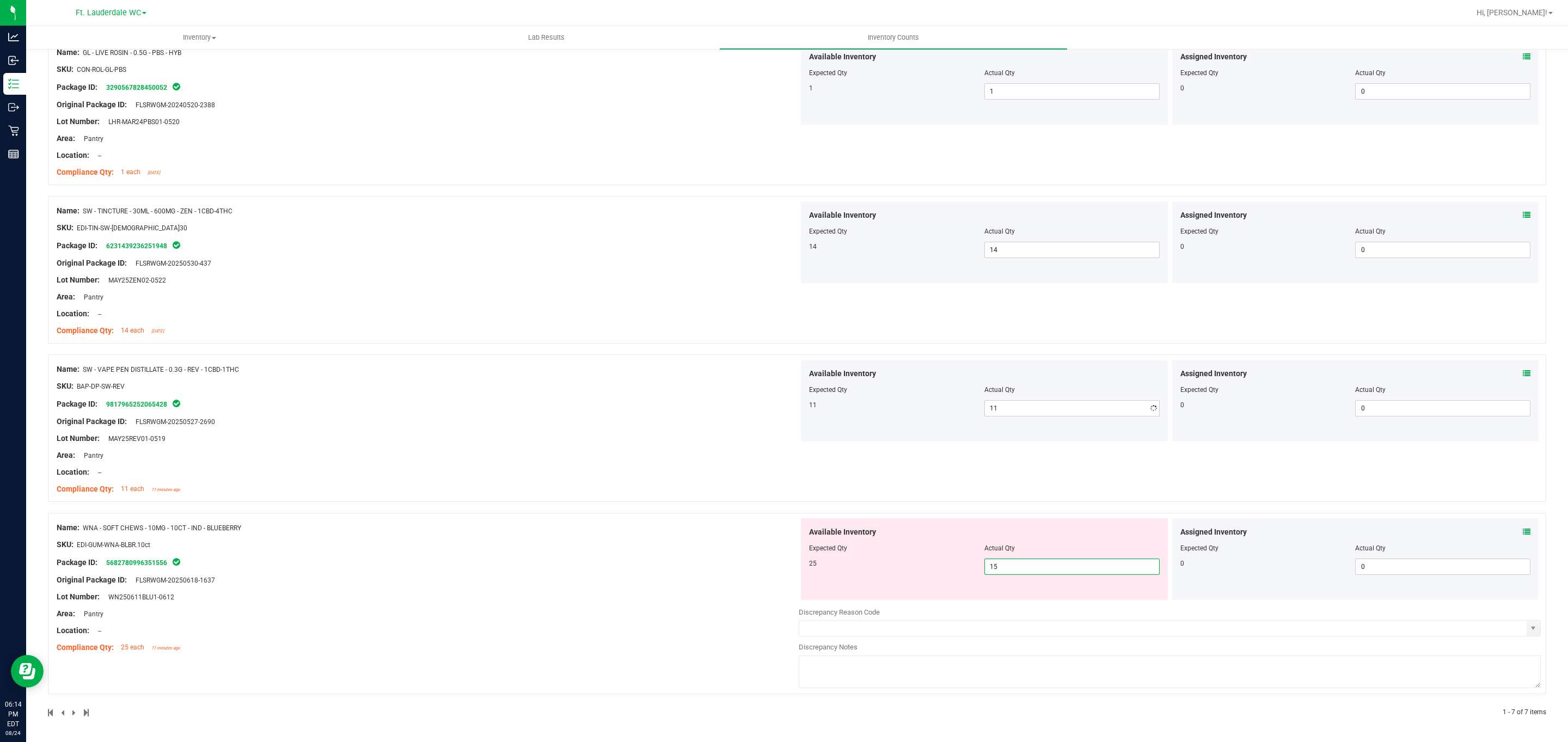
scroll to position [617, 0]
click at [774, 567] on span "15 15" at bounding box center [1072, 567] width 175 height 16
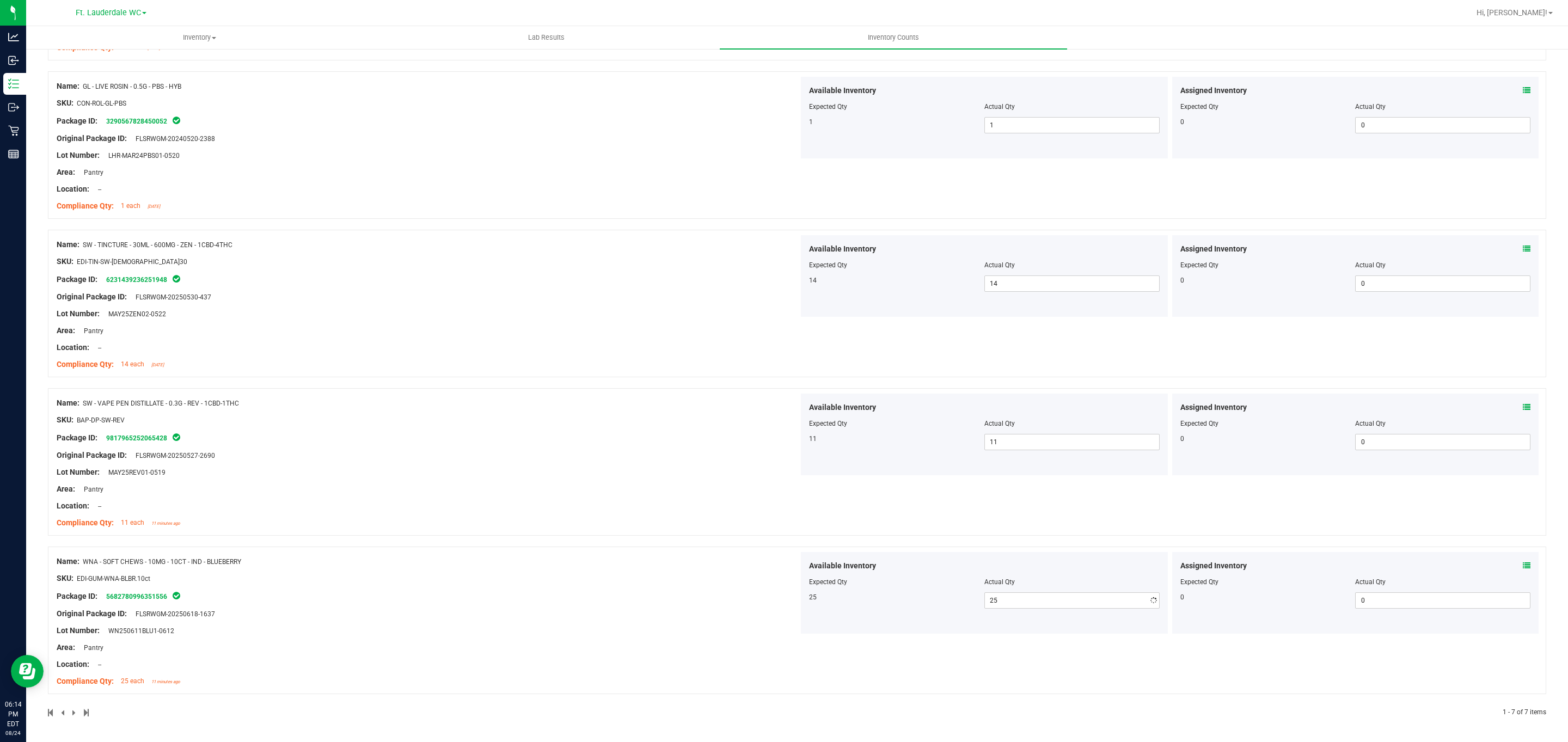
click at [774, 355] on div "Name: FT - VAPE CART DISTILLATE - 1G - WMO - HYB SKU: BAP-CAR-FT-BDT-WMO1M Pack…" at bounding box center [797, 156] width 1498 height 1121
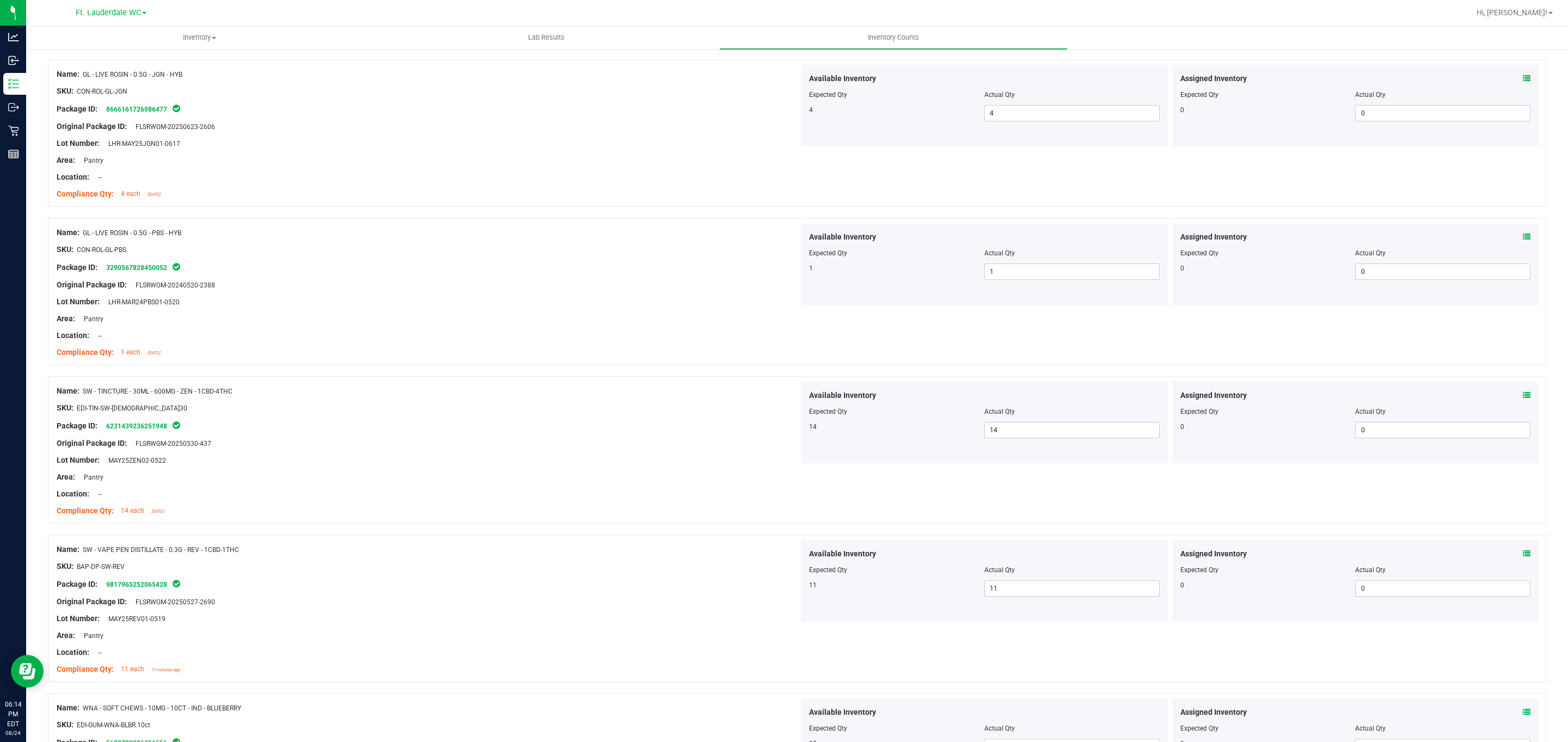
scroll to position [0, 0]
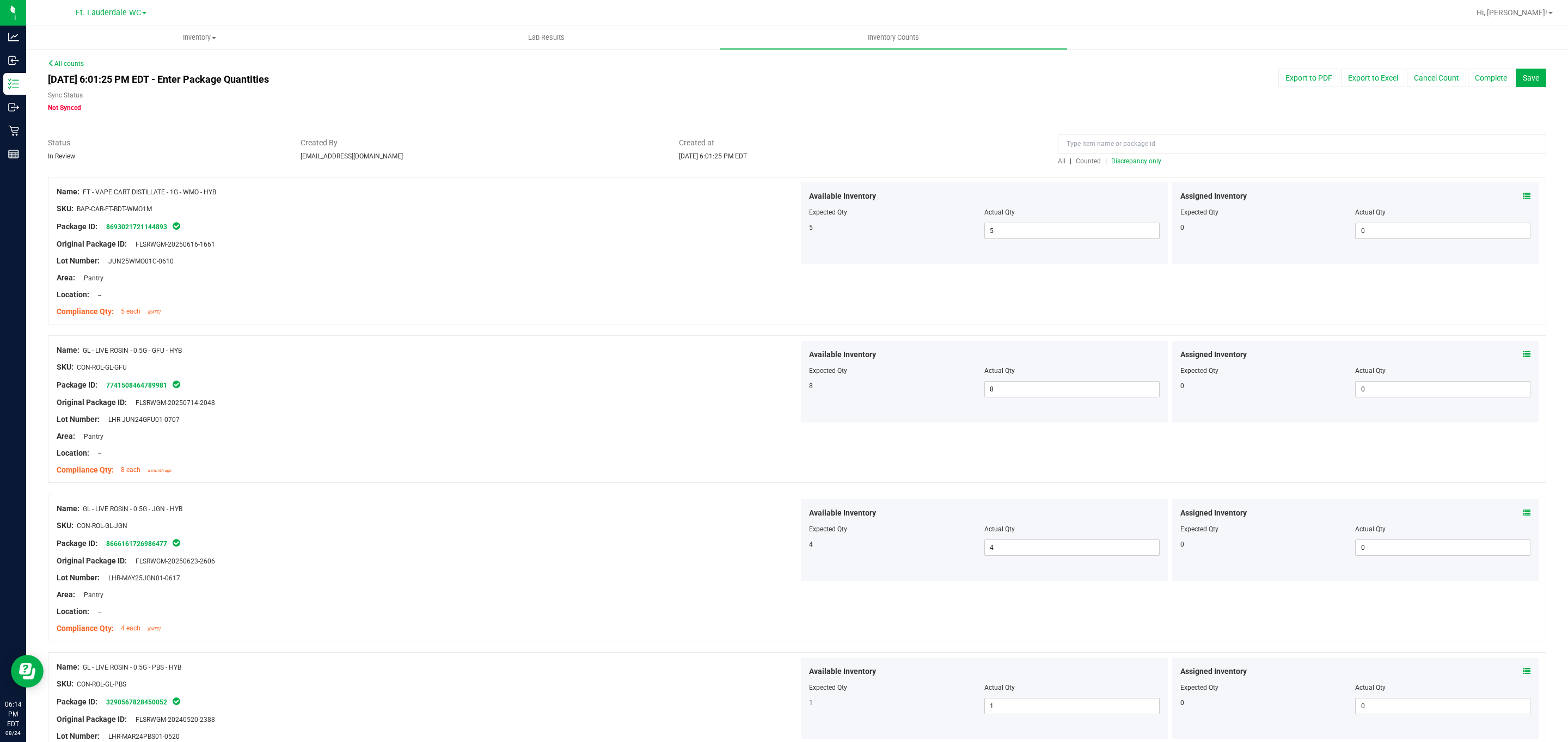
click at [774, 162] on span "Discrepancy only" at bounding box center [1136, 161] width 50 height 8
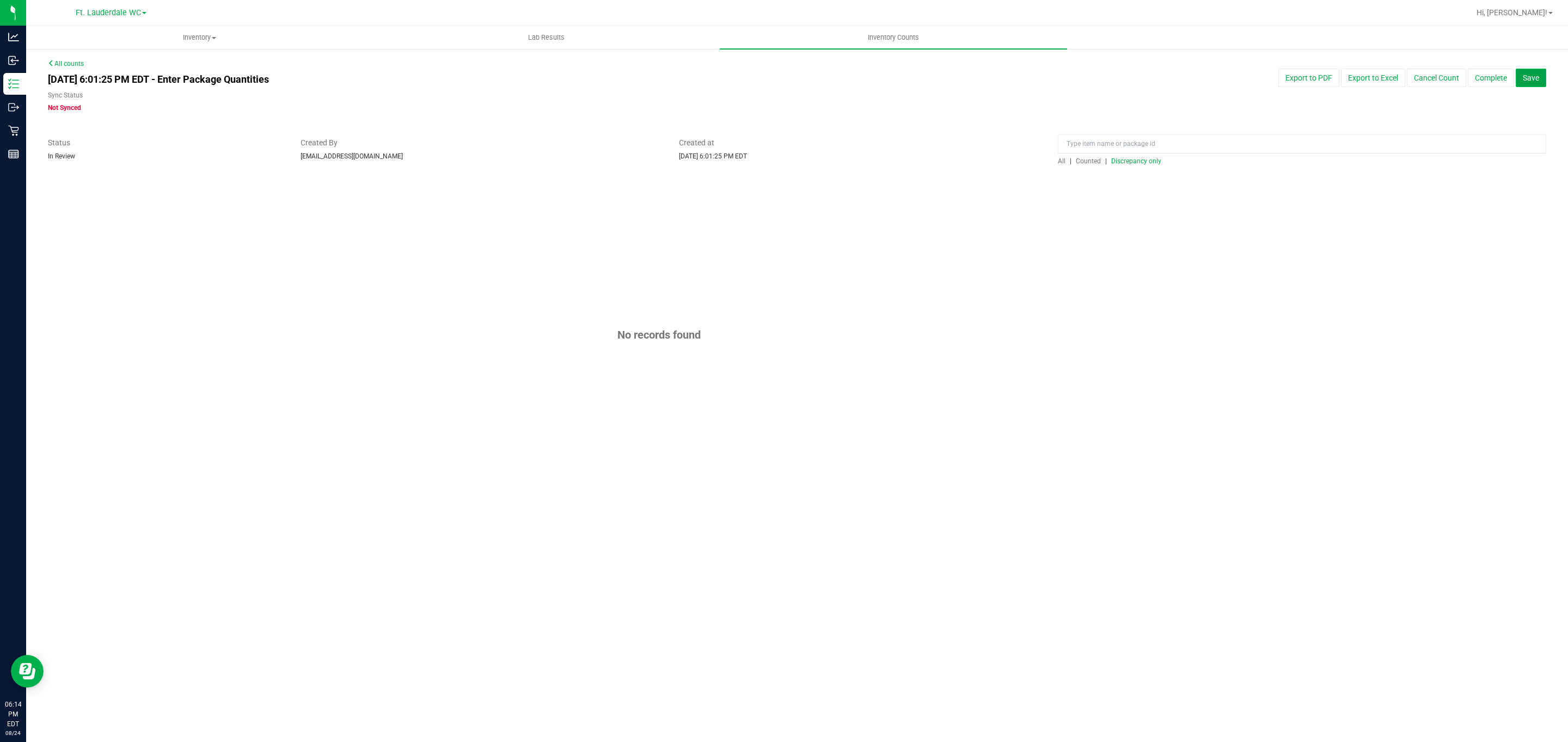
click at [774, 77] on button "Save" at bounding box center [1531, 78] width 30 height 19
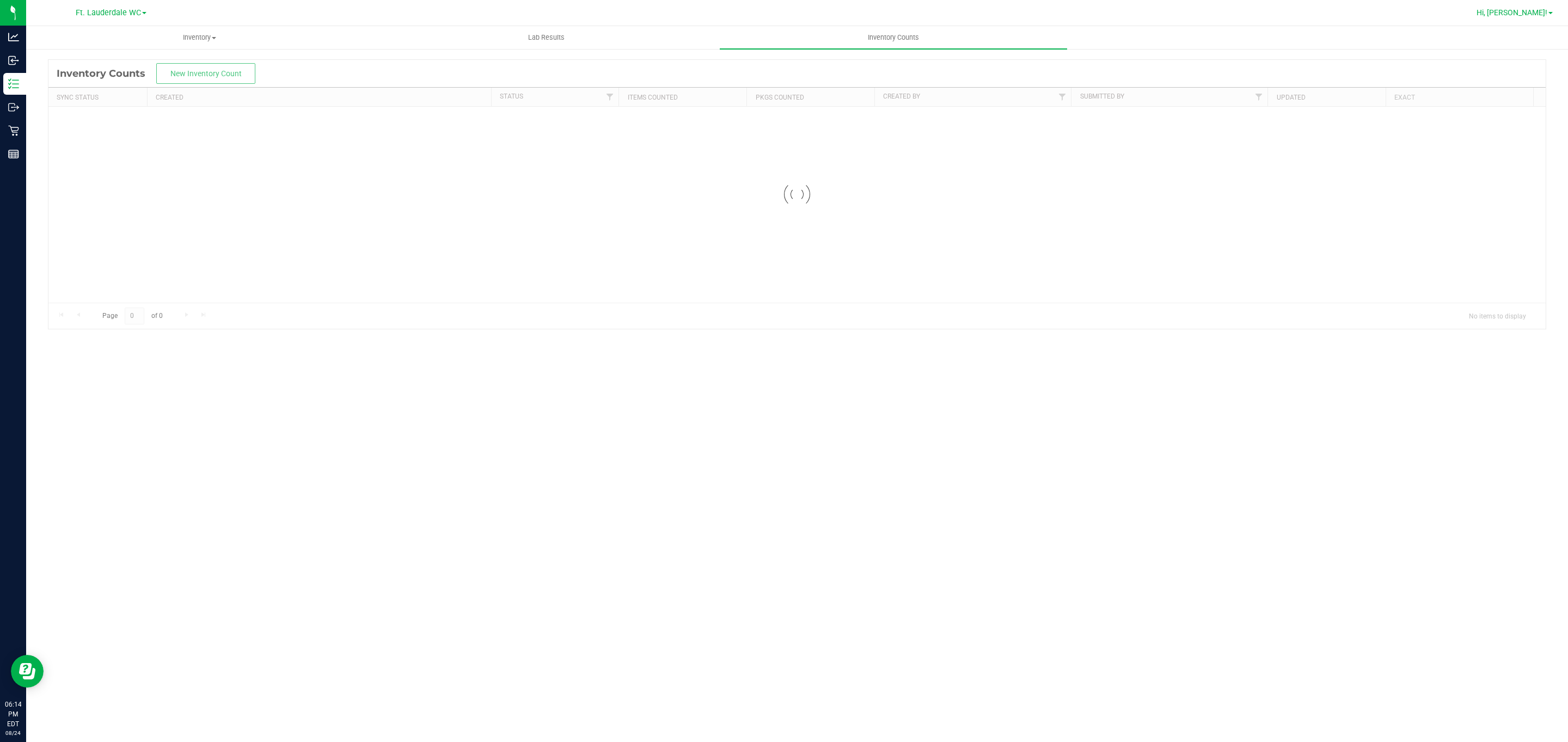
click at [774, 10] on span "Hi, [PERSON_NAME]!" at bounding box center [1512, 13] width 71 height 9
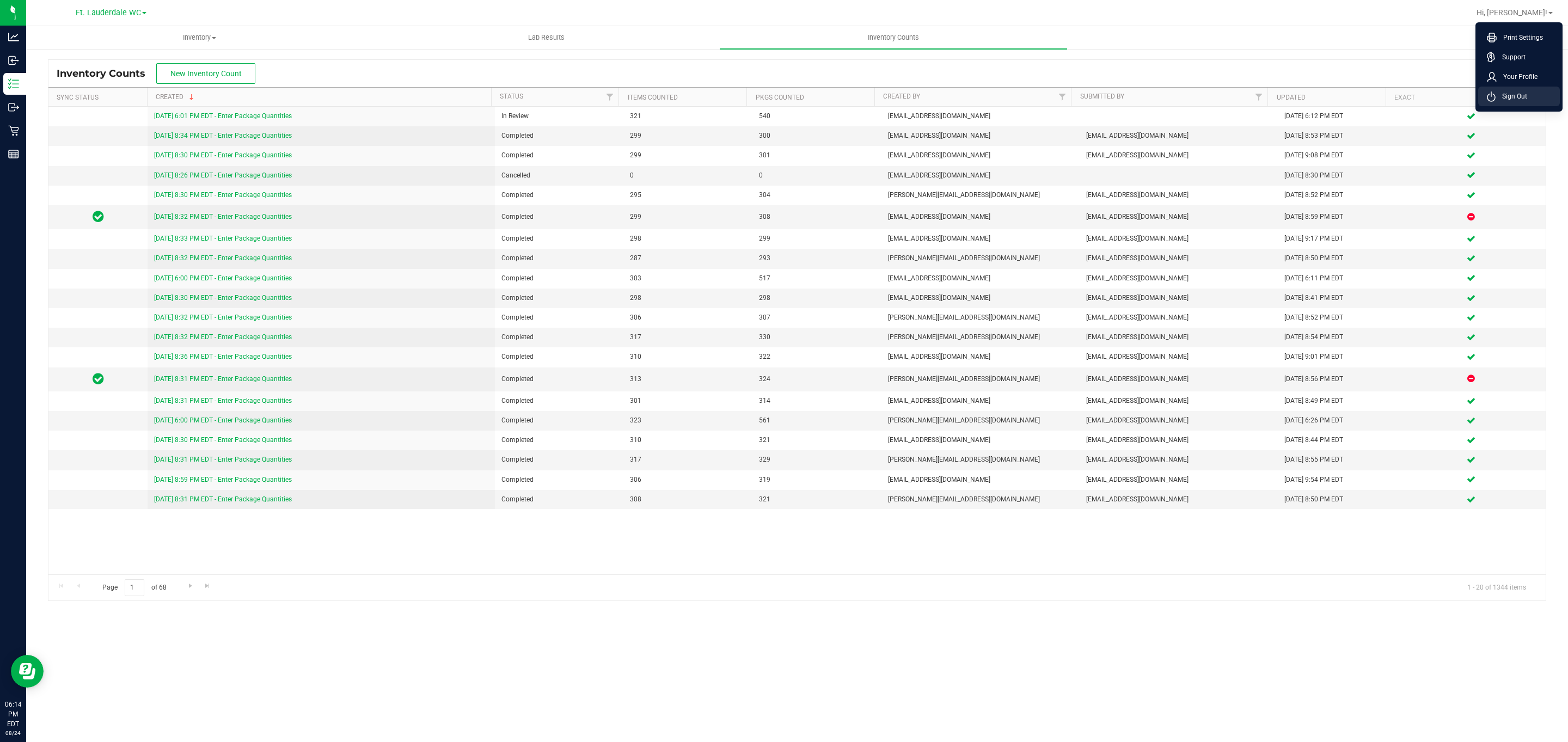
click at [774, 95] on span "Sign Out" at bounding box center [1511, 97] width 31 height 11
